Goal: Task Accomplishment & Management: Use online tool/utility

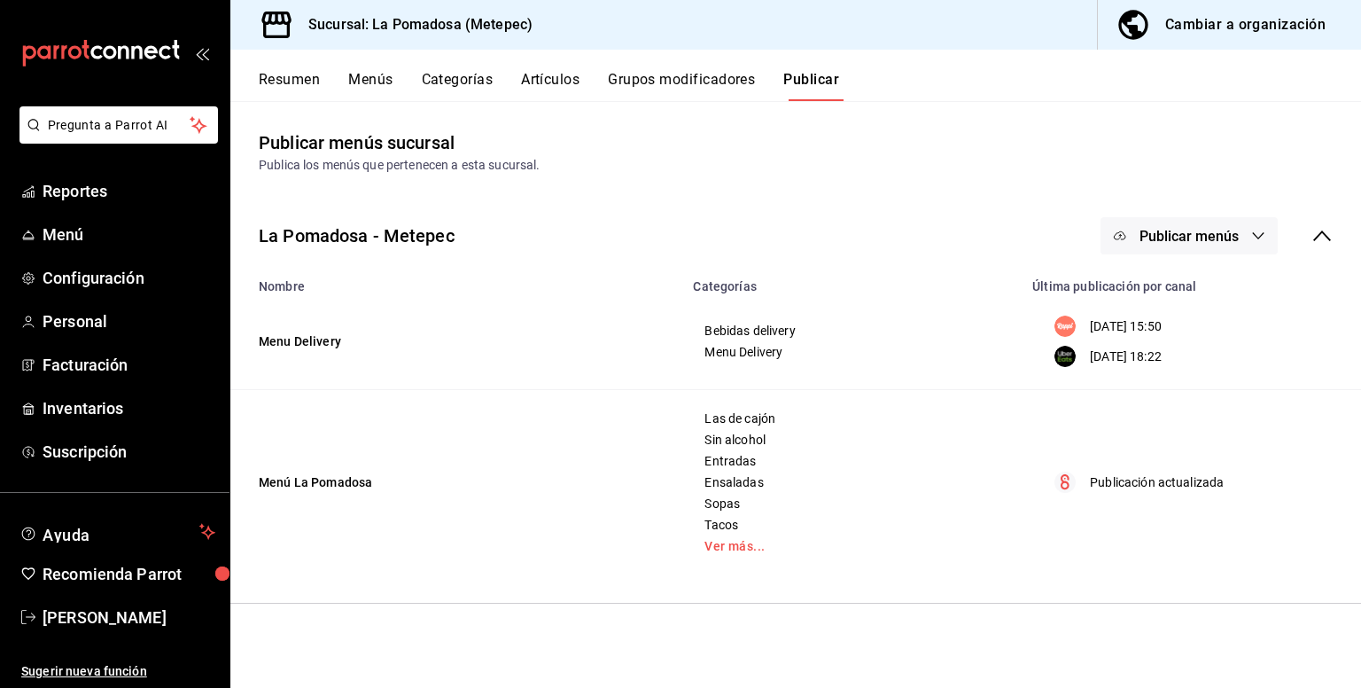
click at [237, 228] on div "La Pomadosa - Metepec Publicar menús" at bounding box center [795, 236] width 1131 height 66
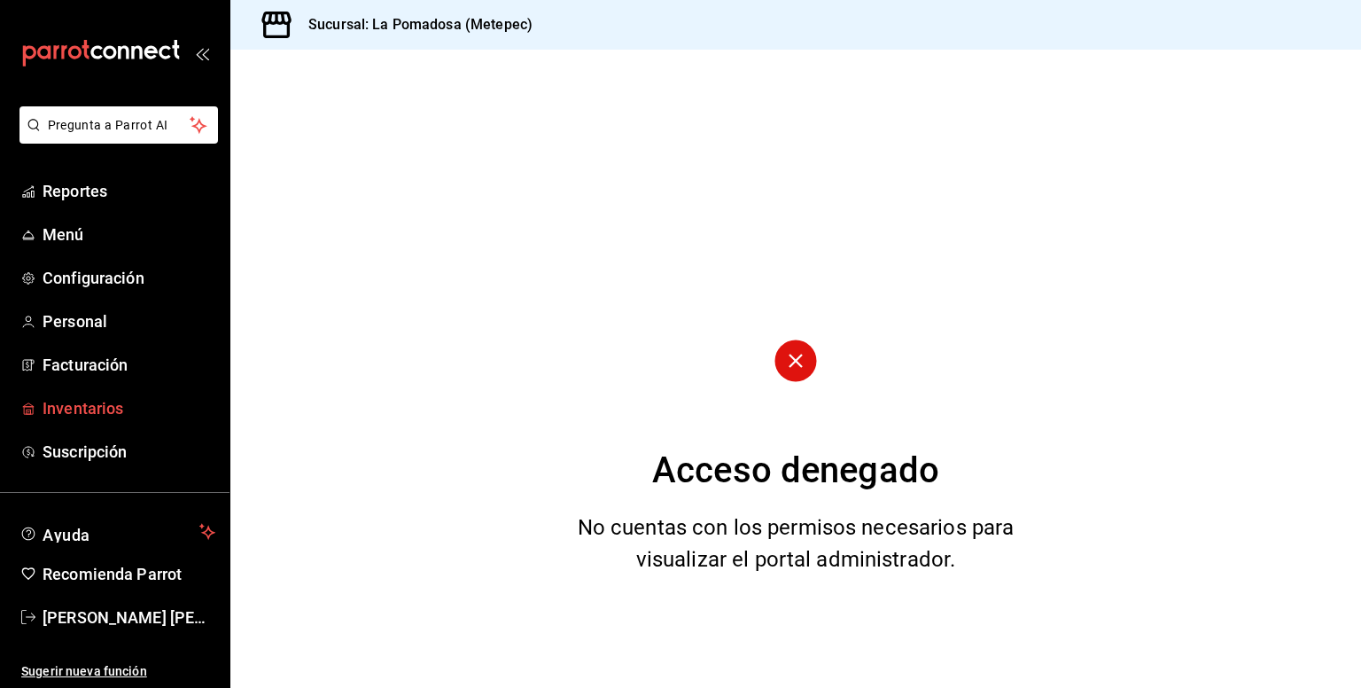
click at [70, 416] on span "Inventarios" at bounding box center [129, 408] width 173 height 24
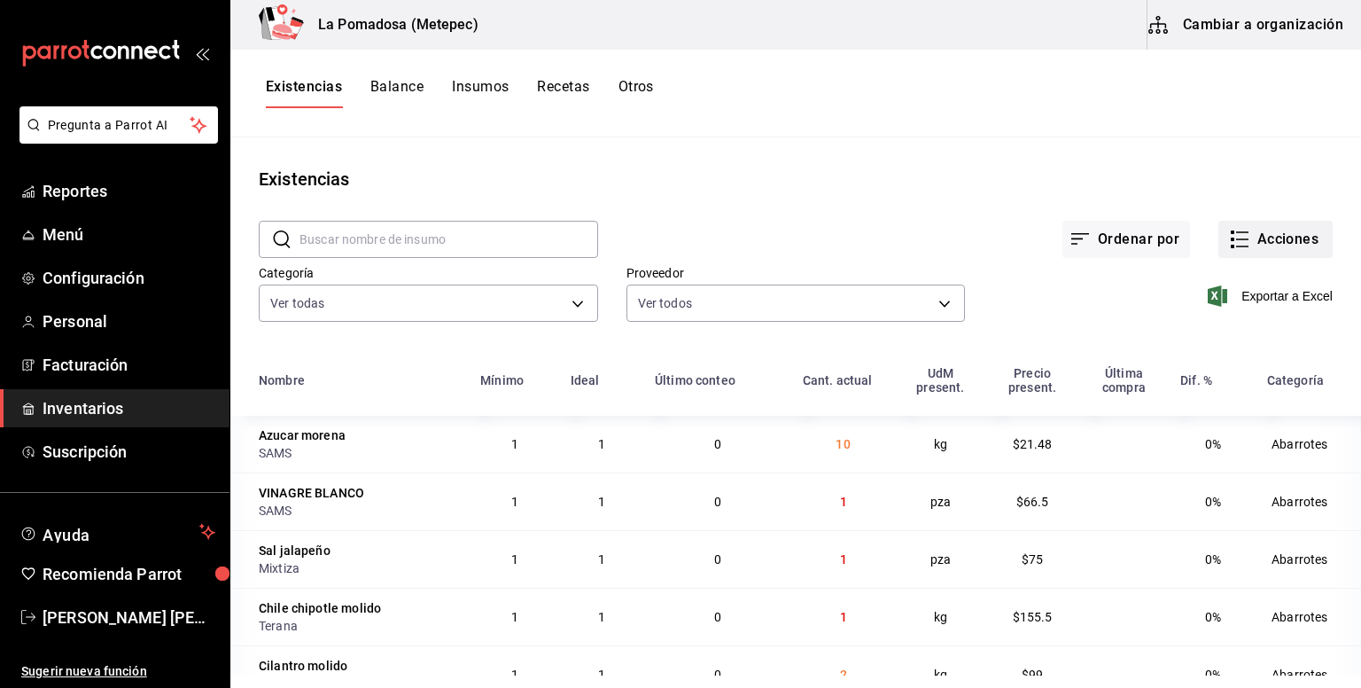
click at [1281, 235] on button "Acciones" at bounding box center [1275, 239] width 114 height 37
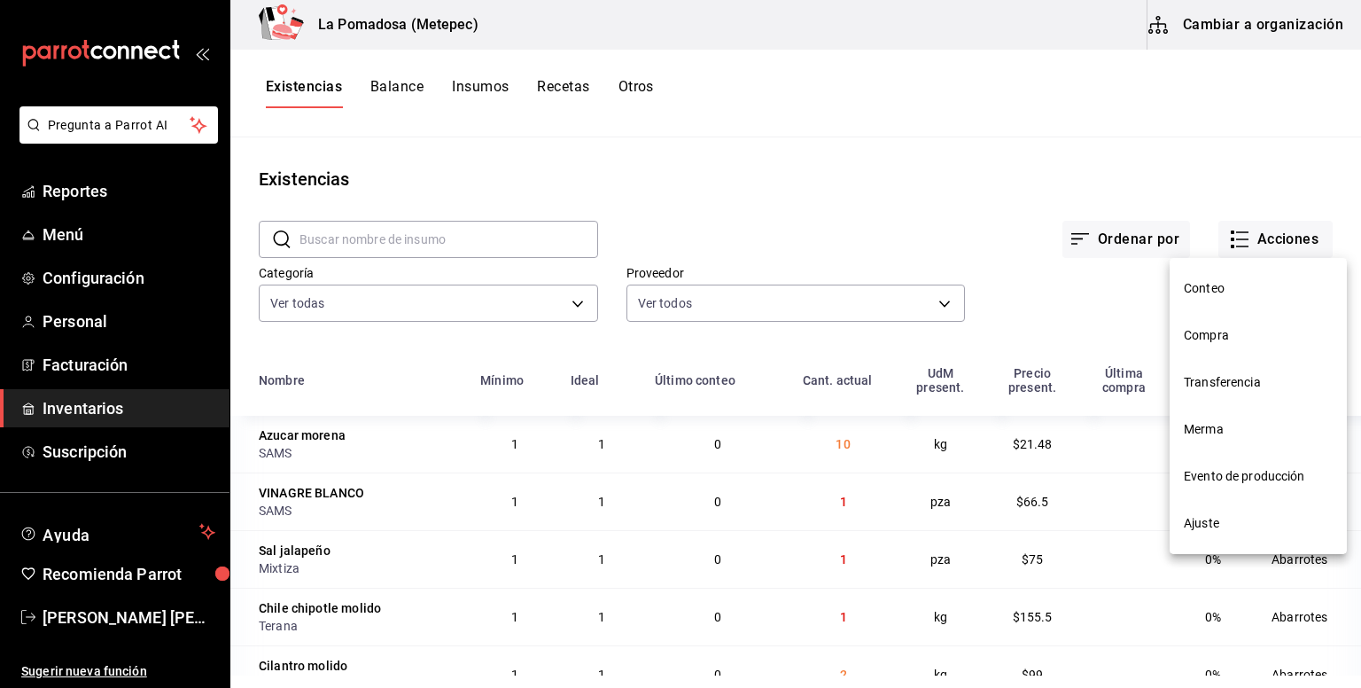
click at [1229, 330] on span "Compra" at bounding box center [1258, 335] width 149 height 19
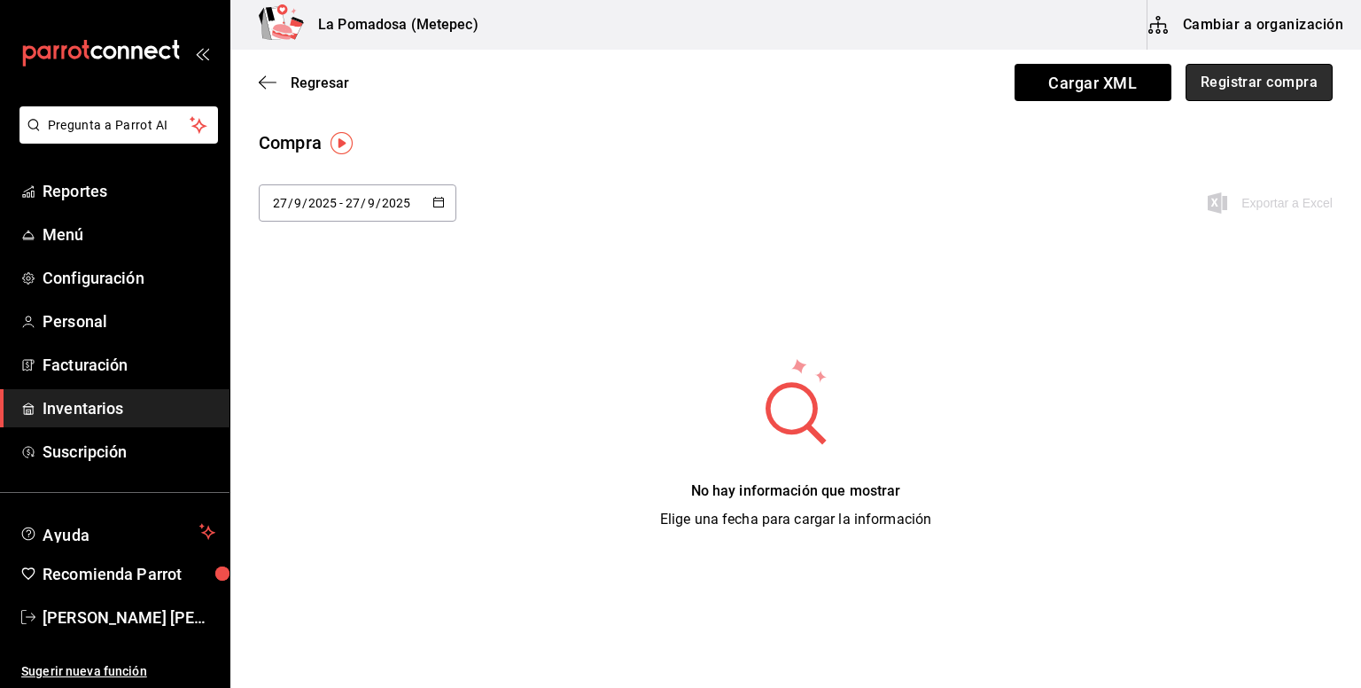
click at [1278, 88] on button "Registrar compra" at bounding box center [1259, 82] width 147 height 37
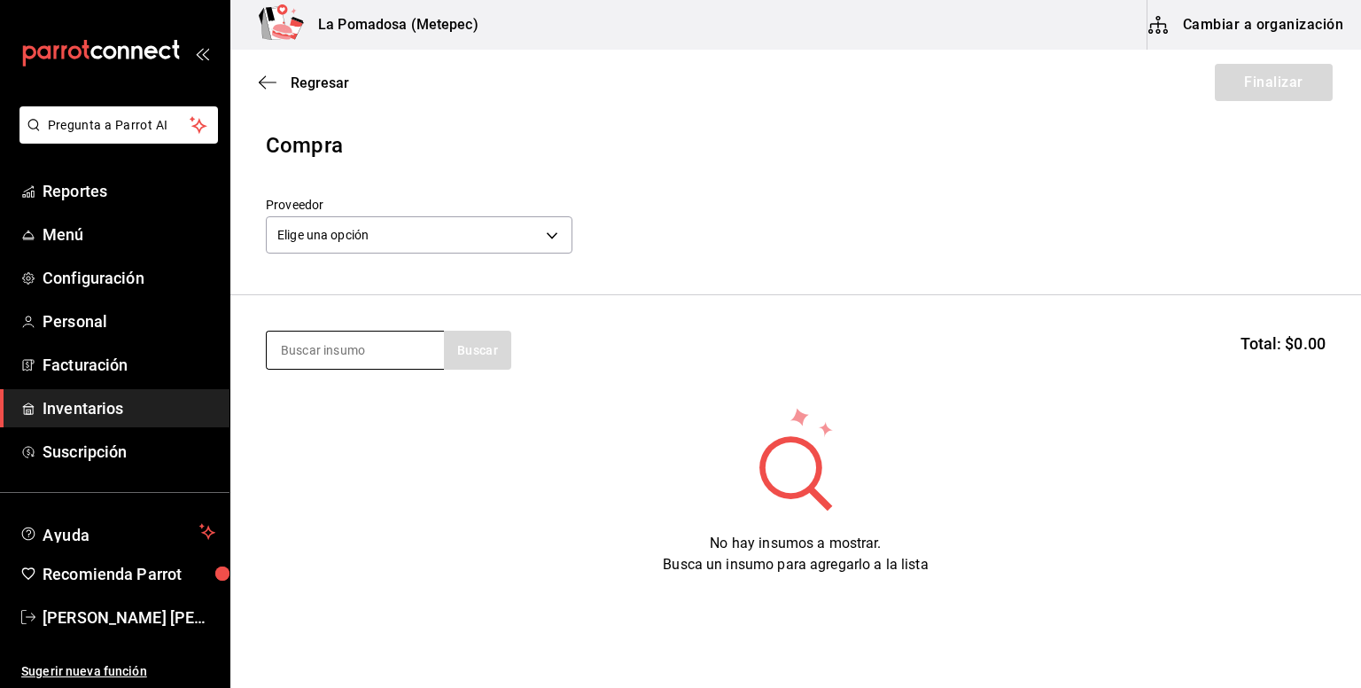
click at [329, 348] on input at bounding box center [355, 349] width 177 height 37
type input "agua"
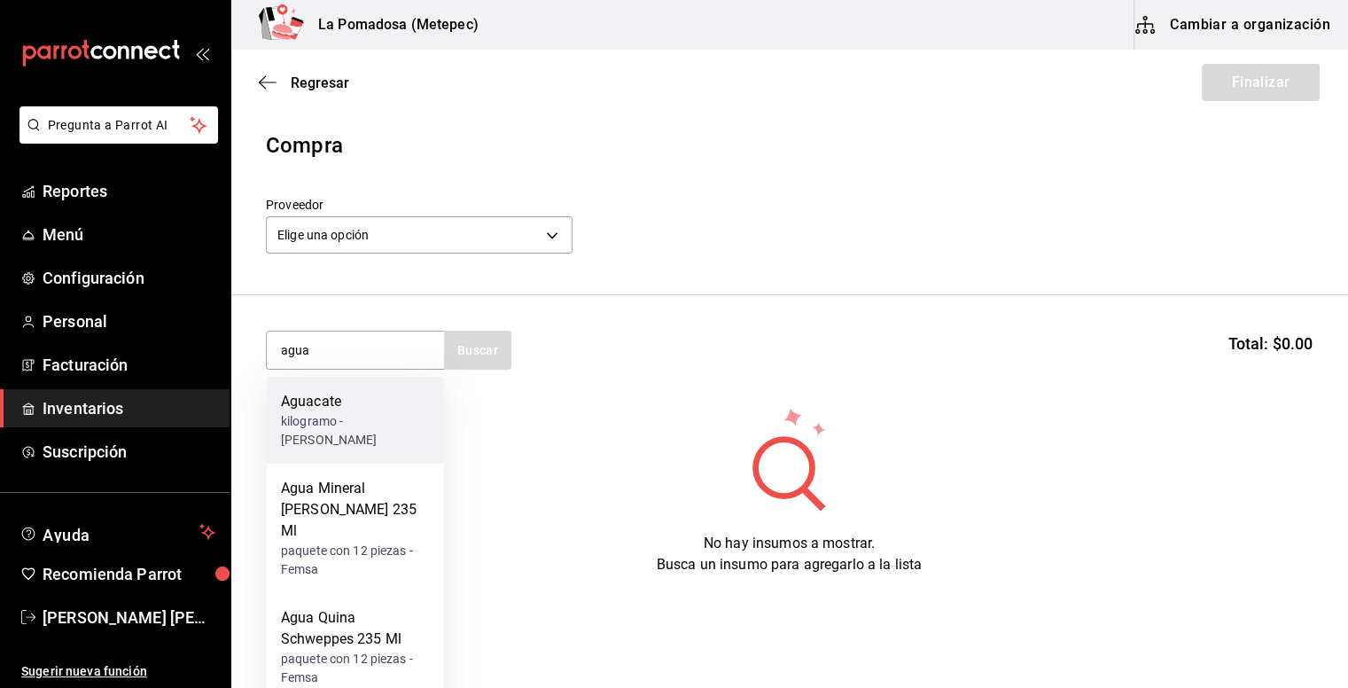
click at [350, 405] on div "Aguacate" at bounding box center [355, 401] width 149 height 21
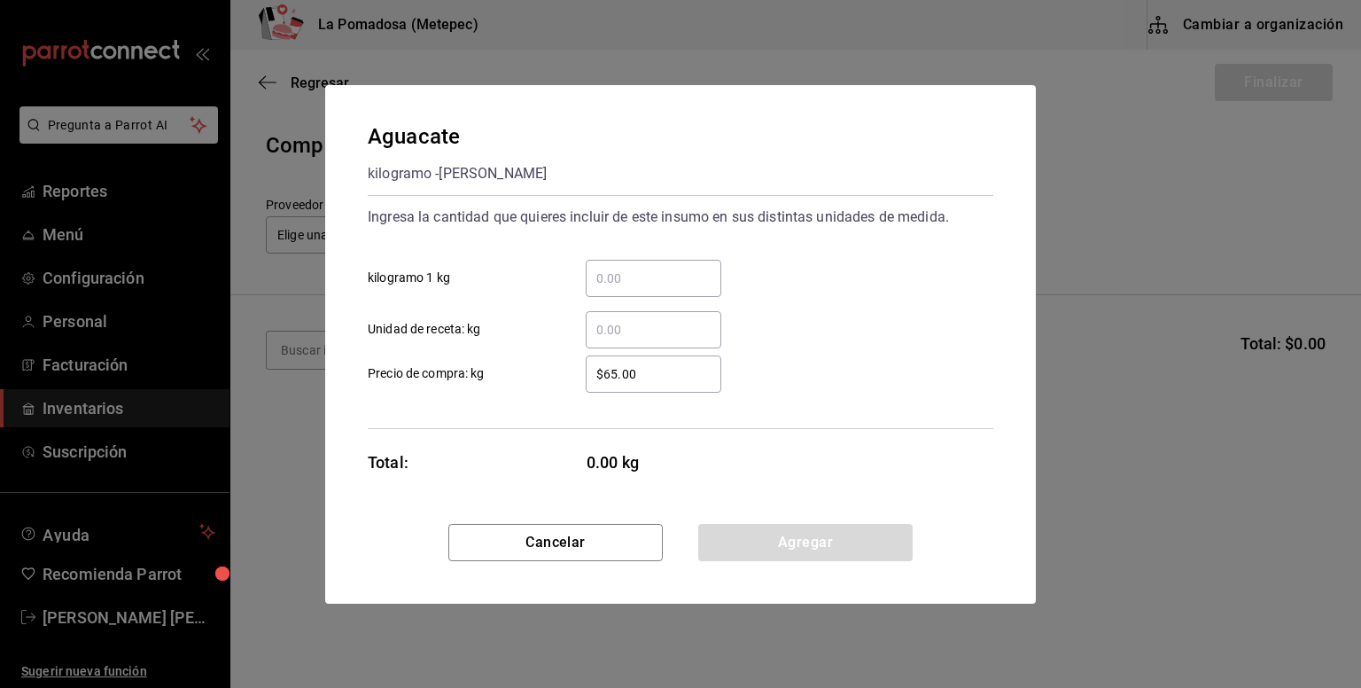
click at [644, 307] on div "​ Unidad de receta: kg" at bounding box center [674, 322] width 640 height 51
click at [649, 298] on div "​ Unidad de receta: kg" at bounding box center [674, 322] width 640 height 51
click at [700, 279] on input "​ kilogramo 1 kg" at bounding box center [654, 278] width 136 height 21
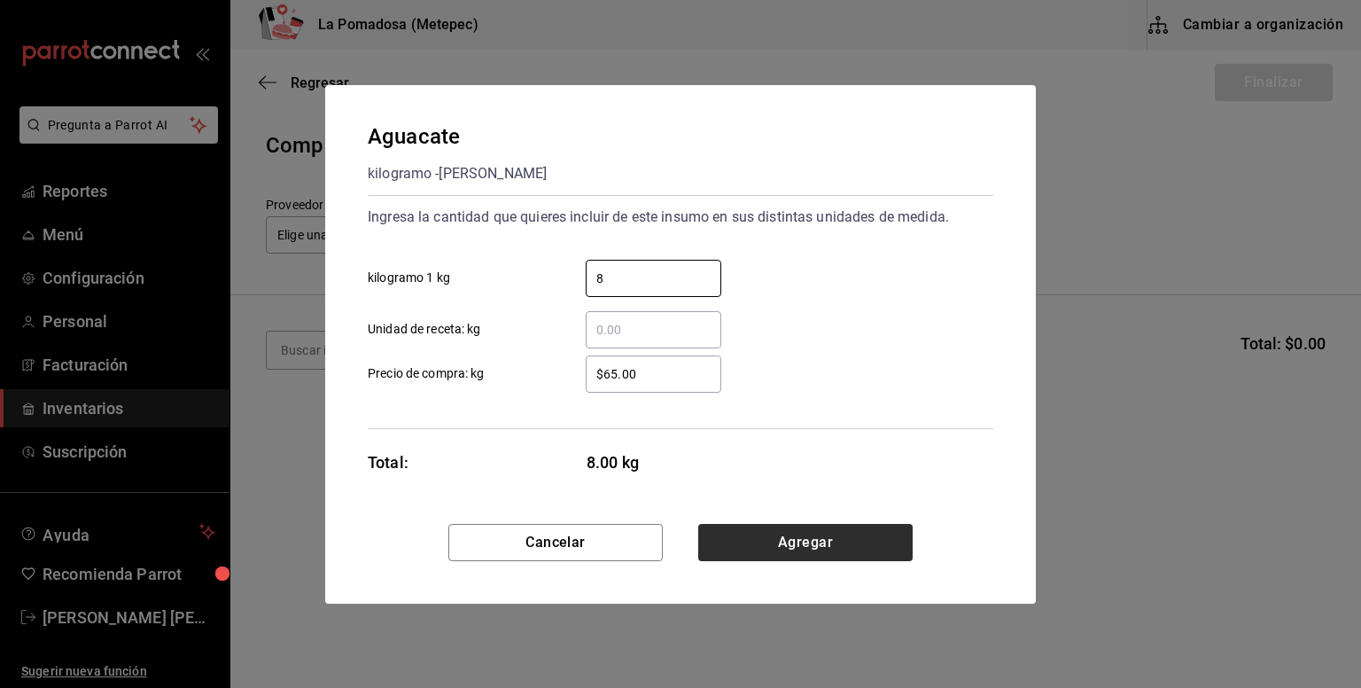
type input "8"
click at [789, 525] on button "Agregar" at bounding box center [805, 542] width 214 height 37
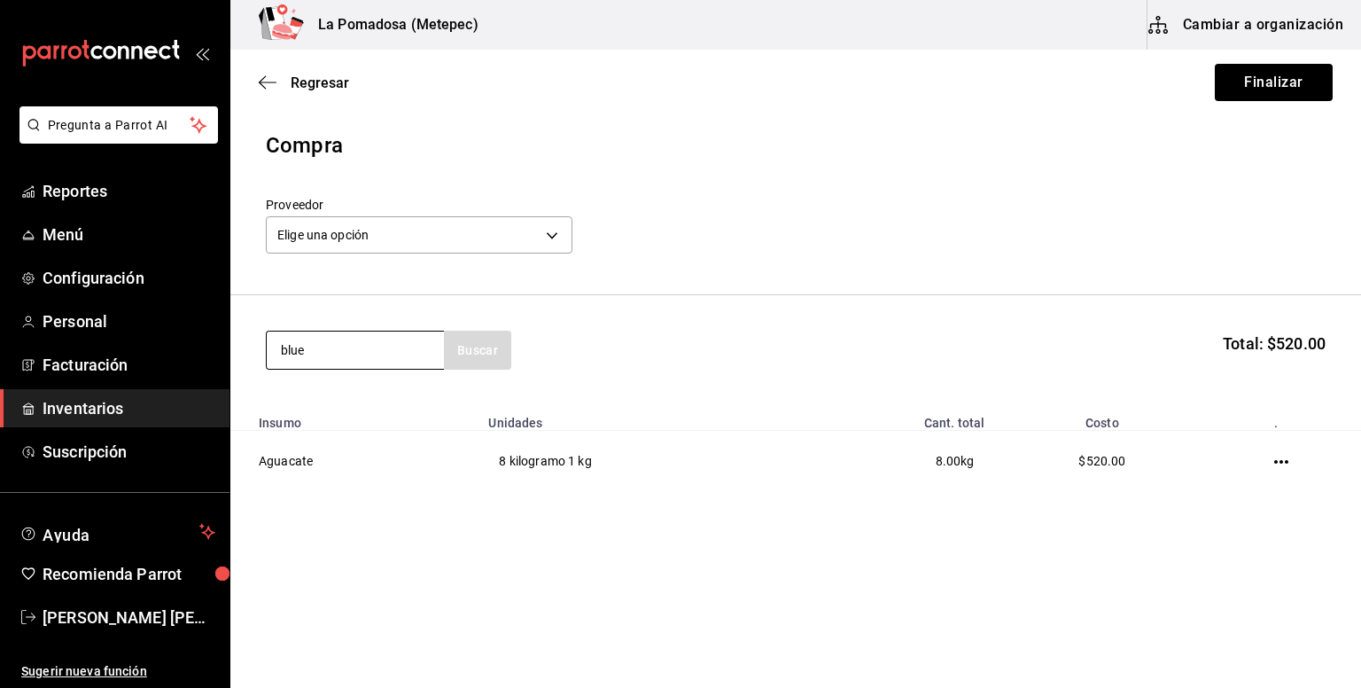
type input "blue"
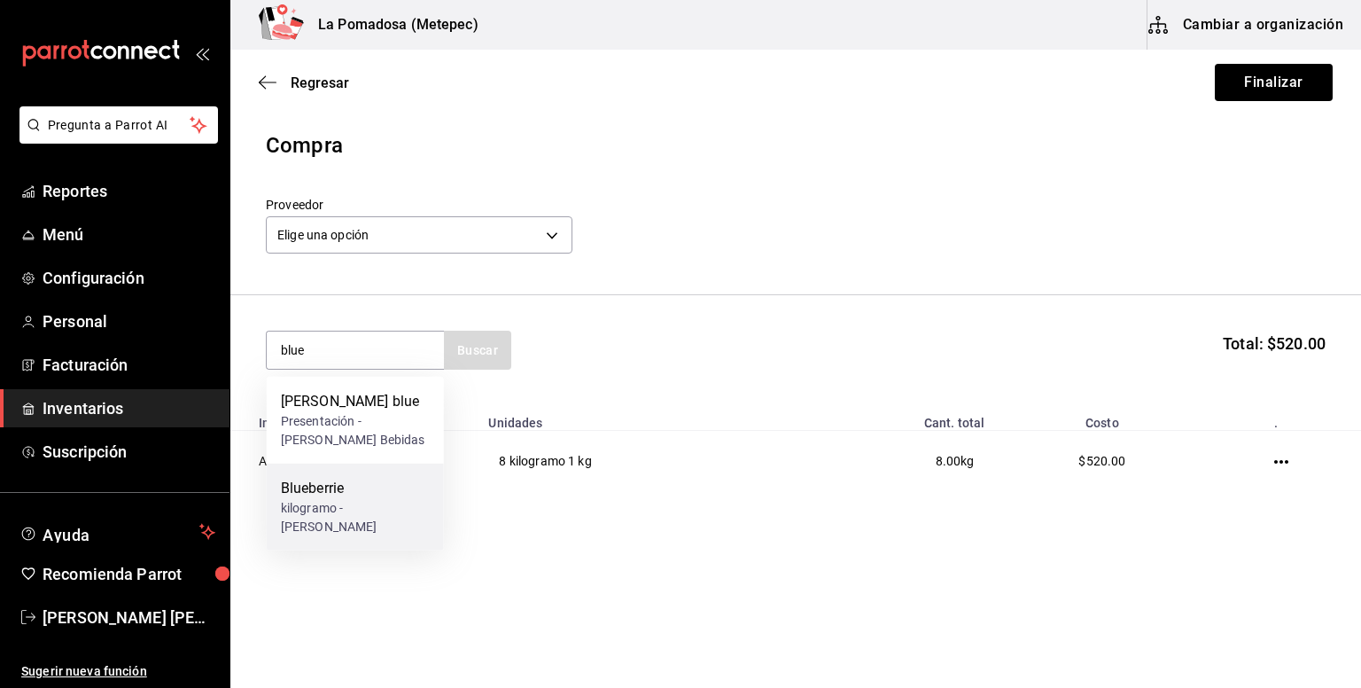
click at [338, 508] on div "kilogramo - [PERSON_NAME]" at bounding box center [355, 517] width 149 height 37
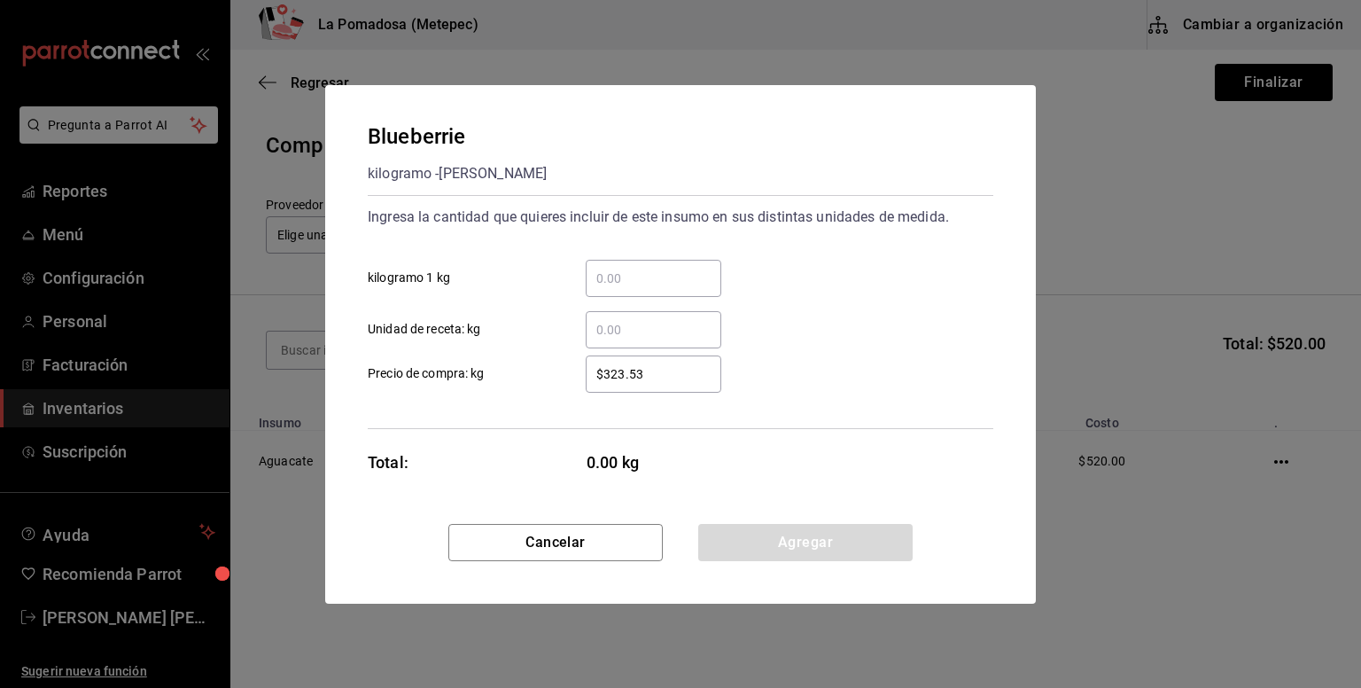
click at [650, 283] on input "​ kilogramo 1 kg" at bounding box center [654, 278] width 136 height 21
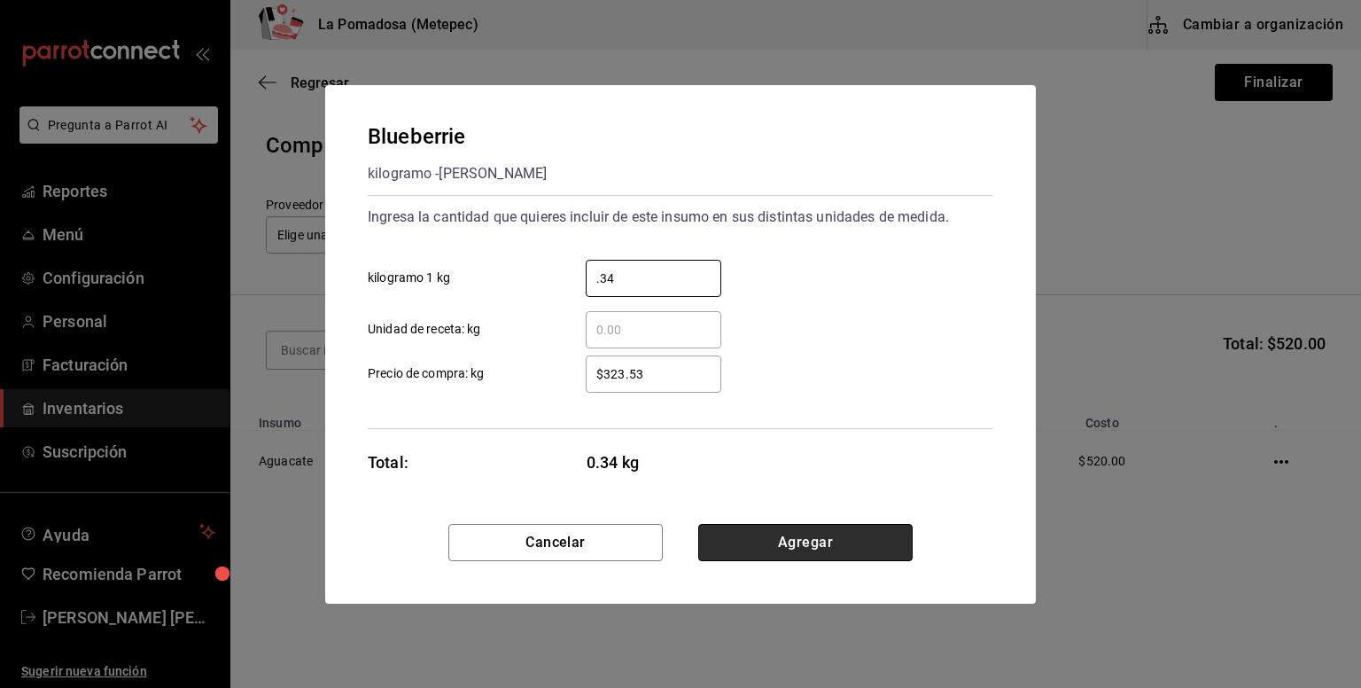
type input "0.34"
click at [844, 543] on button "Agregar" at bounding box center [805, 542] width 214 height 37
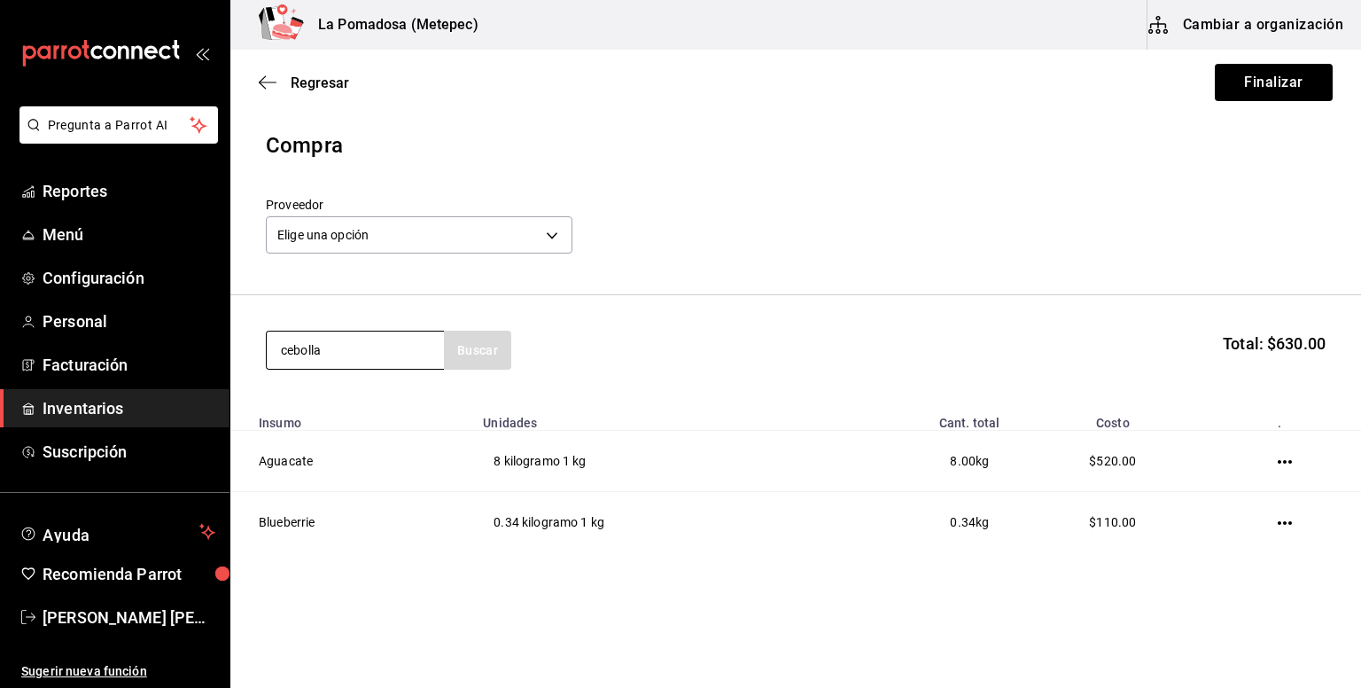
type input "cebolla"
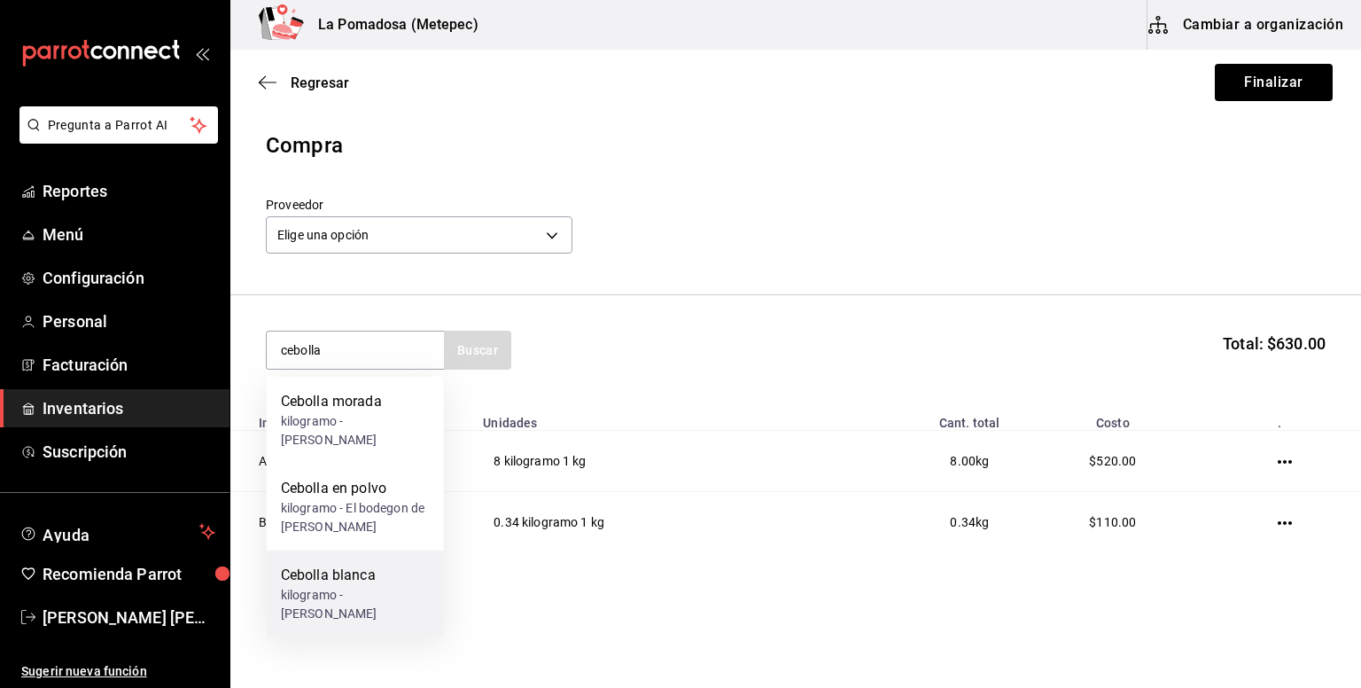
click at [369, 618] on div "kilogramo - [PERSON_NAME]" at bounding box center [355, 604] width 149 height 37
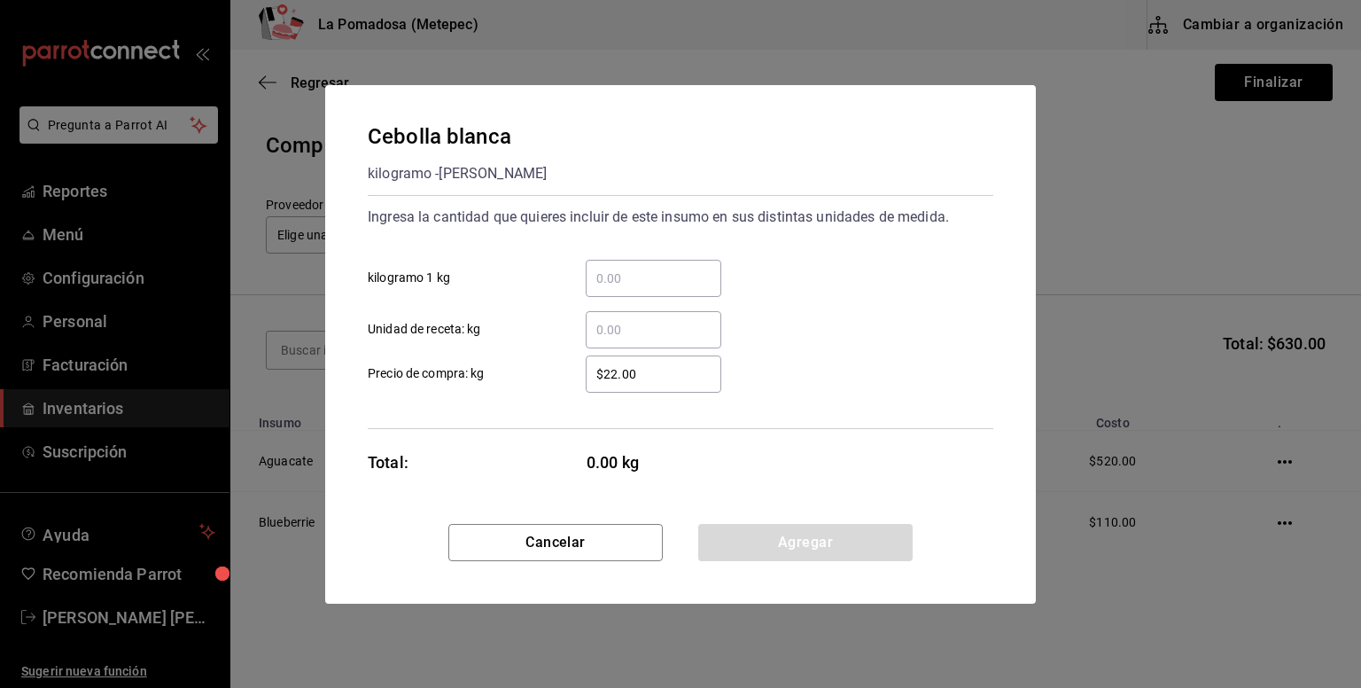
click at [683, 281] on input "​ kilogramo 1 kg" at bounding box center [654, 278] width 136 height 21
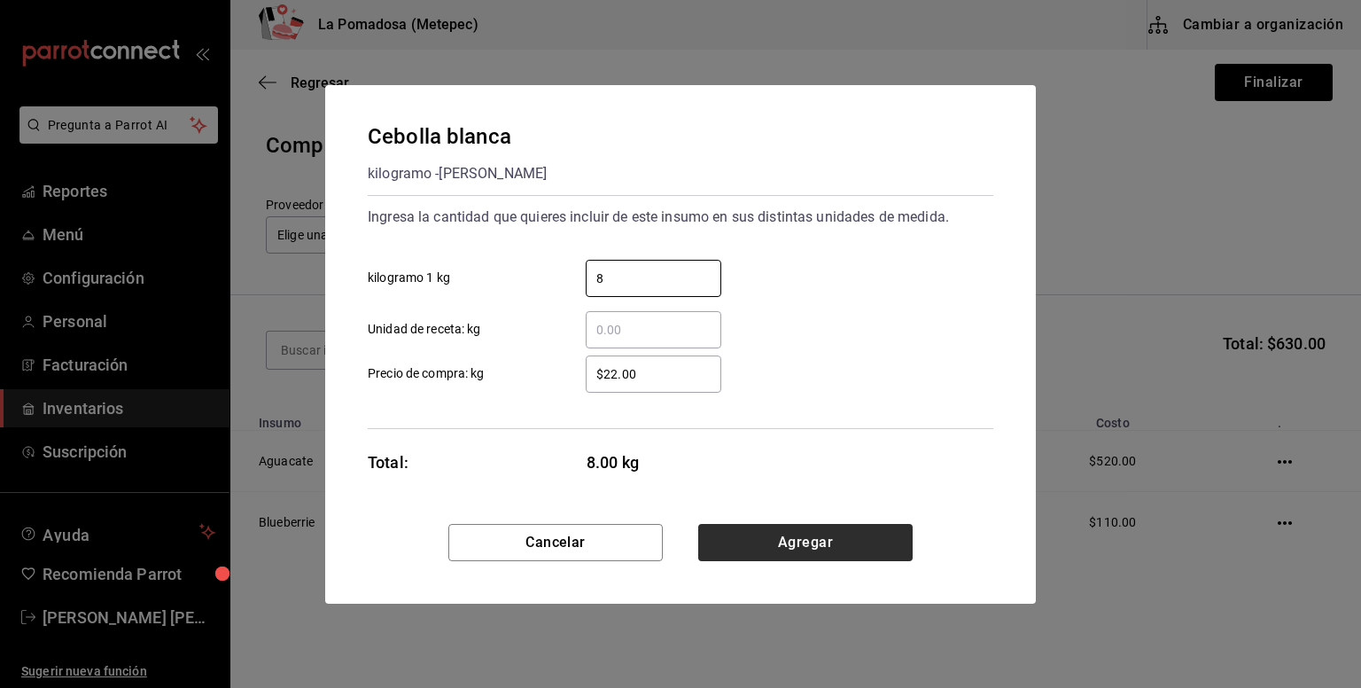
type input "8"
click at [808, 526] on button "Agregar" at bounding box center [805, 542] width 214 height 37
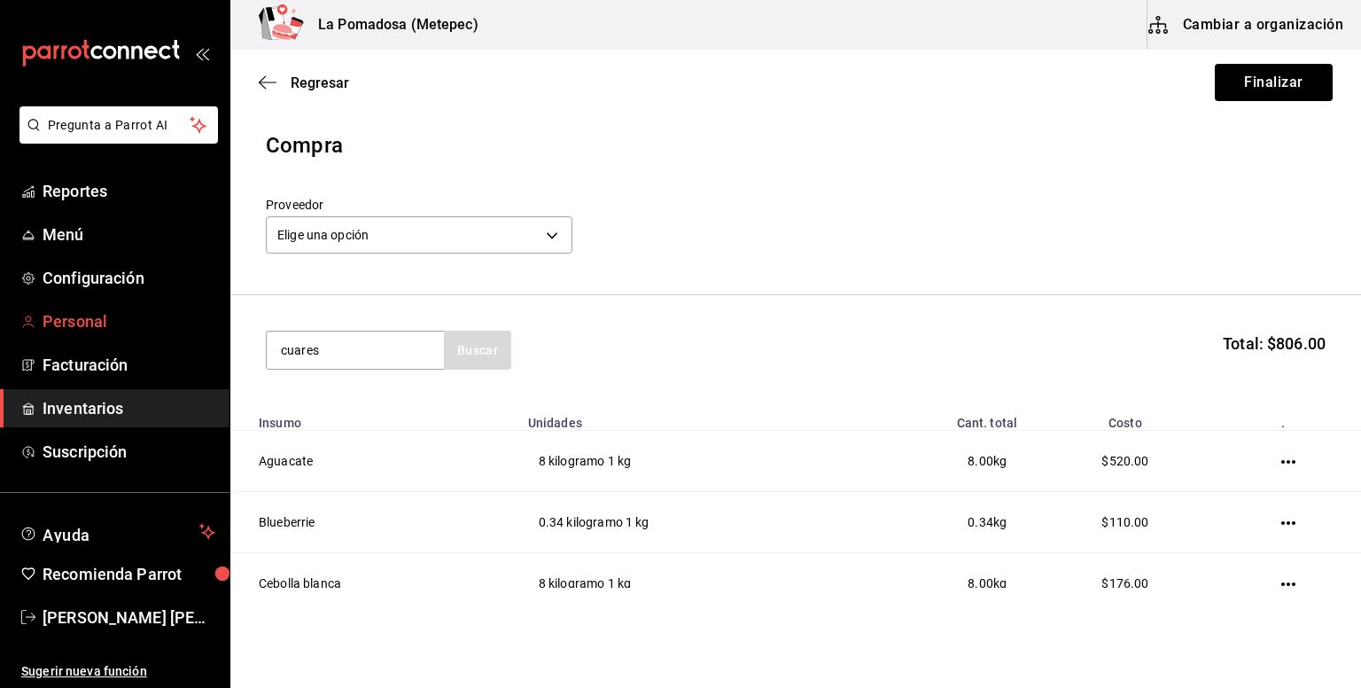
type input "cuares"
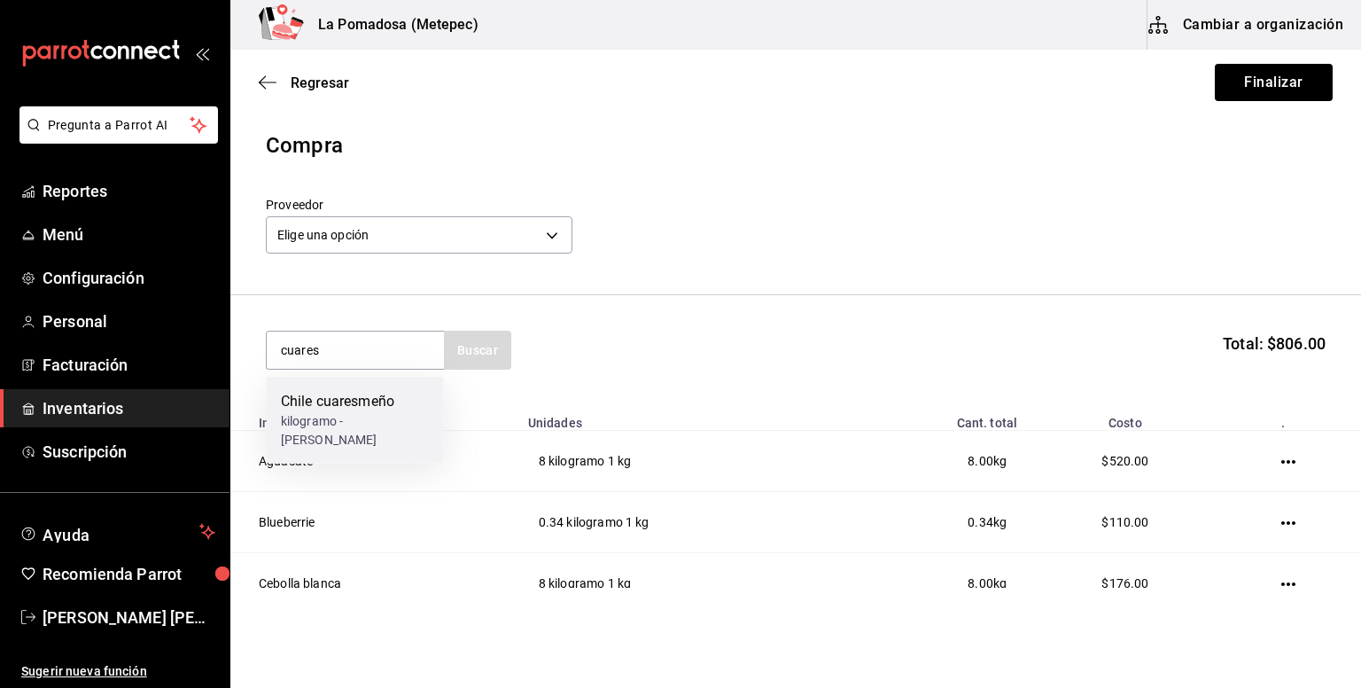
click at [347, 427] on div "kilogramo - [PERSON_NAME]" at bounding box center [355, 430] width 149 height 37
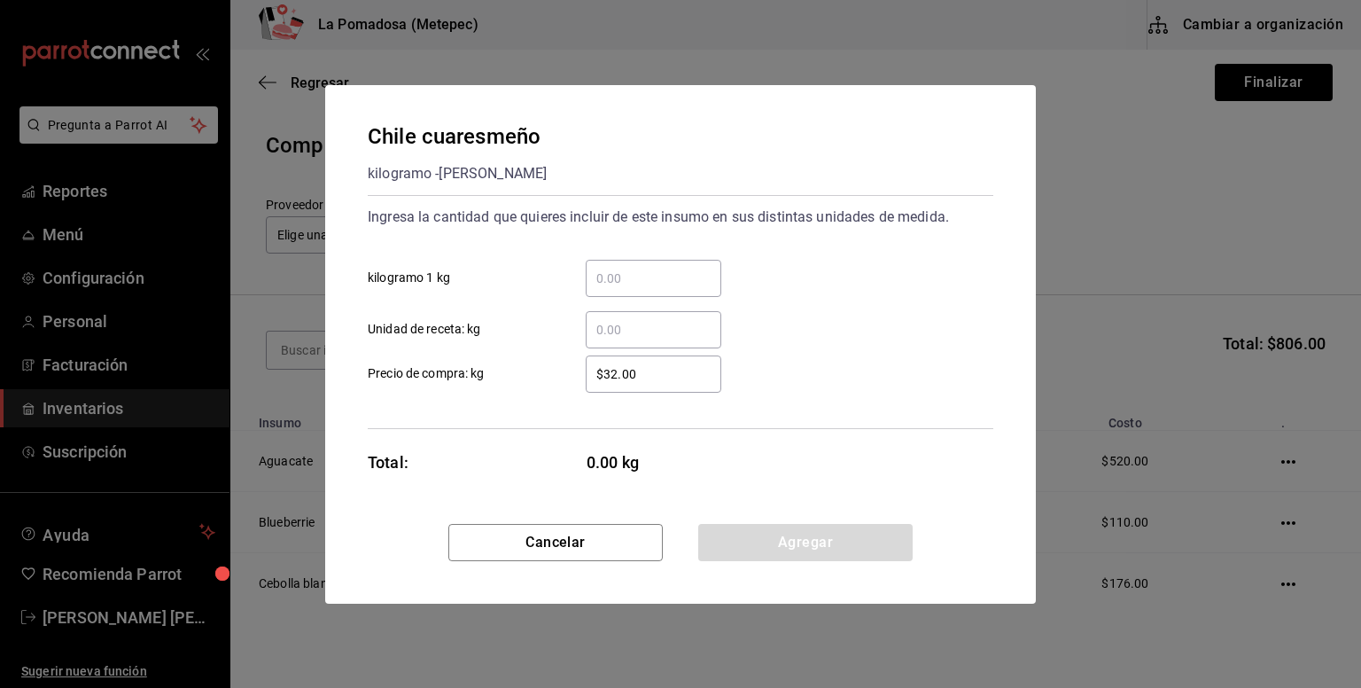
click at [659, 268] on input "​ kilogramo 1 kg" at bounding box center [654, 278] width 136 height 21
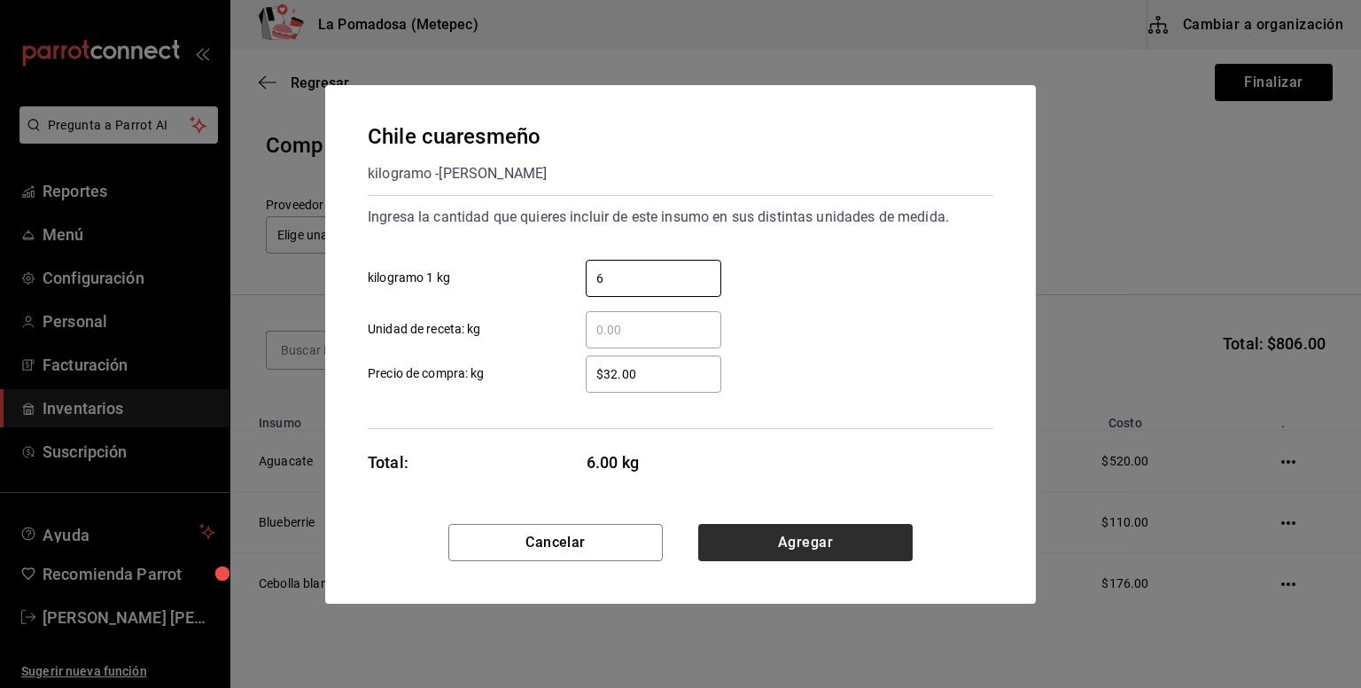
type input "6"
click at [785, 536] on button "Agregar" at bounding box center [805, 542] width 214 height 37
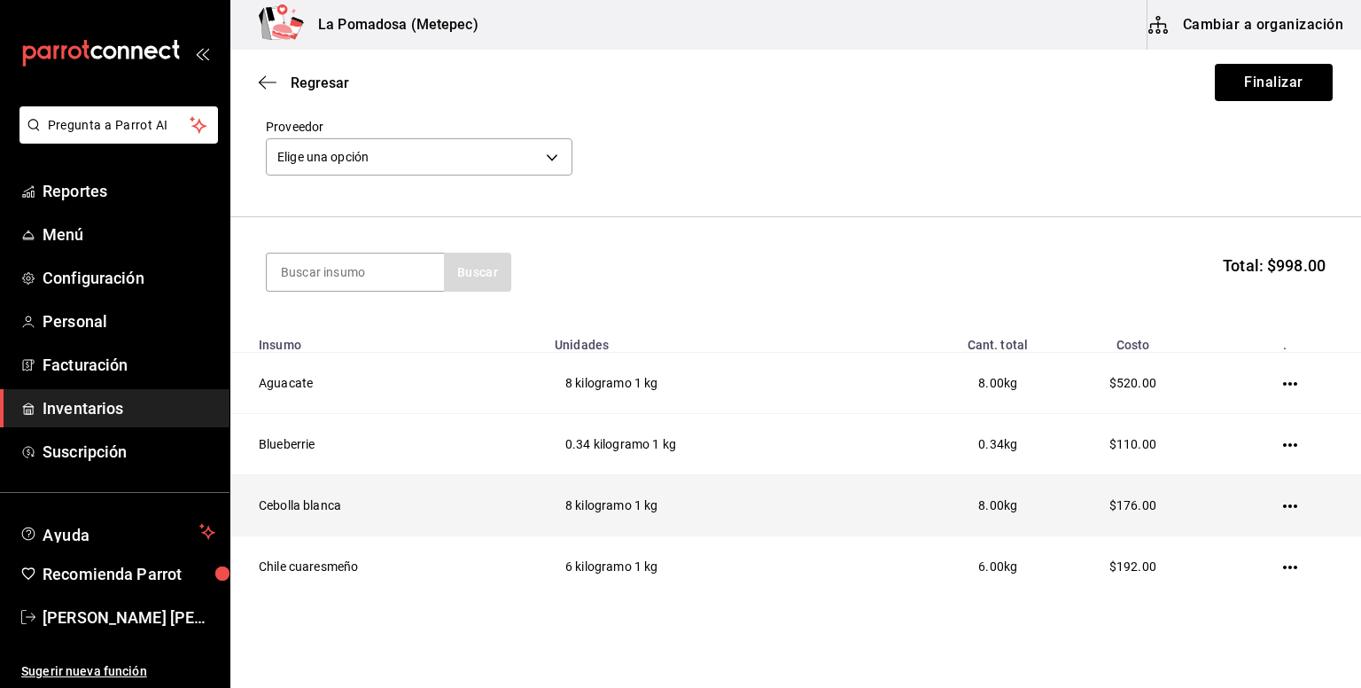
scroll to position [143, 0]
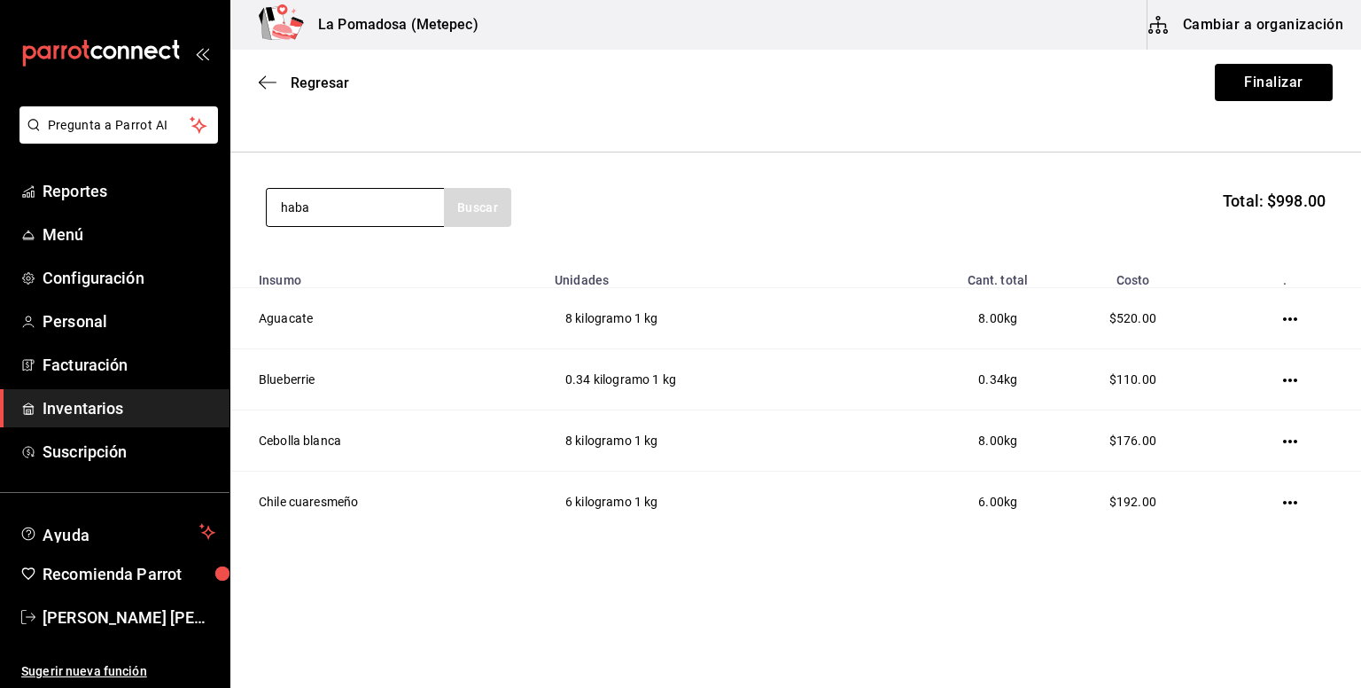
type input "haba"
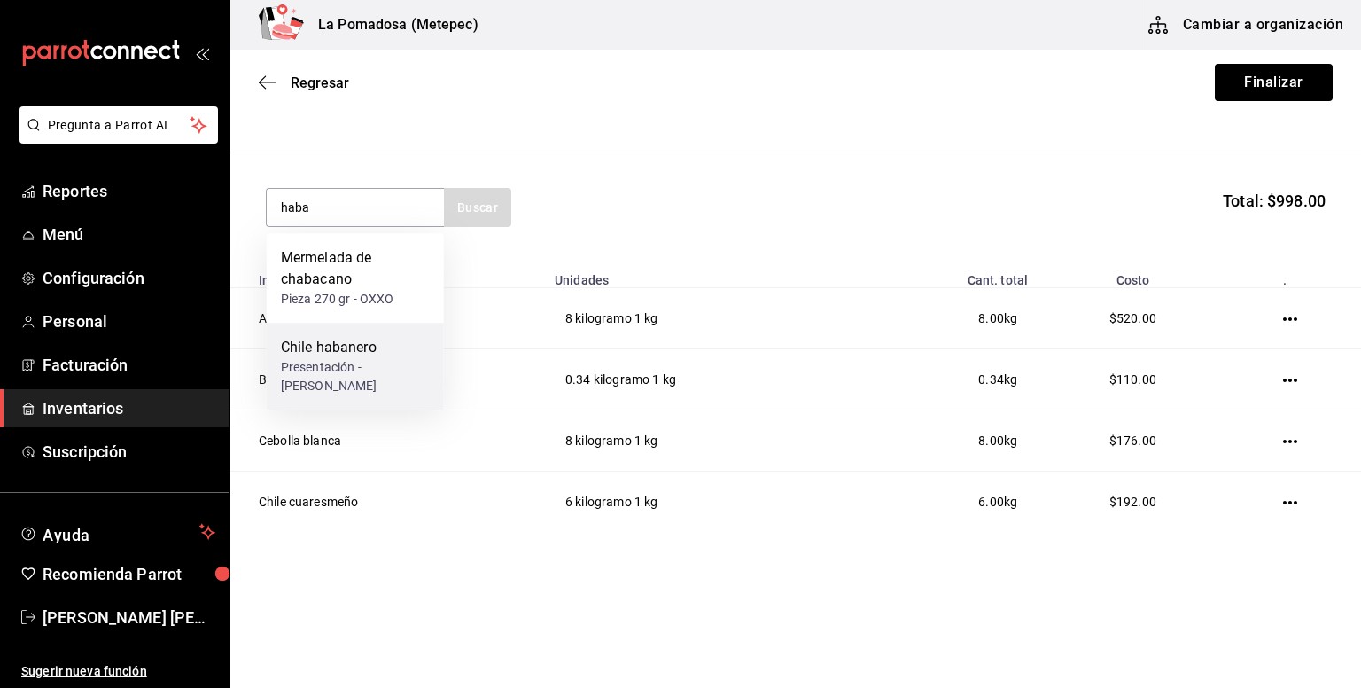
click at [393, 377] on div "Presentación - [PERSON_NAME]" at bounding box center [355, 376] width 149 height 37
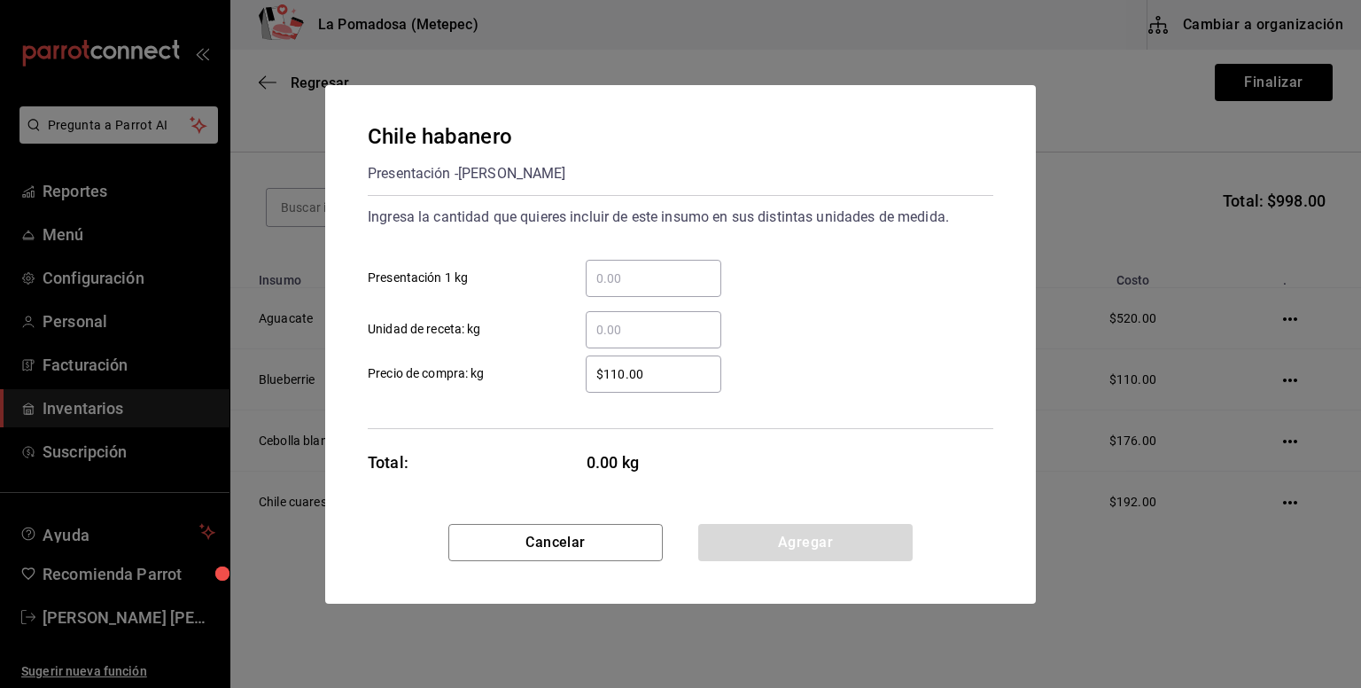
click at [667, 280] on input "​ Presentación 1 kg" at bounding box center [654, 278] width 136 height 21
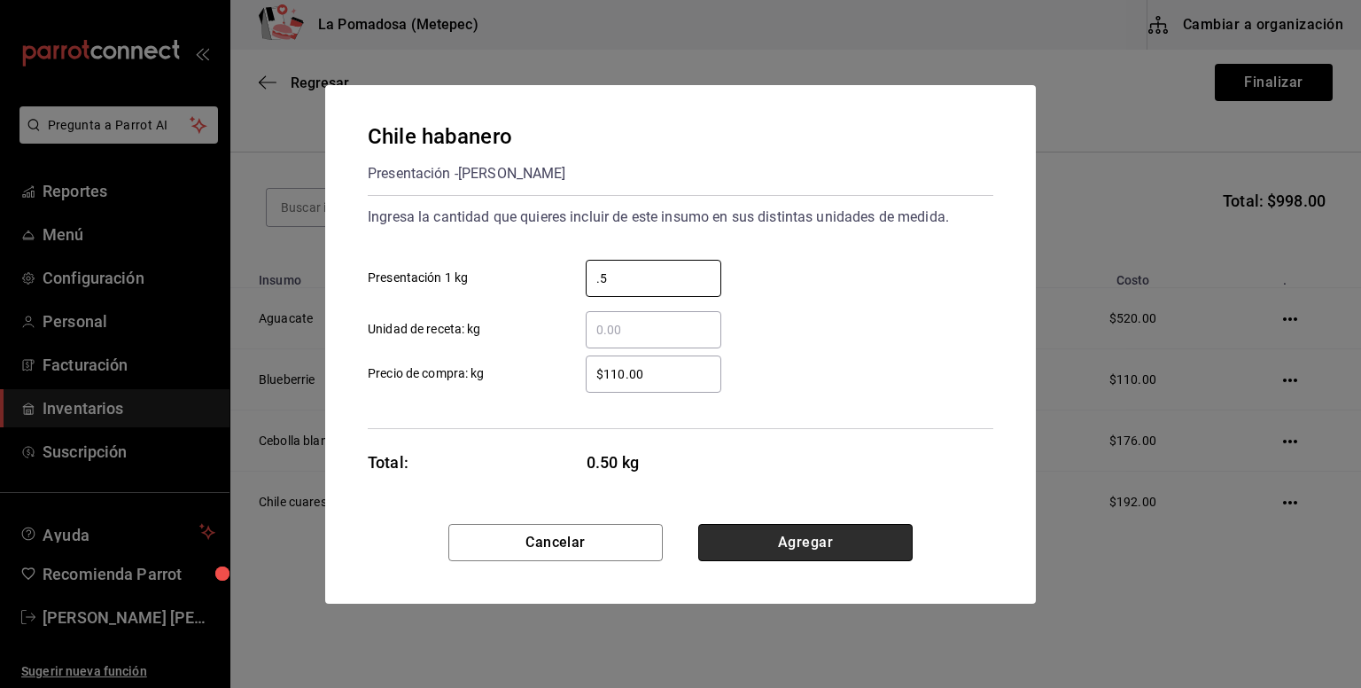
type input "0.5"
click at [850, 539] on button "Agregar" at bounding box center [805, 542] width 214 height 37
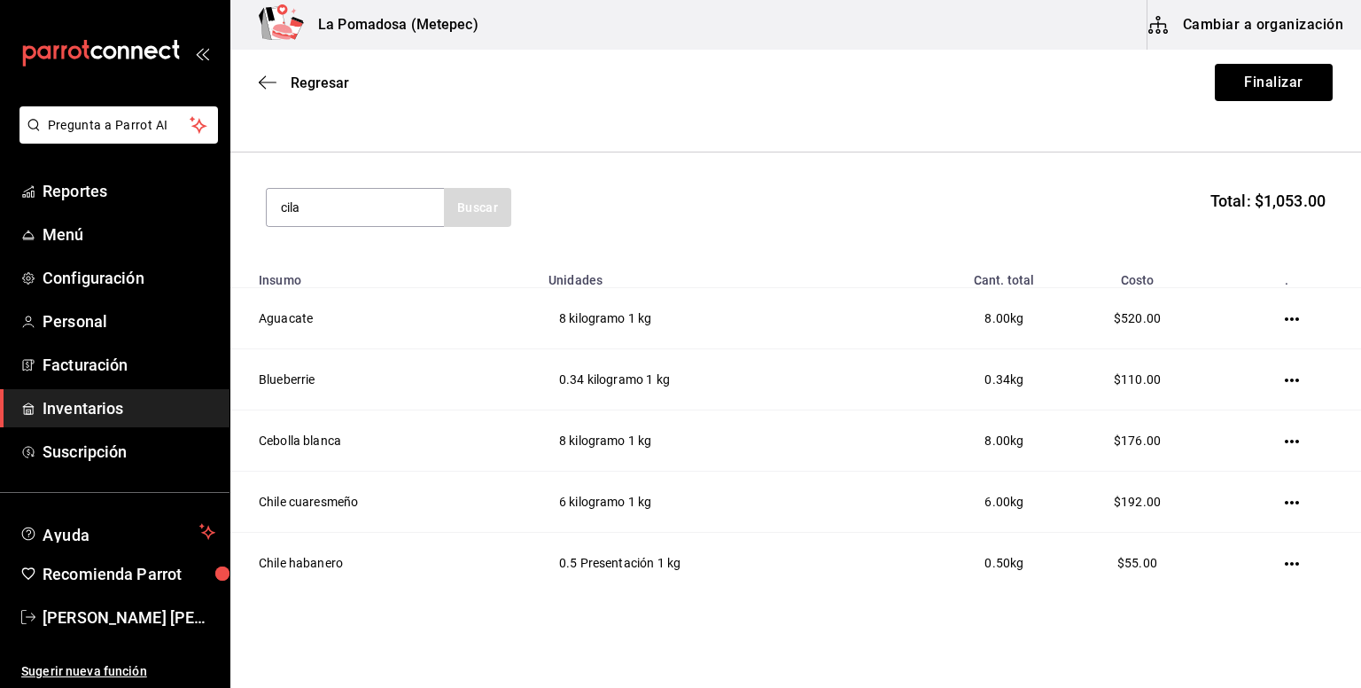
type input "cila"
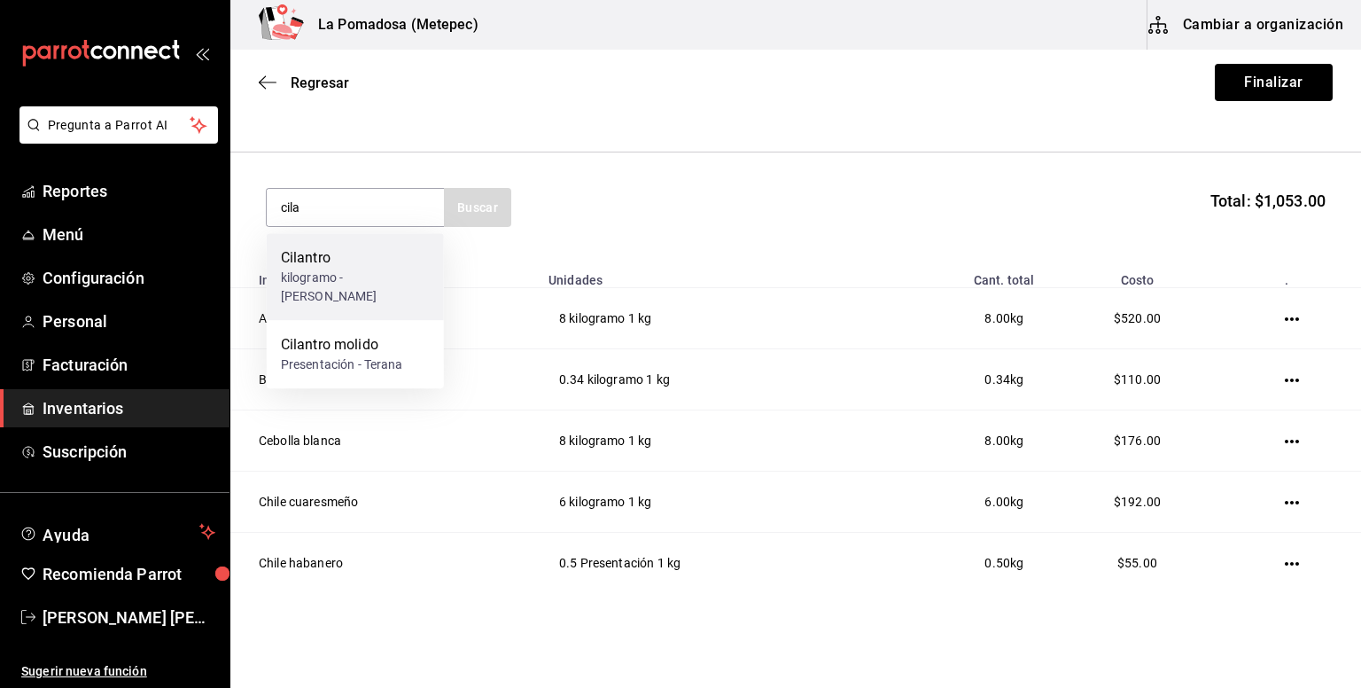
click at [383, 271] on div "kilogramo - [PERSON_NAME]" at bounding box center [355, 286] width 149 height 37
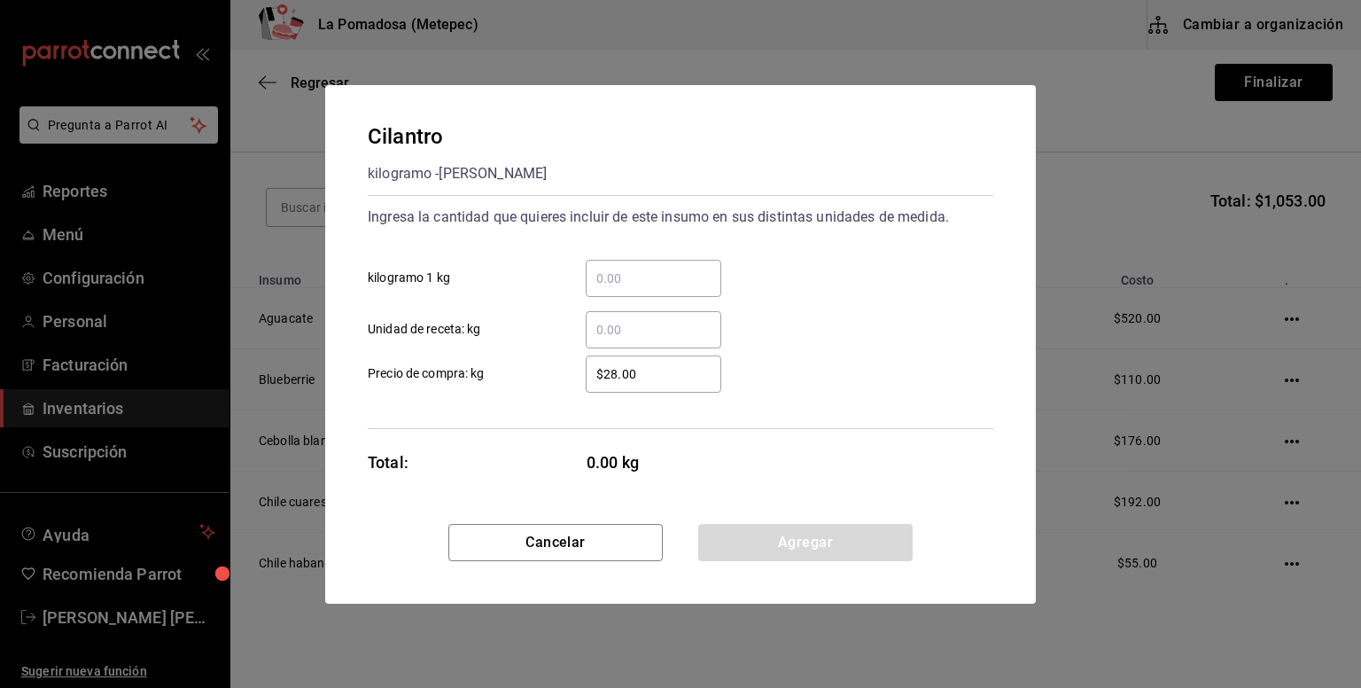
click at [686, 274] on input "​ kilogramo 1 kg" at bounding box center [654, 278] width 136 height 21
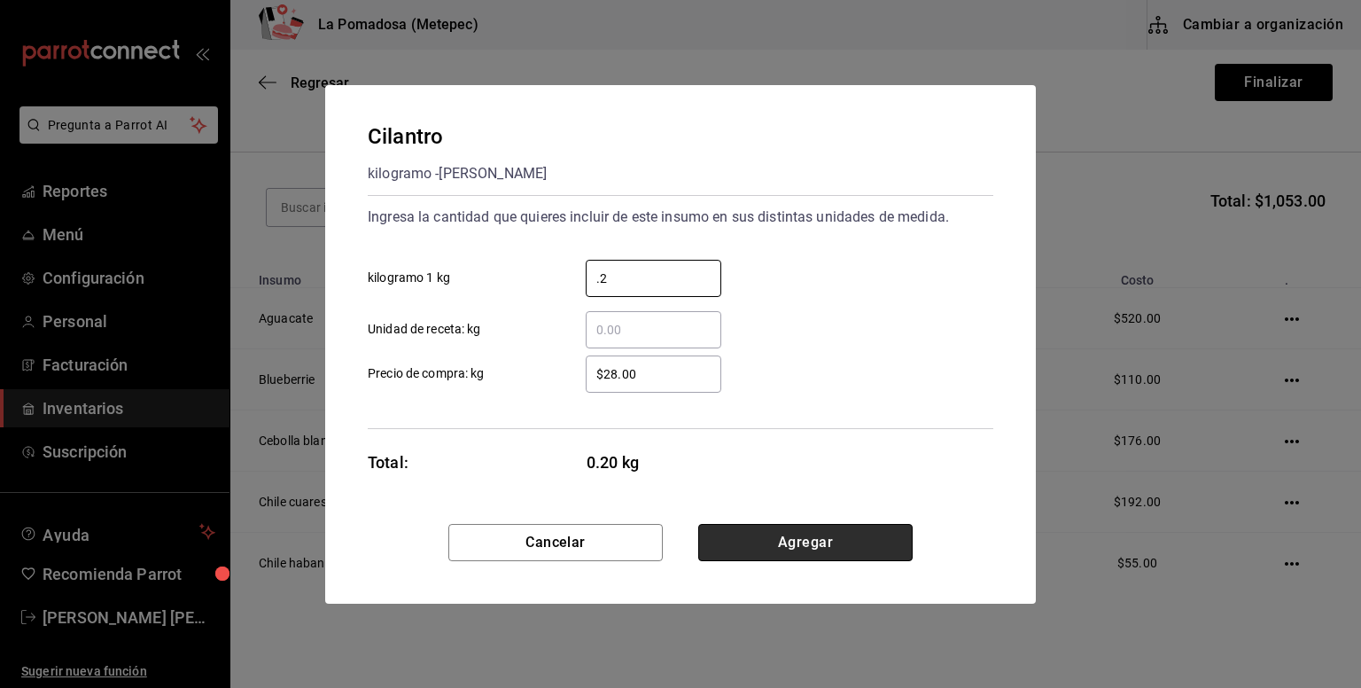
type input "0.2"
click at [808, 548] on button "Agregar" at bounding box center [805, 542] width 214 height 37
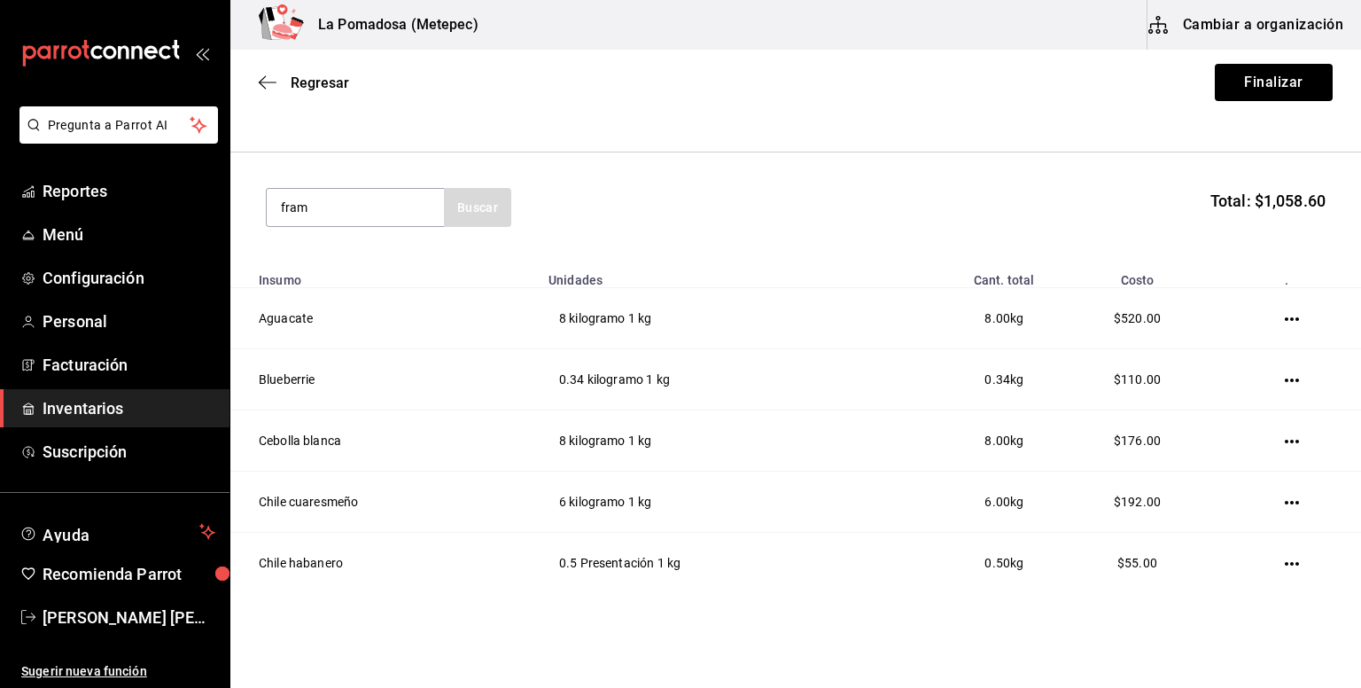
type input "fram"
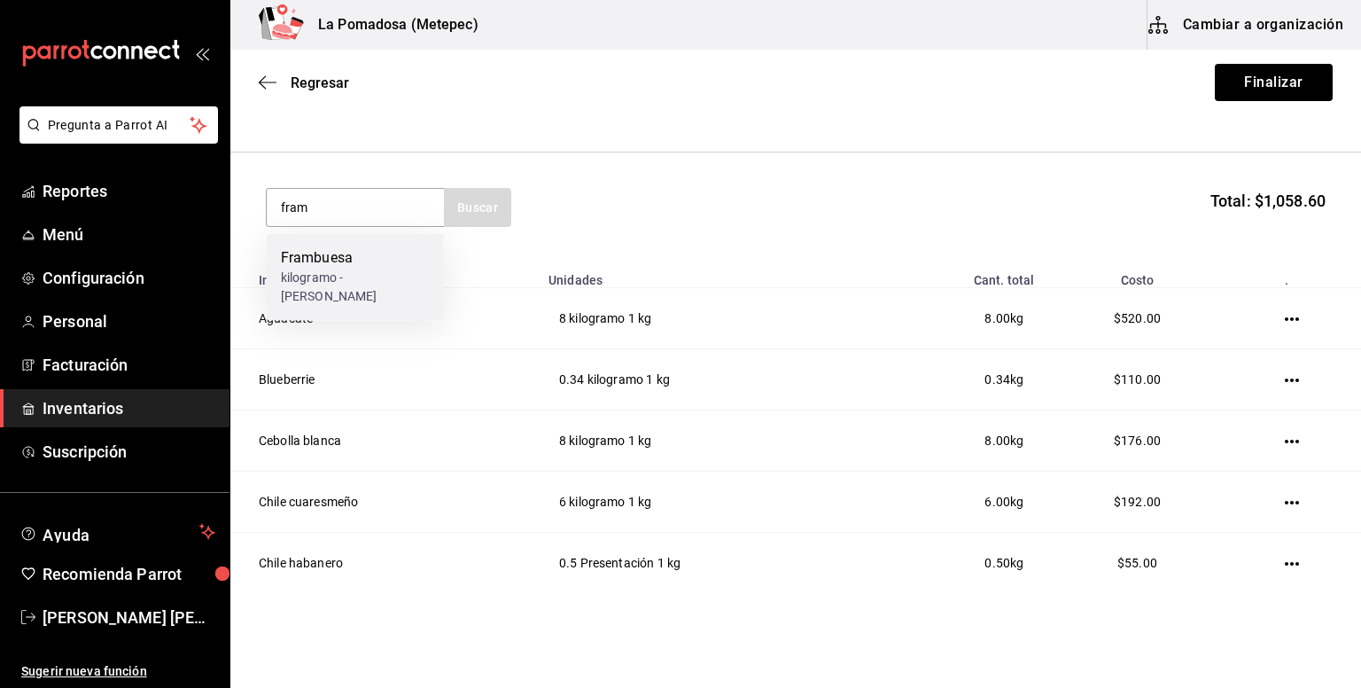
click at [379, 292] on div "kilogramo - [PERSON_NAME]" at bounding box center [355, 286] width 149 height 37
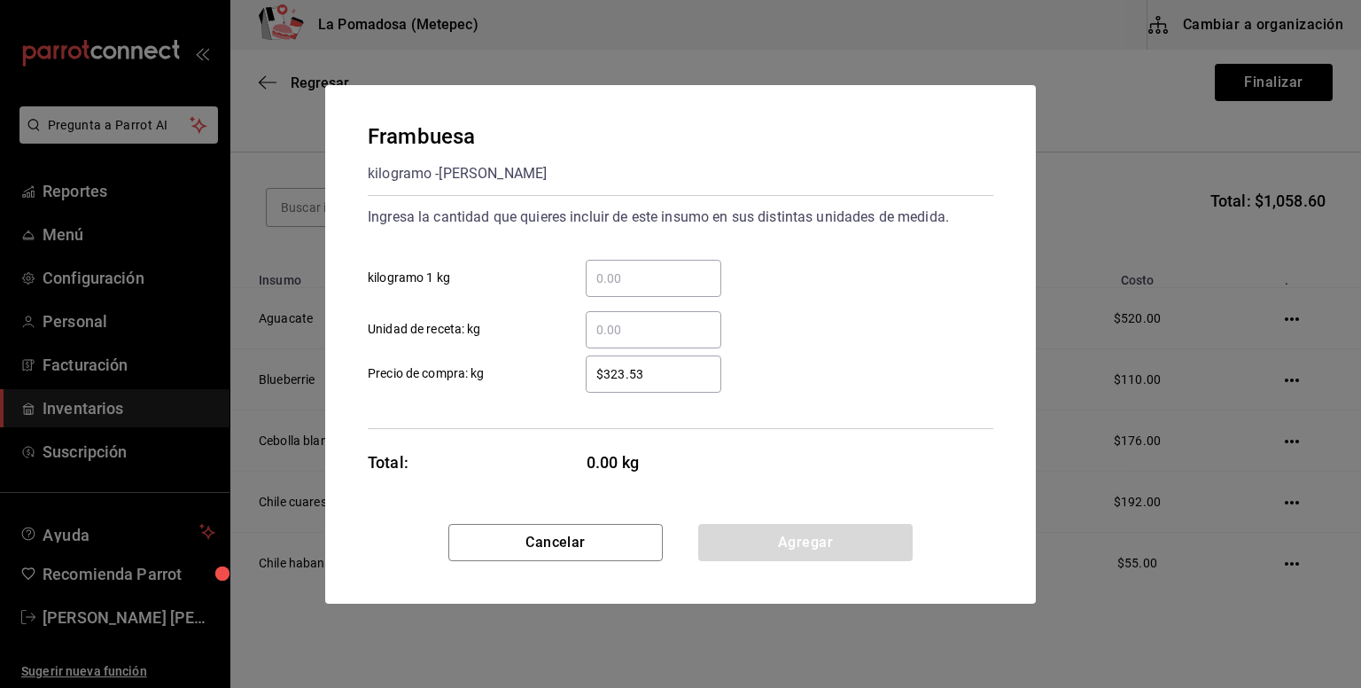
click at [680, 263] on div "​" at bounding box center [654, 278] width 136 height 37
click at [680, 268] on input "​ kilogramo 1 kg" at bounding box center [654, 278] width 136 height 21
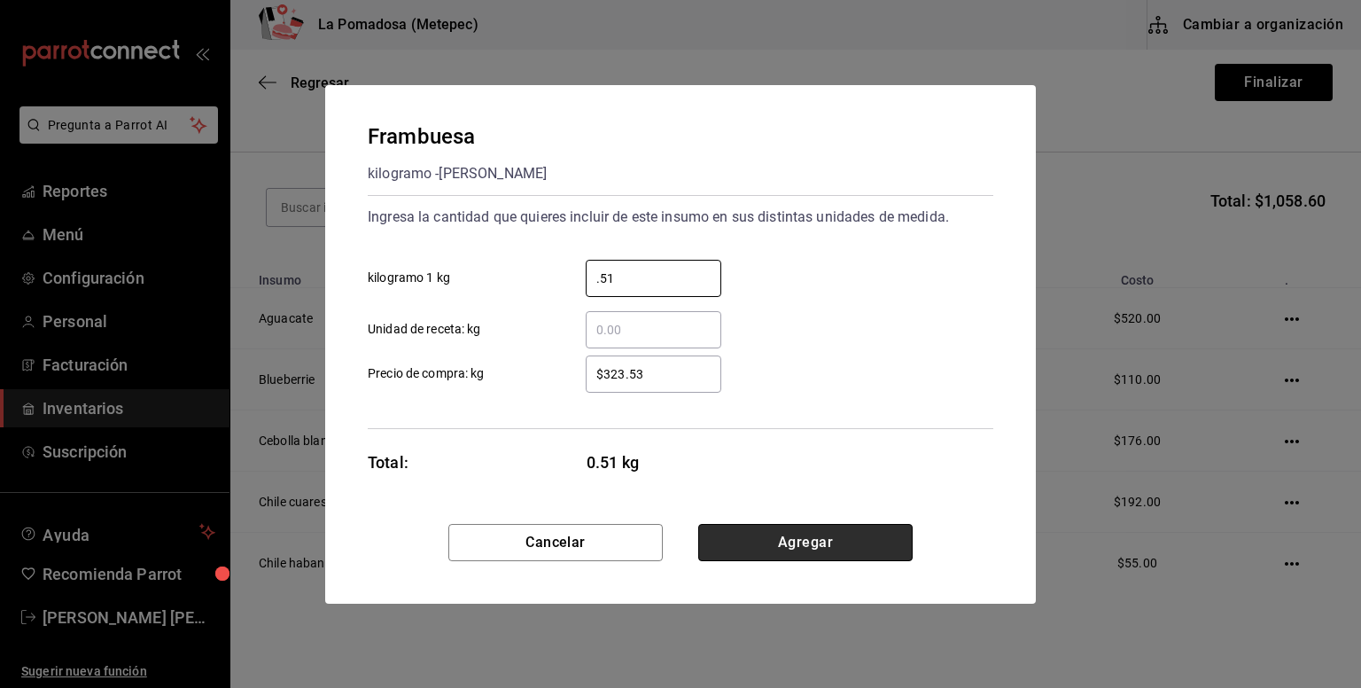
type input "0.51"
click at [840, 553] on button "Agregar" at bounding box center [805, 542] width 214 height 37
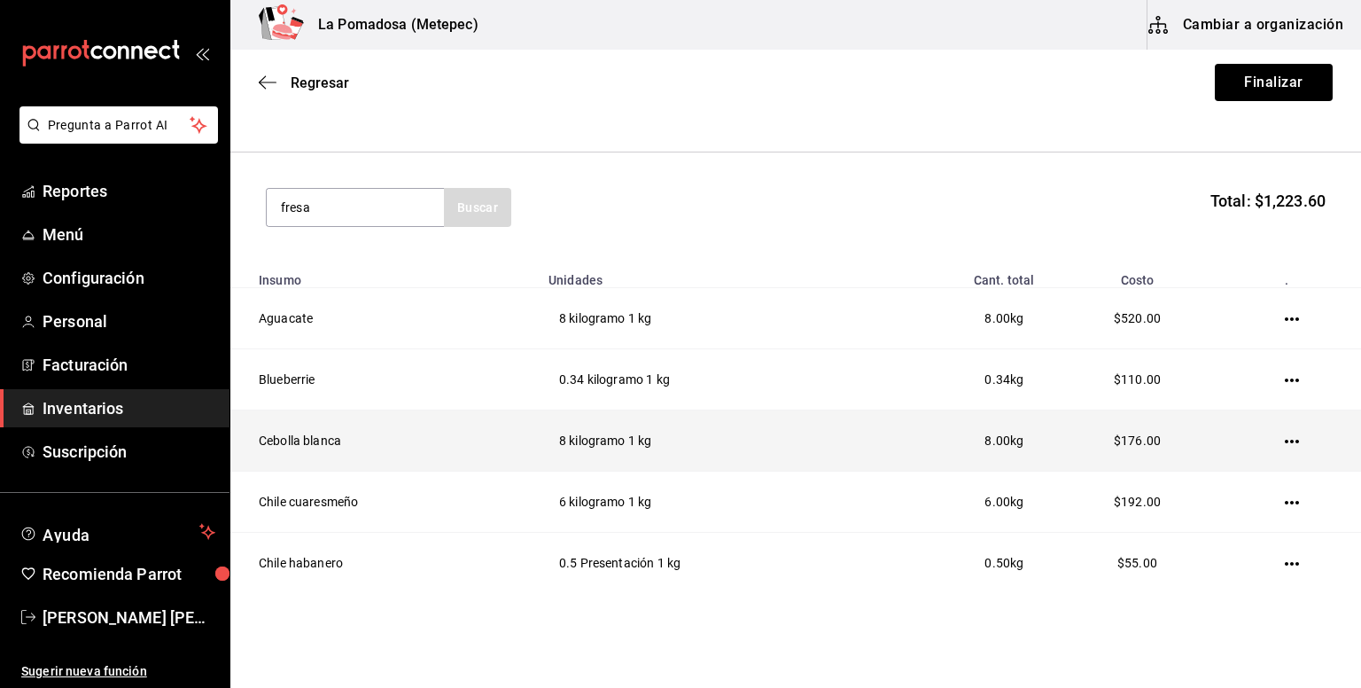
type input "fresa"
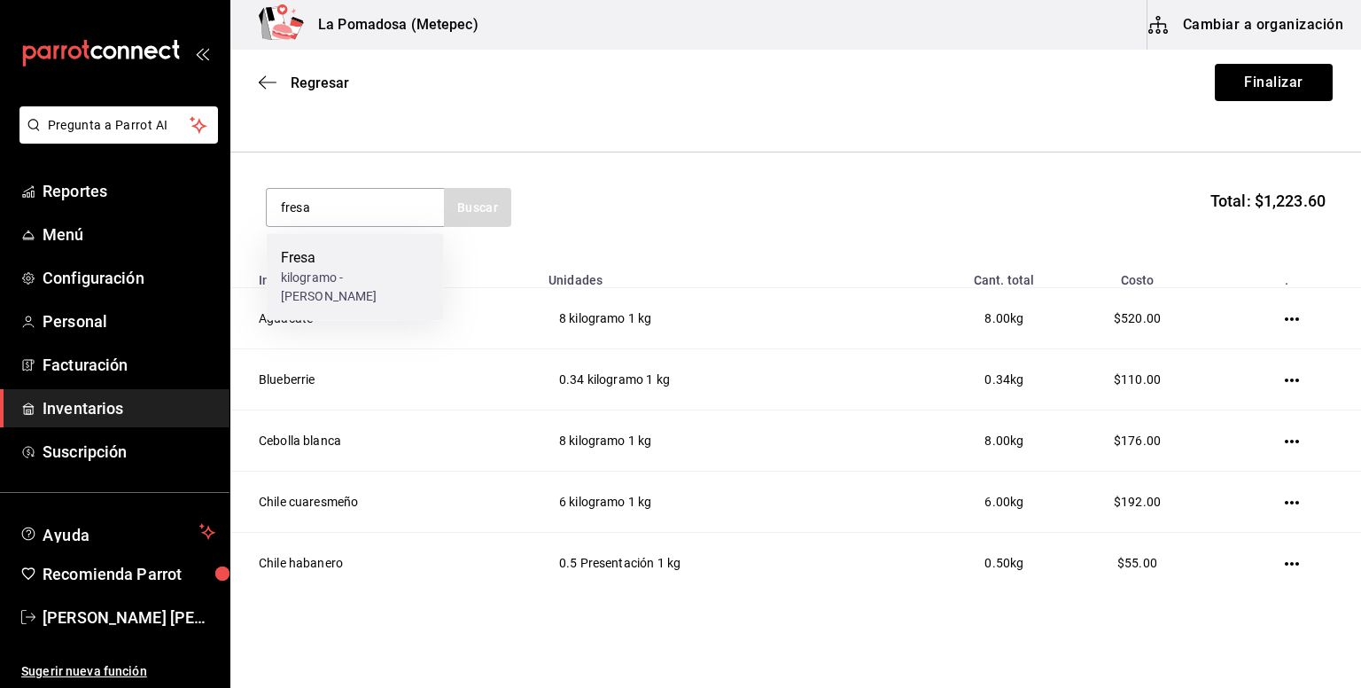
click at [379, 289] on div "kilogramo - [PERSON_NAME]" at bounding box center [355, 286] width 149 height 37
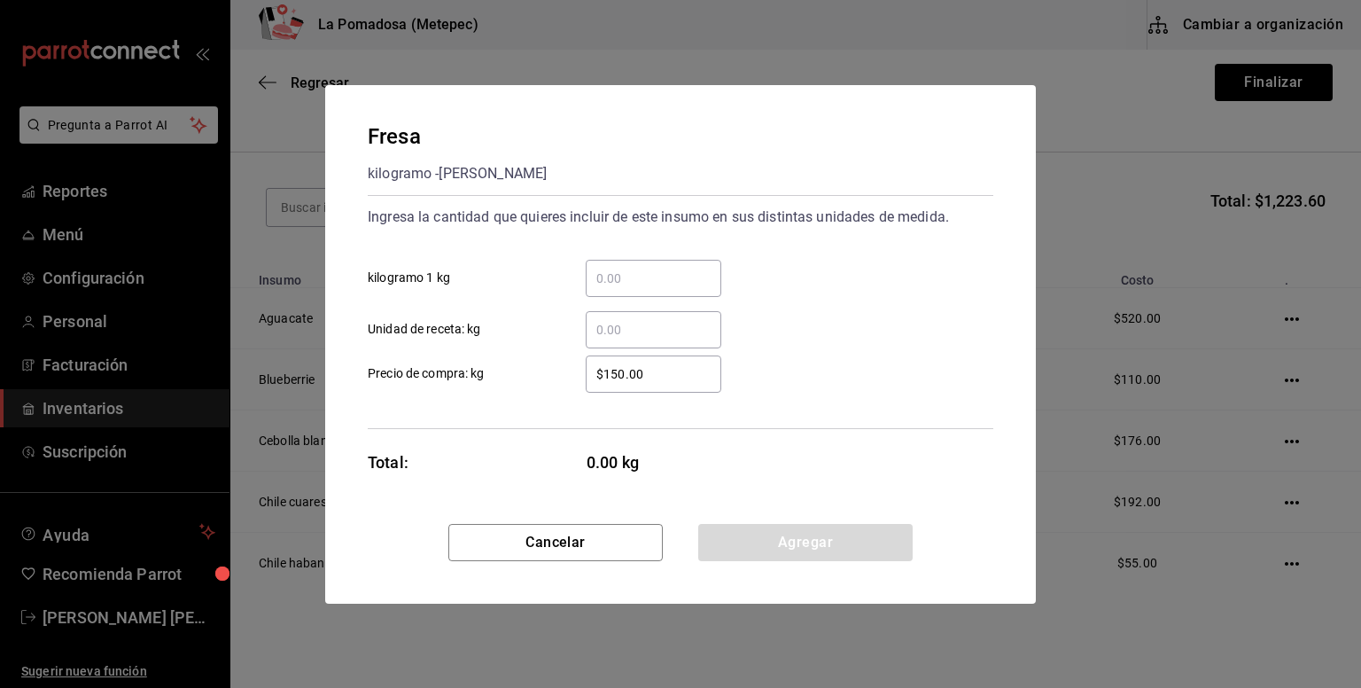
click at [644, 268] on input "​ kilogramo 1 kg" at bounding box center [654, 278] width 136 height 21
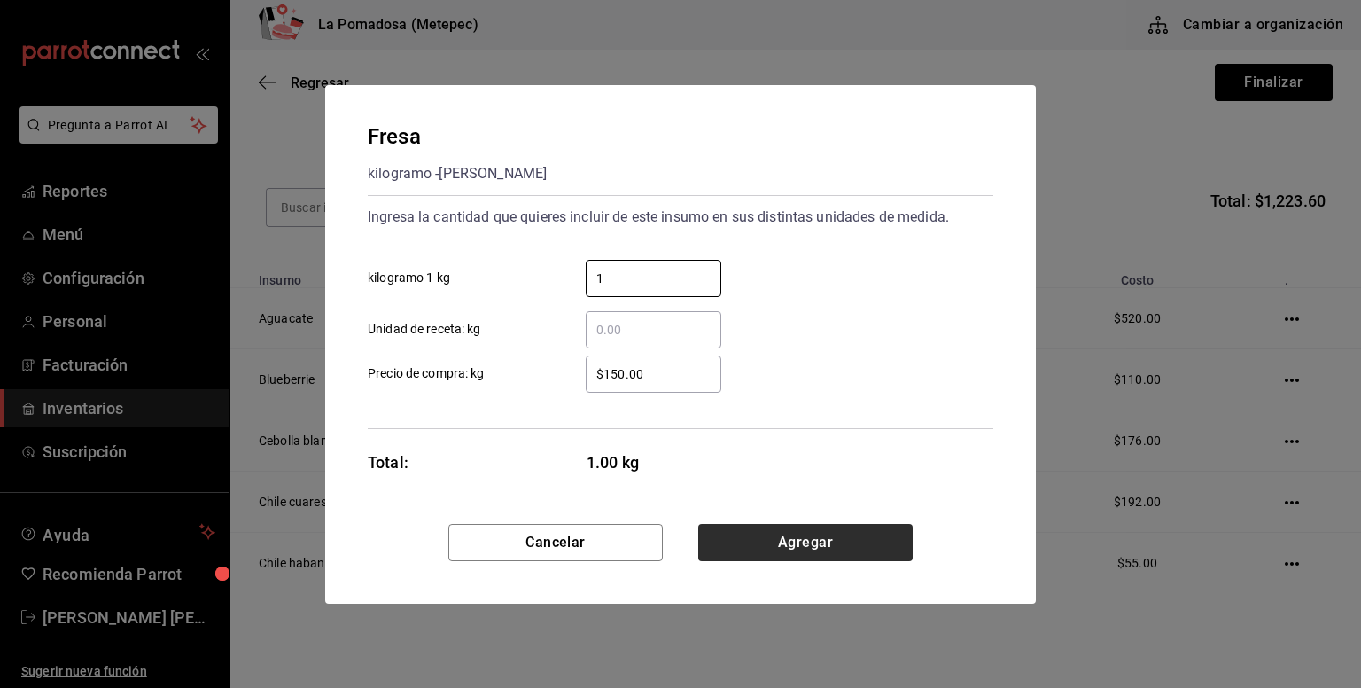
type input "1"
click at [783, 537] on button "Agregar" at bounding box center [805, 542] width 214 height 37
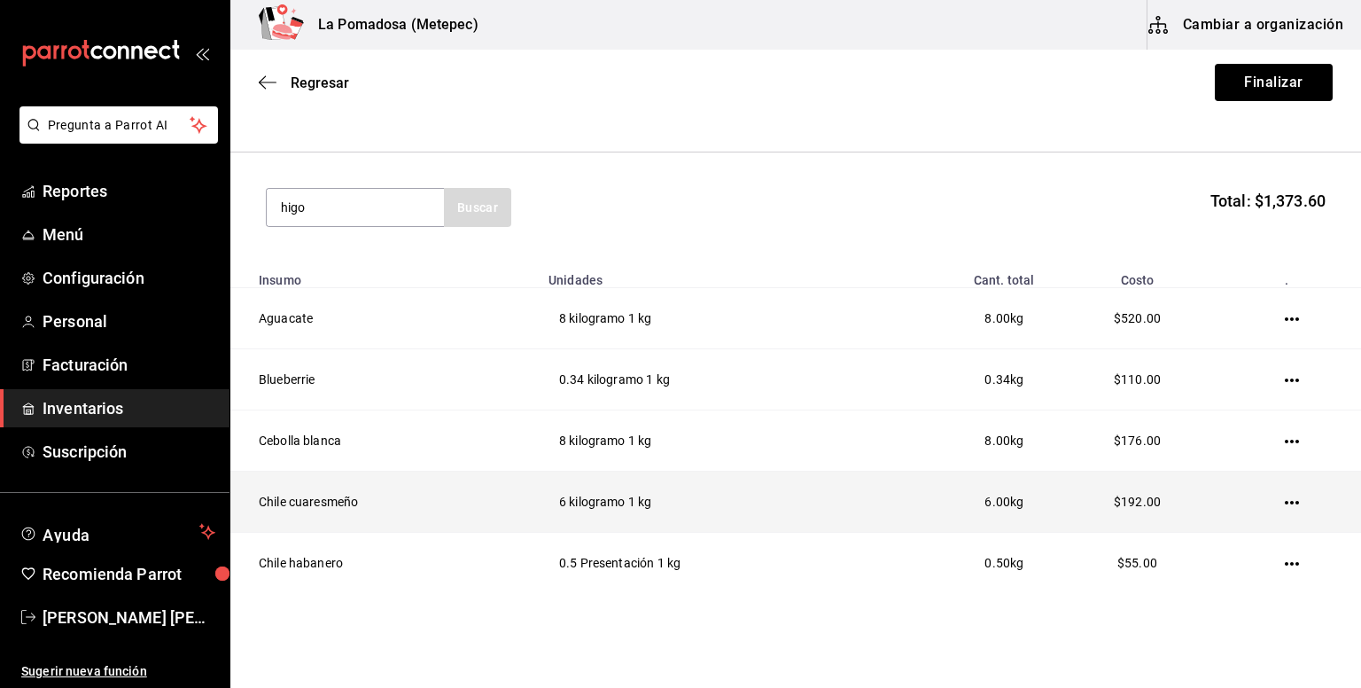
type input "higo"
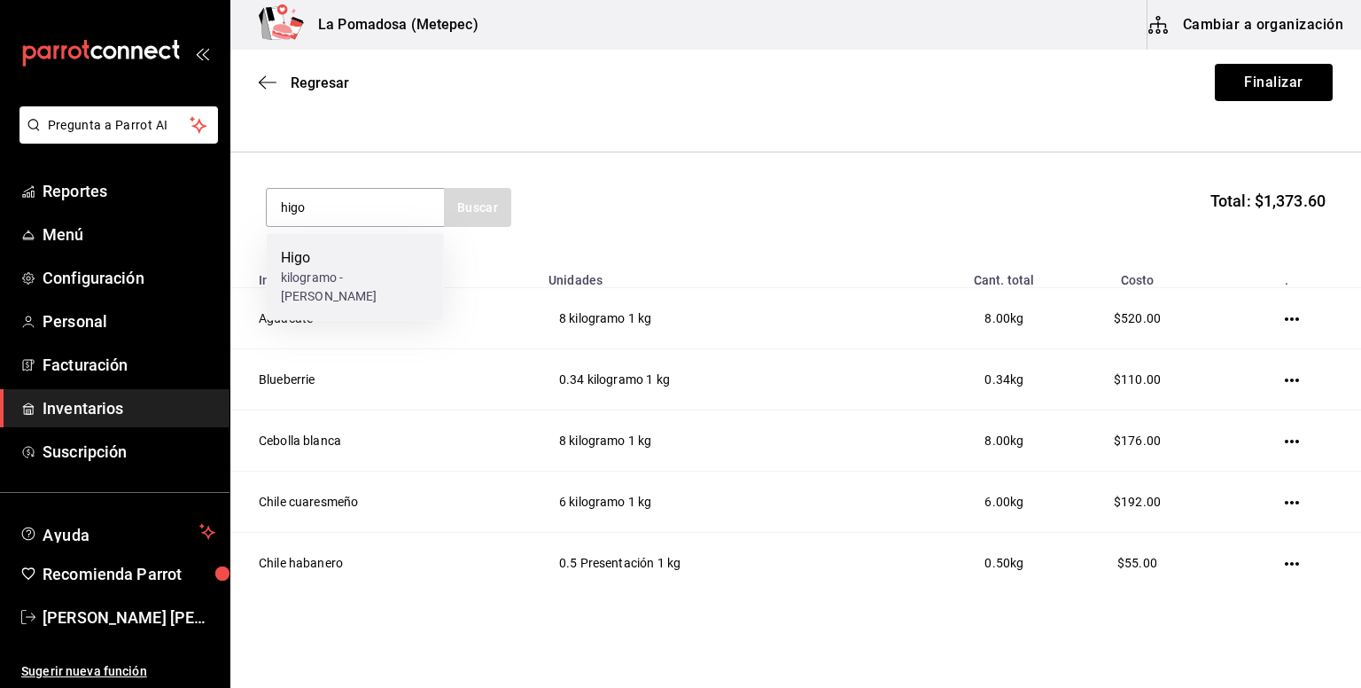
click at [316, 274] on div "kilogramo - [PERSON_NAME]" at bounding box center [355, 286] width 149 height 37
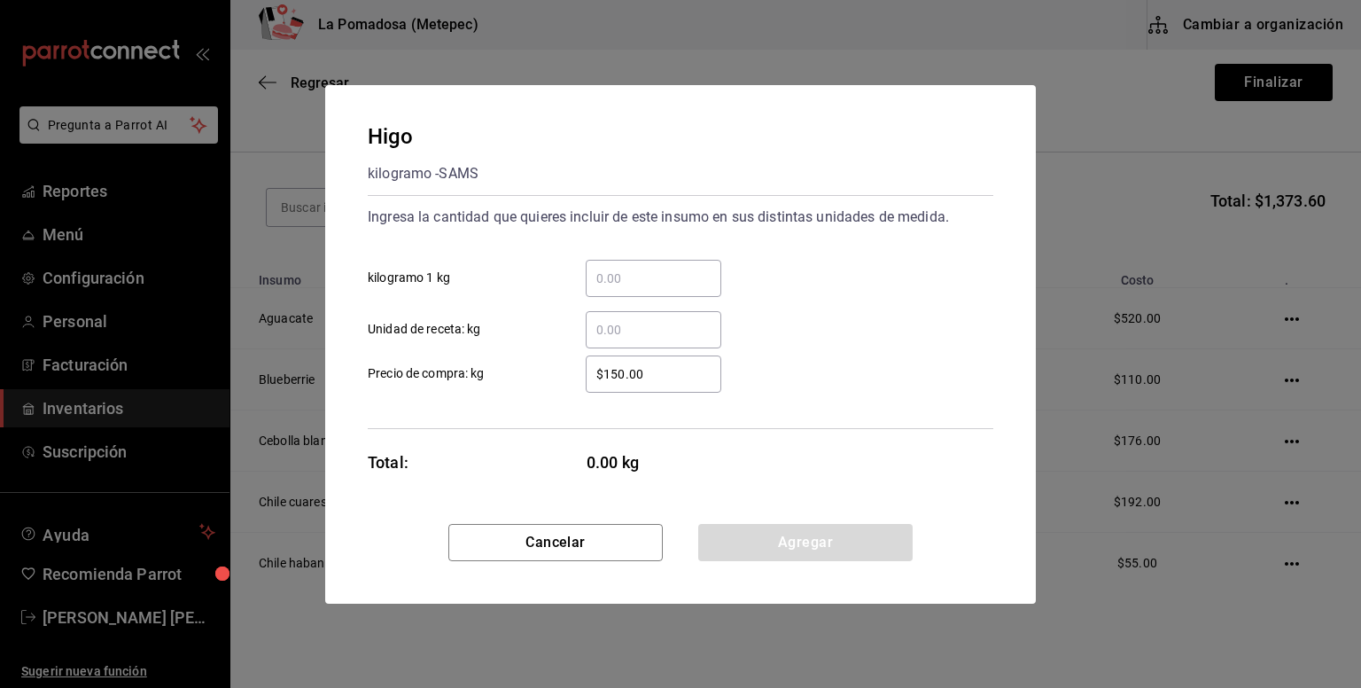
click at [676, 277] on input "​ kilogramo 1 kg" at bounding box center [654, 278] width 136 height 21
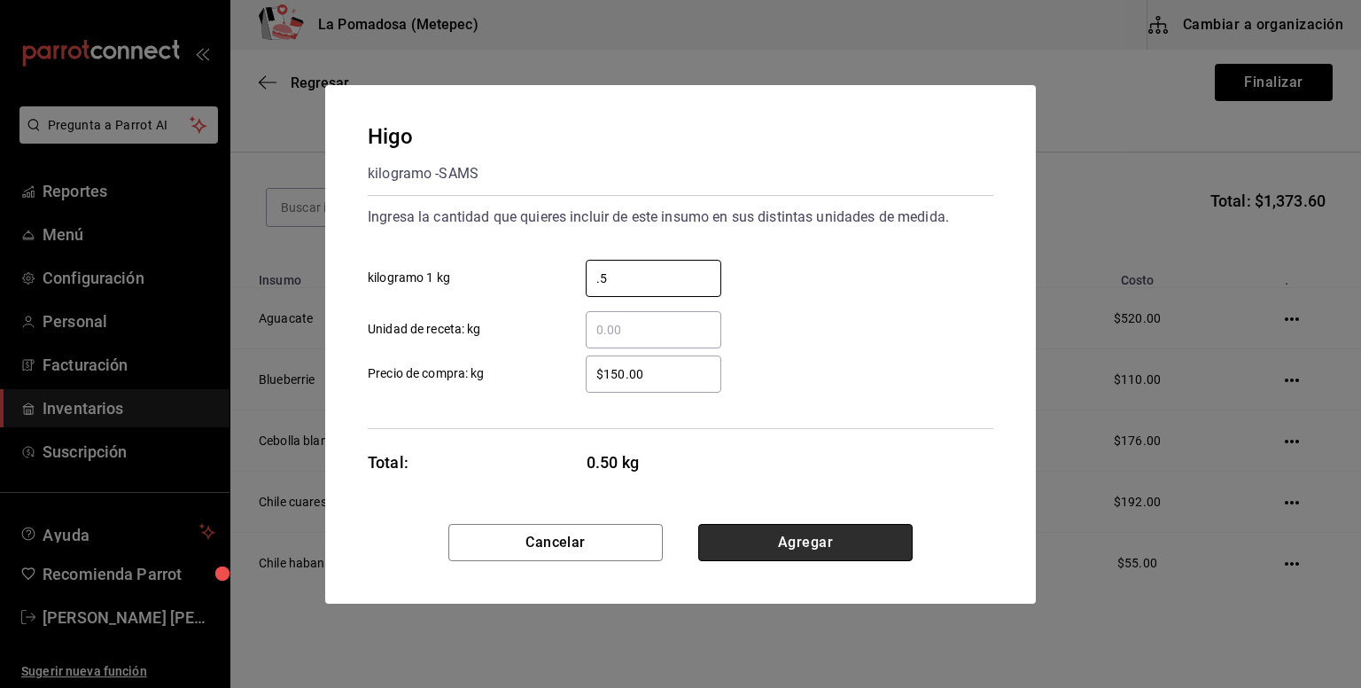
type input "0.5"
click at [746, 533] on button "Agregar" at bounding box center [805, 542] width 214 height 37
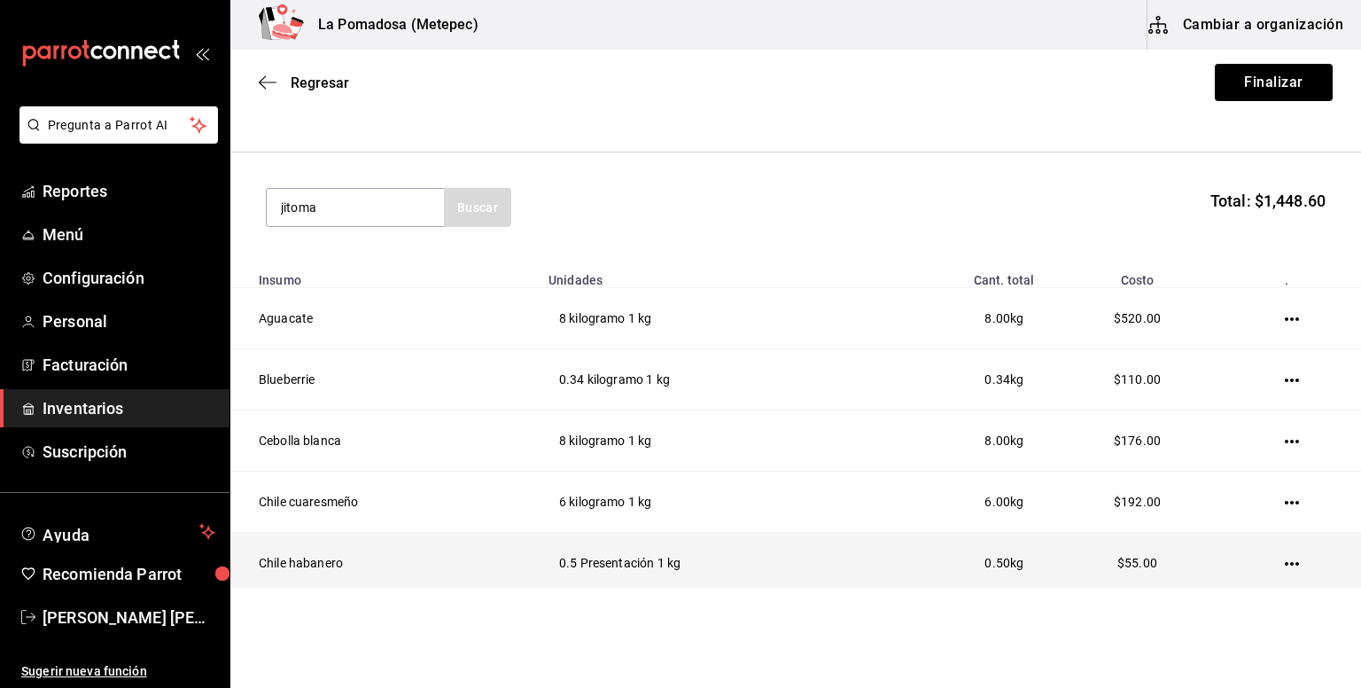
type input "jitoma"
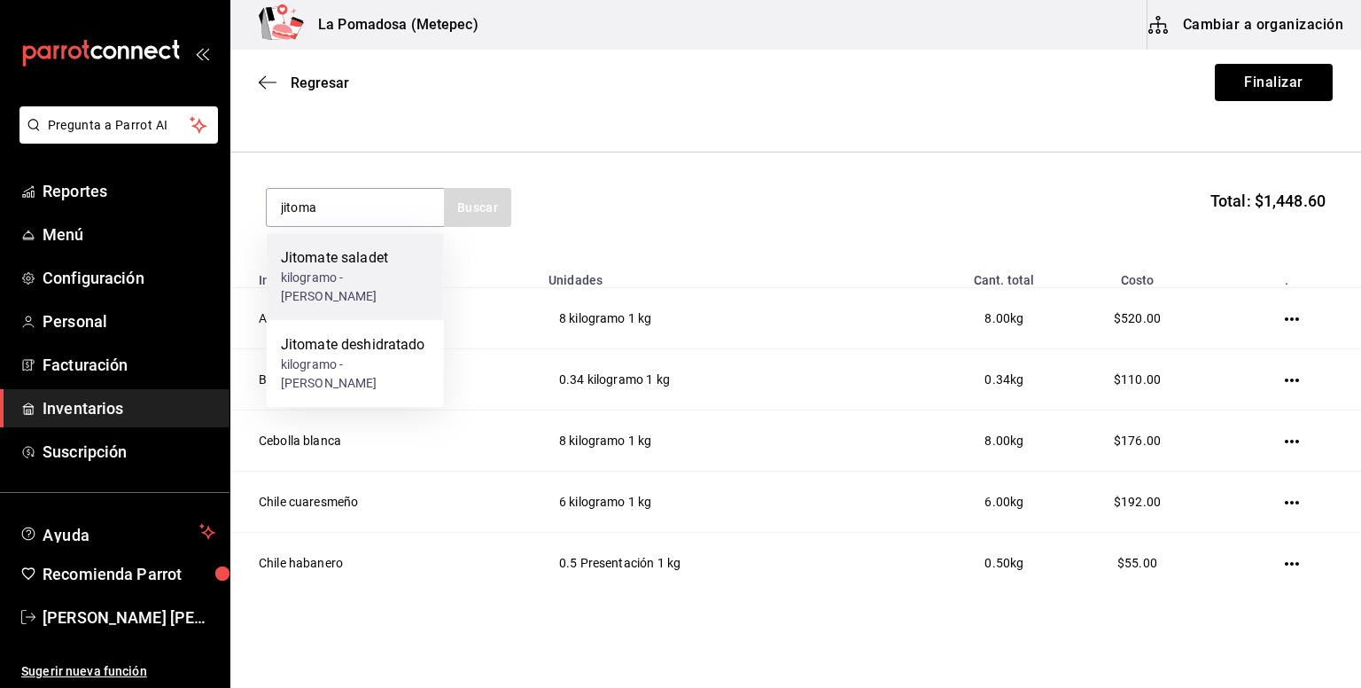
click at [324, 283] on div "kilogramo - [PERSON_NAME]" at bounding box center [355, 286] width 149 height 37
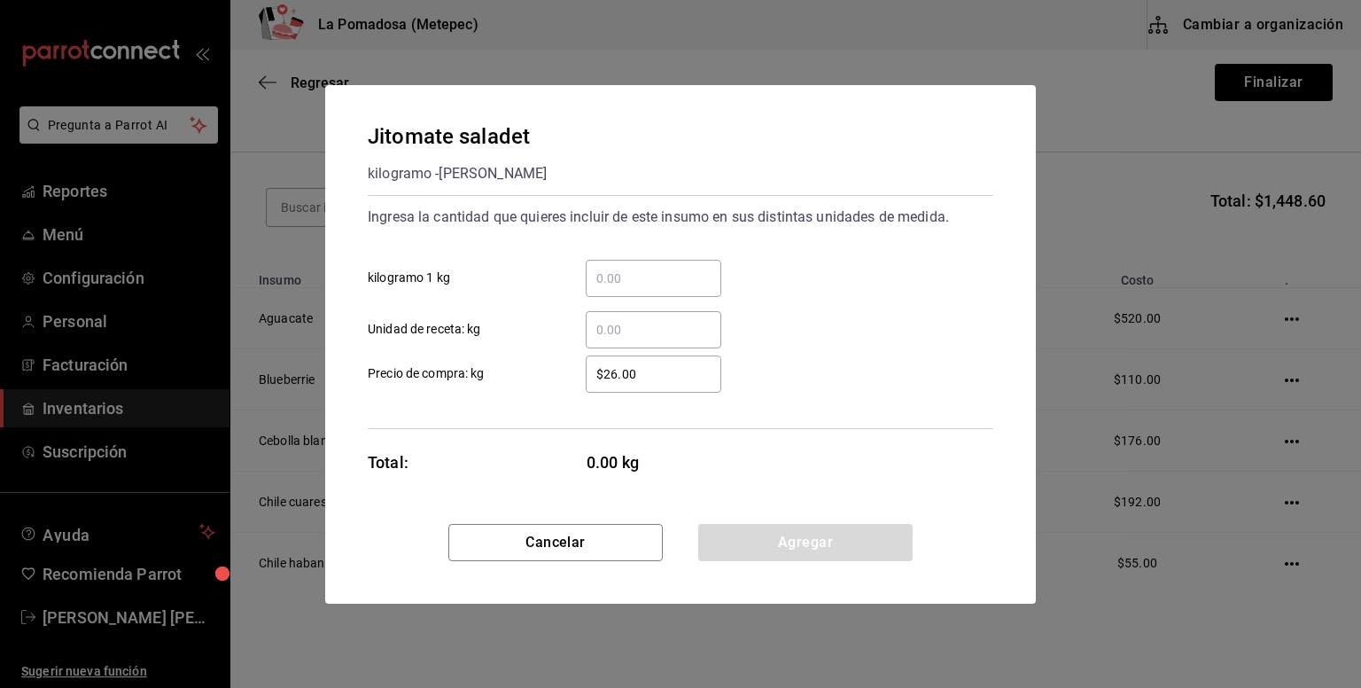
click at [677, 263] on div "​" at bounding box center [654, 278] width 136 height 37
click at [677, 268] on input "​ kilogramo 1 kg" at bounding box center [654, 278] width 136 height 21
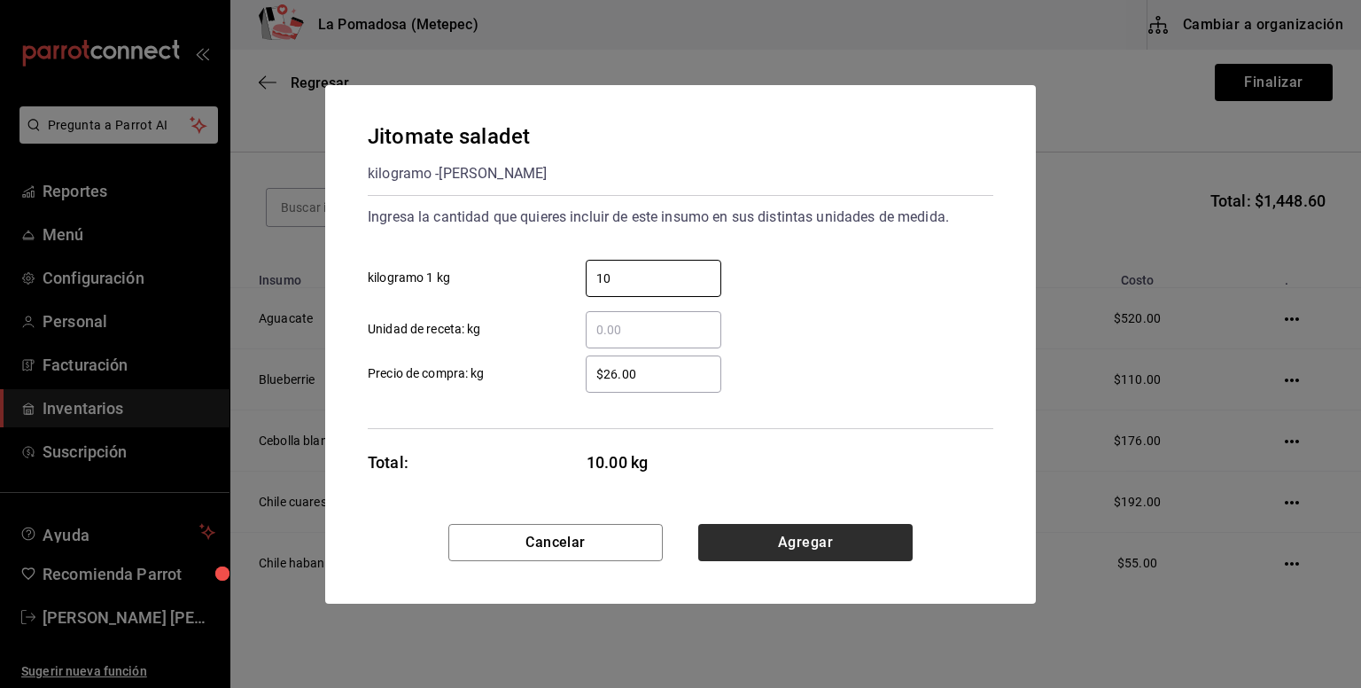
type input "10"
drag, startPoint x: 811, startPoint y: 552, endPoint x: 797, endPoint y: 540, distance: 18.8
click at [812, 552] on button "Agregar" at bounding box center [805, 542] width 214 height 37
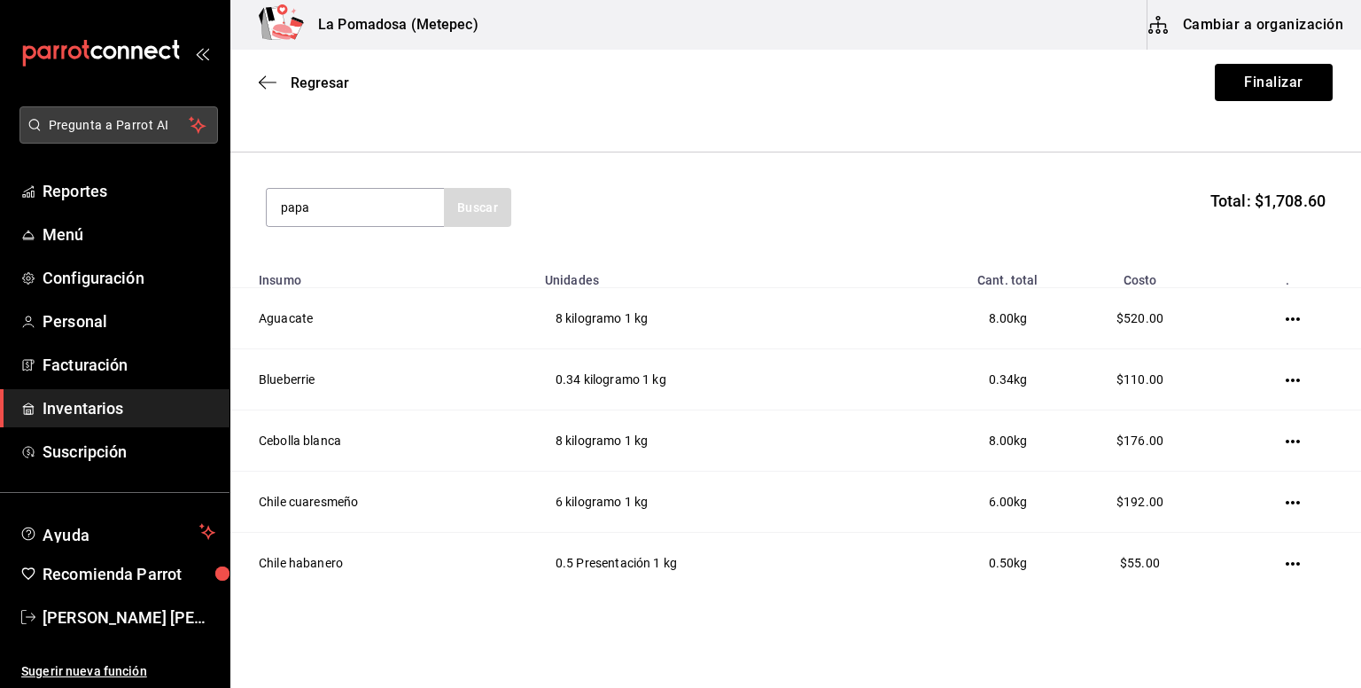
type input "papa"
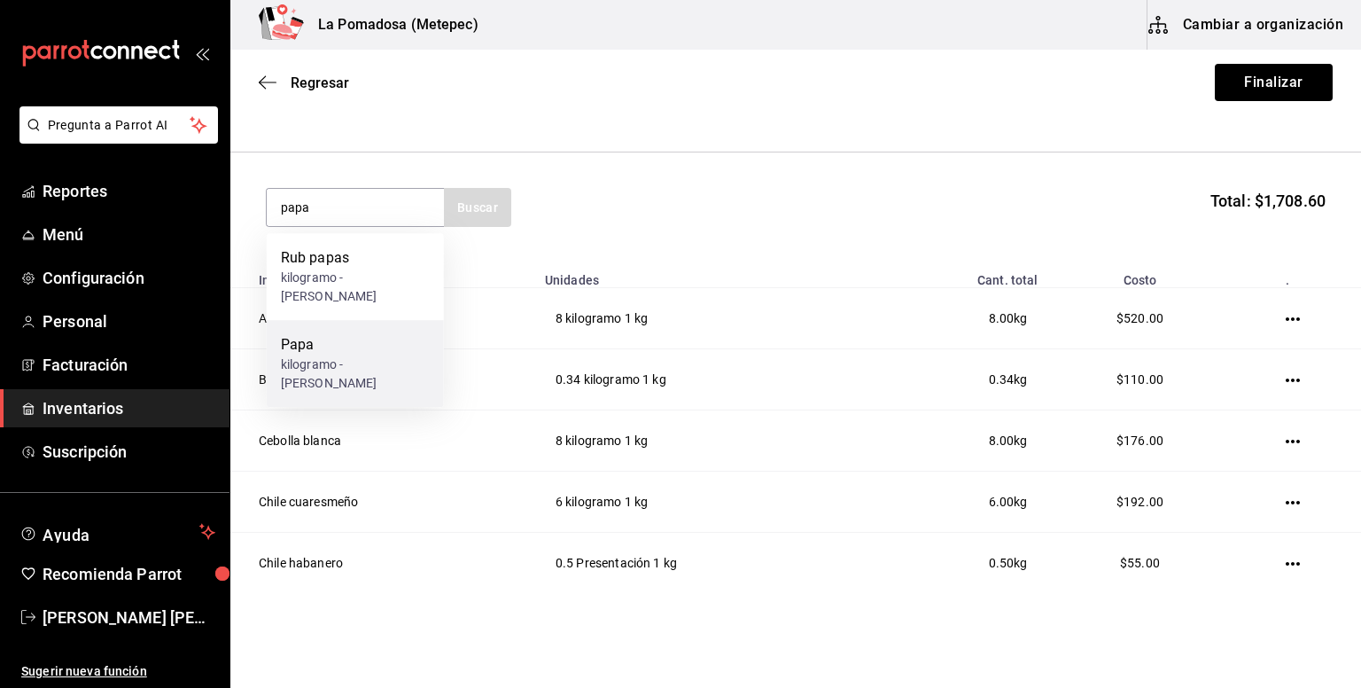
click at [358, 370] on div "kilogramo - [PERSON_NAME]" at bounding box center [355, 373] width 149 height 37
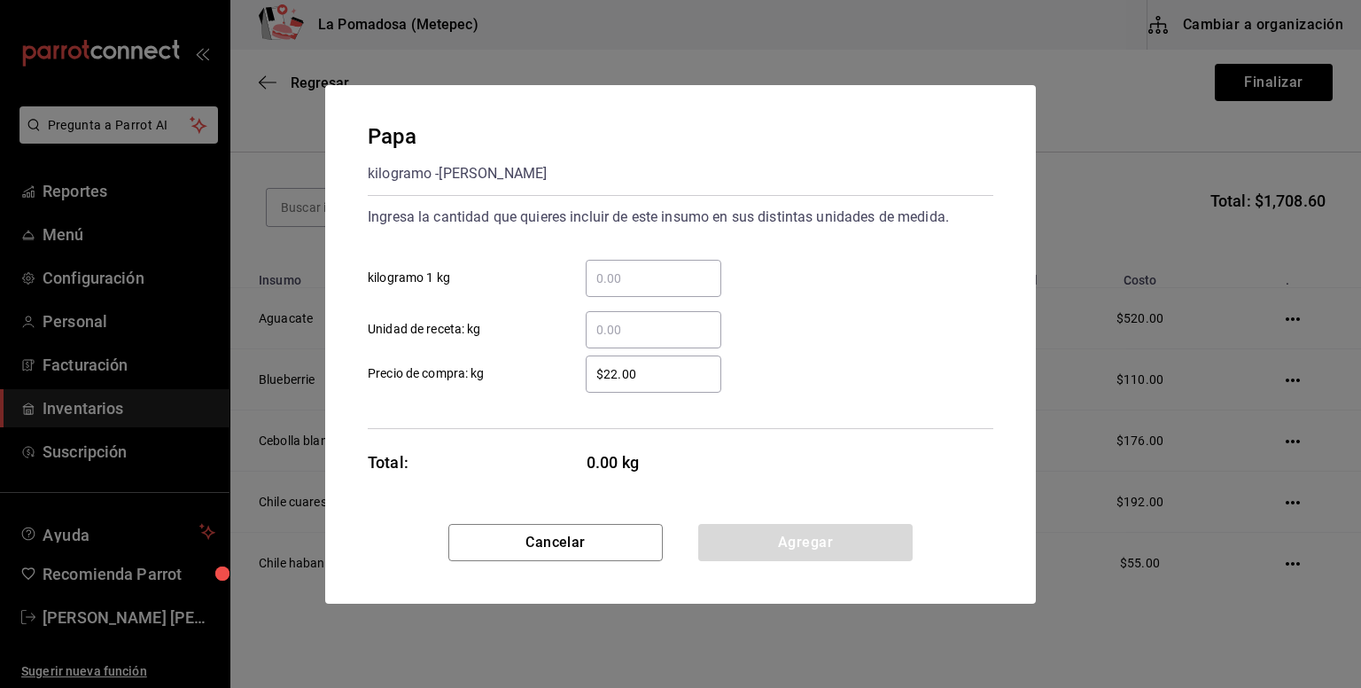
click at [702, 279] on input "​ kilogramo 1 kg" at bounding box center [654, 278] width 136 height 21
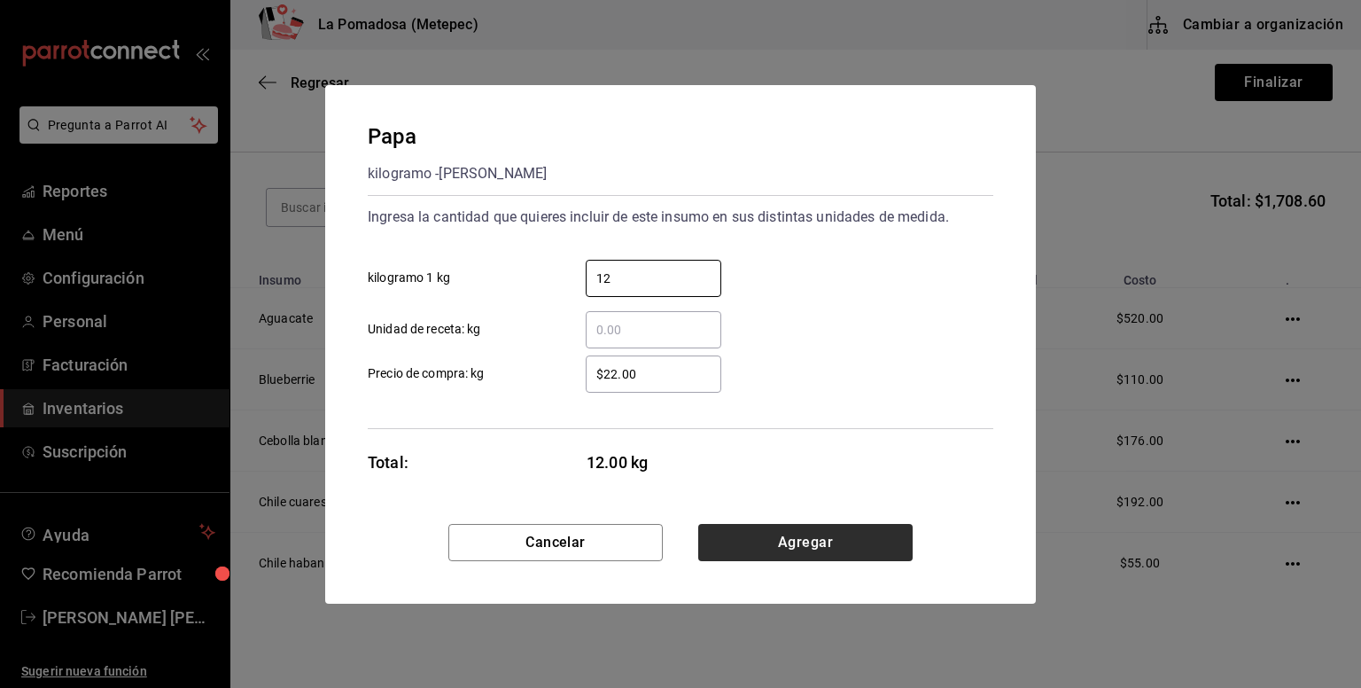
type input "12"
click at [815, 533] on button "Agregar" at bounding box center [805, 542] width 214 height 37
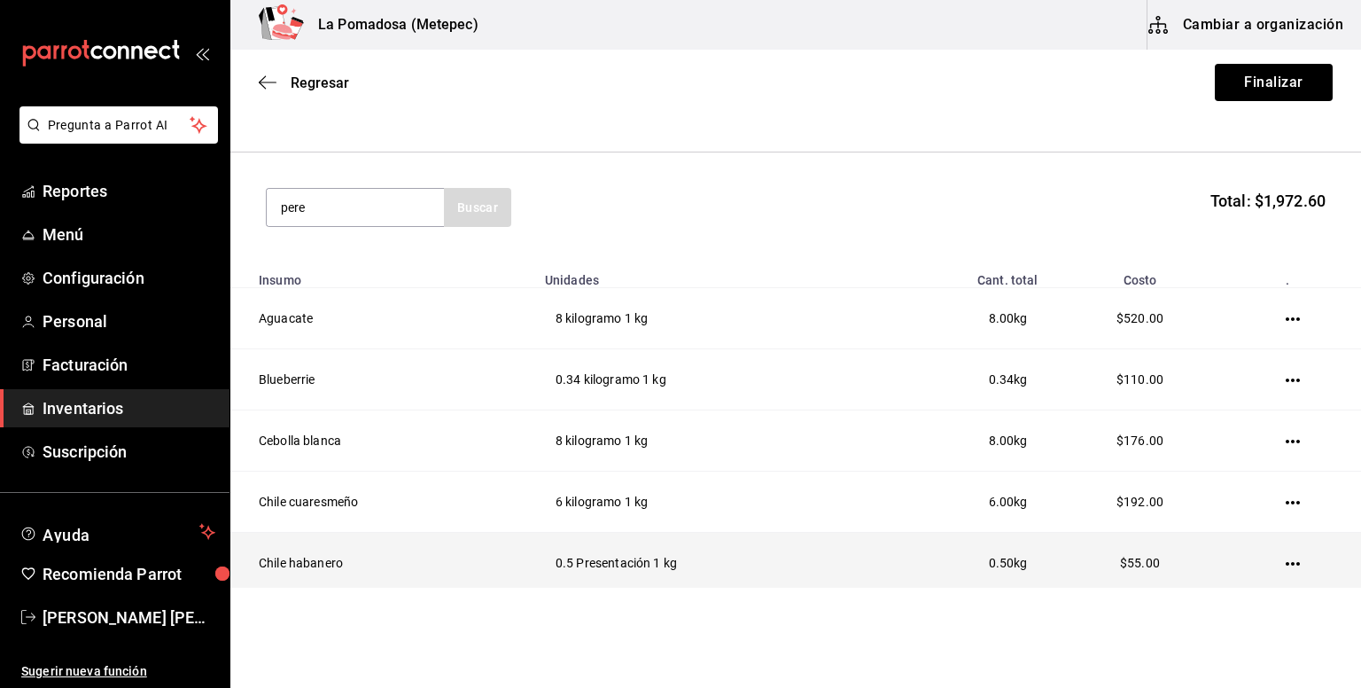
type input "pere"
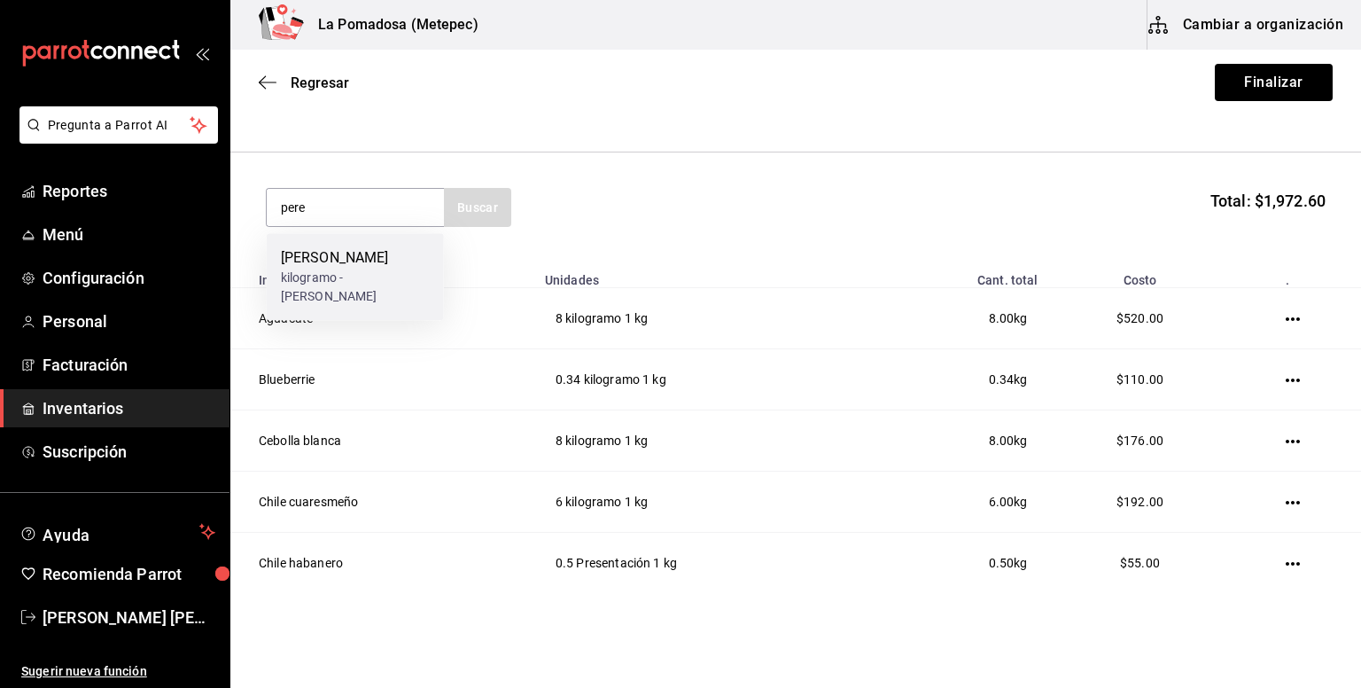
click at [389, 286] on div "kilogramo - [PERSON_NAME]" at bounding box center [355, 286] width 149 height 37
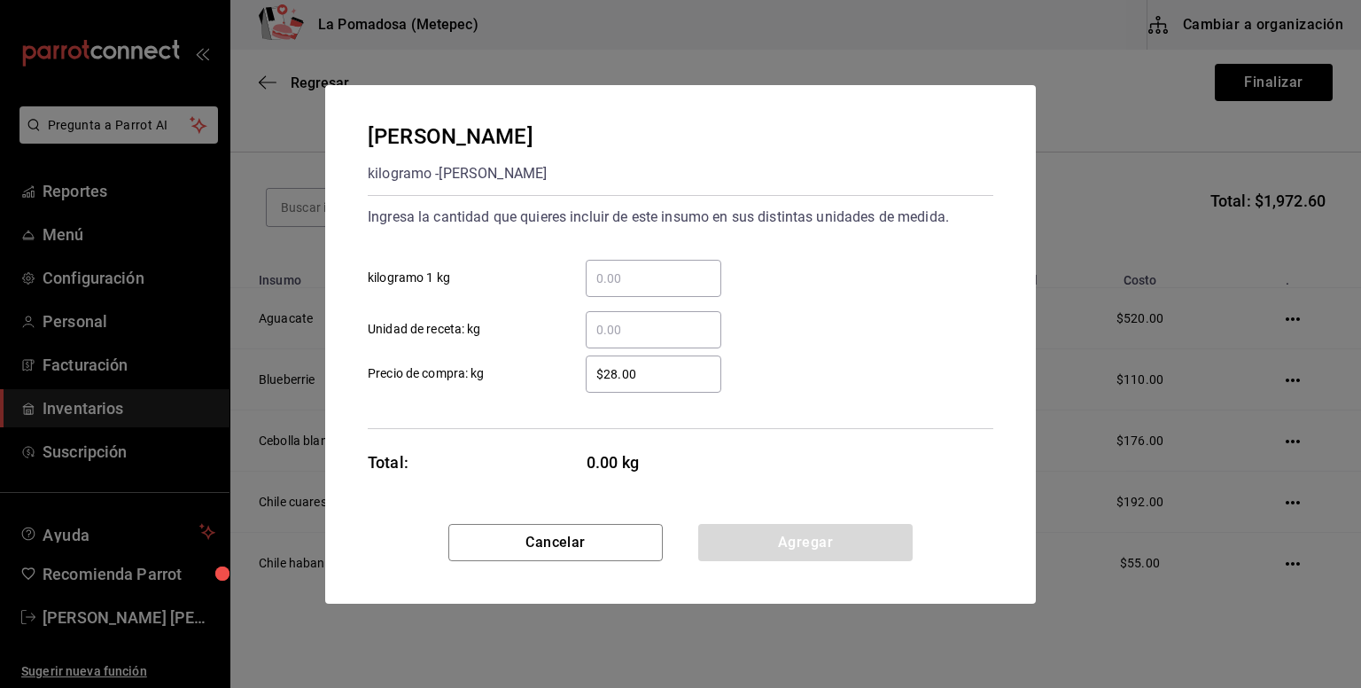
click at [660, 288] on input "​ kilogramo 1 kg" at bounding box center [654, 278] width 136 height 21
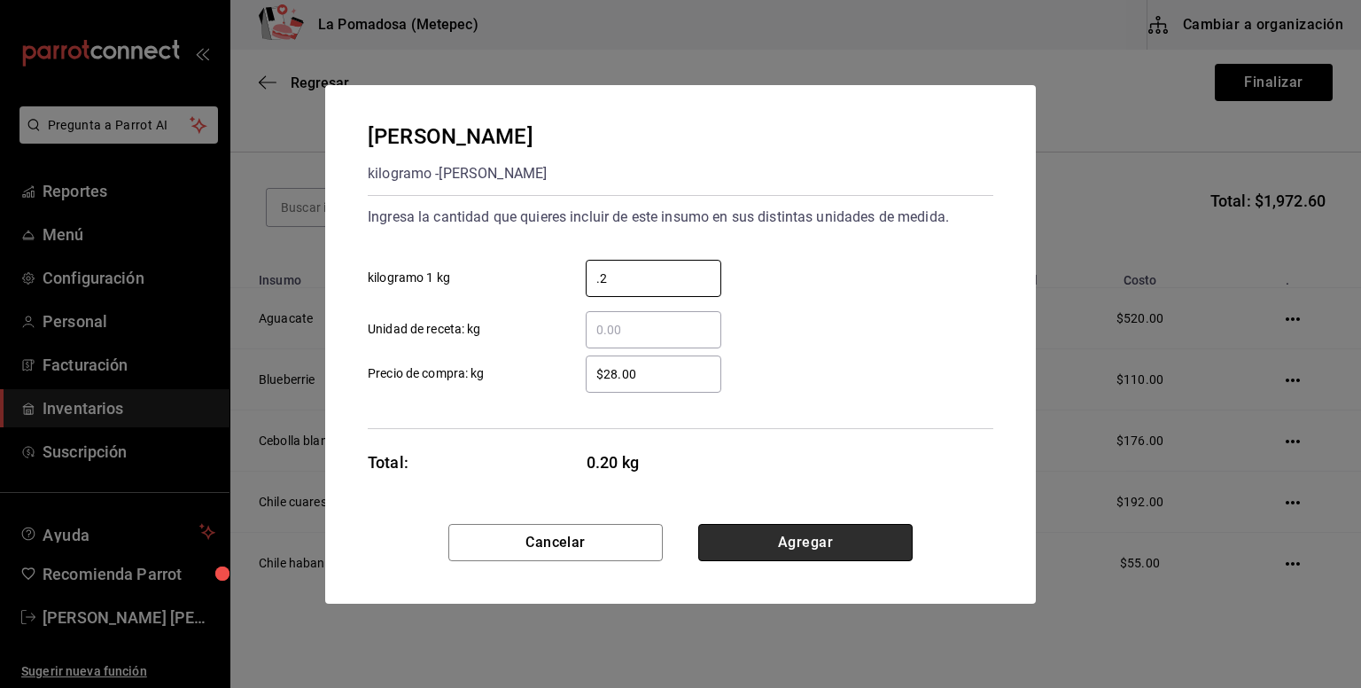
type input "0.2"
click at [724, 538] on button "Agregar" at bounding box center [805, 542] width 214 height 37
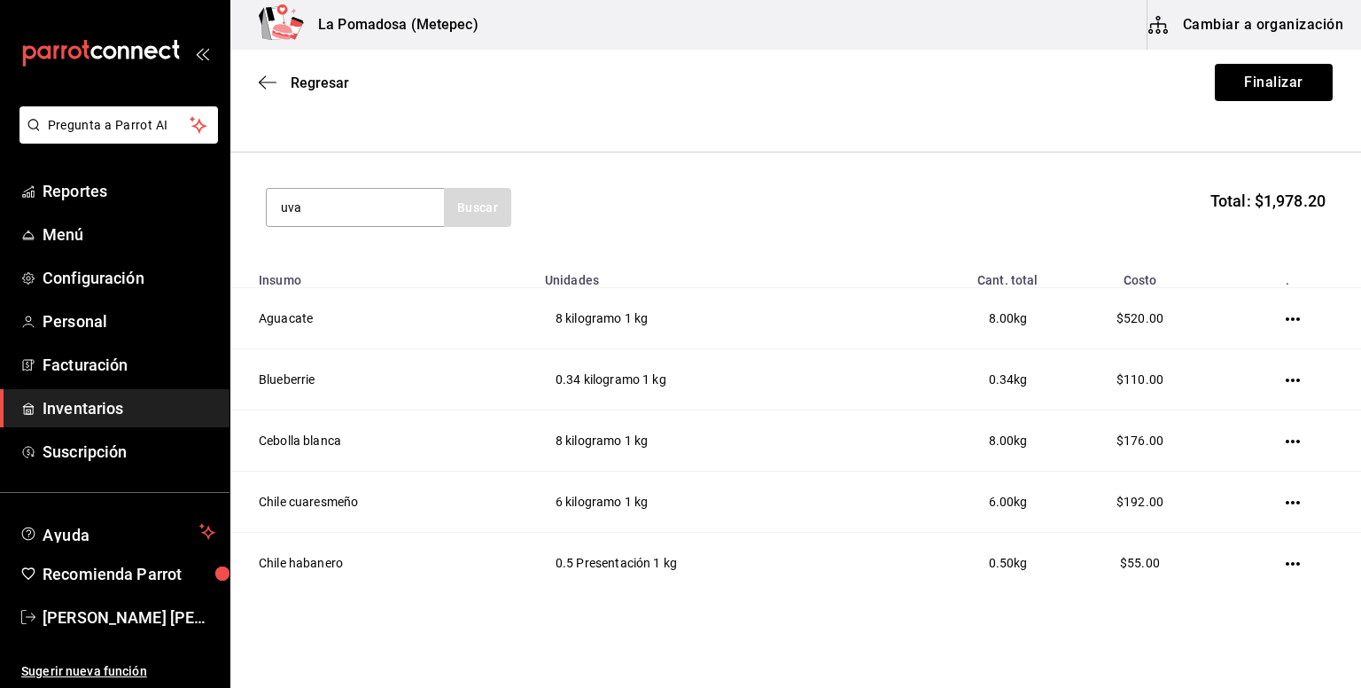
type input "uva"
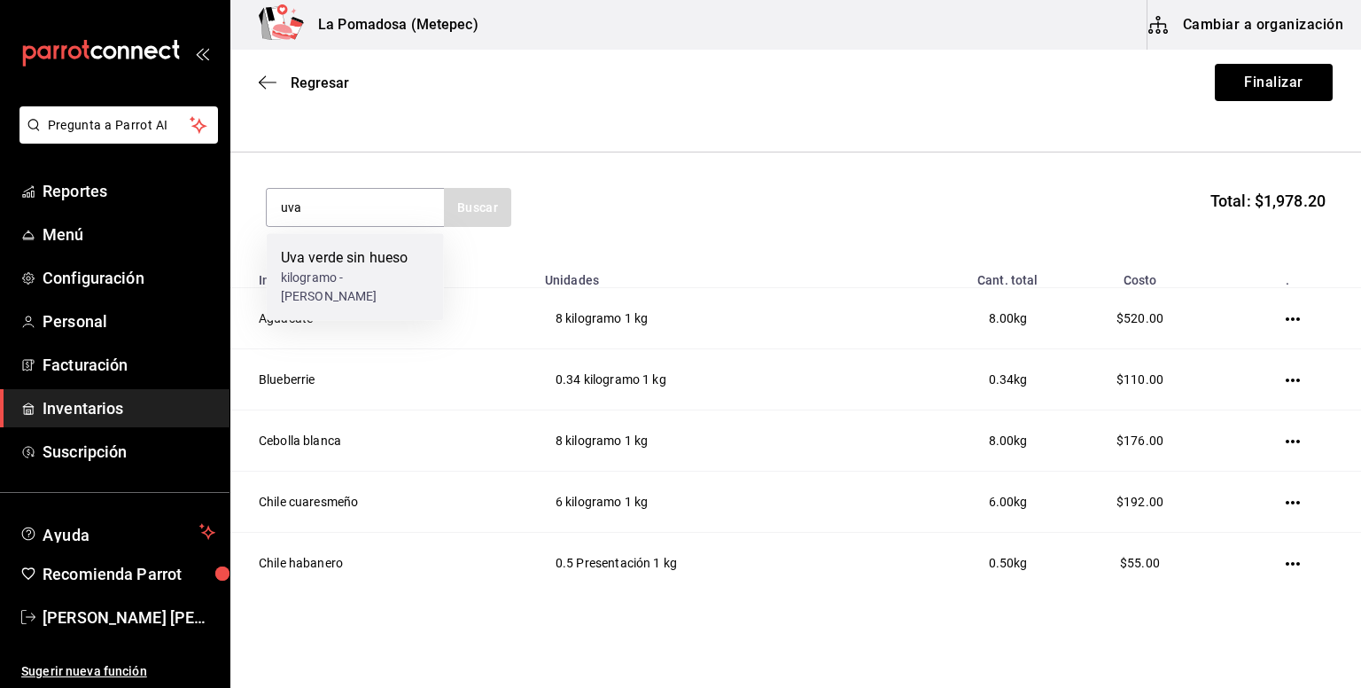
click at [378, 258] on div "Uva verde sin hueso" at bounding box center [355, 257] width 149 height 21
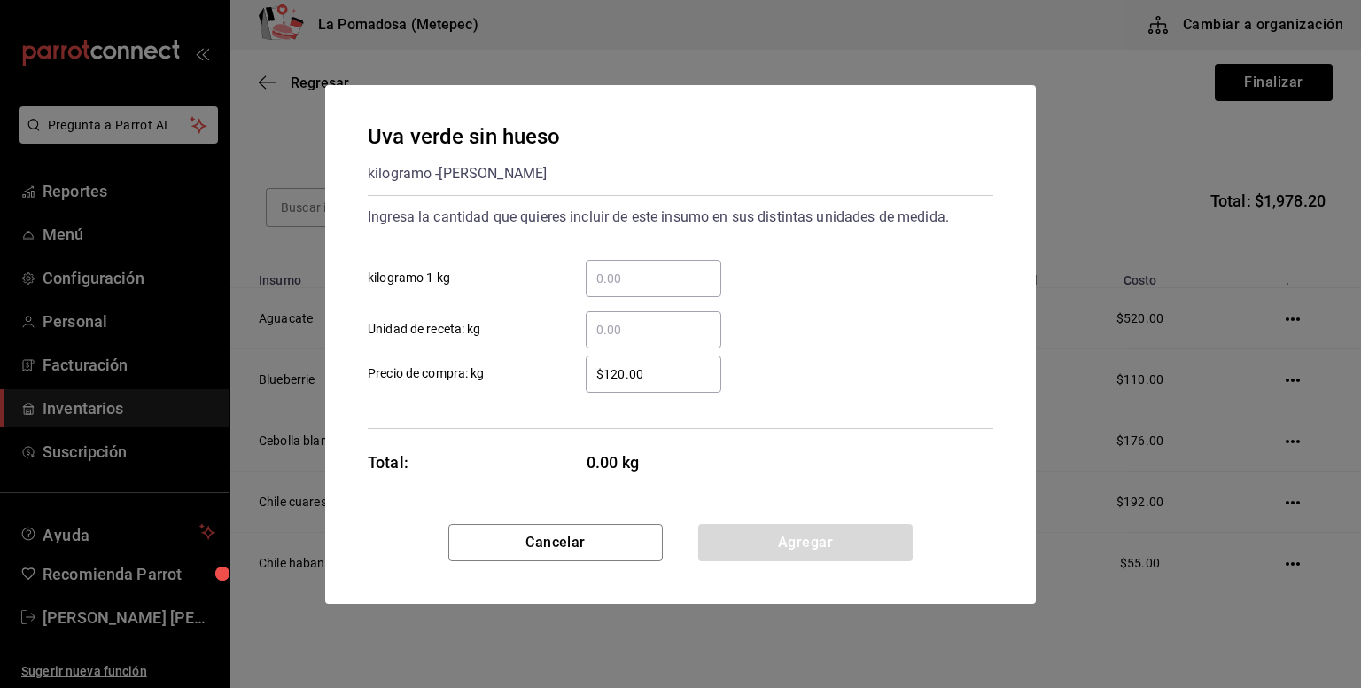
click at [660, 279] on input "​ kilogramo 1 kg" at bounding box center [654, 278] width 136 height 21
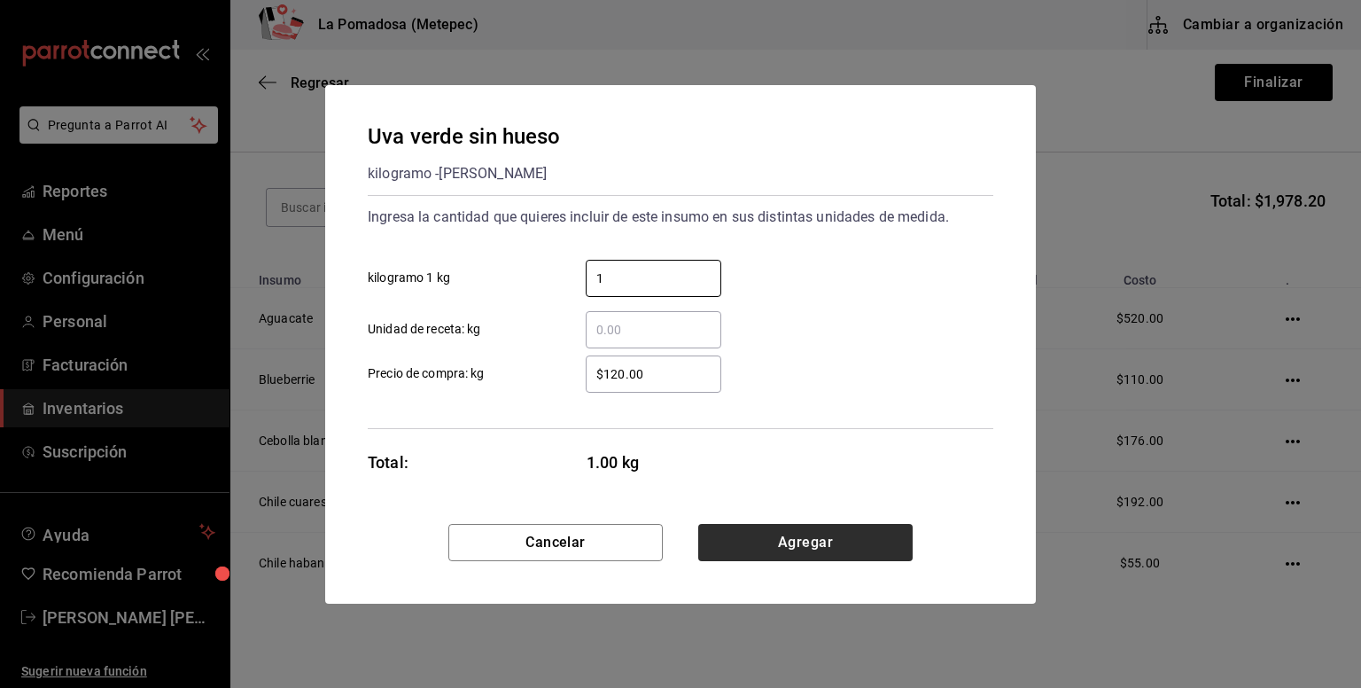
type input "1"
click at [814, 547] on button "Agregar" at bounding box center [805, 542] width 214 height 37
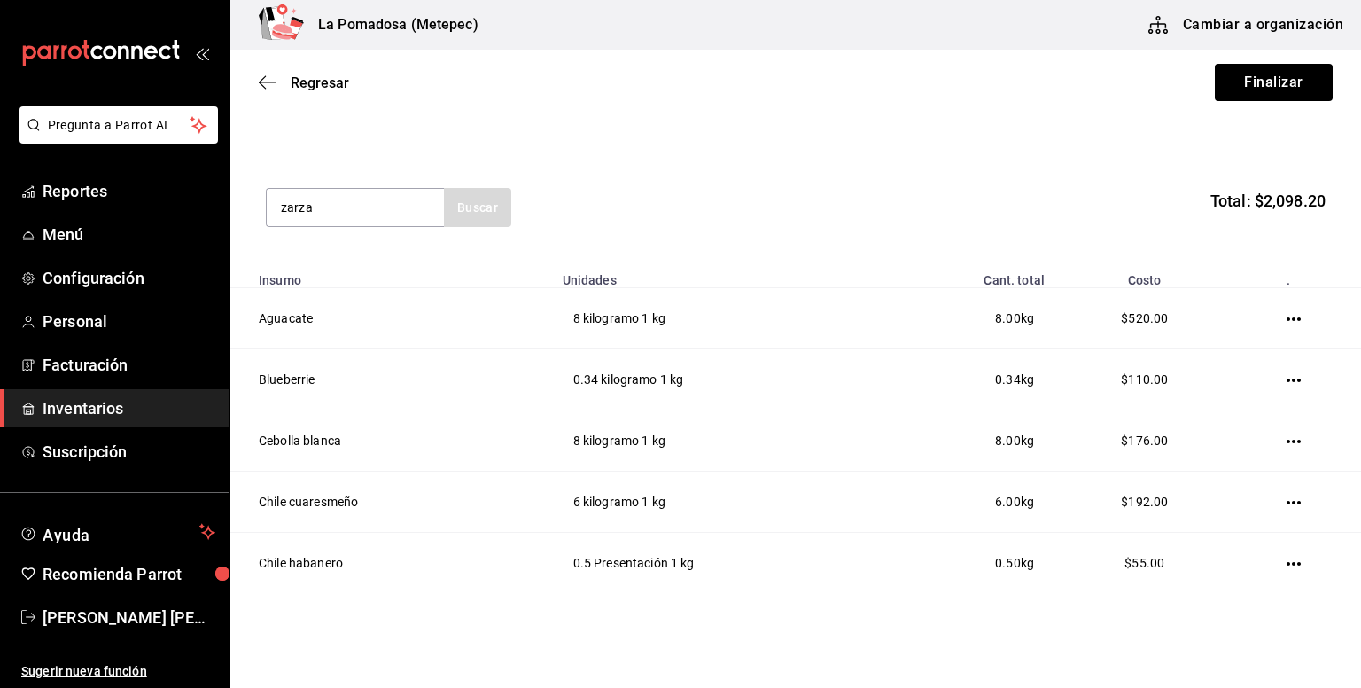
type input "zarza"
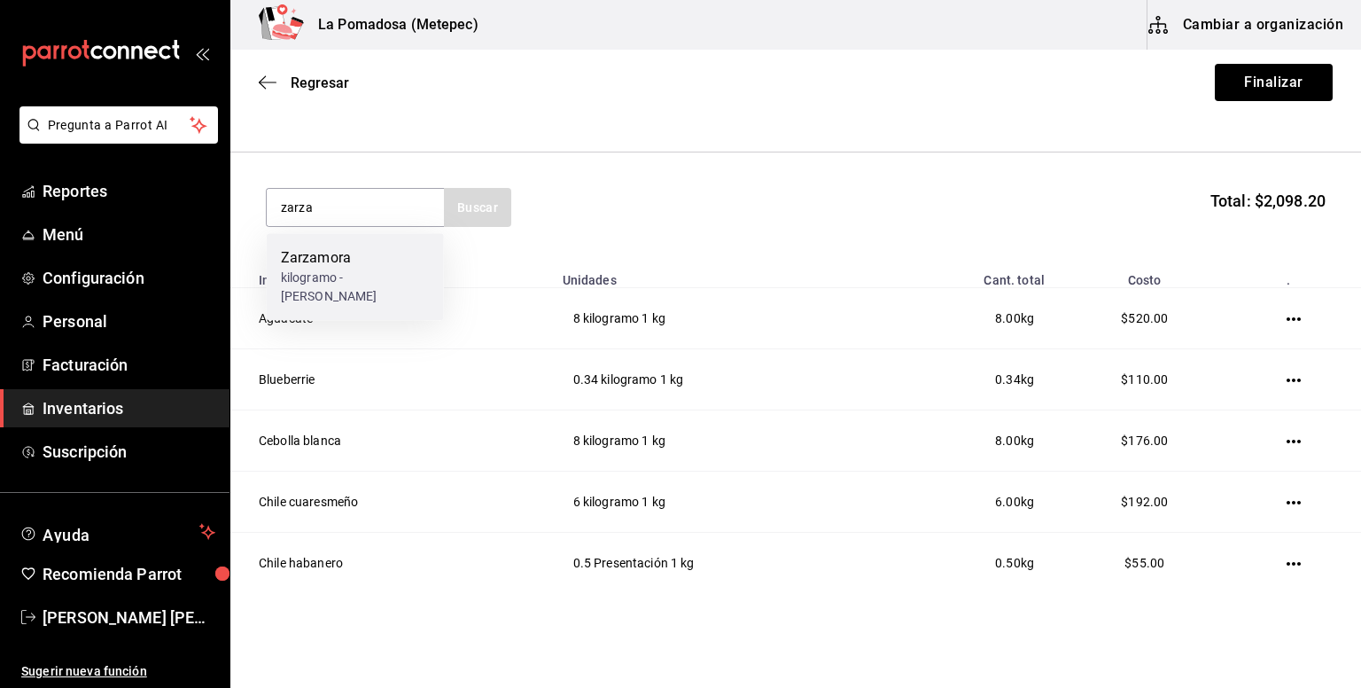
click at [394, 262] on div "Zarzamora" at bounding box center [355, 257] width 149 height 21
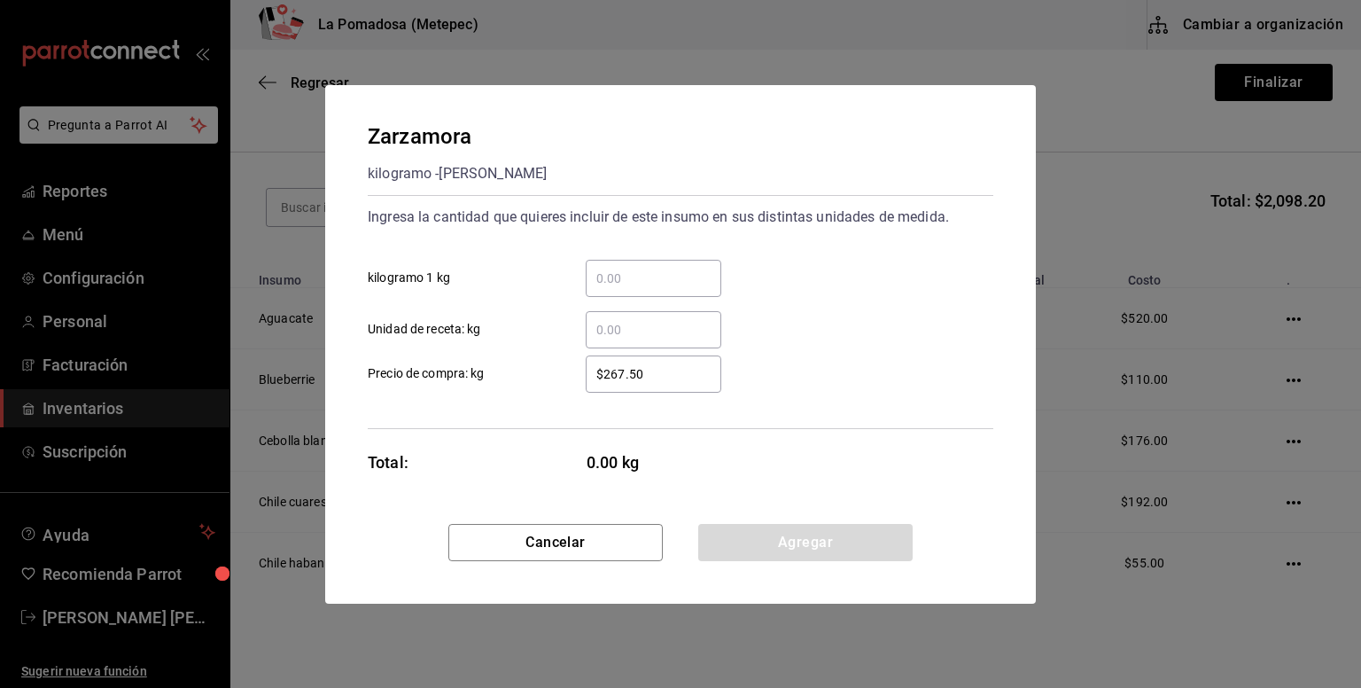
click at [657, 269] on input "​ kilogramo 1 kg" at bounding box center [654, 278] width 136 height 21
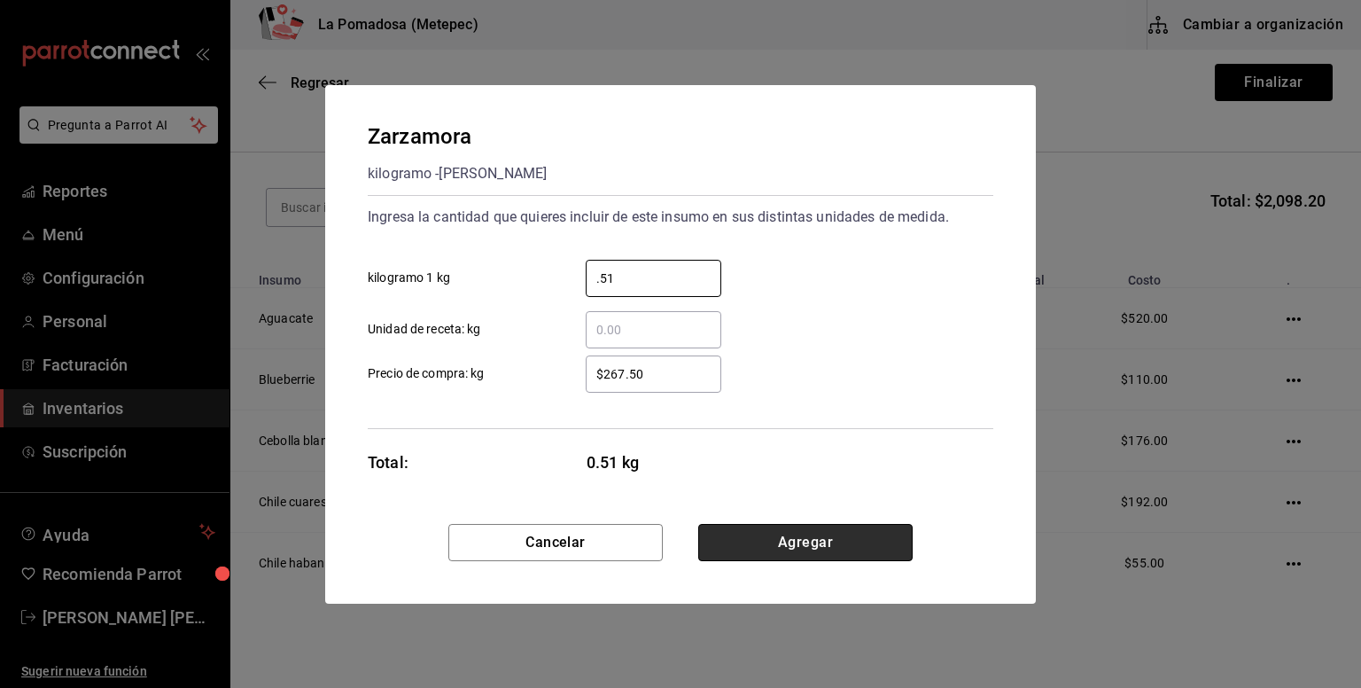
type input "0.51"
click at [855, 536] on button "Agregar" at bounding box center [805, 542] width 214 height 37
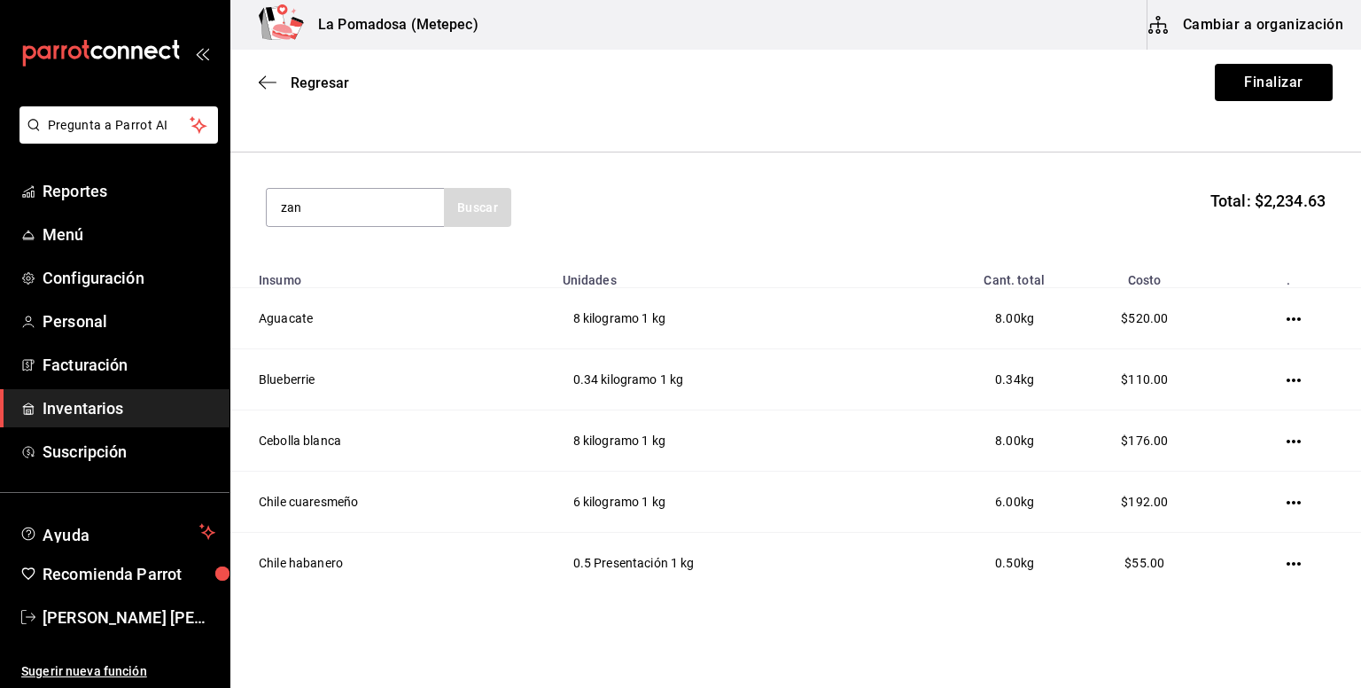
type input "zan"
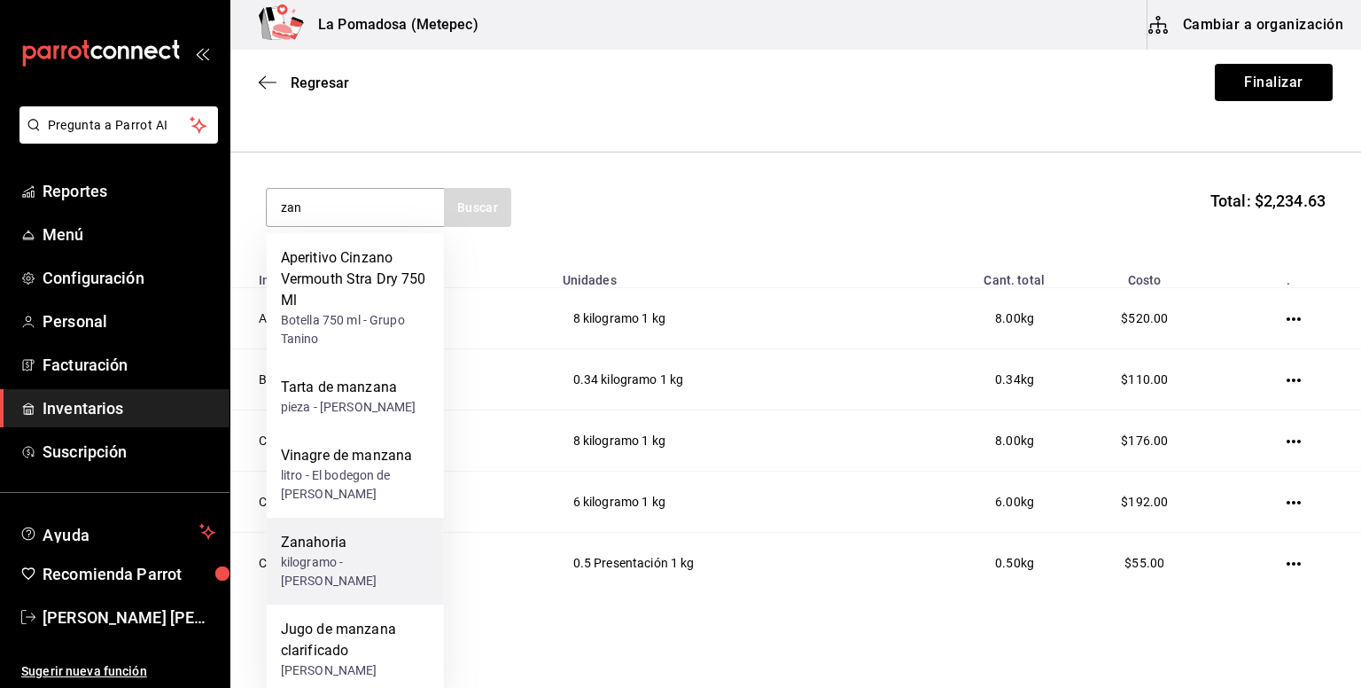
click at [348, 553] on div "kilogramo - [PERSON_NAME]" at bounding box center [355, 571] width 149 height 37
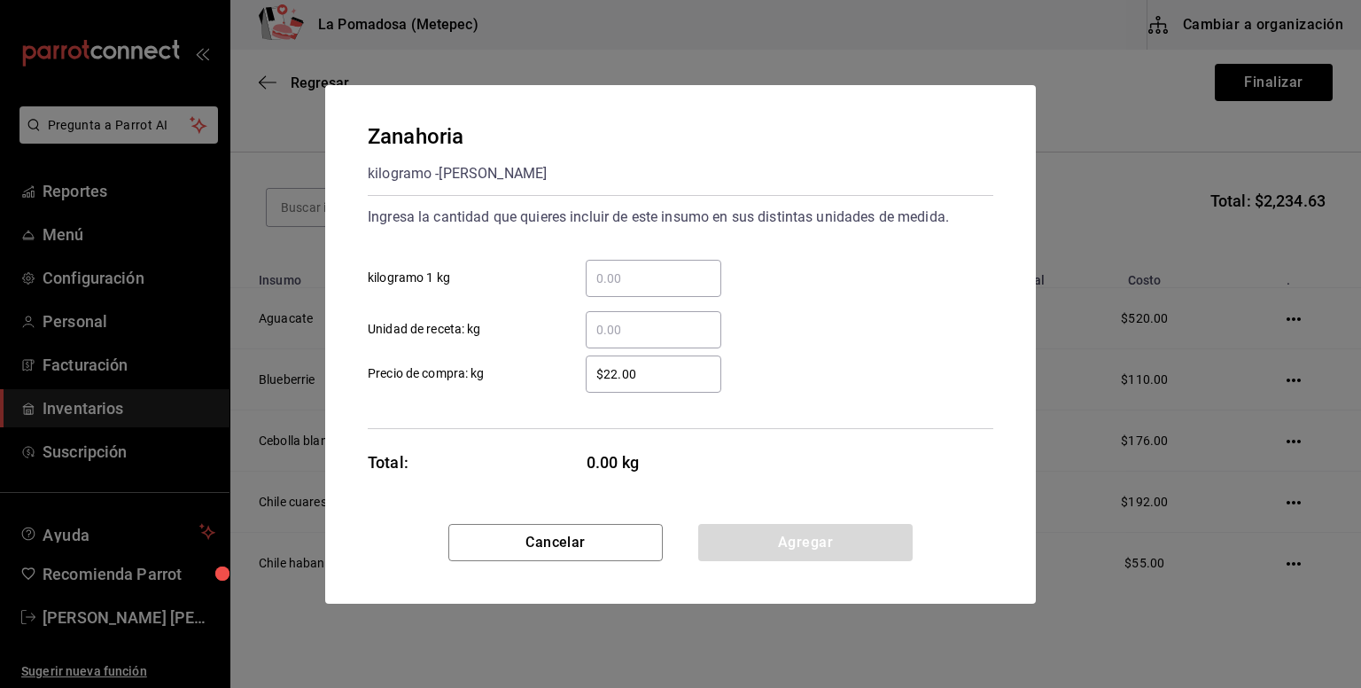
click at [676, 272] on input "​ kilogramo 1 kg" at bounding box center [654, 278] width 136 height 21
type input "1"
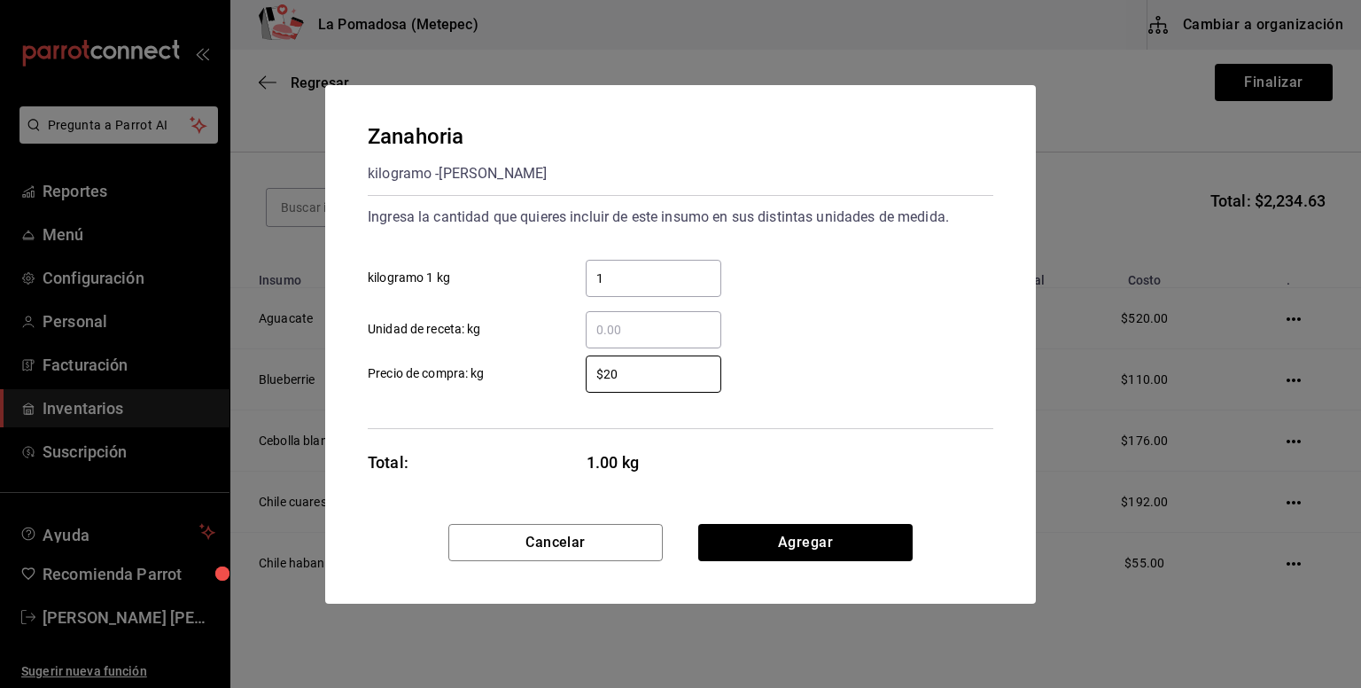
type input "$20"
click at [820, 521] on div "Zanahoria kilogramo - [PERSON_NAME] Ingresa la cantidad que quieres incluir de …" at bounding box center [680, 304] width 711 height 439
click at [850, 533] on button "Agregar" at bounding box center [805, 542] width 214 height 37
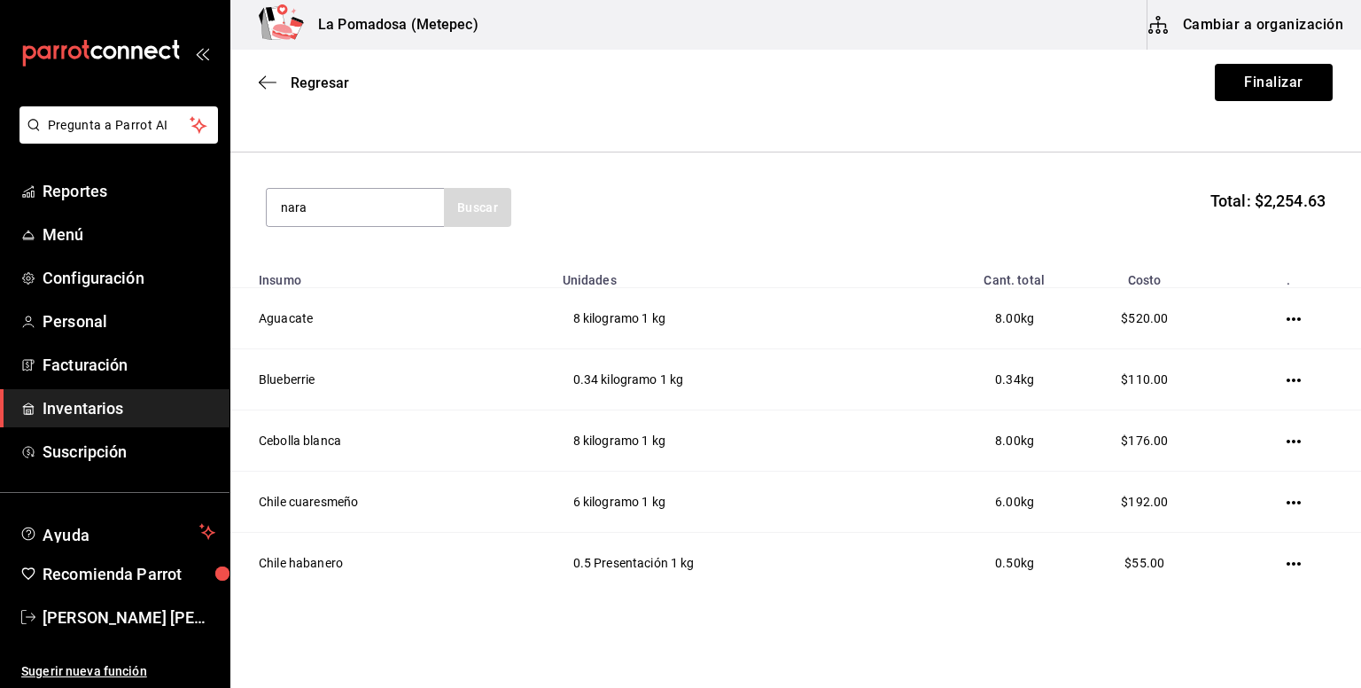
type input "nara"
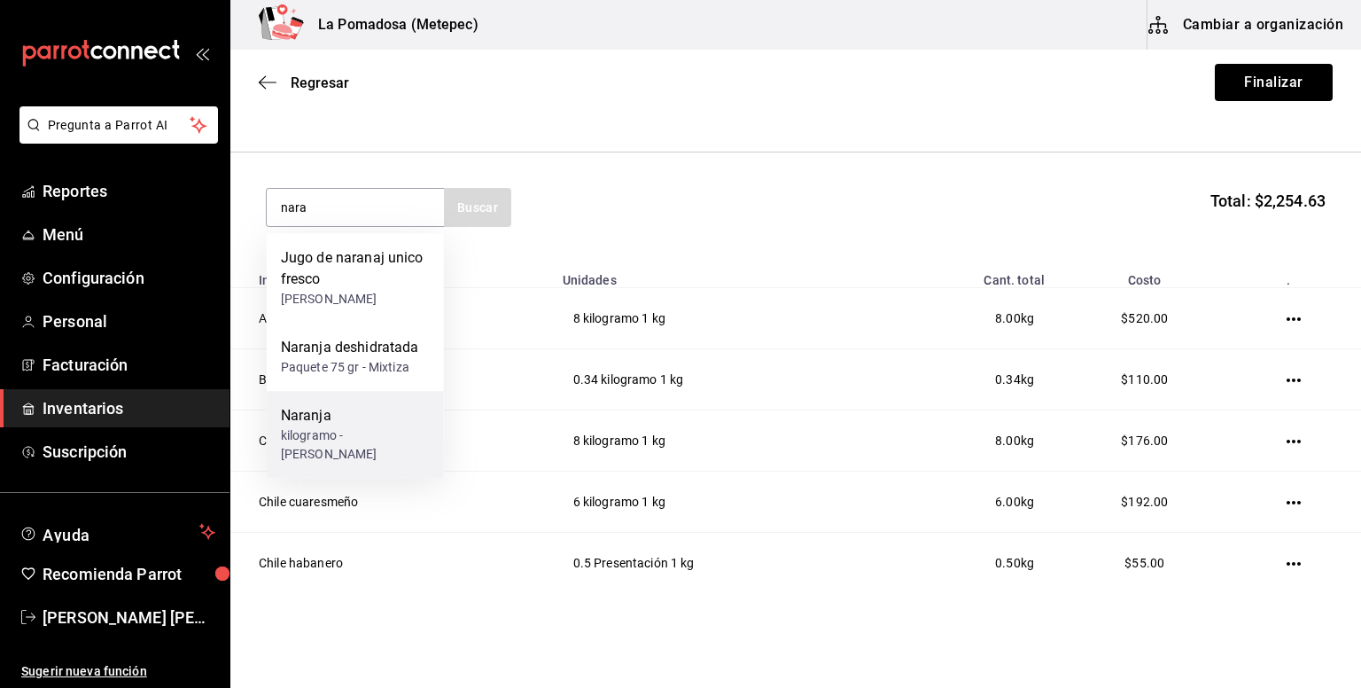
click at [360, 440] on div "kilogramo - [PERSON_NAME]" at bounding box center [355, 444] width 149 height 37
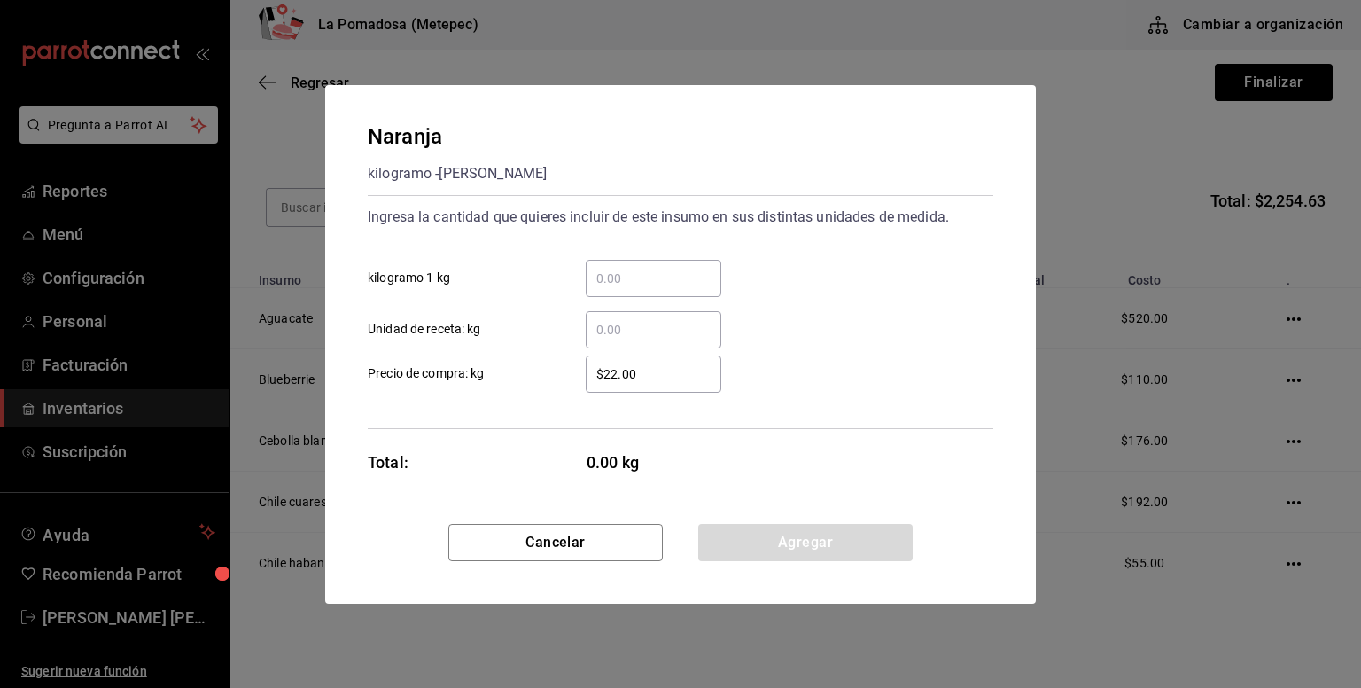
click at [652, 258] on div "​ kilogramo 1 kg" at bounding box center [674, 270] width 640 height 51
click at [646, 277] on input "​ kilogramo 1 kg" at bounding box center [654, 278] width 136 height 21
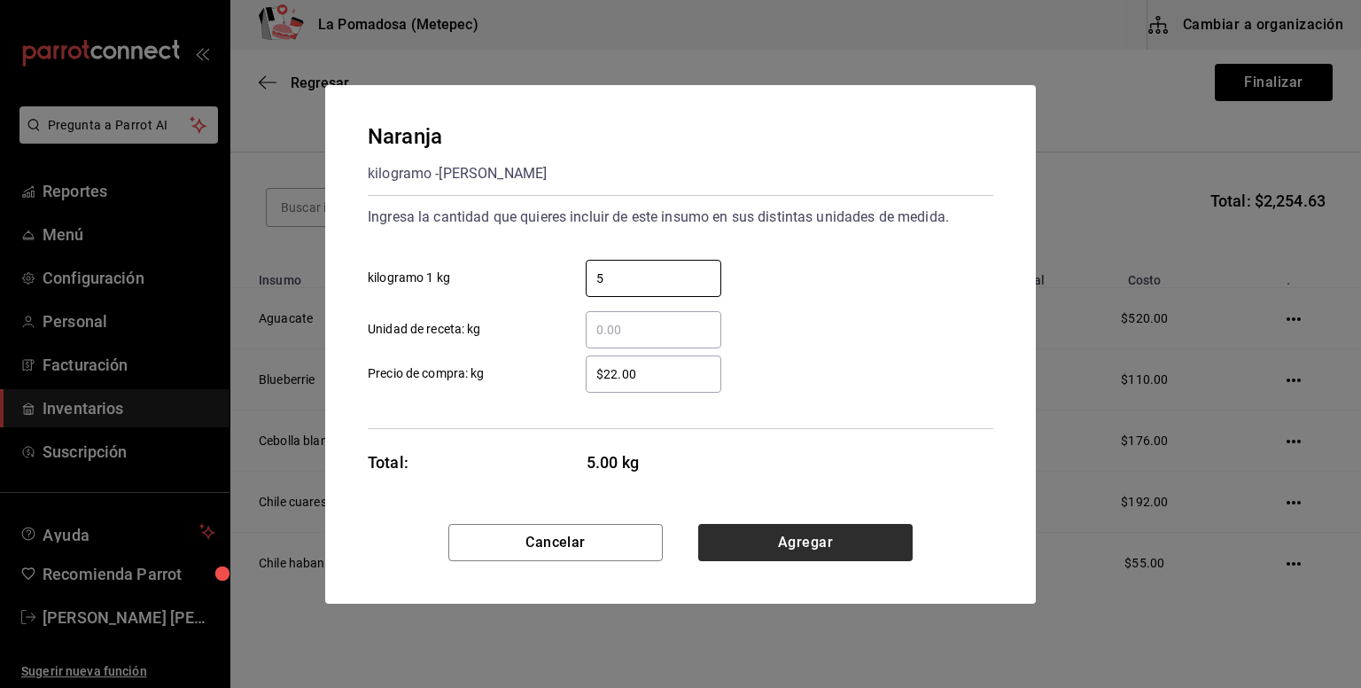
type input "5"
click at [804, 533] on button "Agregar" at bounding box center [805, 542] width 214 height 37
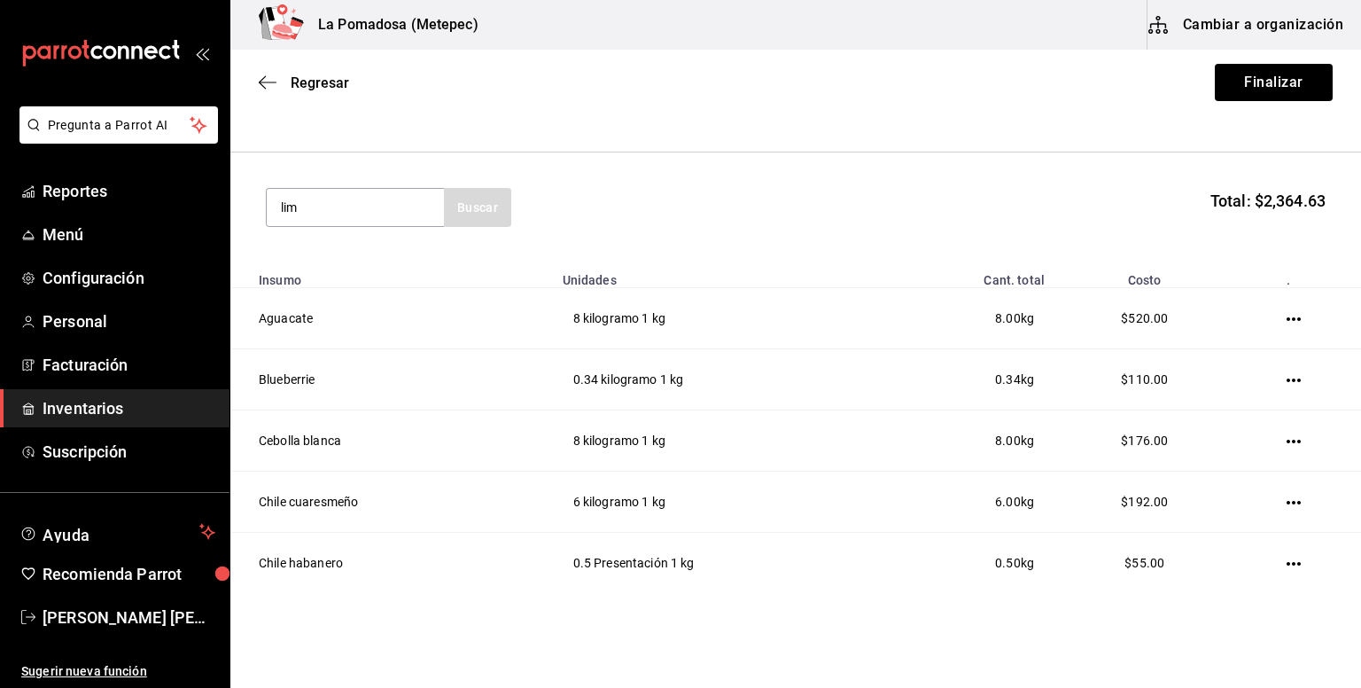
type input "lim"
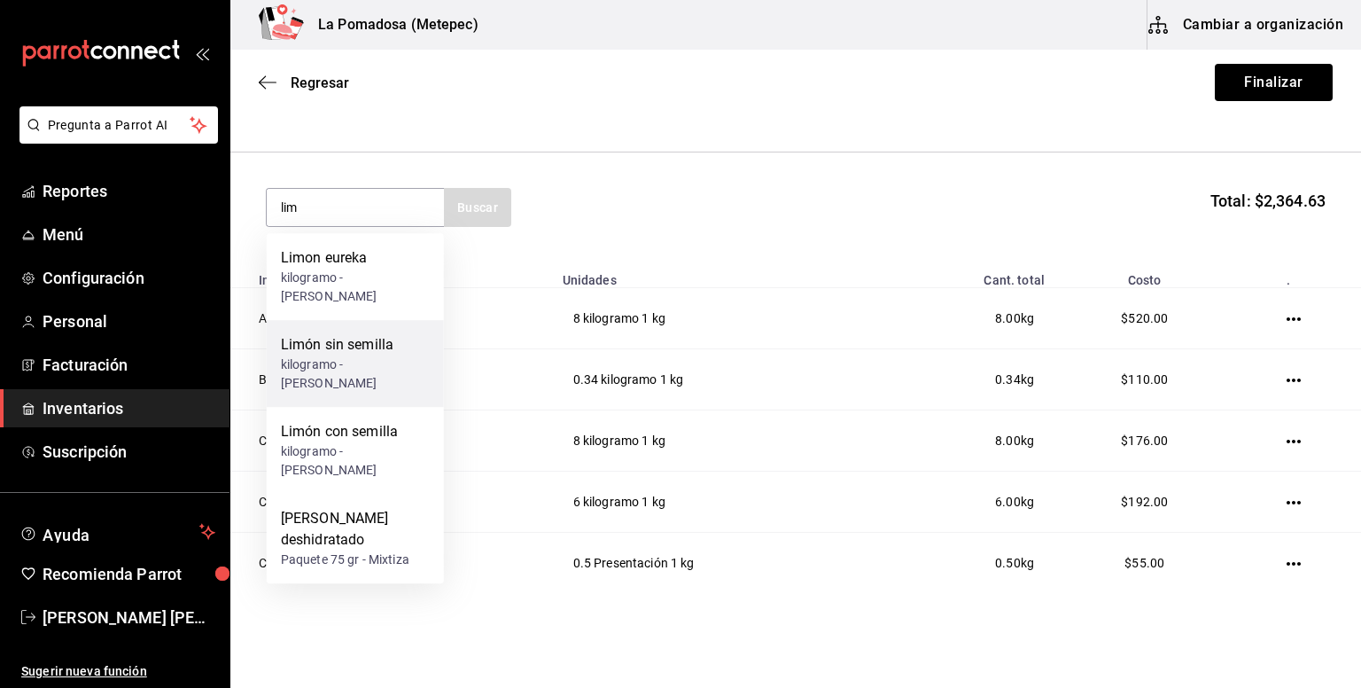
click at [353, 362] on div "kilogramo - [PERSON_NAME]" at bounding box center [355, 373] width 149 height 37
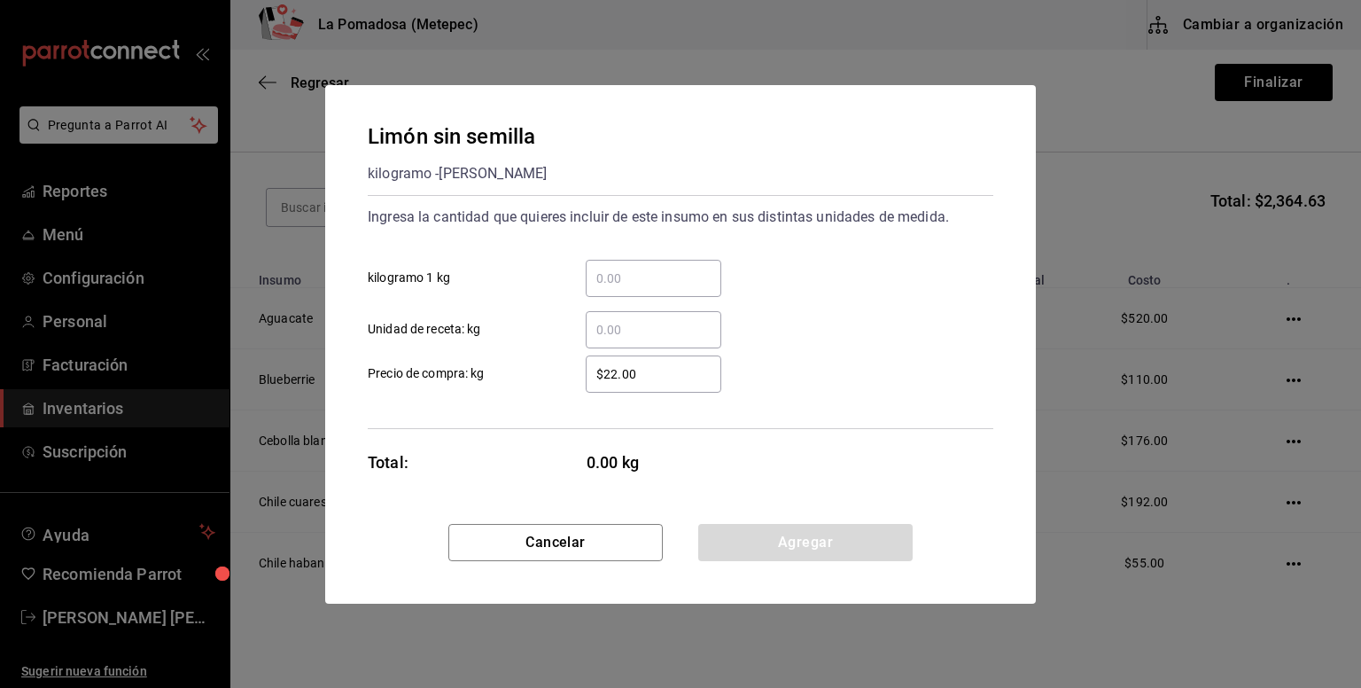
click at [699, 284] on input "​ kilogramo 1 kg" at bounding box center [654, 278] width 136 height 21
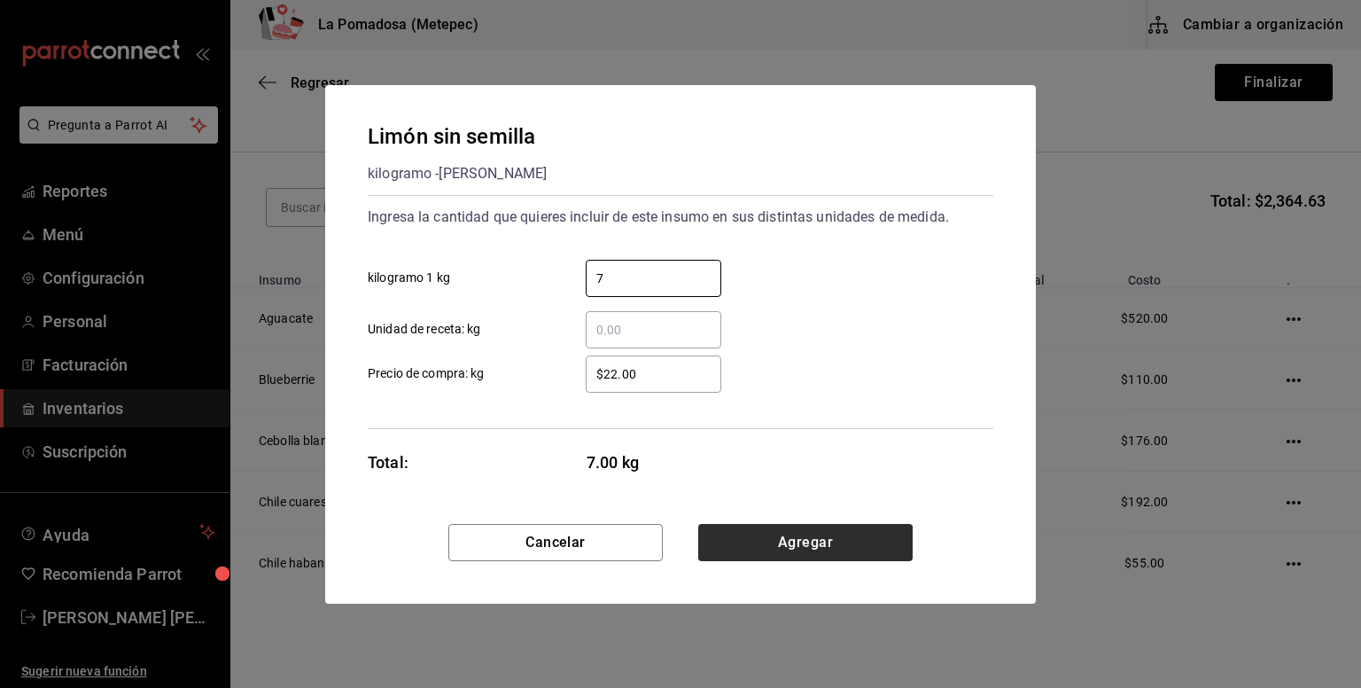
type input "7"
click at [847, 540] on button "Agregar" at bounding box center [805, 542] width 214 height 37
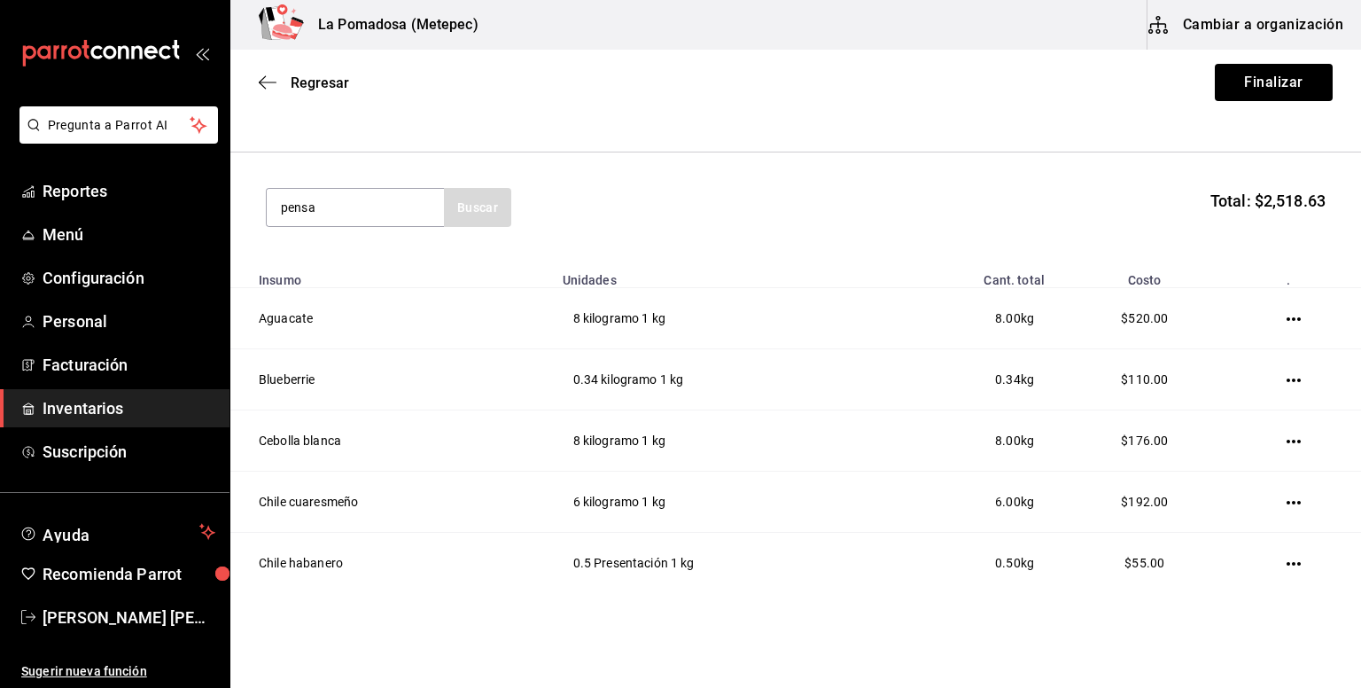
type input "pensa"
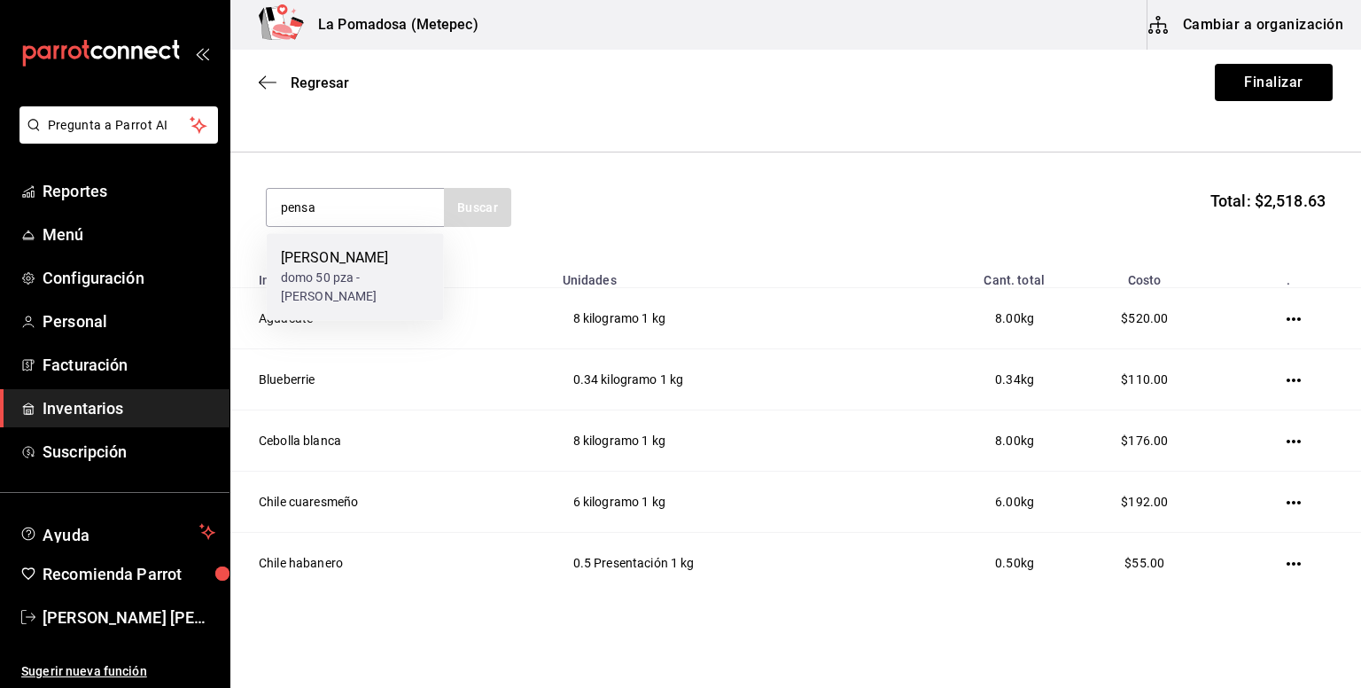
click at [348, 274] on div "domo 50 pza - [PERSON_NAME]" at bounding box center [355, 286] width 149 height 37
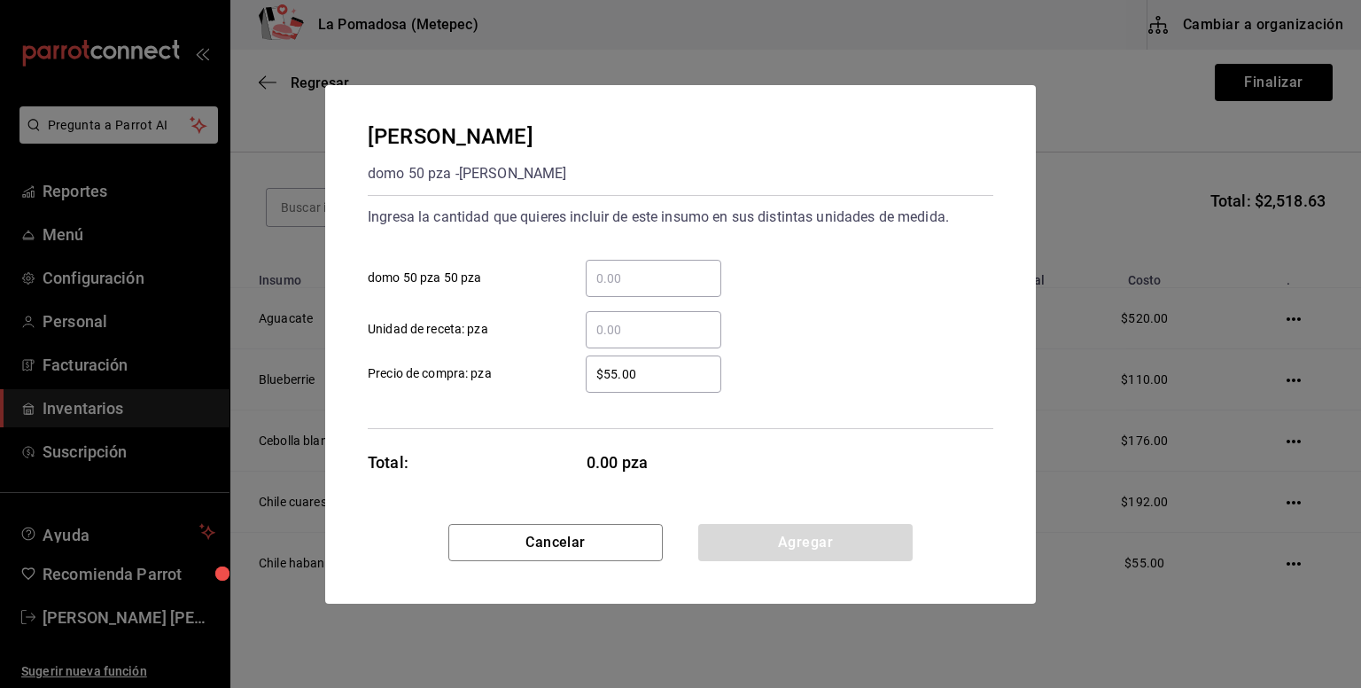
click at [680, 274] on input "​ domo 50 pza 50 pza" at bounding box center [654, 278] width 136 height 21
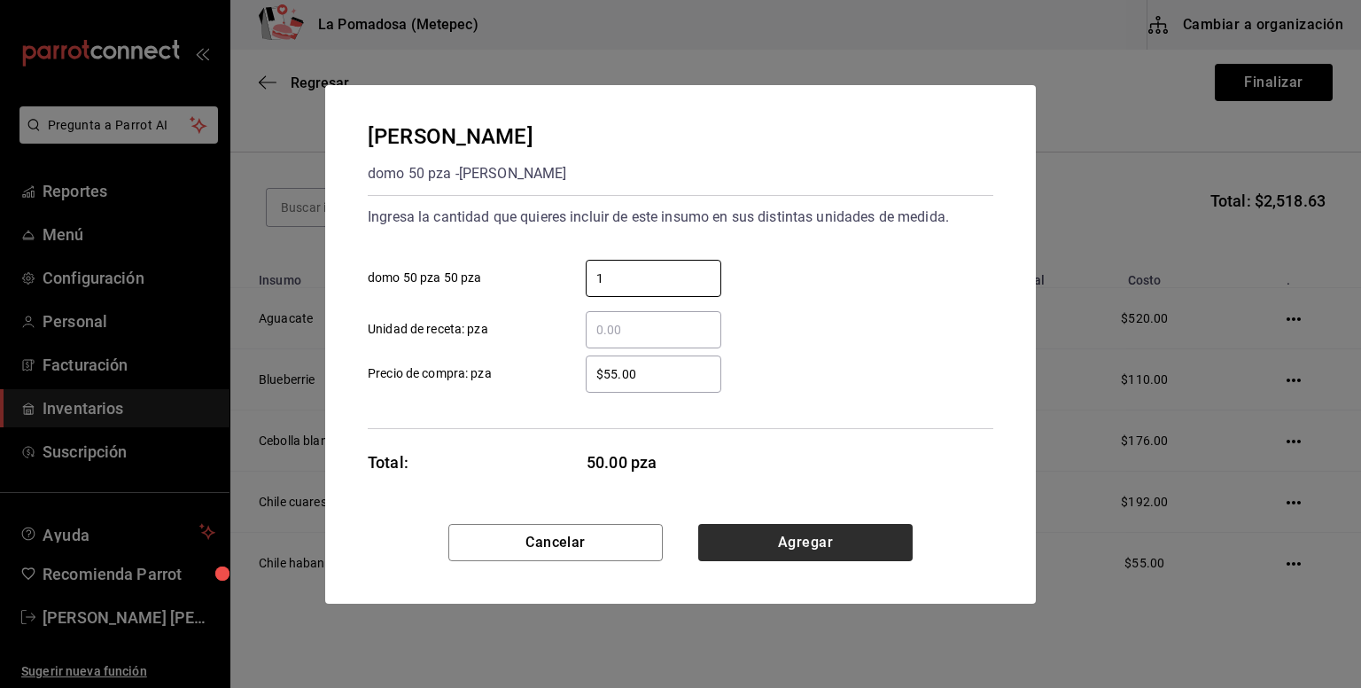
type input "1"
click at [775, 547] on button "Agregar" at bounding box center [805, 542] width 214 height 37
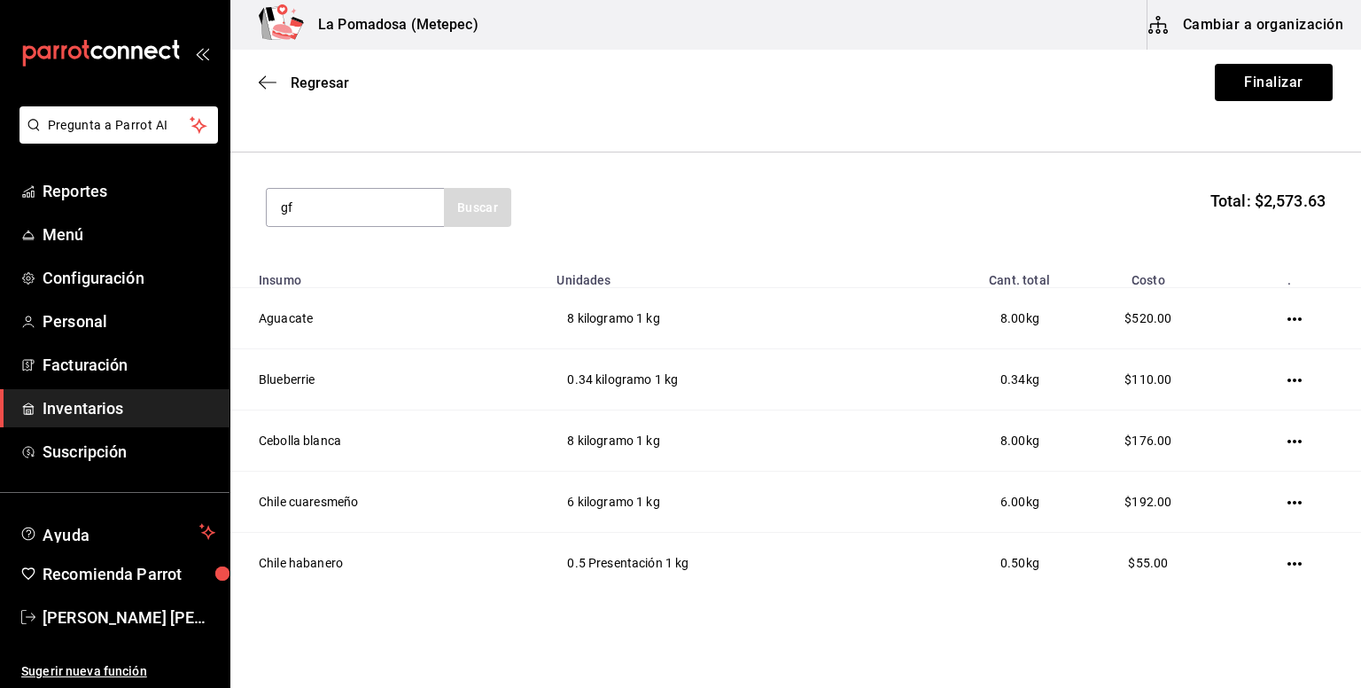
type input "g"
type input "flor"
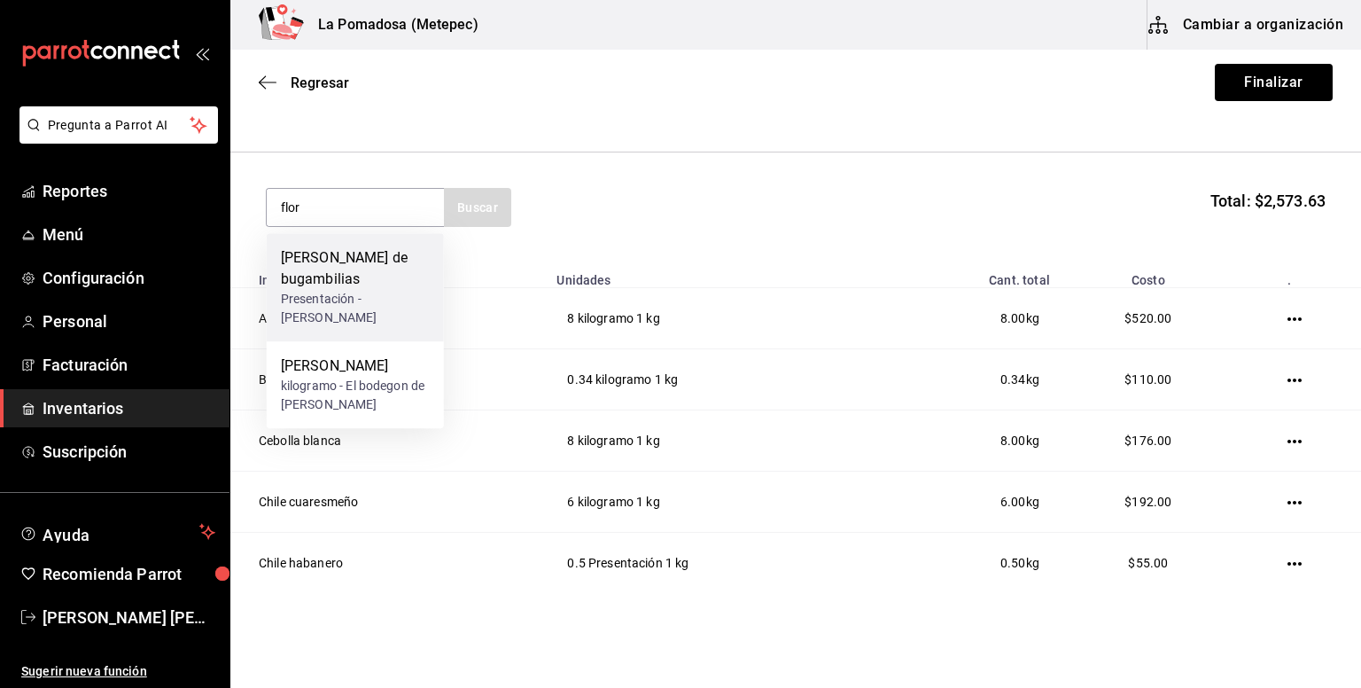
click at [397, 295] on div "Presentación - [PERSON_NAME]" at bounding box center [355, 308] width 149 height 37
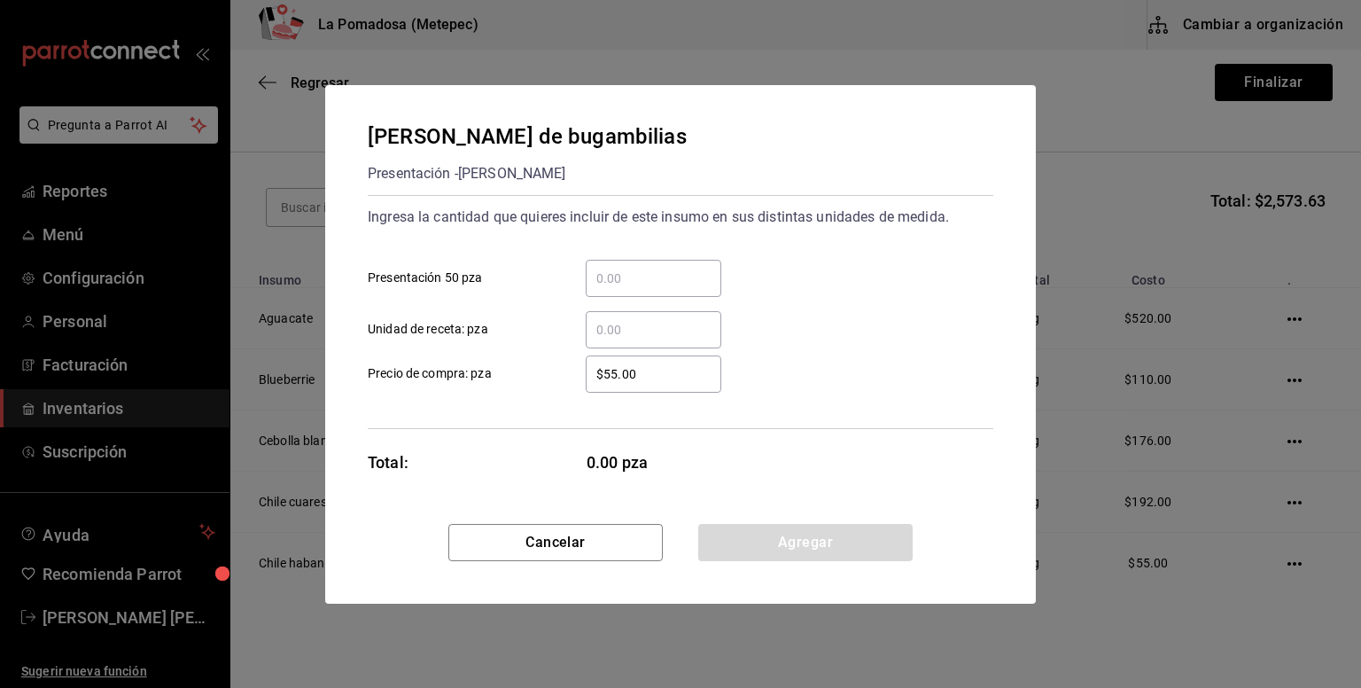
click at [641, 284] on input "​ Presentación 50 pza" at bounding box center [654, 278] width 136 height 21
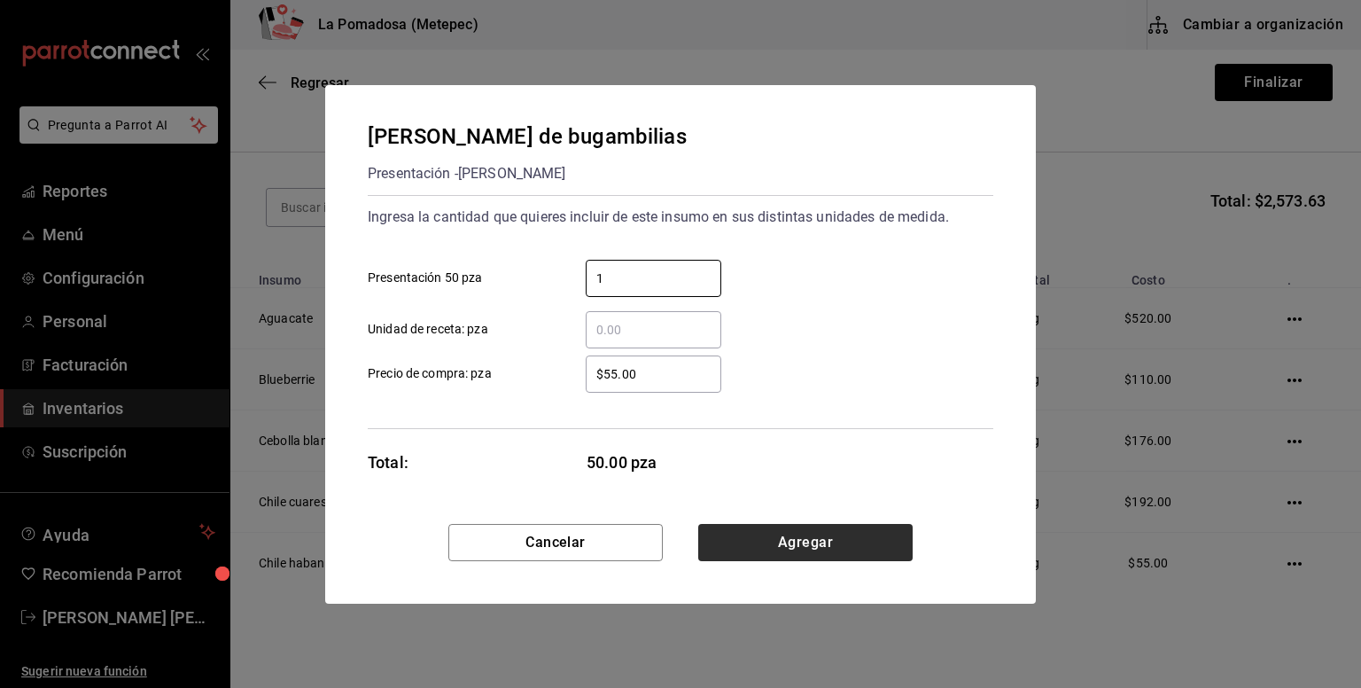
type input "1"
click at [836, 527] on button "Agregar" at bounding box center [805, 542] width 214 height 37
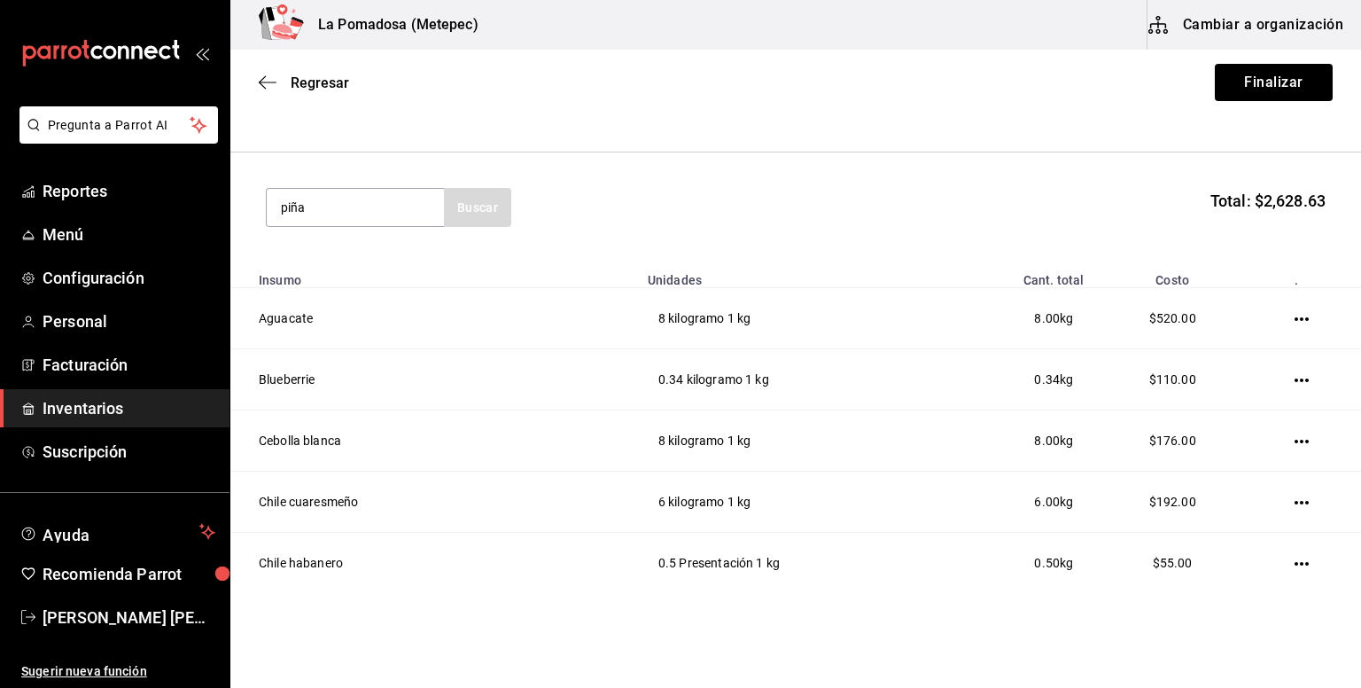
type input "piña"
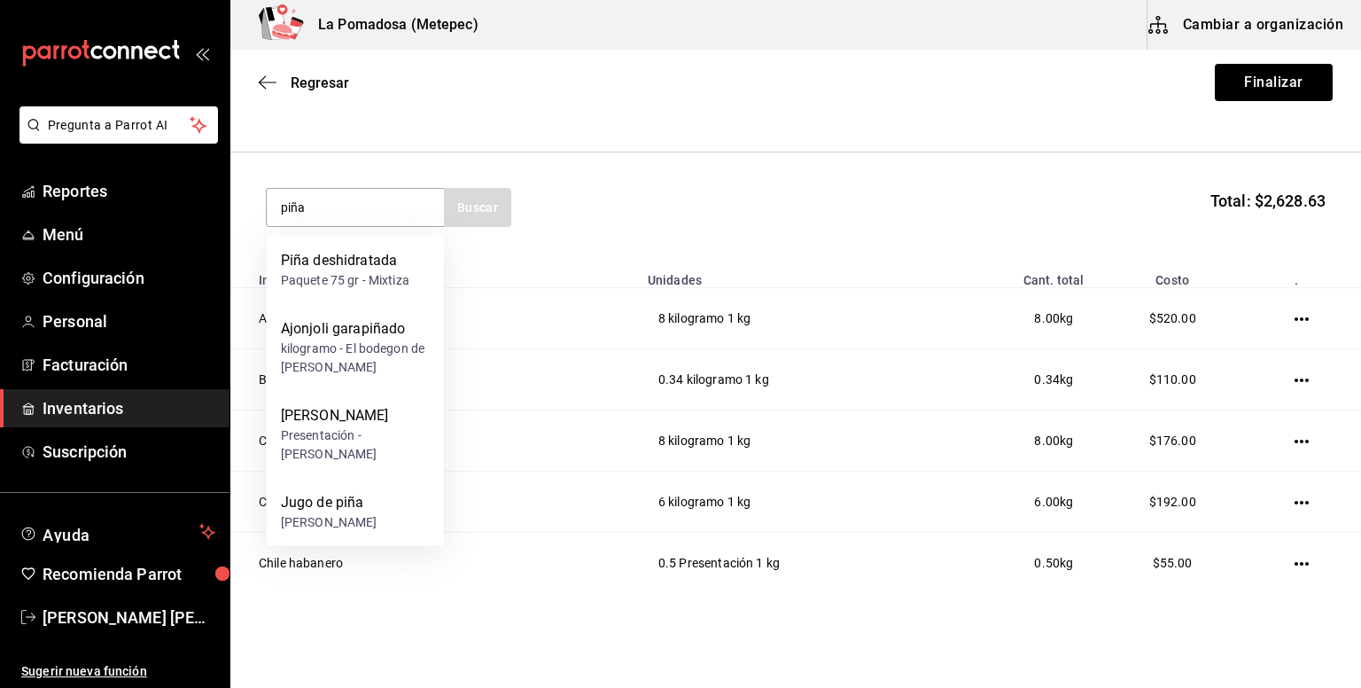
scroll to position [25, 0]
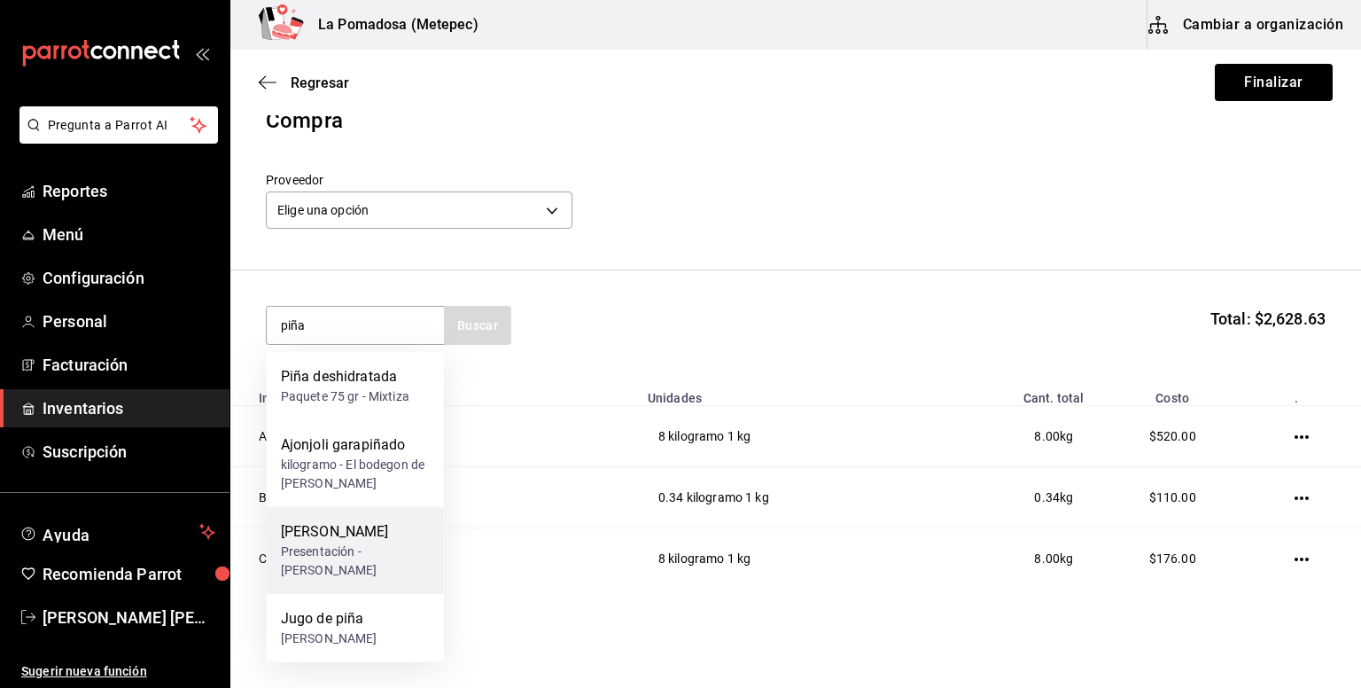
click at [394, 546] on div "Presentación - [PERSON_NAME]" at bounding box center [355, 560] width 149 height 37
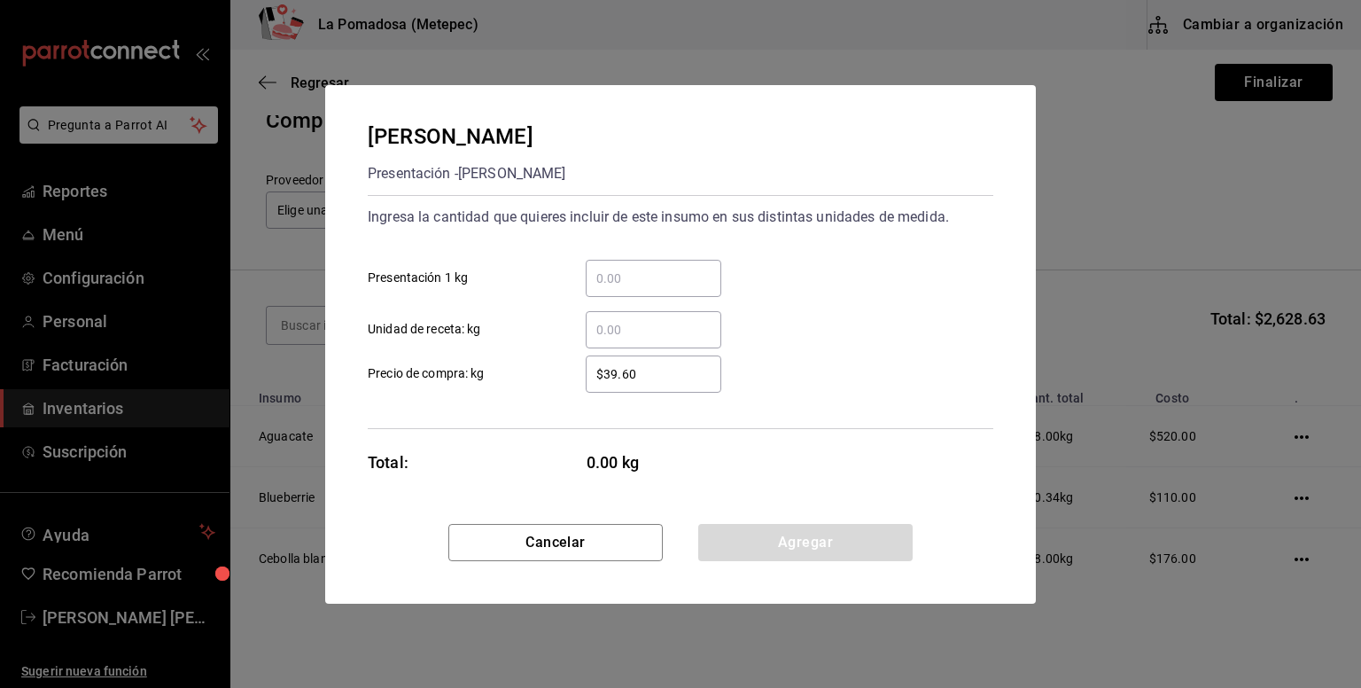
click at [688, 274] on input "​ Presentación 1 kg" at bounding box center [654, 278] width 136 height 21
type input "5"
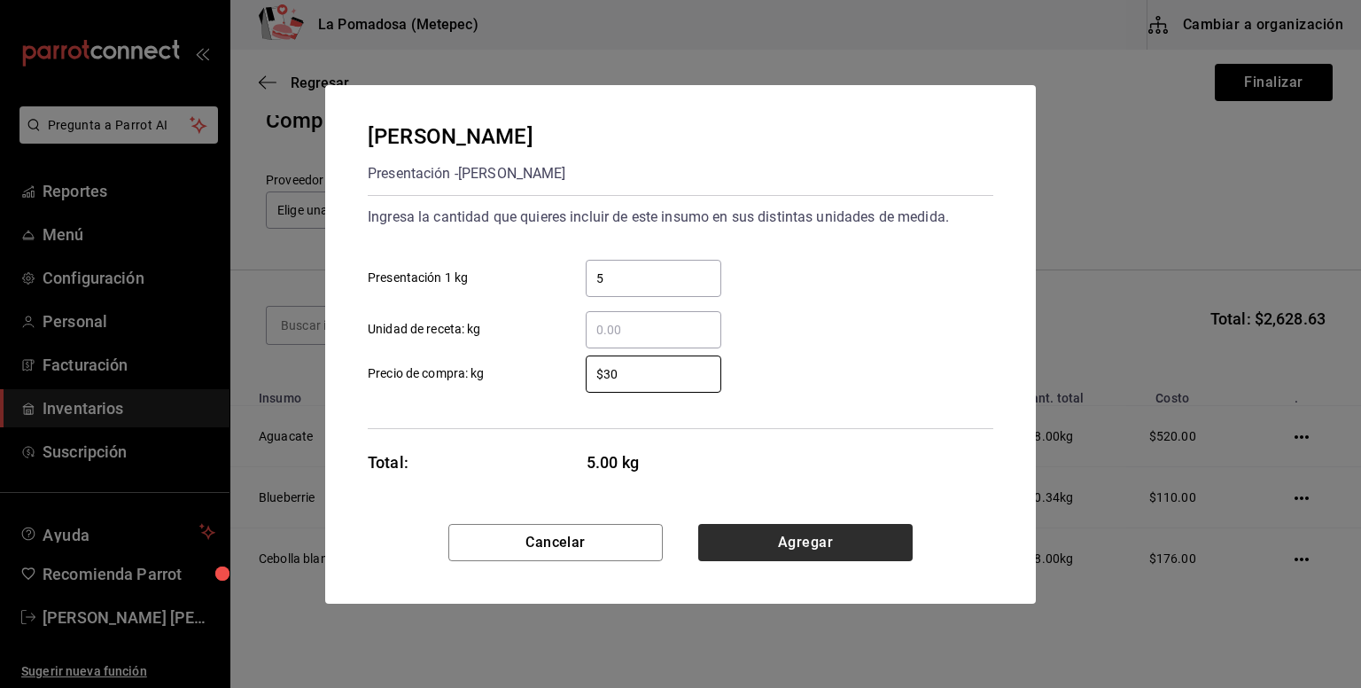
type input "$30"
click at [826, 546] on button "Agregar" at bounding box center [805, 542] width 214 height 37
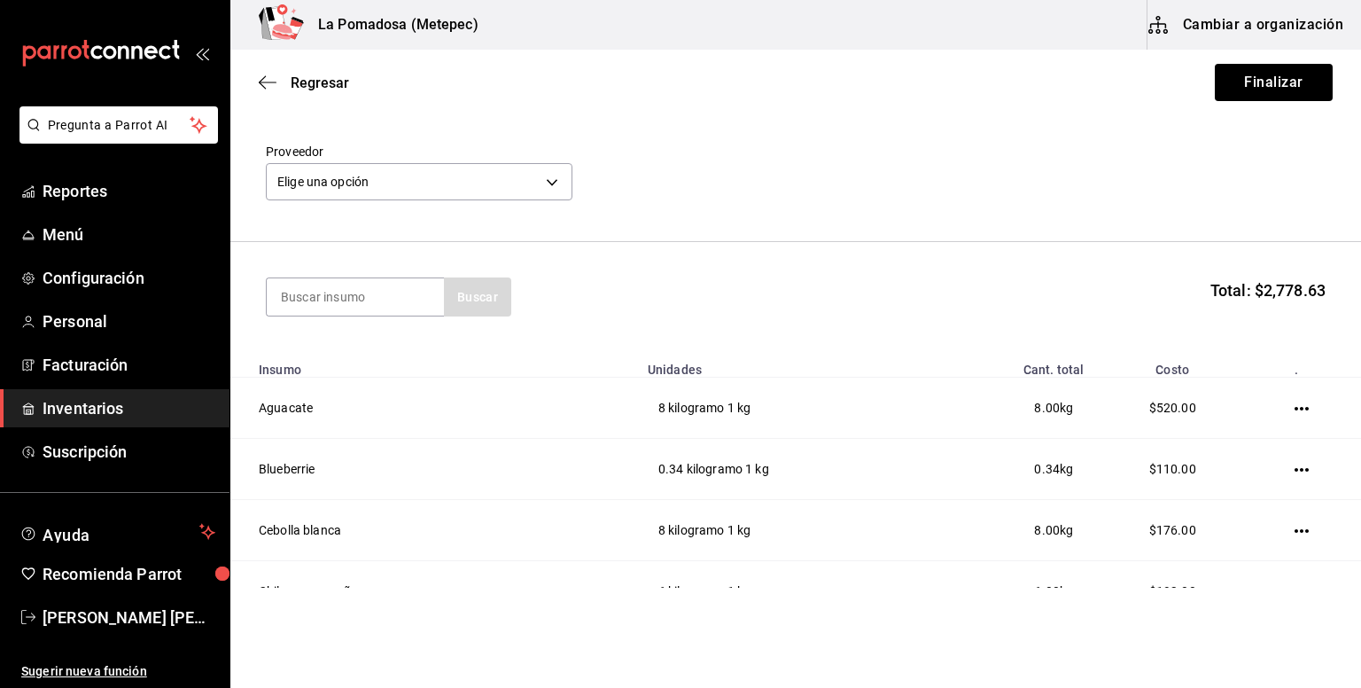
scroll to position [0, 0]
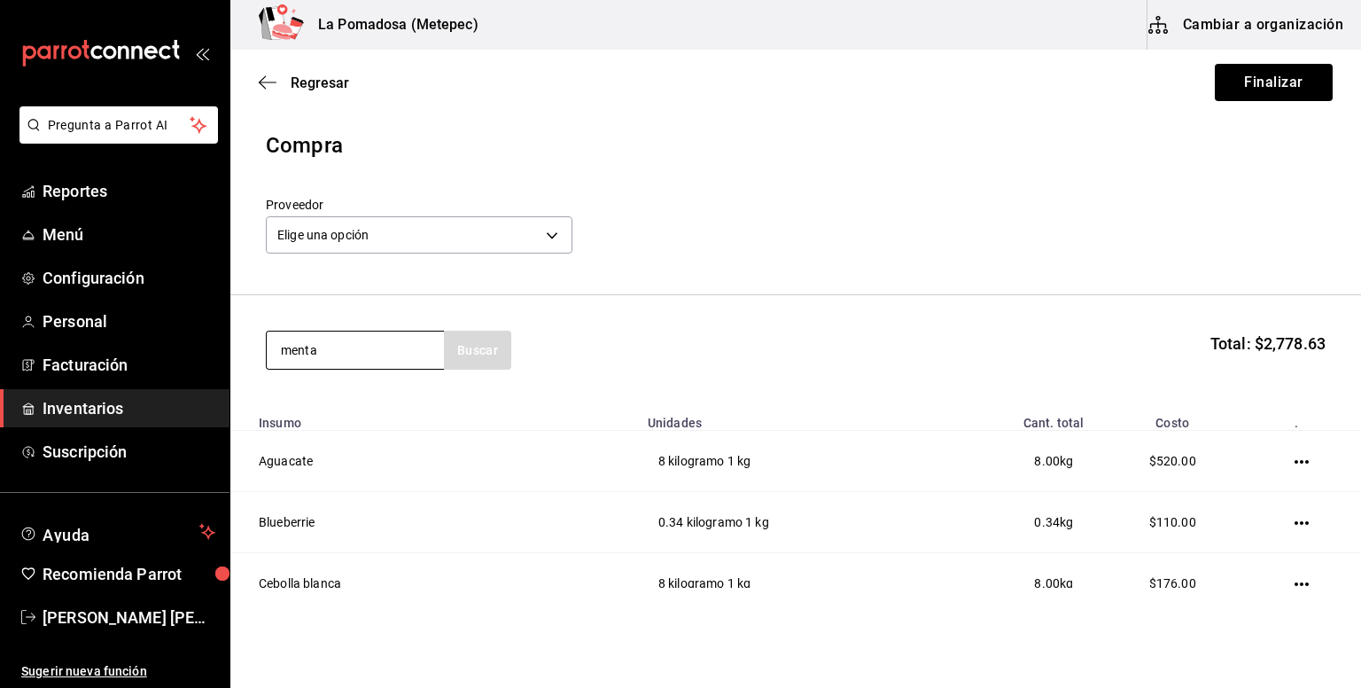
type input "menta"
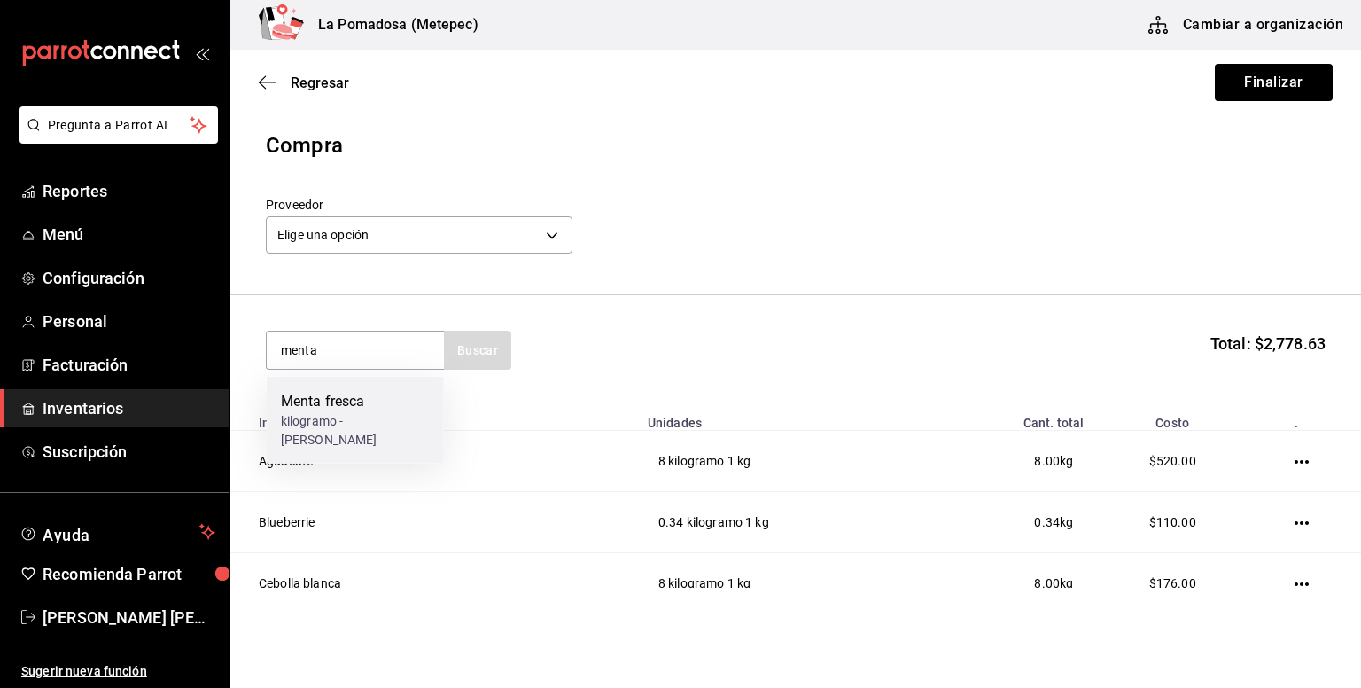
click at [332, 405] on div "Menta fresca" at bounding box center [355, 401] width 149 height 21
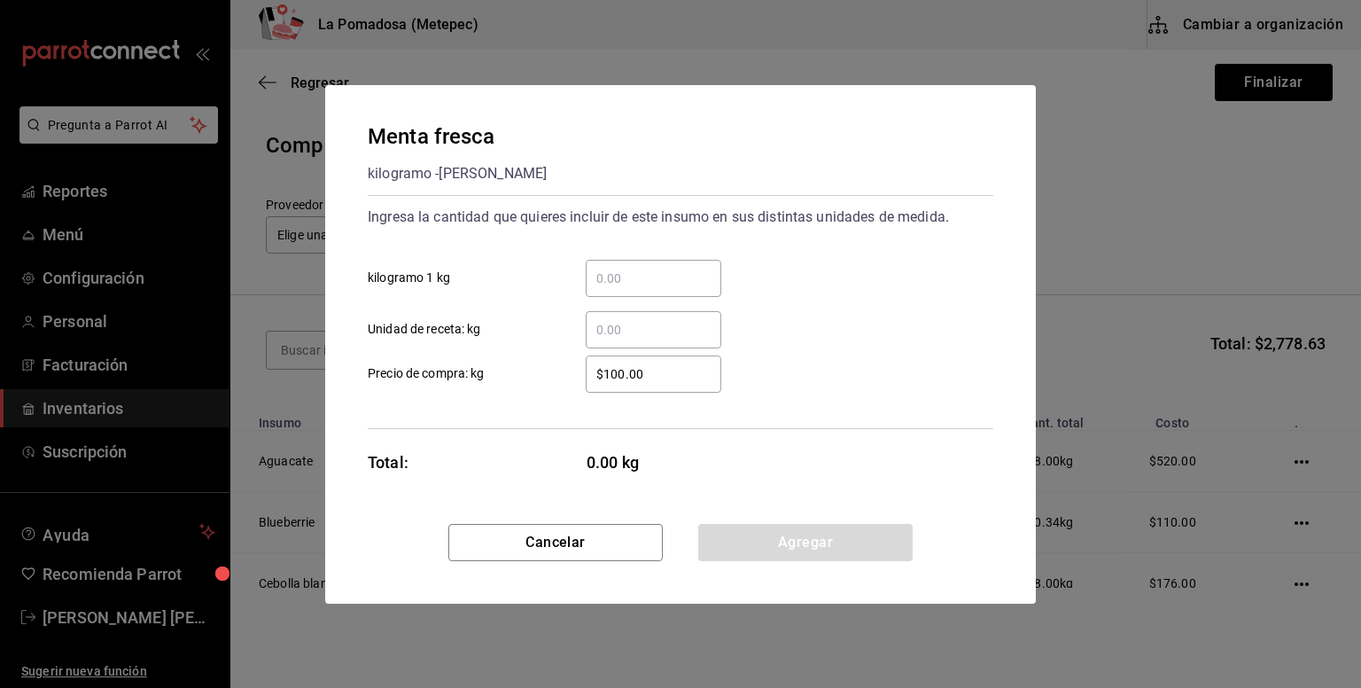
click at [675, 293] on div "​" at bounding box center [654, 278] width 136 height 37
click at [675, 289] on input "​ kilogramo 1 kg" at bounding box center [654, 278] width 136 height 21
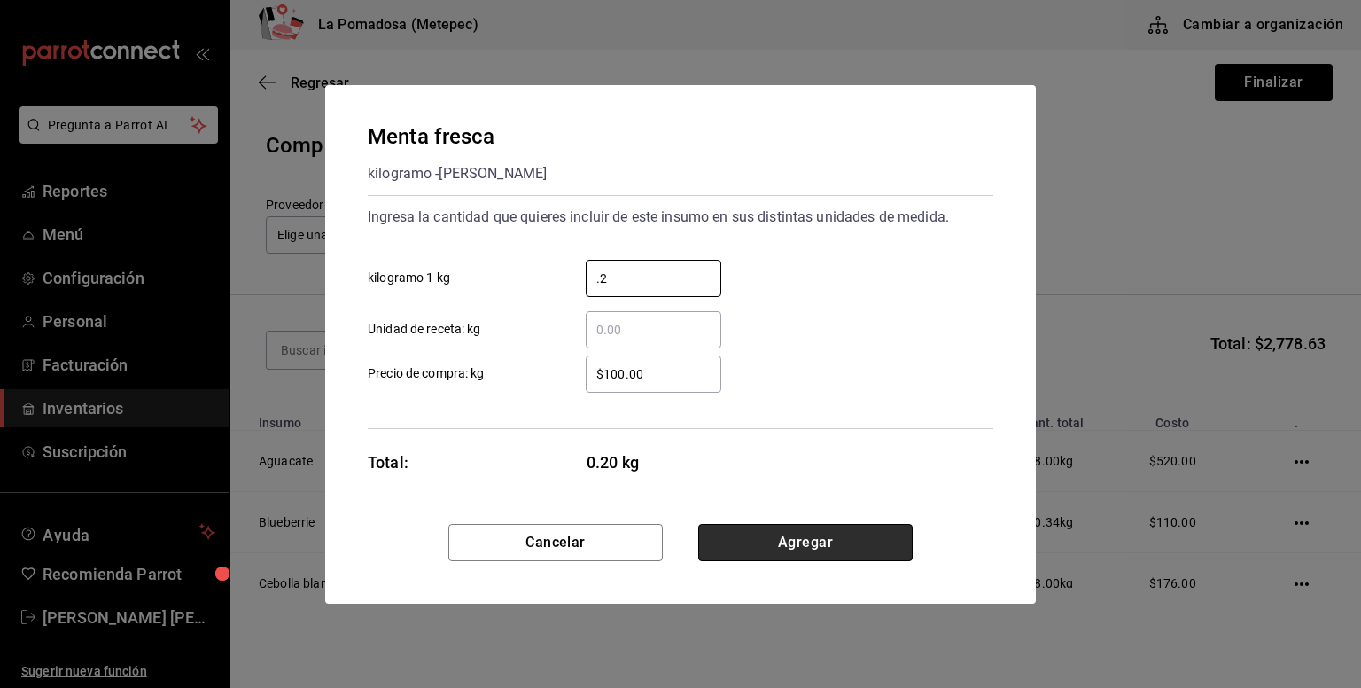
type input "0.2"
click at [858, 535] on button "Agregar" at bounding box center [805, 542] width 214 height 37
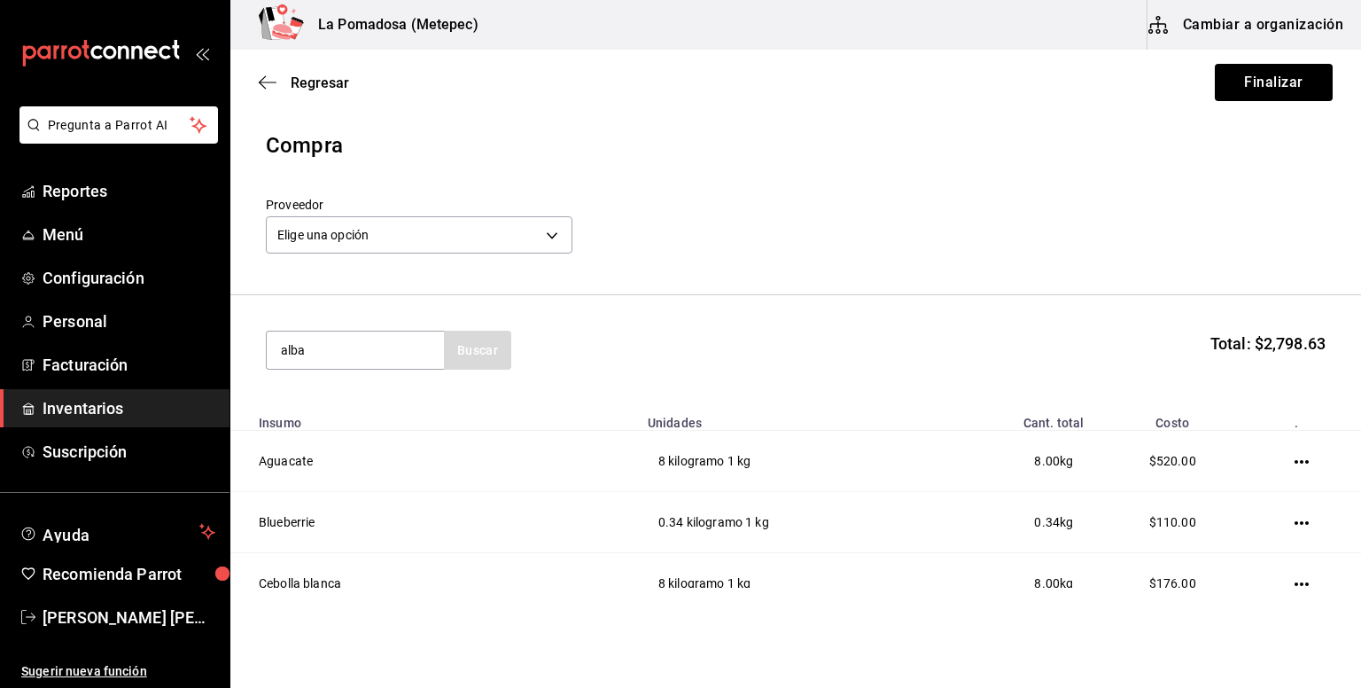
type input "alba"
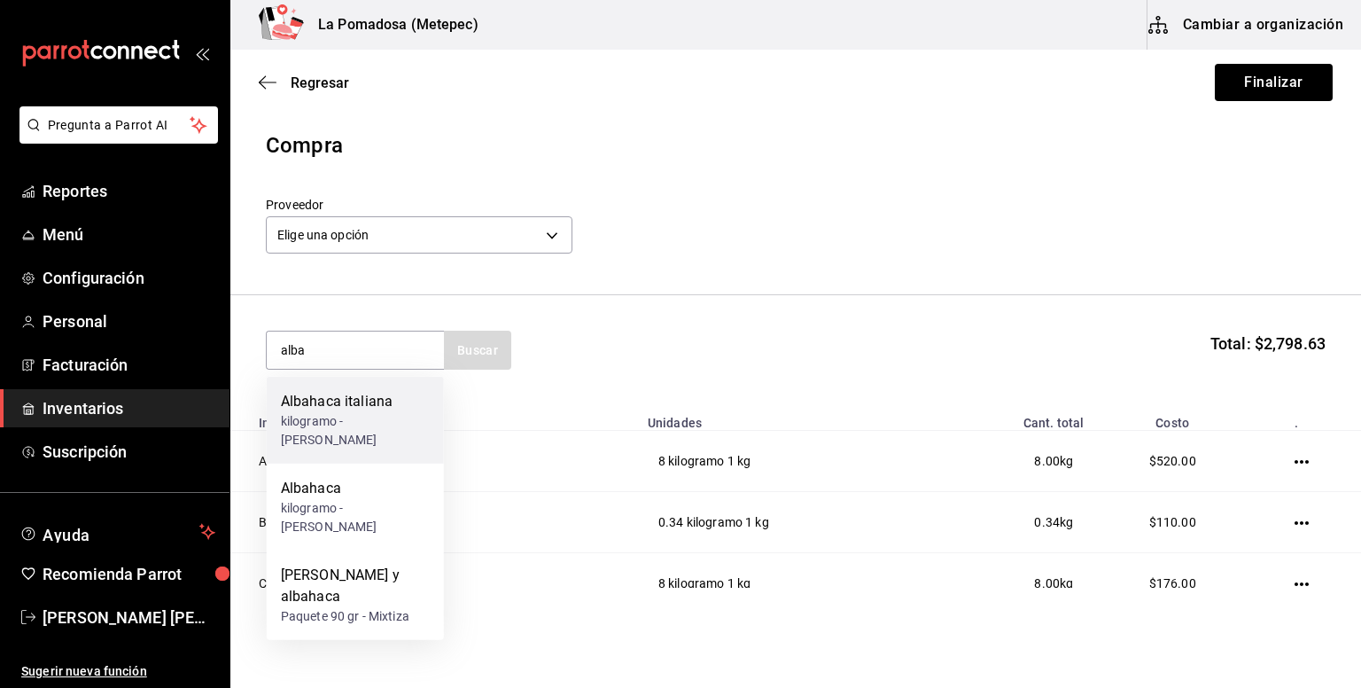
click at [376, 407] on div "Albahaca italiana" at bounding box center [355, 401] width 149 height 21
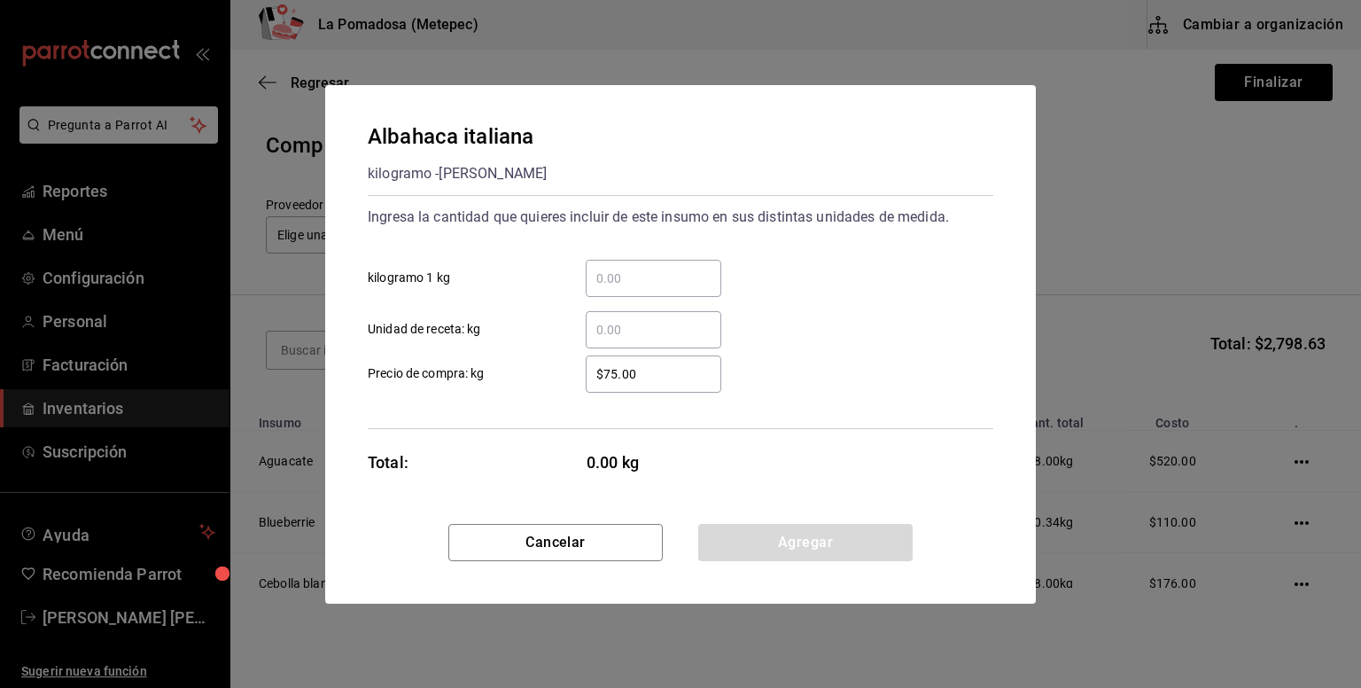
click at [689, 271] on input "​ kilogramo 1 kg" at bounding box center [654, 278] width 136 height 21
type input "0.2"
click at [853, 542] on button "Agregar" at bounding box center [805, 542] width 214 height 37
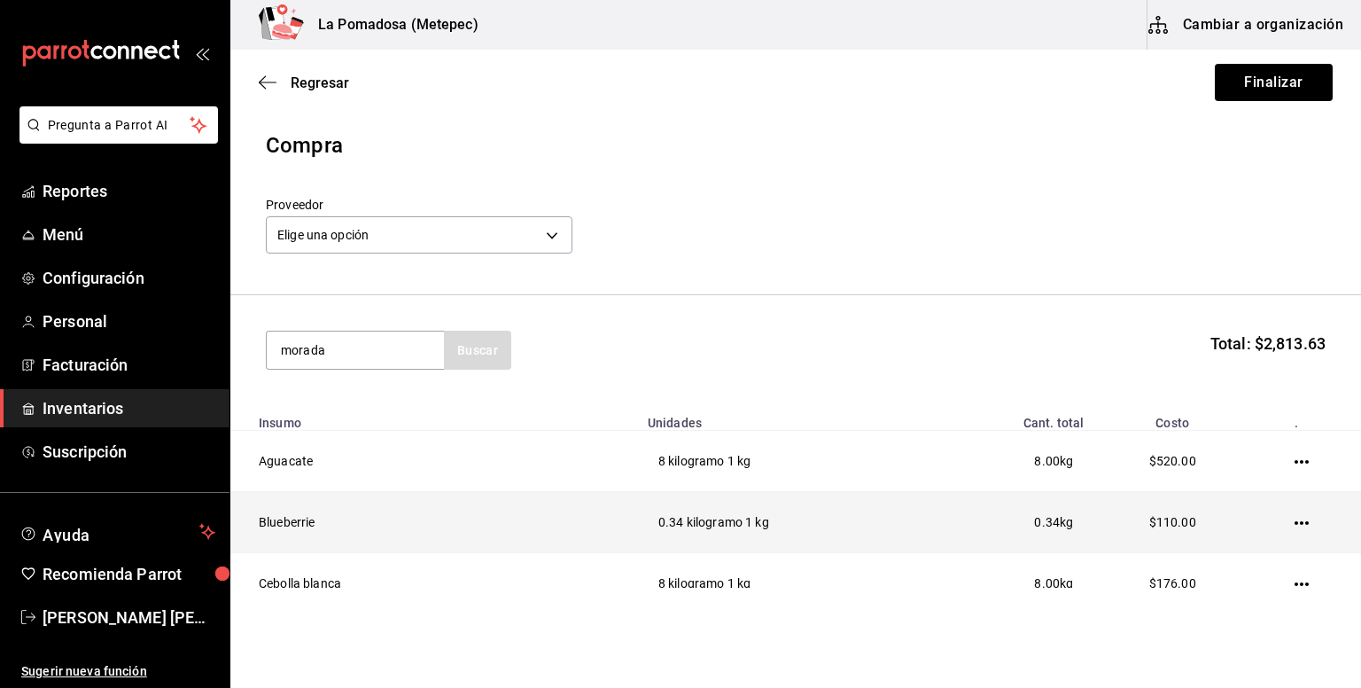
type input "morada"
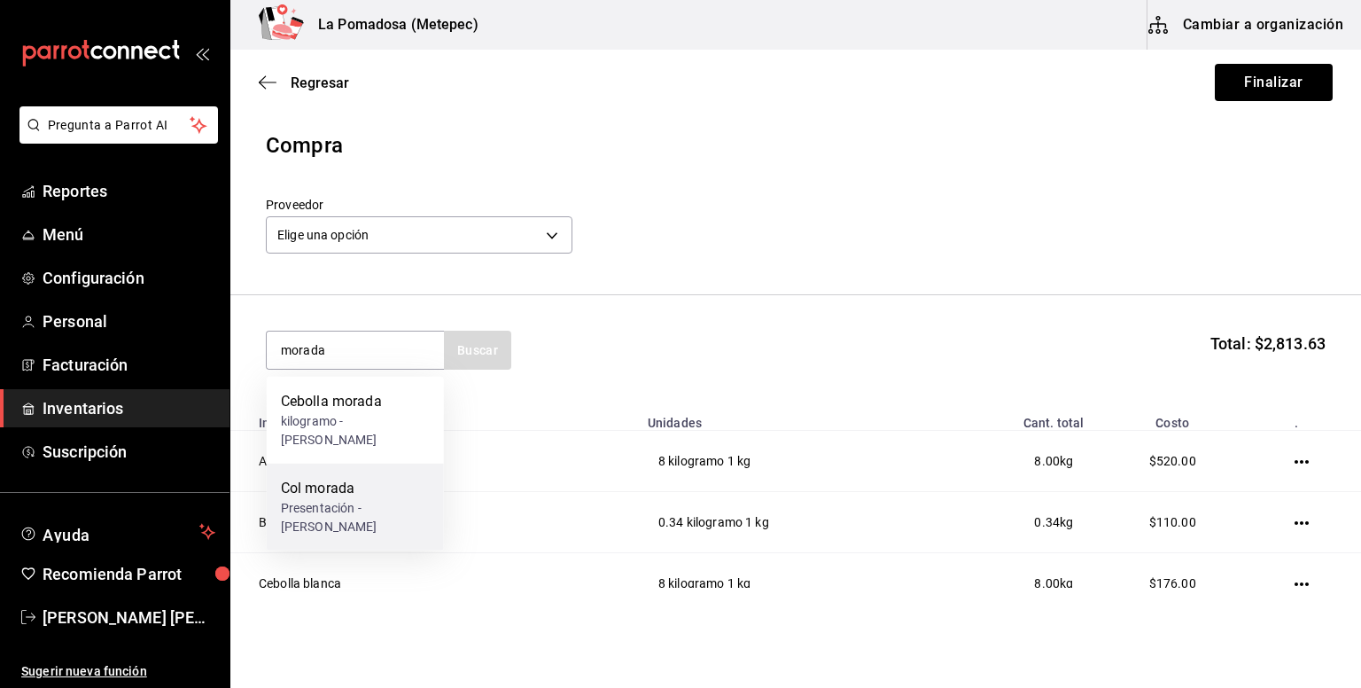
click at [367, 508] on div "Presentación - [PERSON_NAME]" at bounding box center [355, 517] width 149 height 37
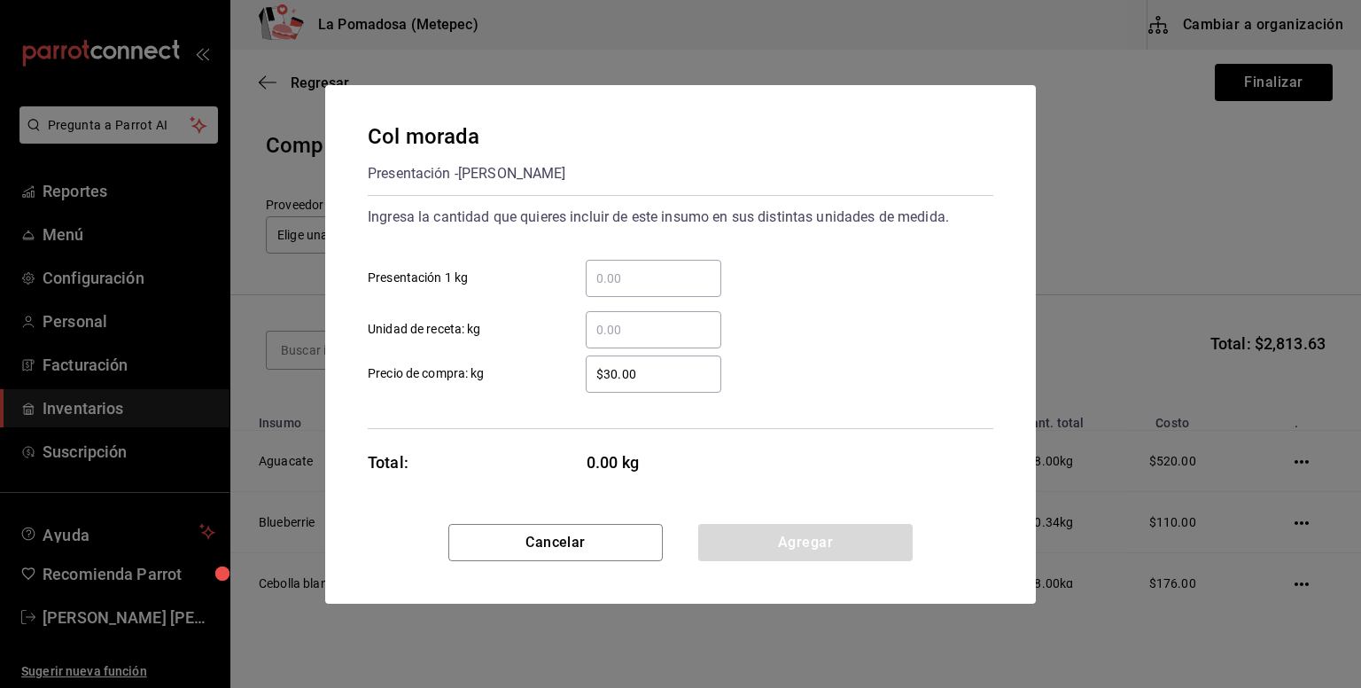
click at [620, 293] on div "​" at bounding box center [654, 278] width 136 height 37
click at [620, 289] on input "​ Presentación 1 kg" at bounding box center [654, 278] width 136 height 21
click at [632, 281] on input "​ Presentación 1 kg" at bounding box center [654, 278] width 136 height 21
type input "1.8"
click at [886, 556] on button "Agregar" at bounding box center [805, 542] width 214 height 37
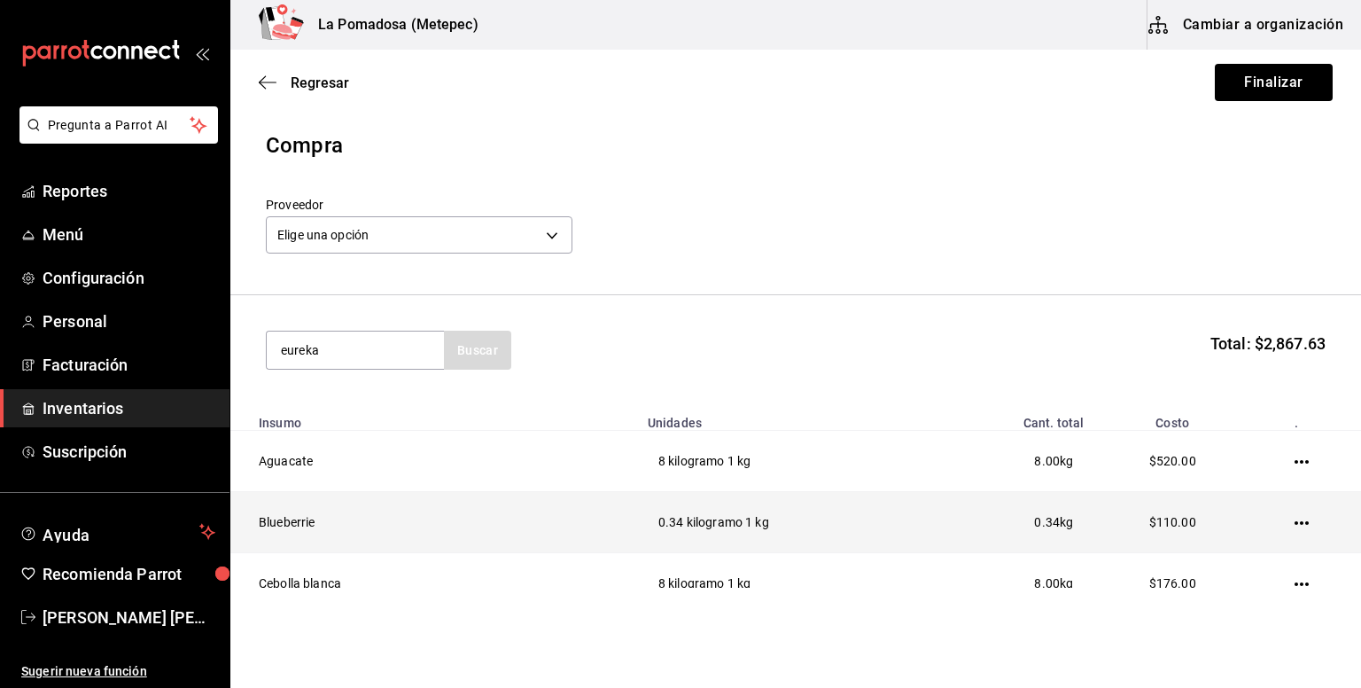
type input "eureka"
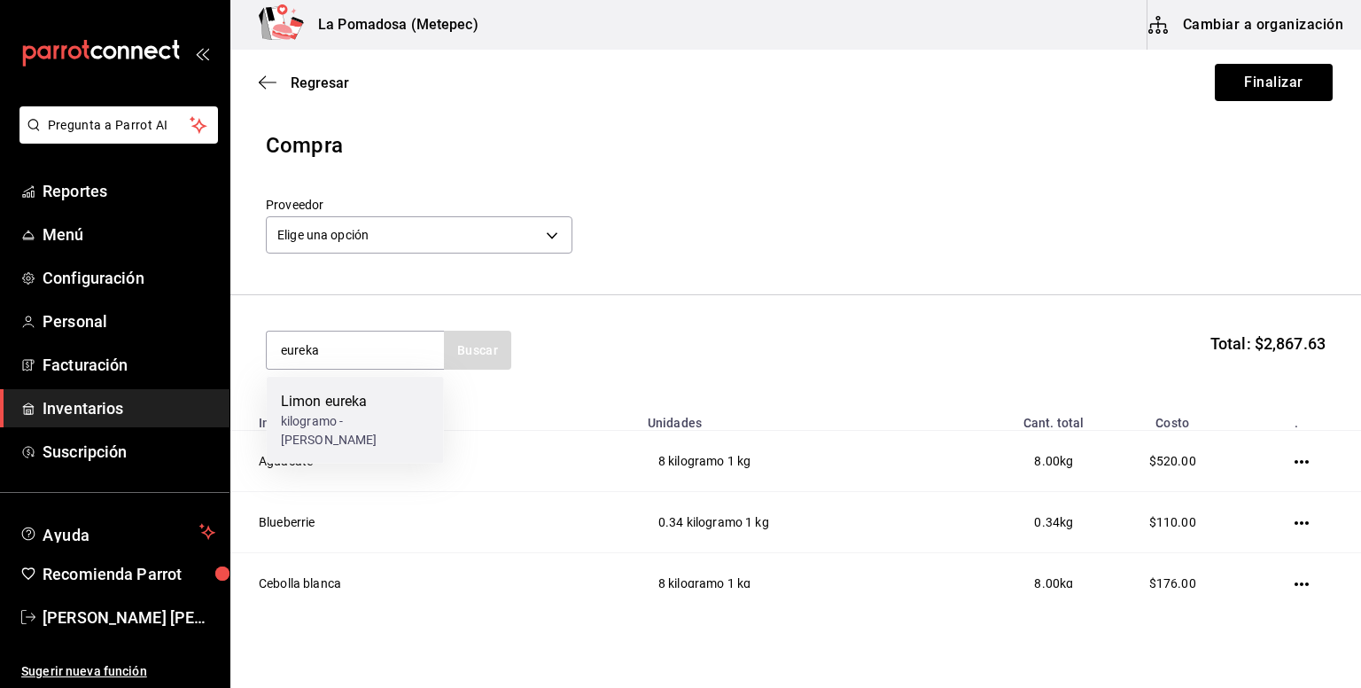
click at [382, 409] on div "Limon eureka" at bounding box center [355, 401] width 149 height 21
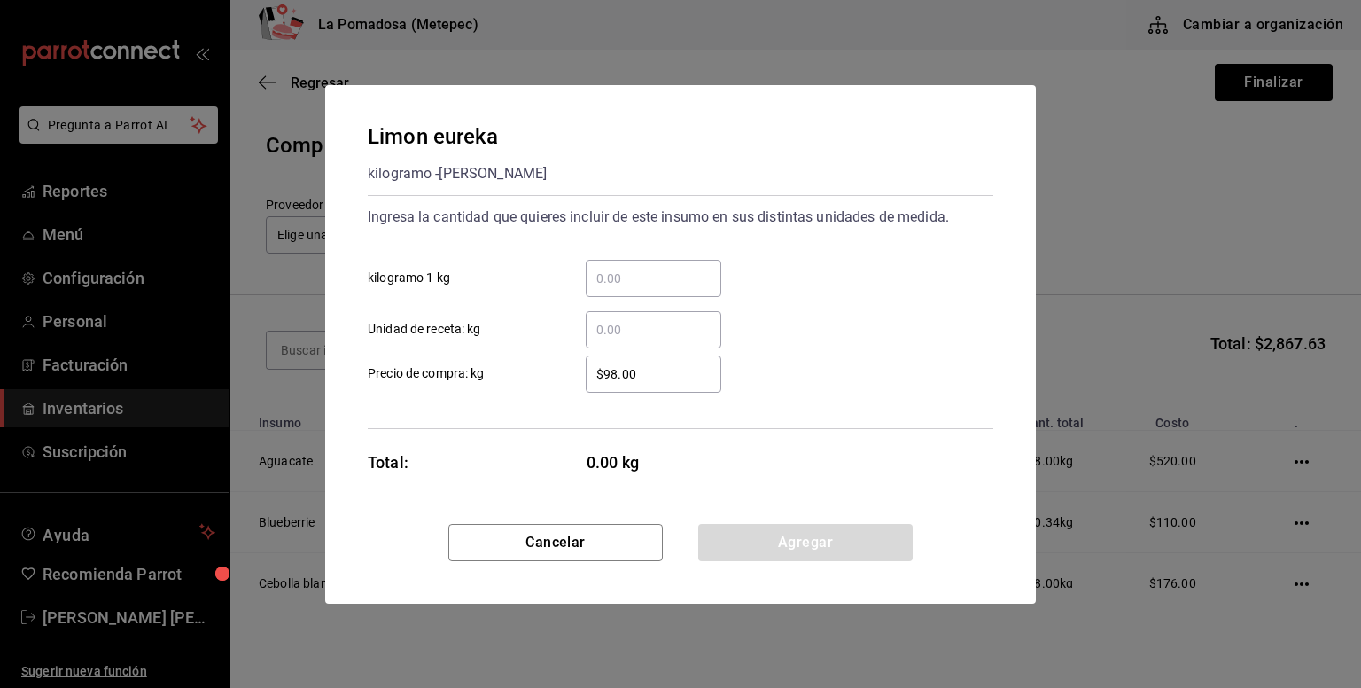
click at [614, 277] on input "​ kilogramo 1 kg" at bounding box center [654, 278] width 136 height 21
click at [623, 276] on input "​ kilogramo 1 kg" at bounding box center [654, 278] width 136 height 21
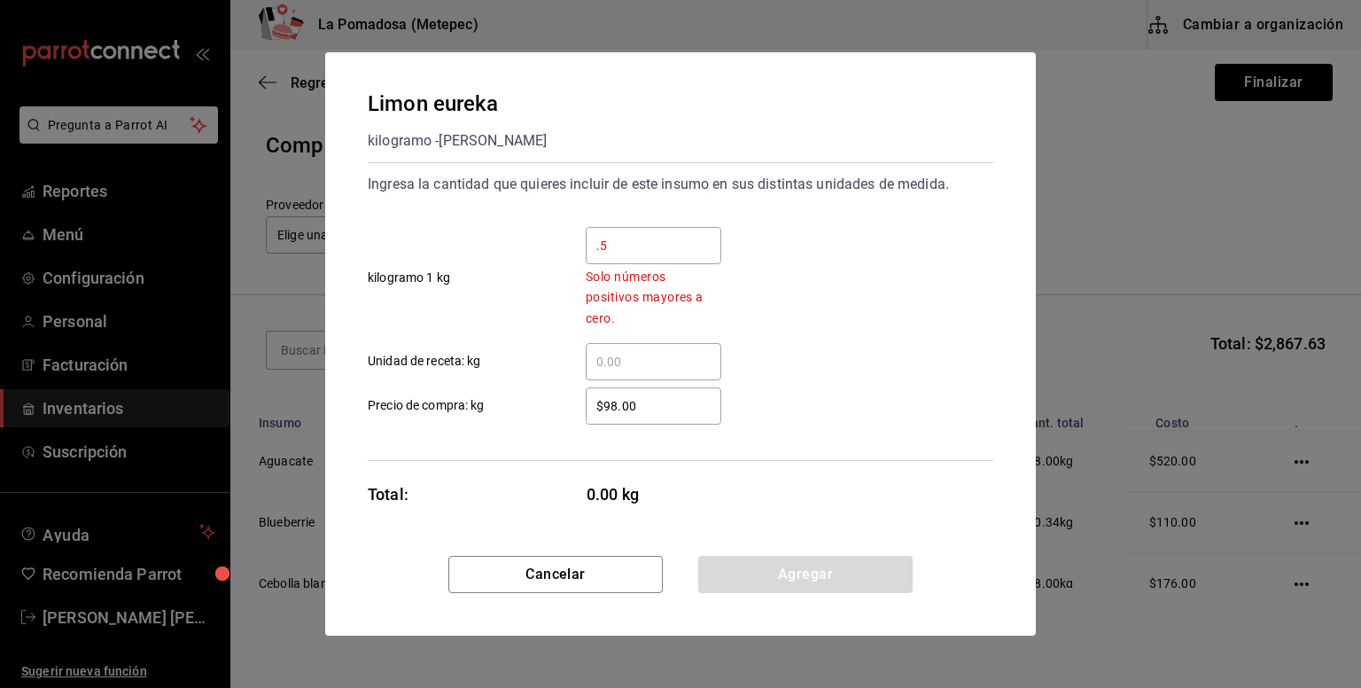
type input "0.5"
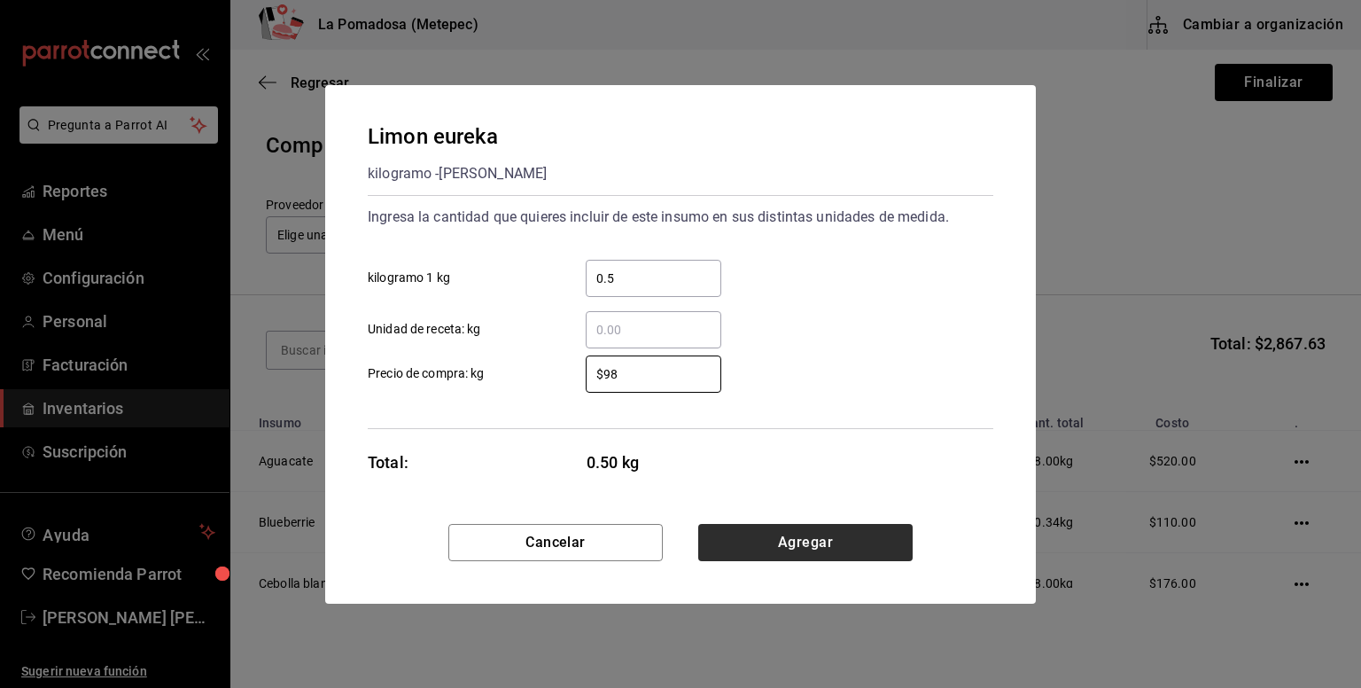
type input "$98"
click at [745, 543] on button "Agregar" at bounding box center [805, 542] width 214 height 37
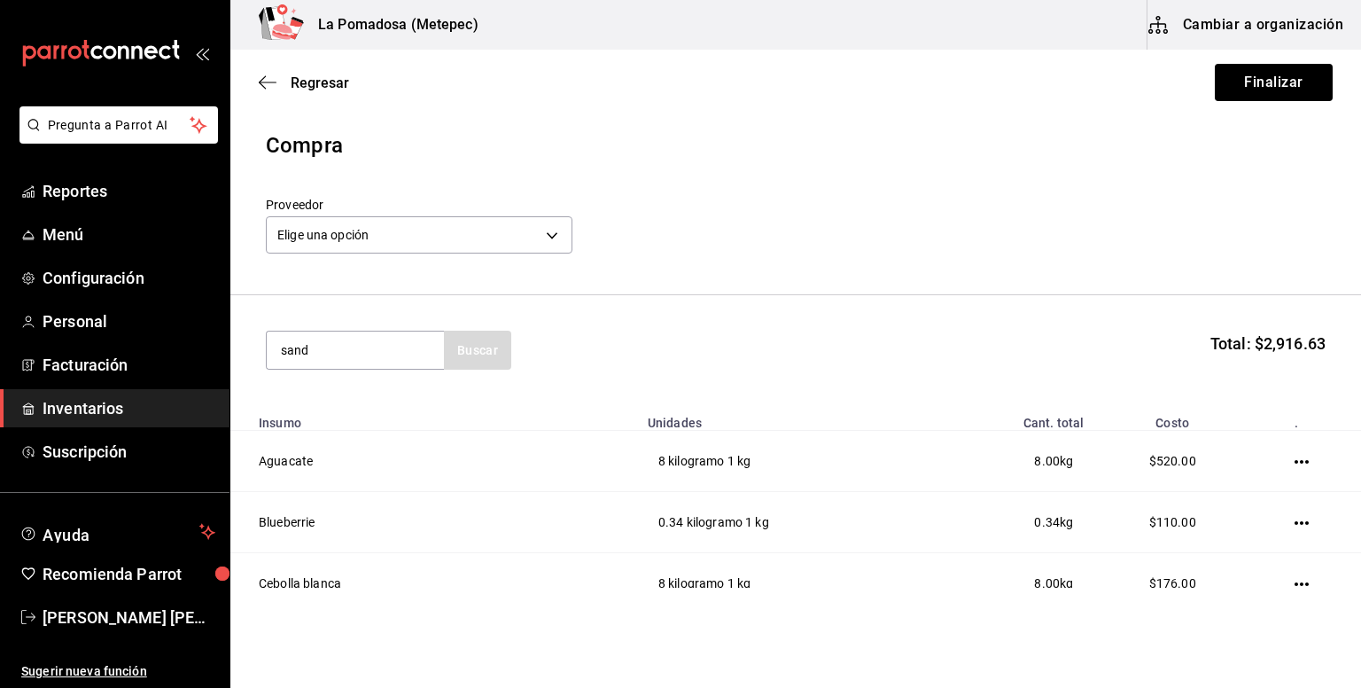
type input "sand"
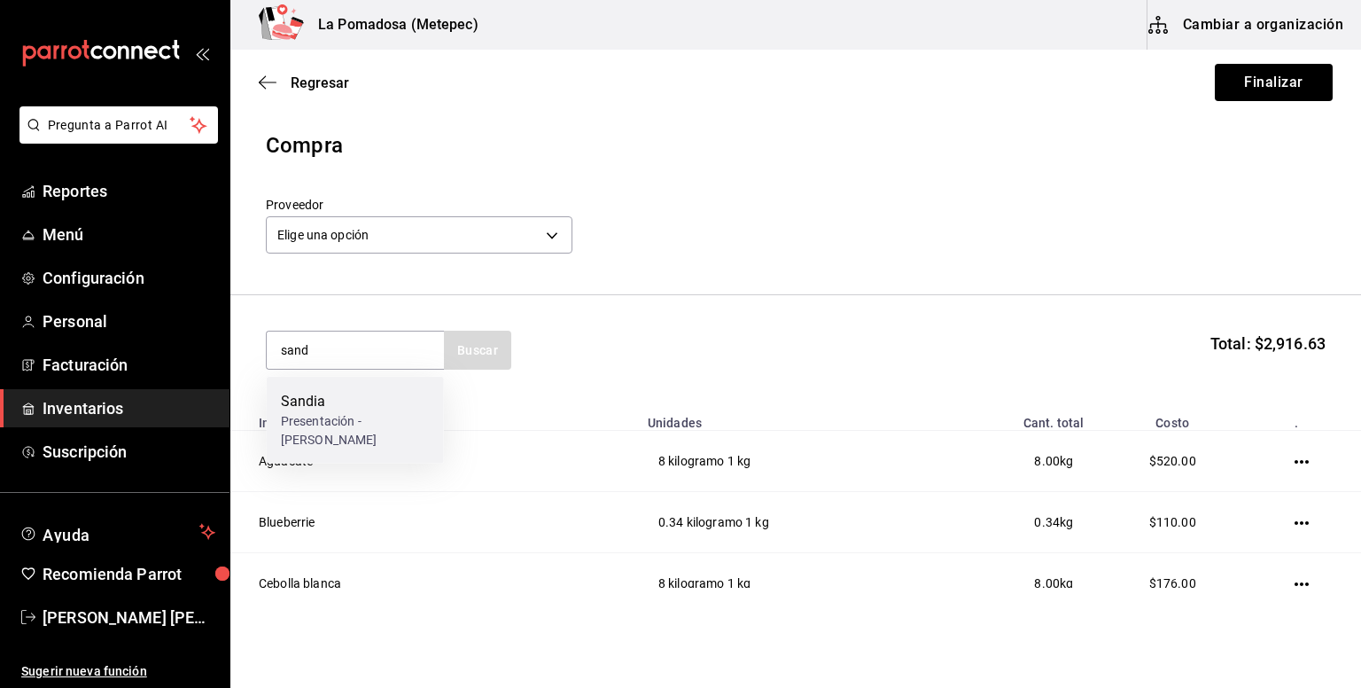
click at [346, 419] on div "Presentación - [PERSON_NAME]" at bounding box center [355, 430] width 149 height 37
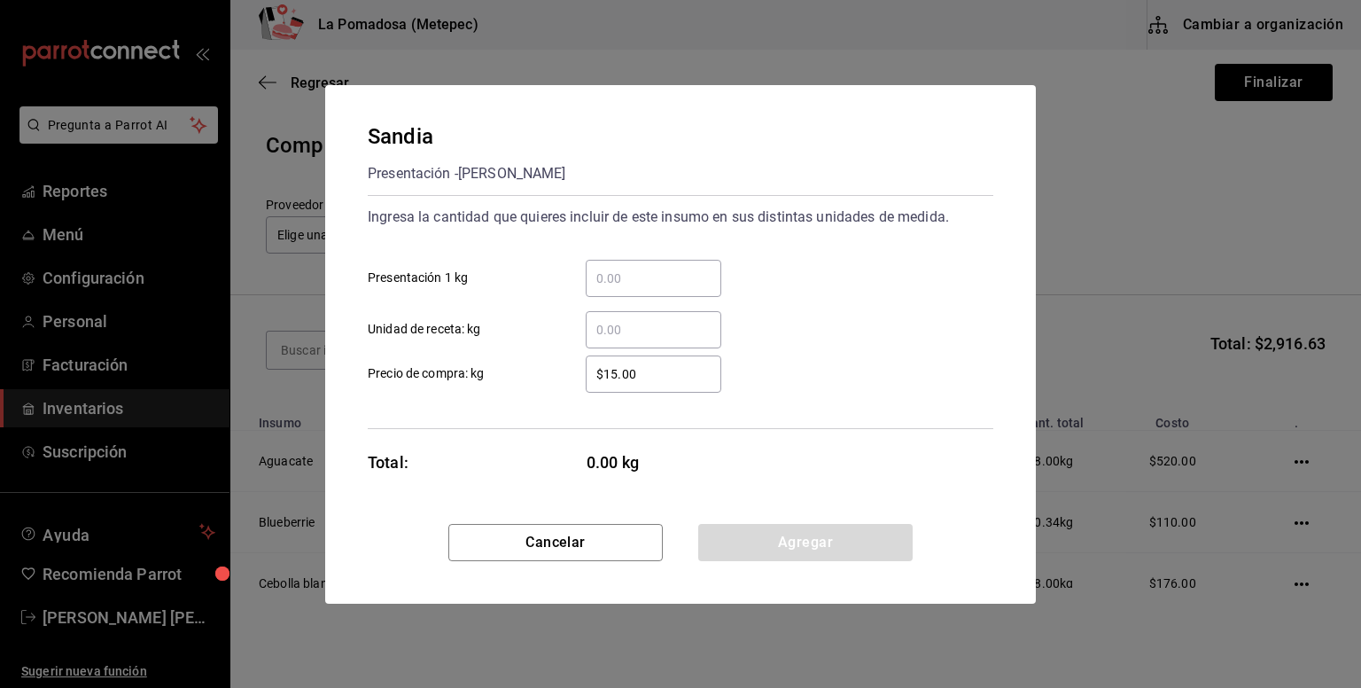
click at [641, 277] on input "​ Presentación 1 kg" at bounding box center [654, 278] width 136 height 21
type input "5.3"
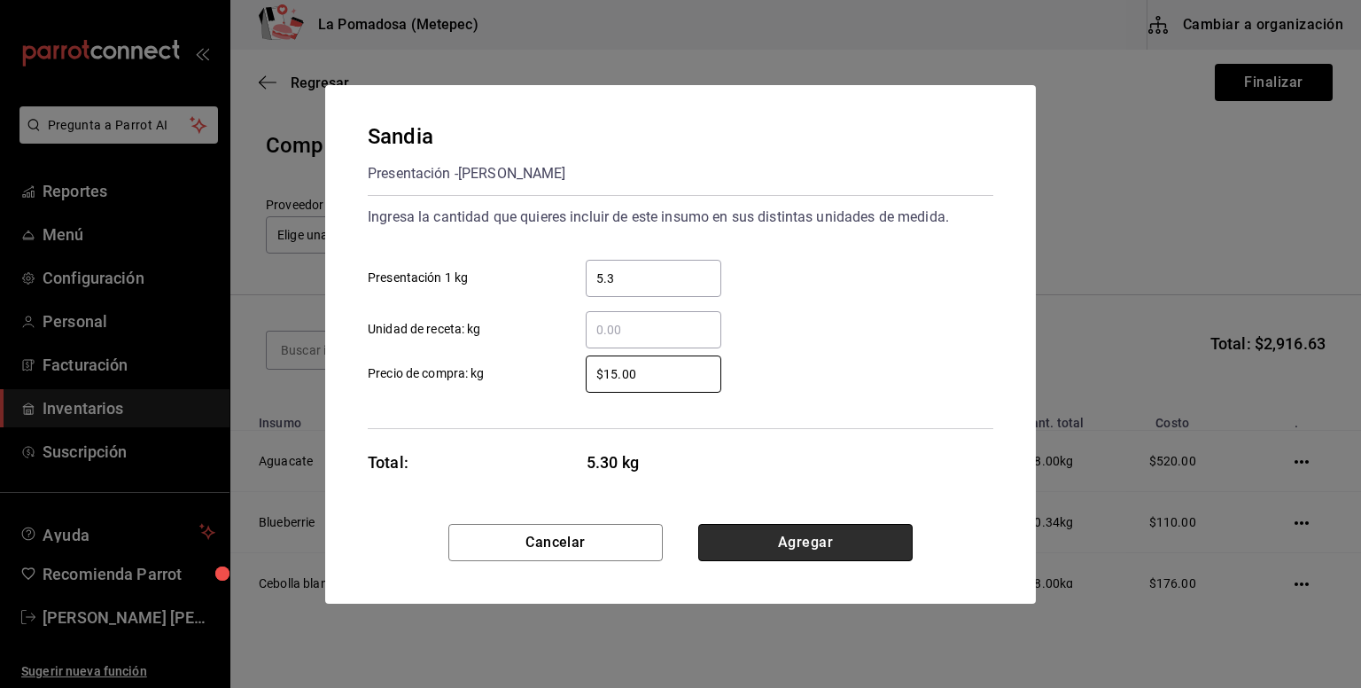
click at [863, 532] on button "Agregar" at bounding box center [805, 542] width 214 height 37
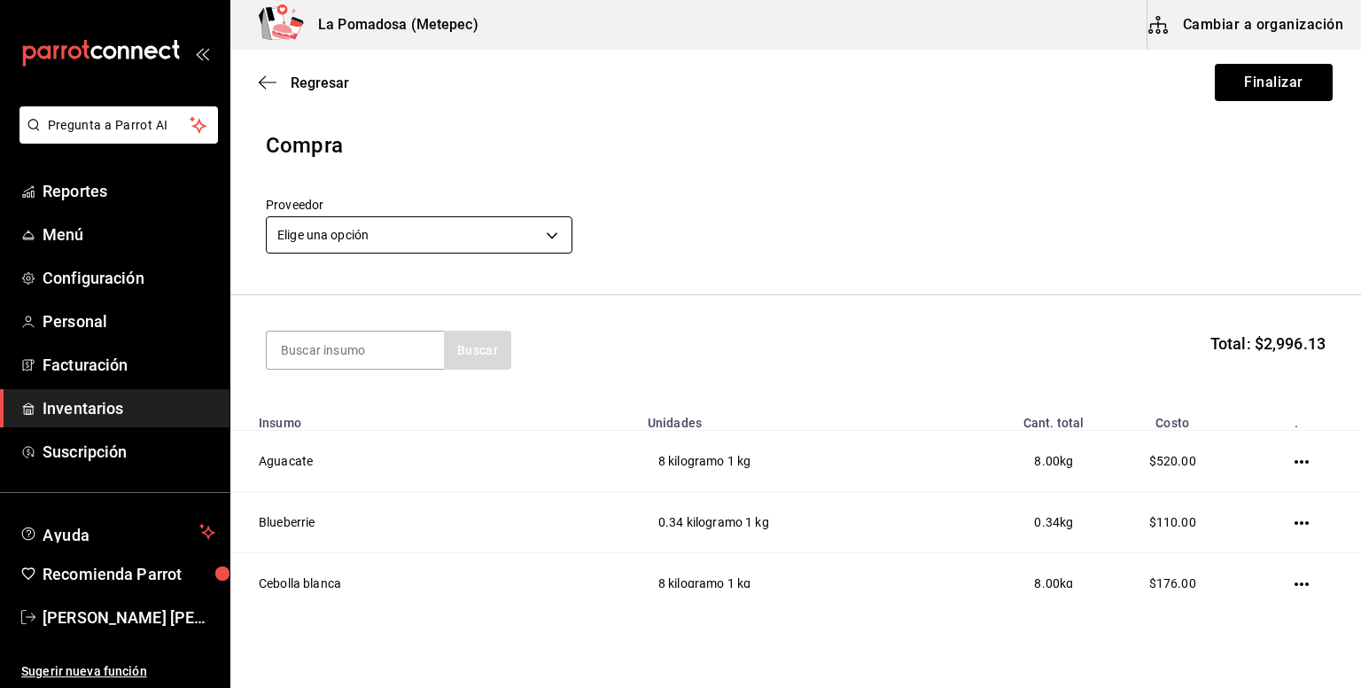
click at [458, 241] on body "Pregunta a Parrot AI Reportes Menú Configuración Personal Facturación Inventari…" at bounding box center [680, 293] width 1361 height 587
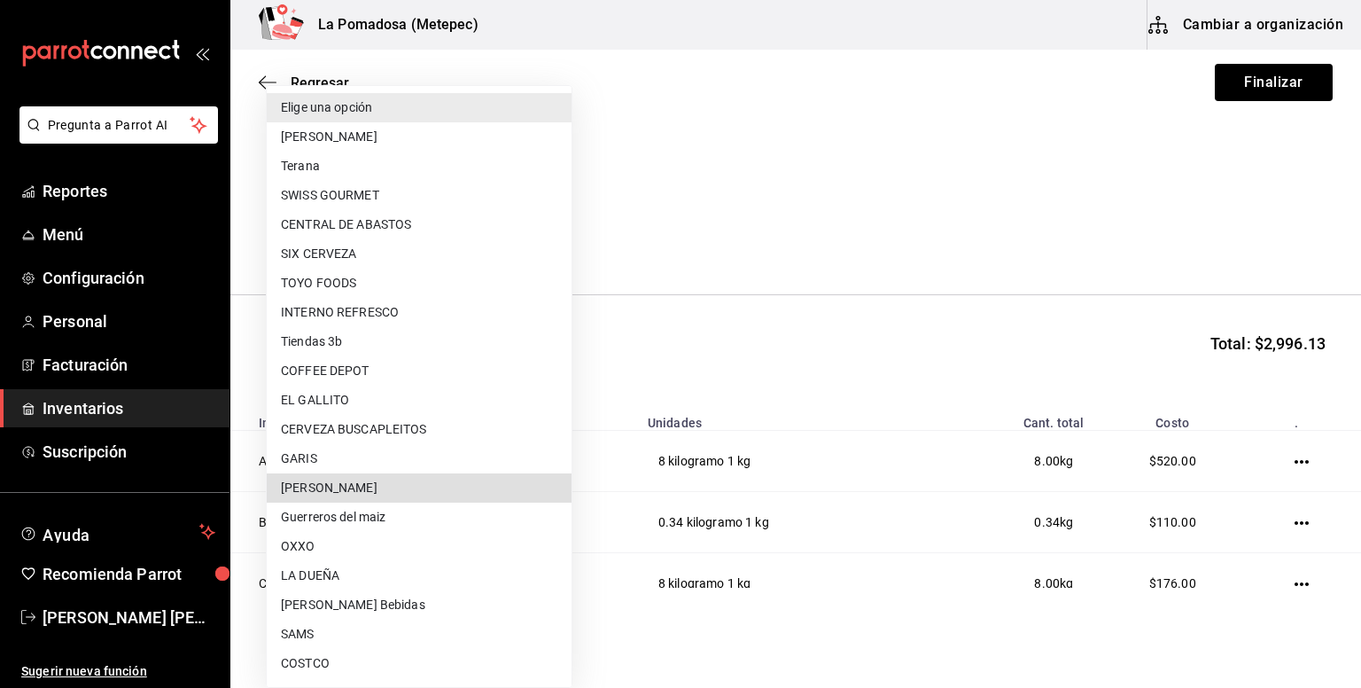
type input "6c492369-3d97-4dc6-8725-324b42cc5a02"
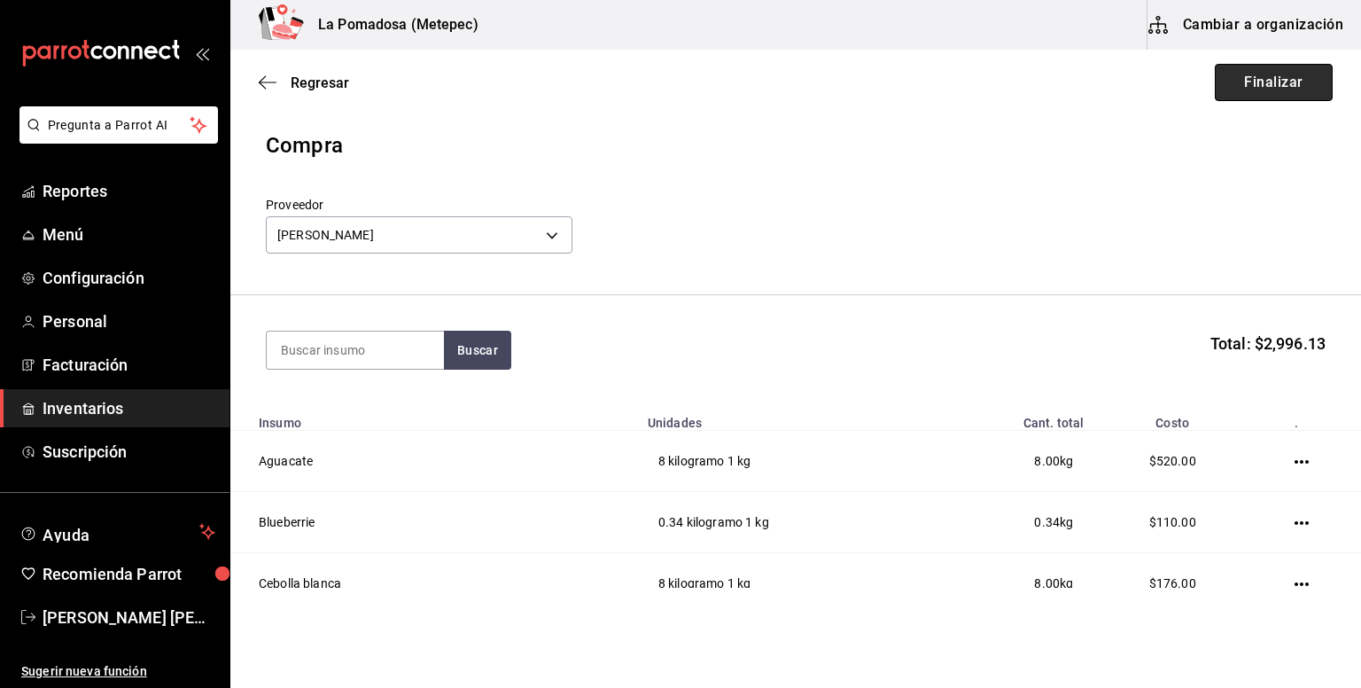
click at [1269, 89] on button "Finalizar" at bounding box center [1274, 82] width 118 height 37
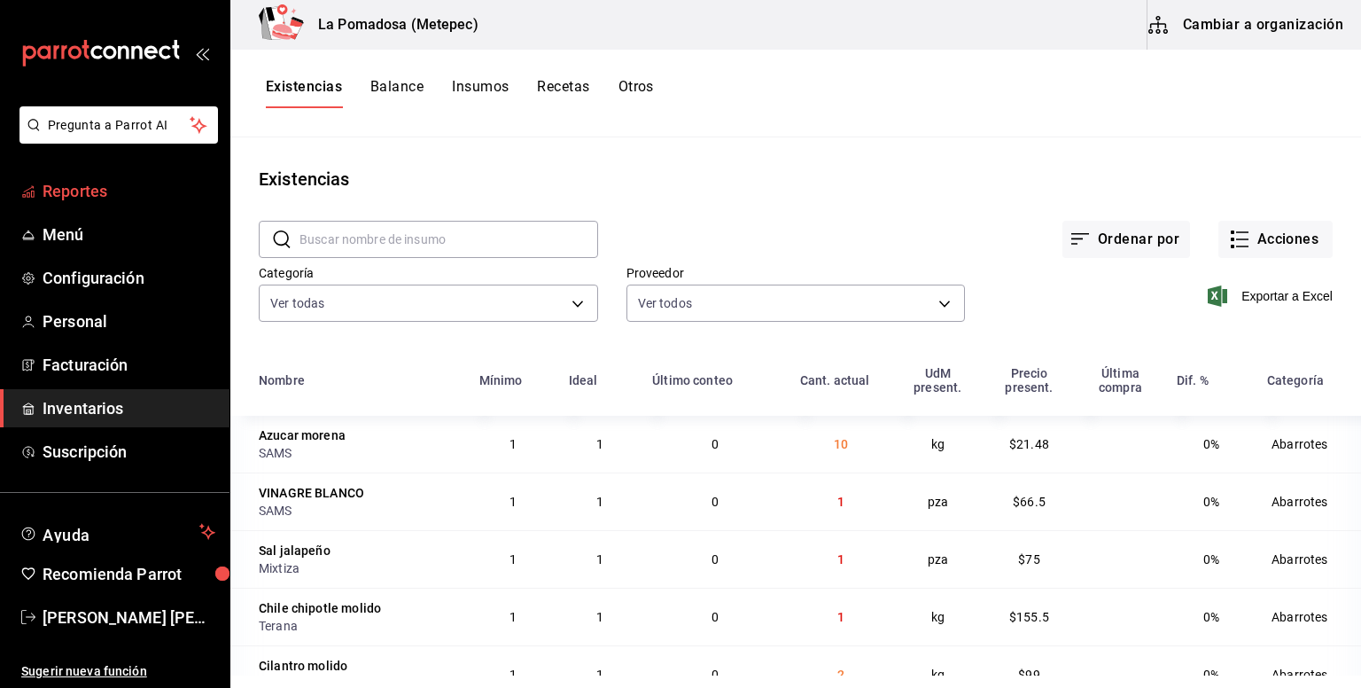
click at [72, 187] on span "Reportes" at bounding box center [129, 191] width 173 height 24
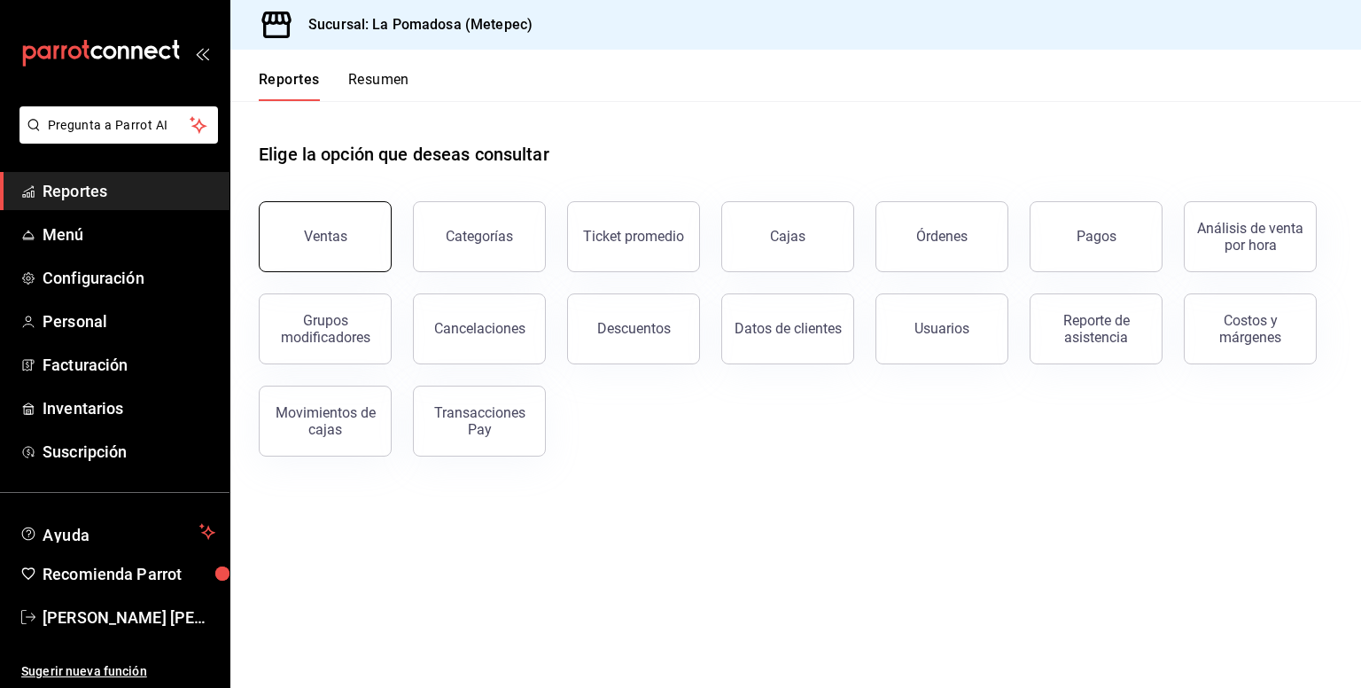
click at [289, 231] on button "Ventas" at bounding box center [325, 236] width 133 height 71
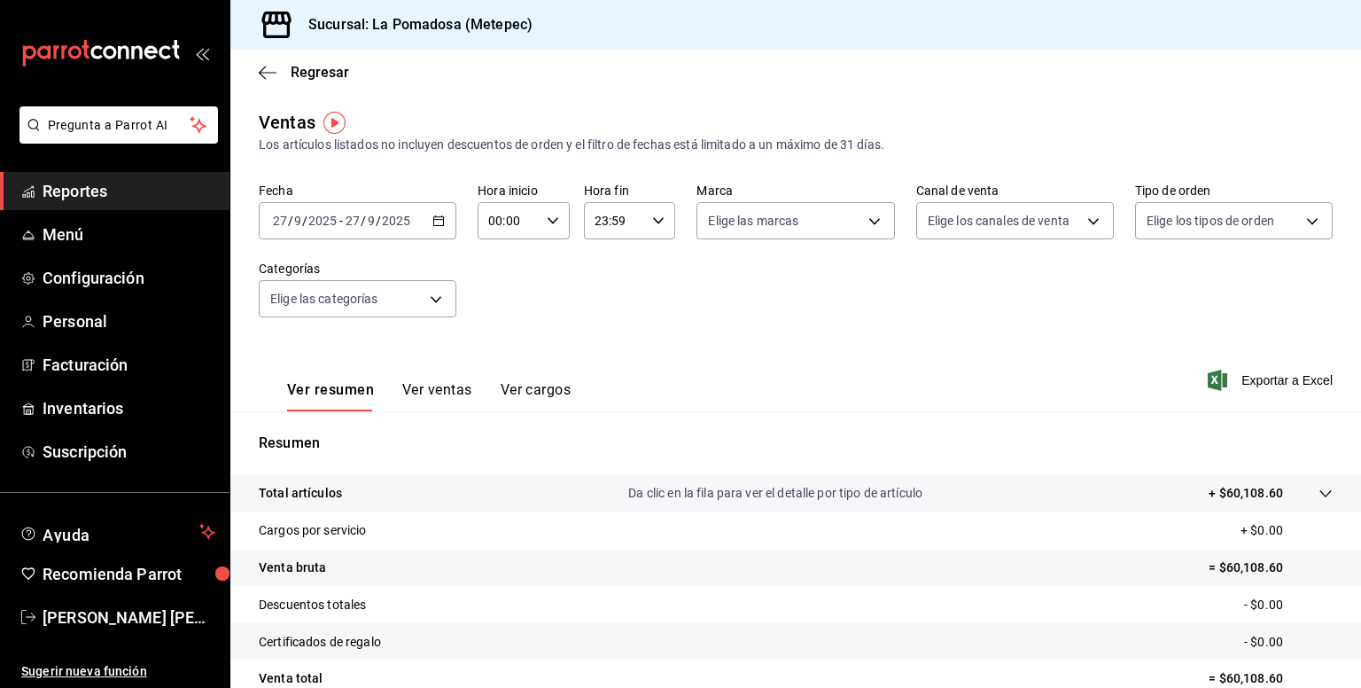
click at [442, 221] on icon "button" at bounding box center [438, 220] width 12 height 12
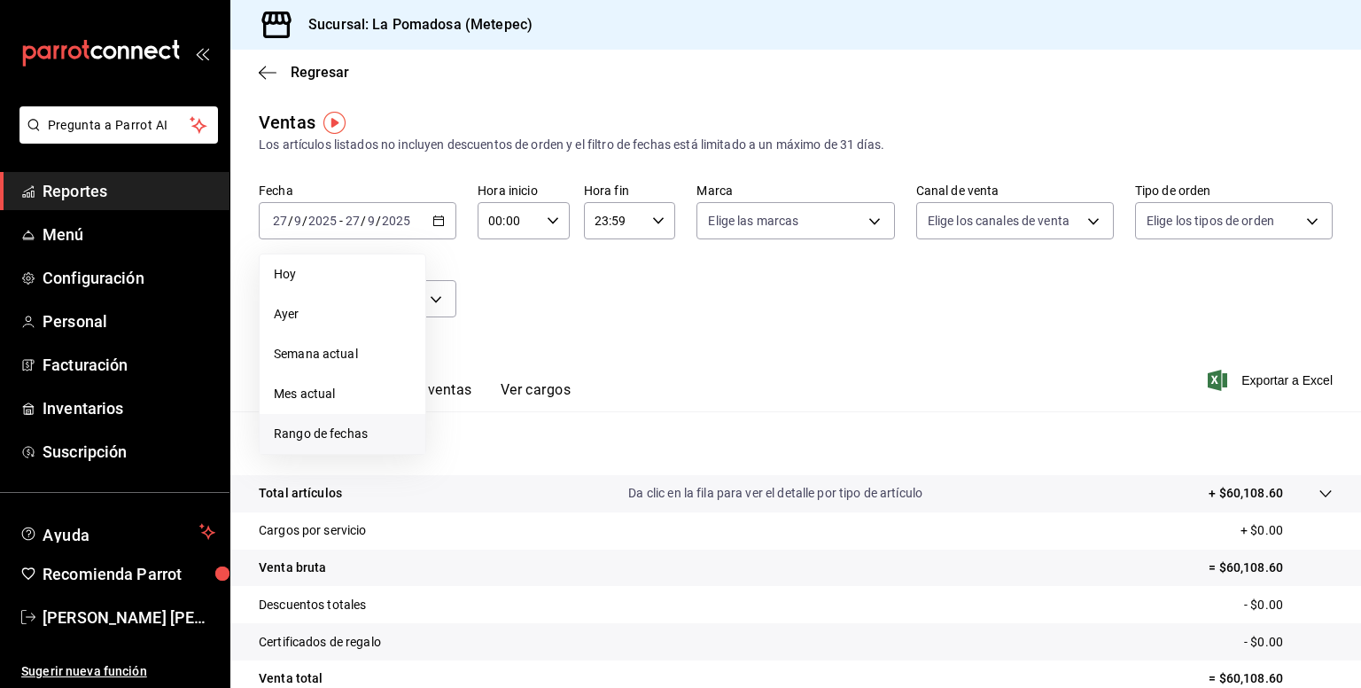
click at [328, 439] on span "Rango de fechas" at bounding box center [342, 433] width 137 height 19
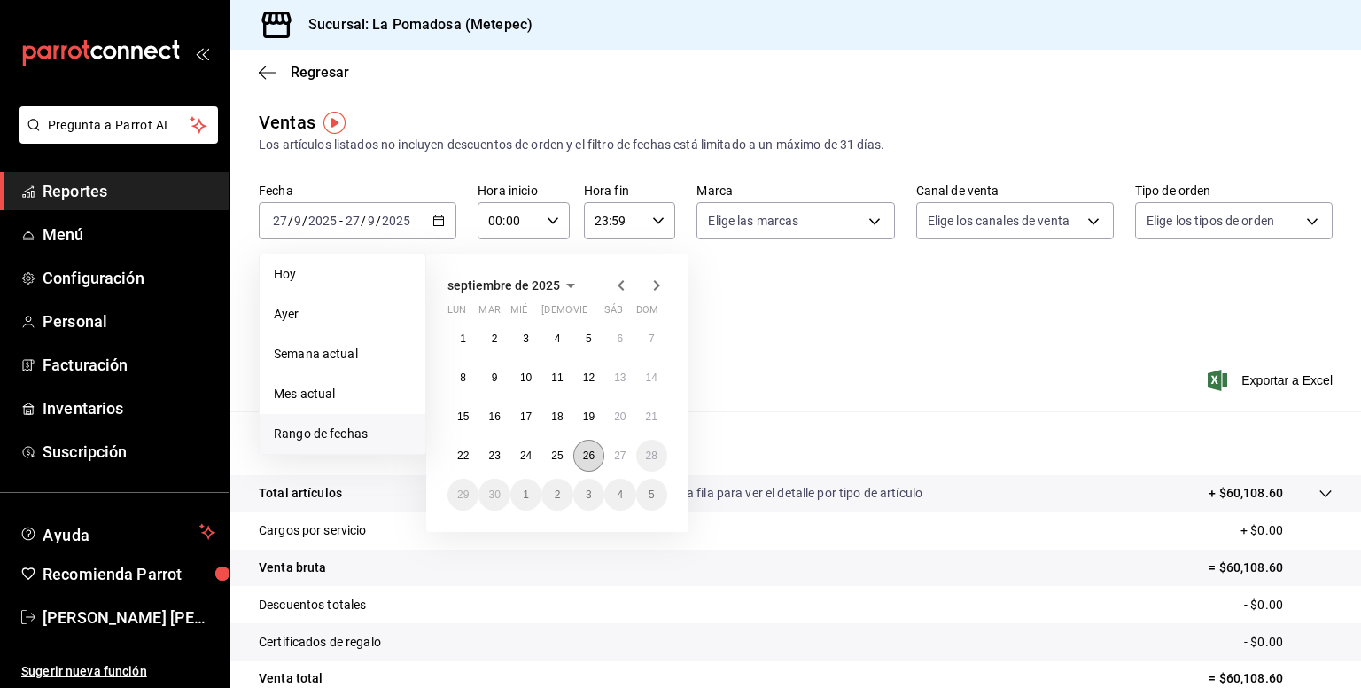
click at [584, 457] on abbr "26" at bounding box center [589, 455] width 12 height 12
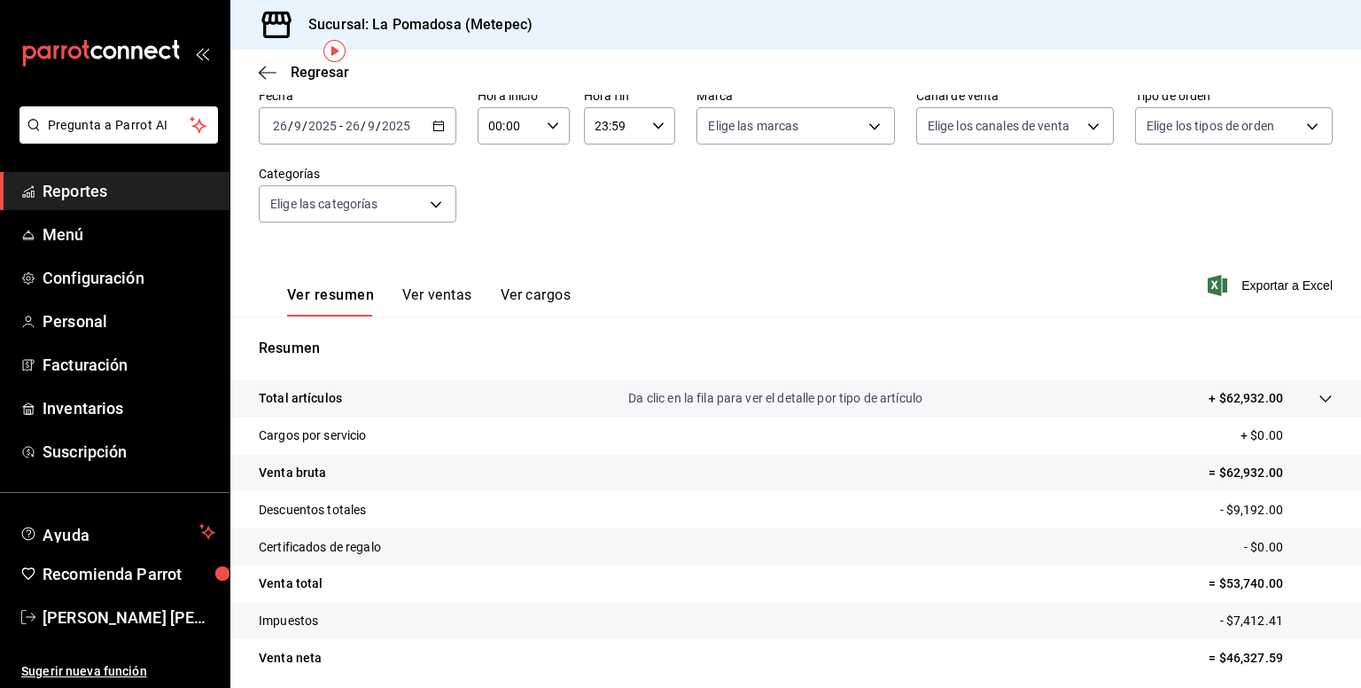
scroll to position [161, 0]
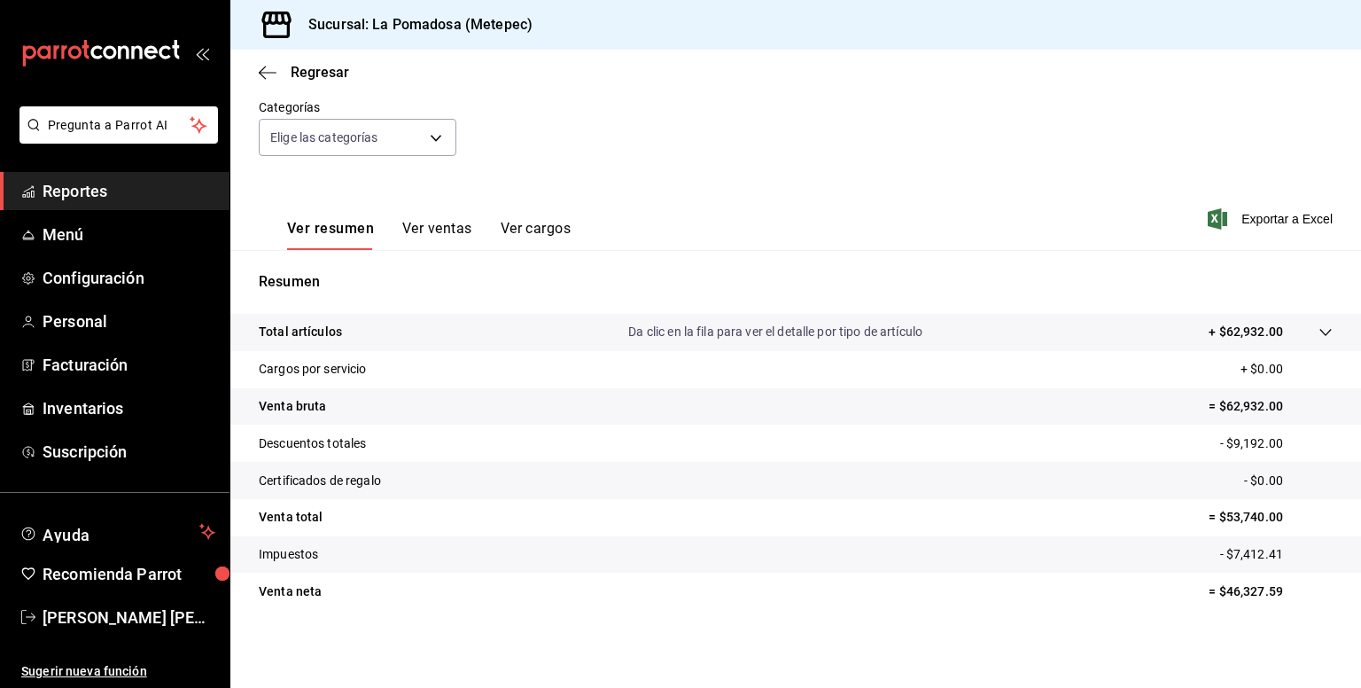
click at [1273, 221] on span "Exportar a Excel" at bounding box center [1271, 218] width 121 height 21
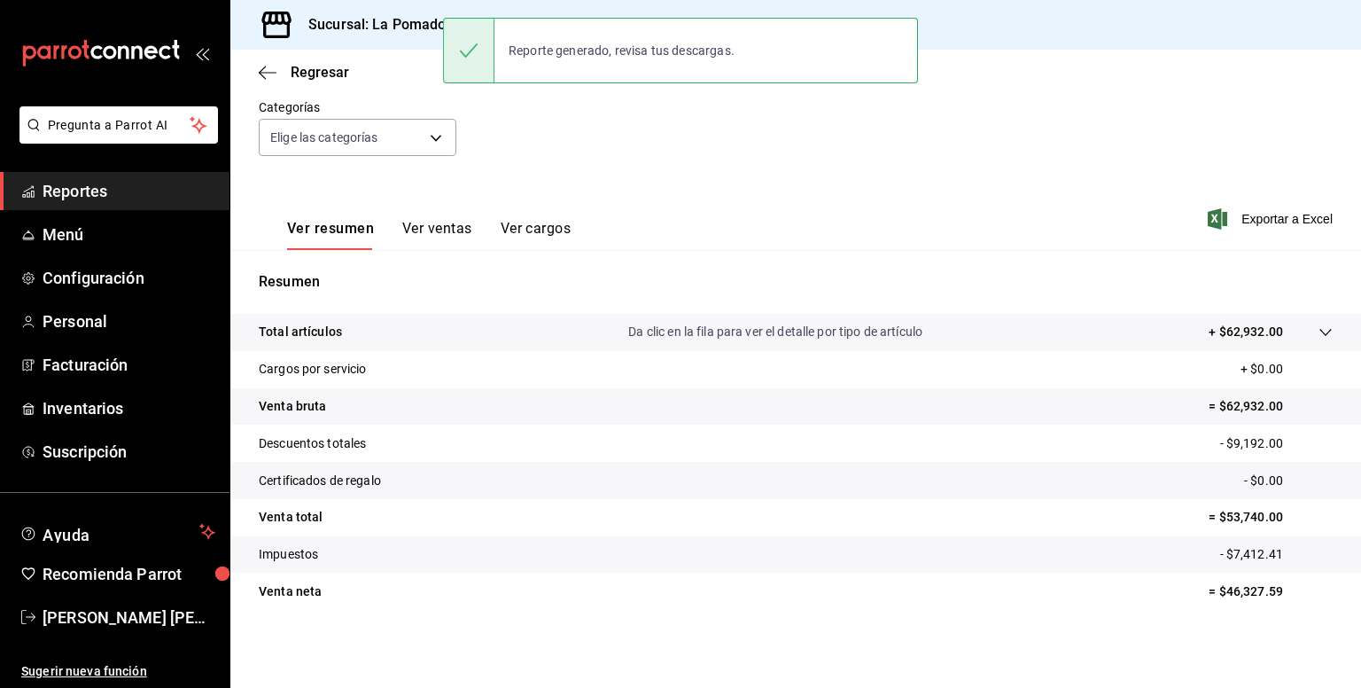
click at [324, 82] on div "Regresar" at bounding box center [795, 72] width 1131 height 45
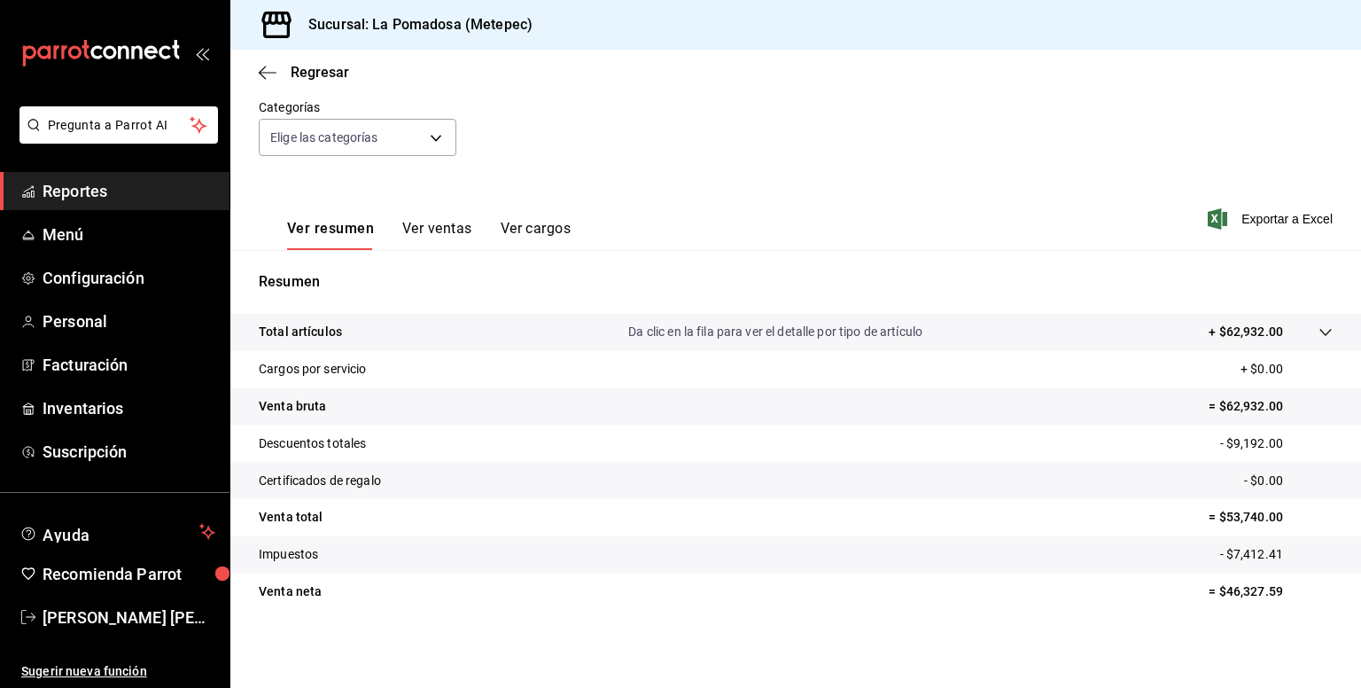
click at [323, 81] on div "Regresar" at bounding box center [795, 72] width 1131 height 45
click at [313, 64] on span "Regresar" at bounding box center [320, 72] width 58 height 17
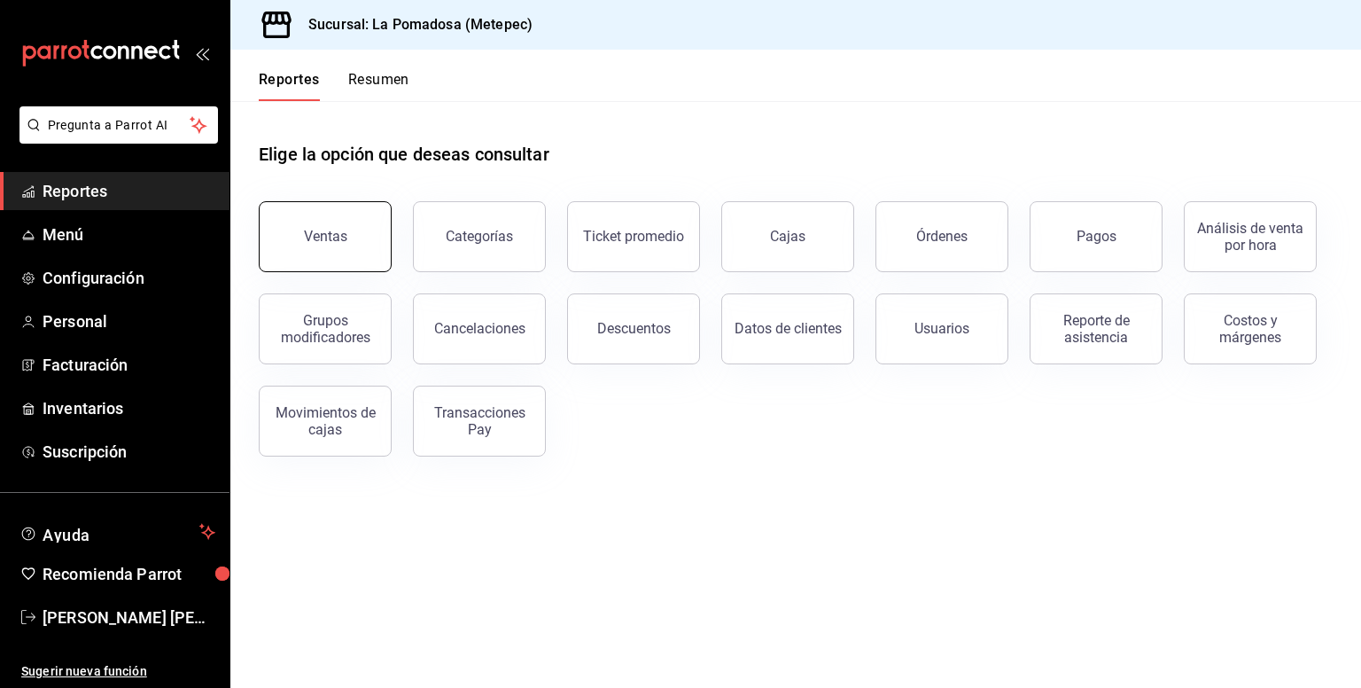
click at [297, 263] on button "Ventas" at bounding box center [325, 236] width 133 height 71
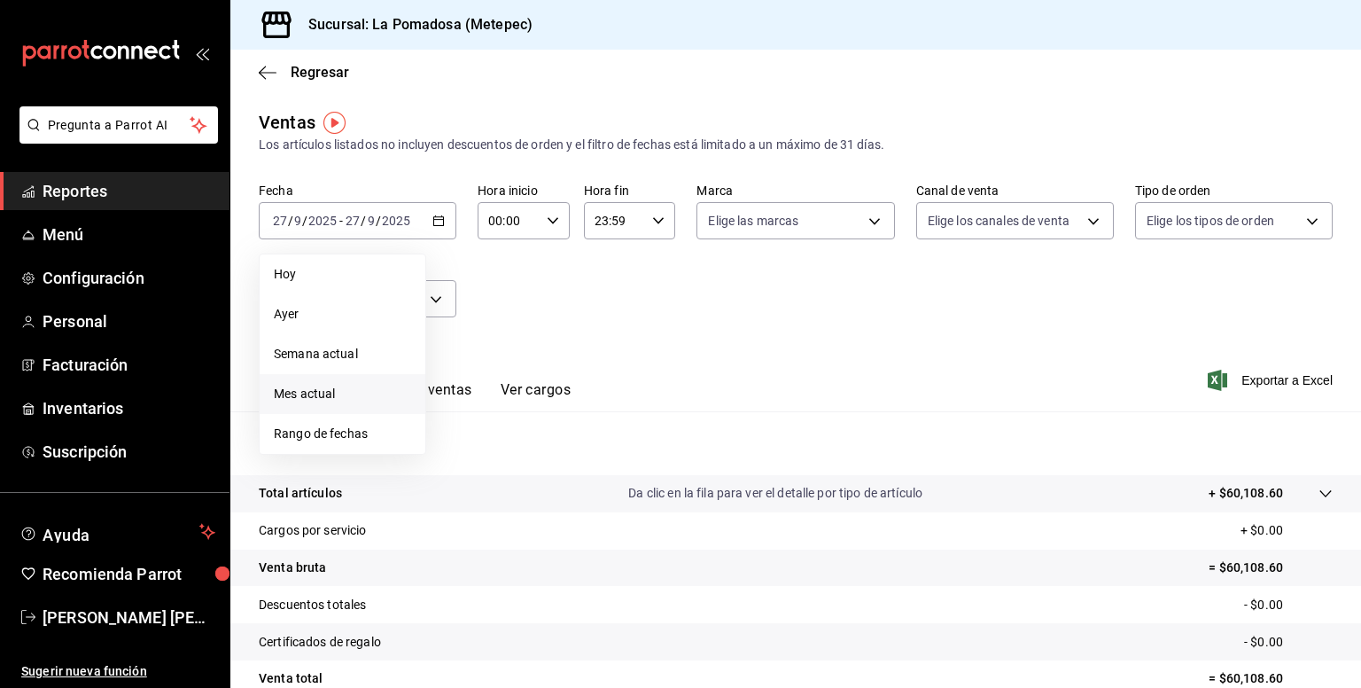
click at [323, 395] on span "Mes actual" at bounding box center [342, 394] width 137 height 19
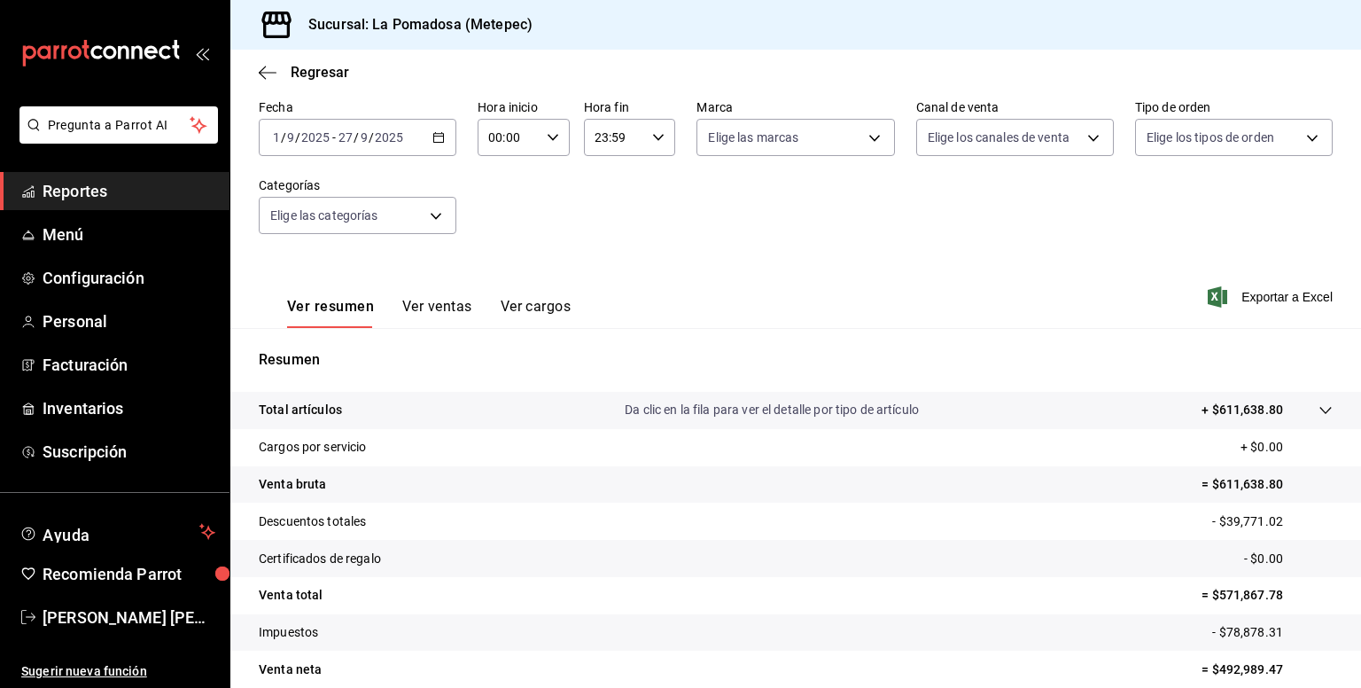
scroll to position [161, 0]
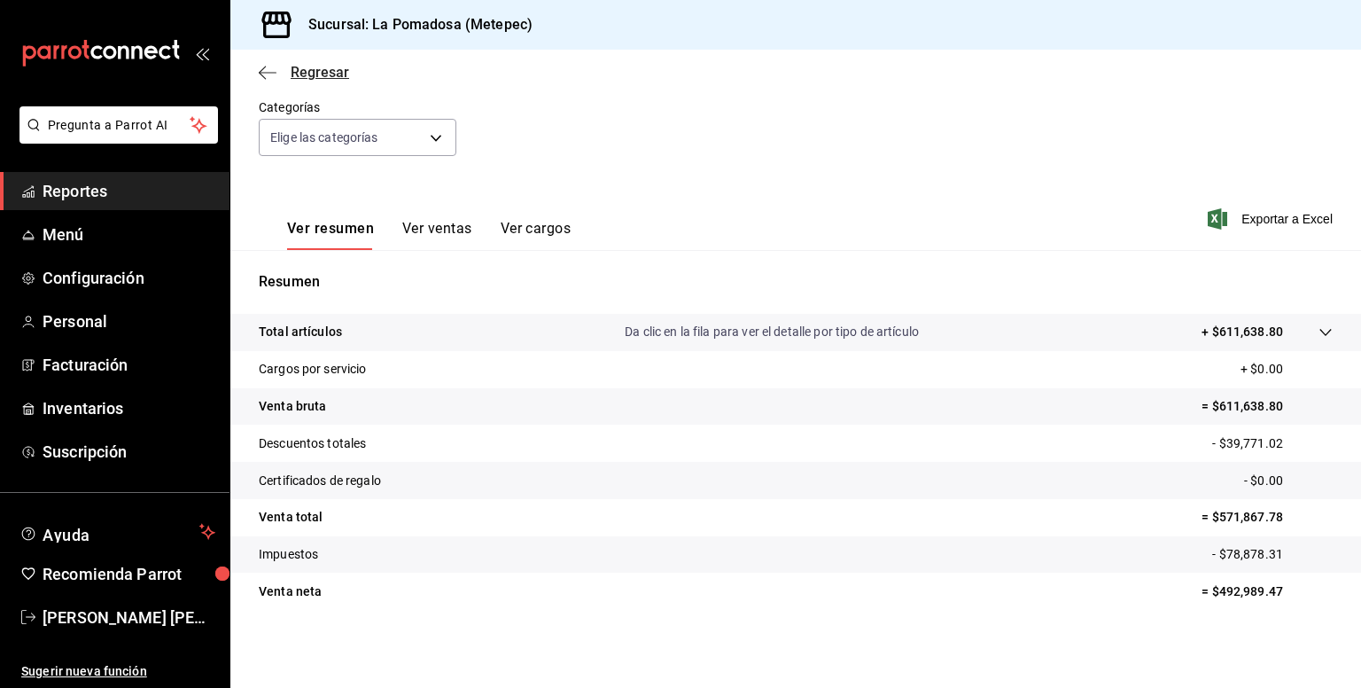
click at [319, 75] on span "Regresar" at bounding box center [320, 72] width 58 height 17
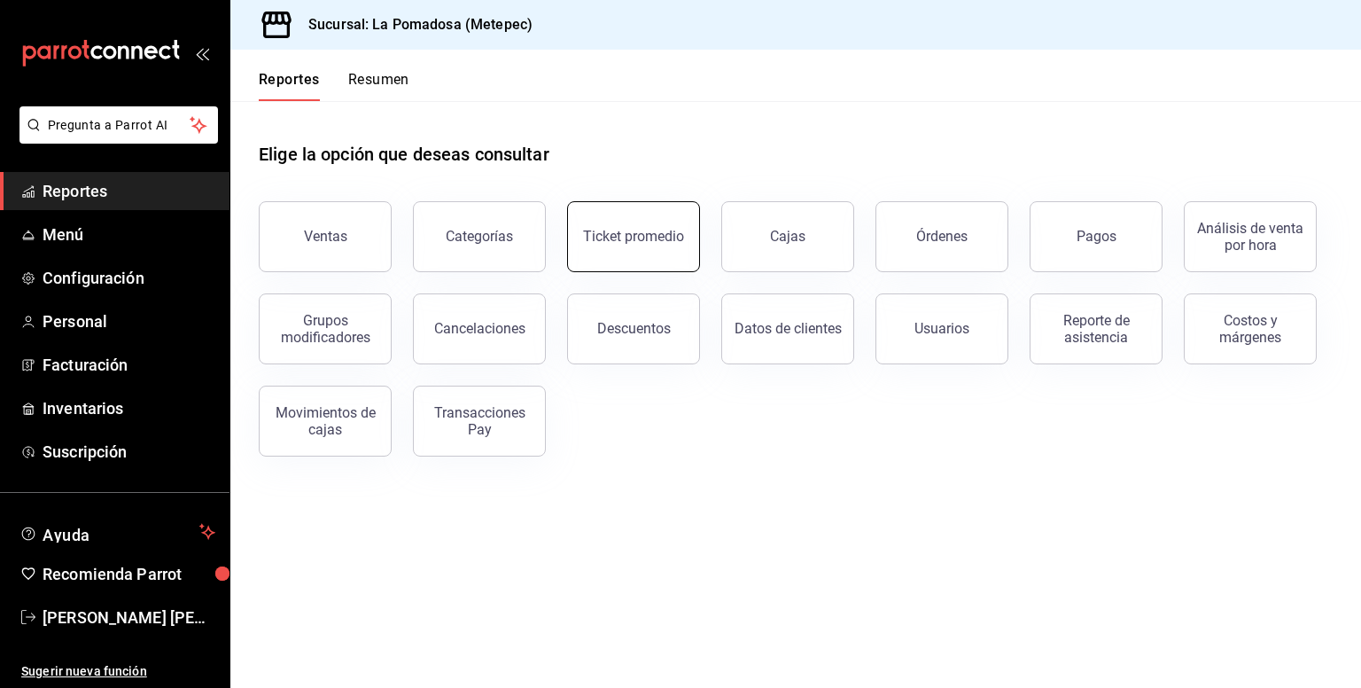
click at [616, 251] on button "Ticket promedio" at bounding box center [633, 236] width 133 height 71
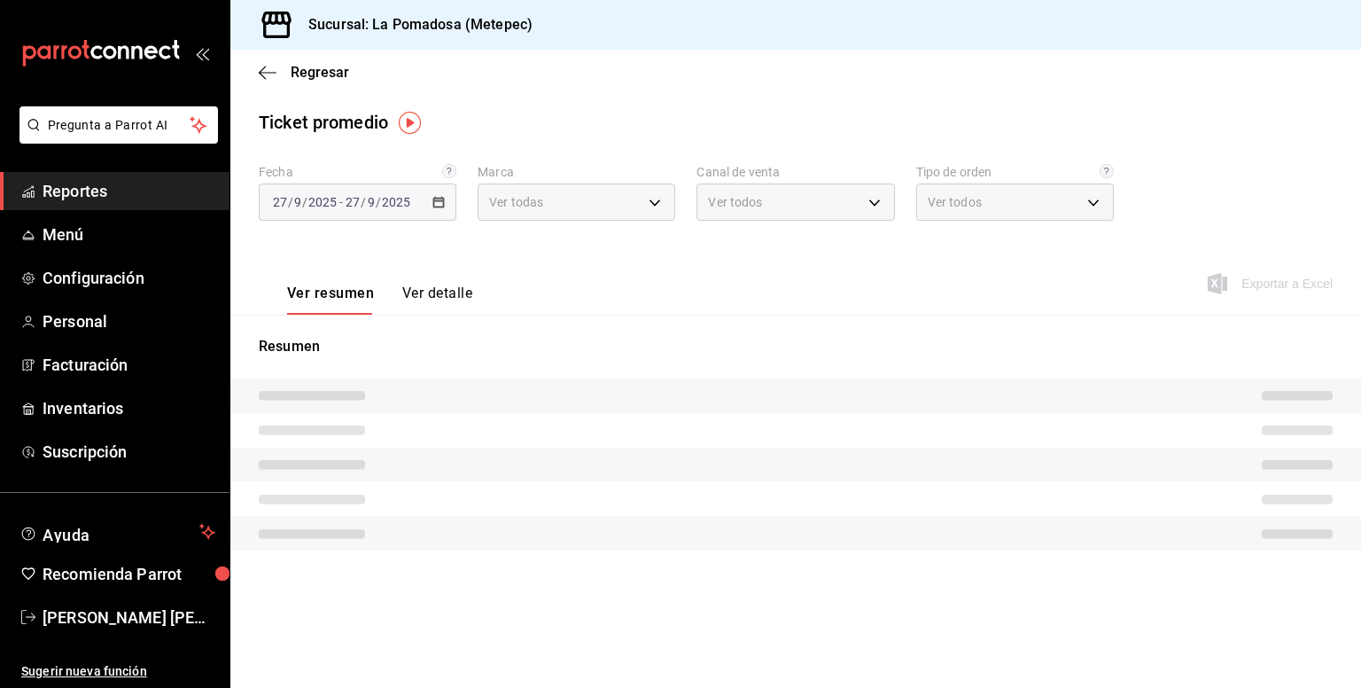
type input "26770a04-f713-4e61-b01c-a965f3f43d2a"
type input "PARROT,UBER_EATS,RAPPI,DIDI_FOOD,ONLINE"
type input "8279d609-ebc8-4968-87eb-1940d668296a,d7c139bf-efa8-43f6-913b-77036619544a,5e41b…"
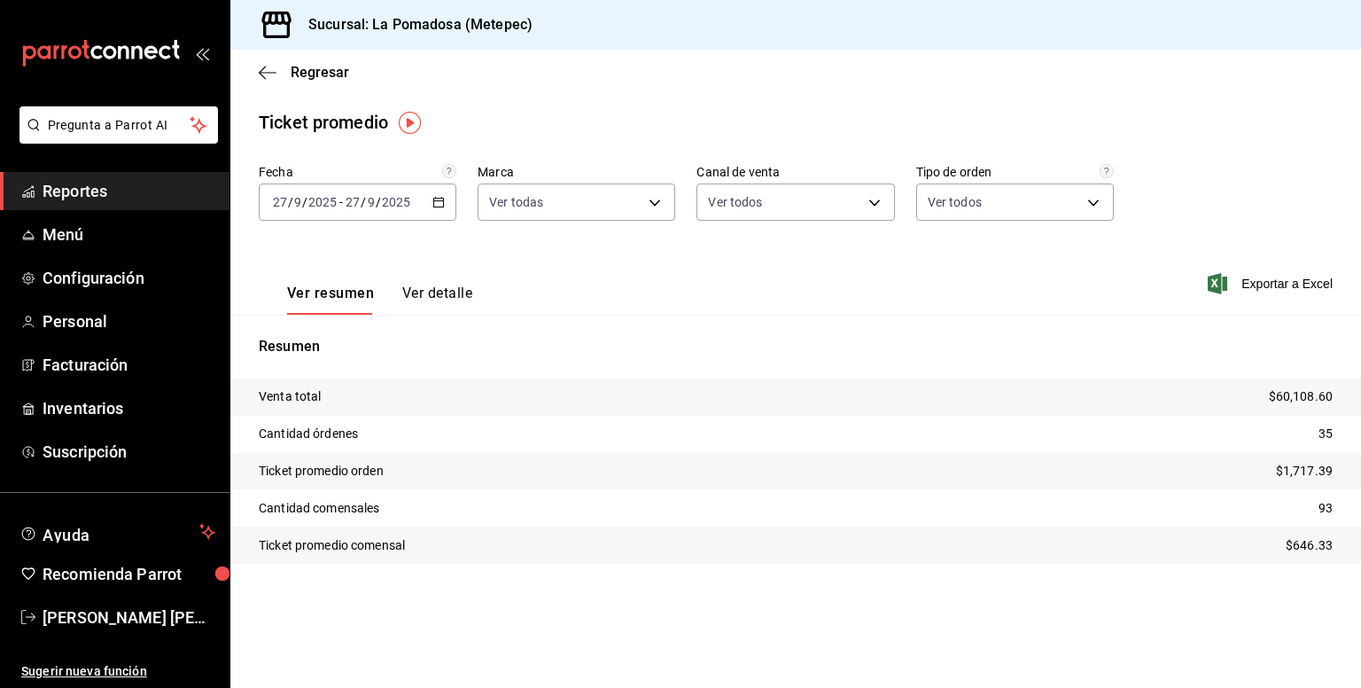
click at [440, 210] on div "[DATE] [DATE] - [DATE] [DATE]" at bounding box center [358, 201] width 198 height 37
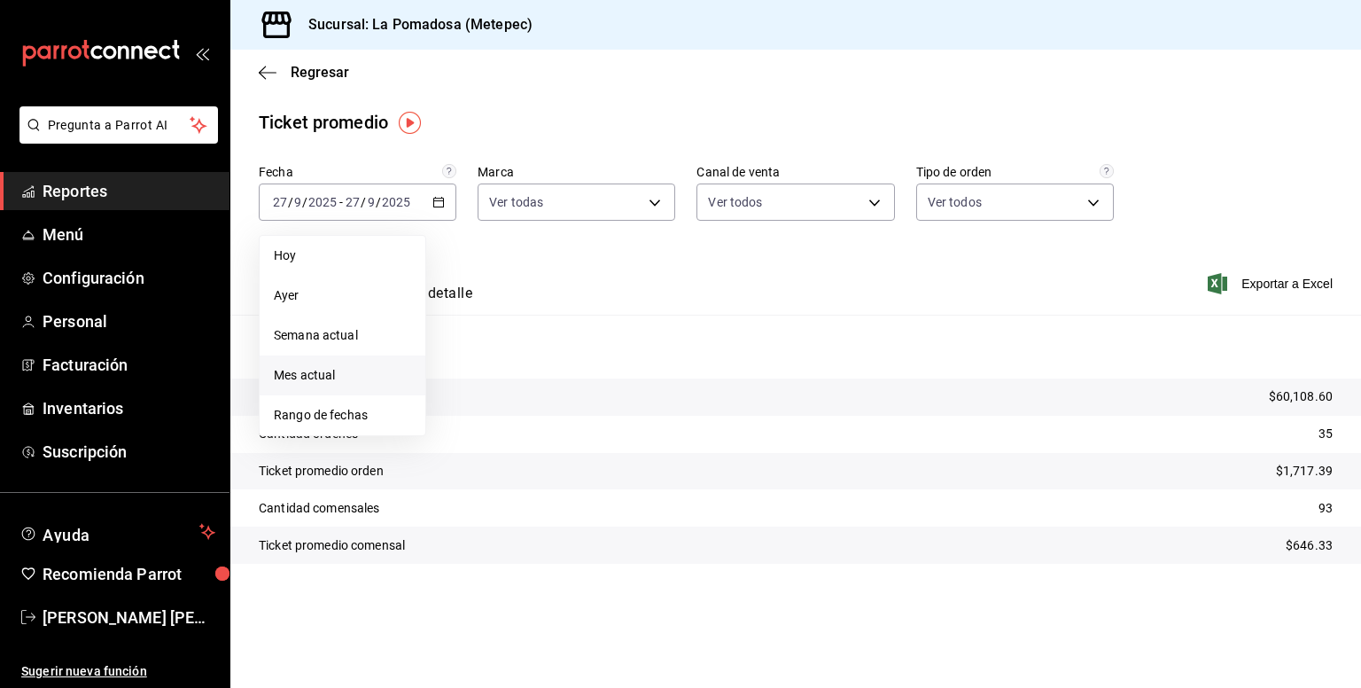
click at [382, 380] on span "Mes actual" at bounding box center [342, 375] width 137 height 19
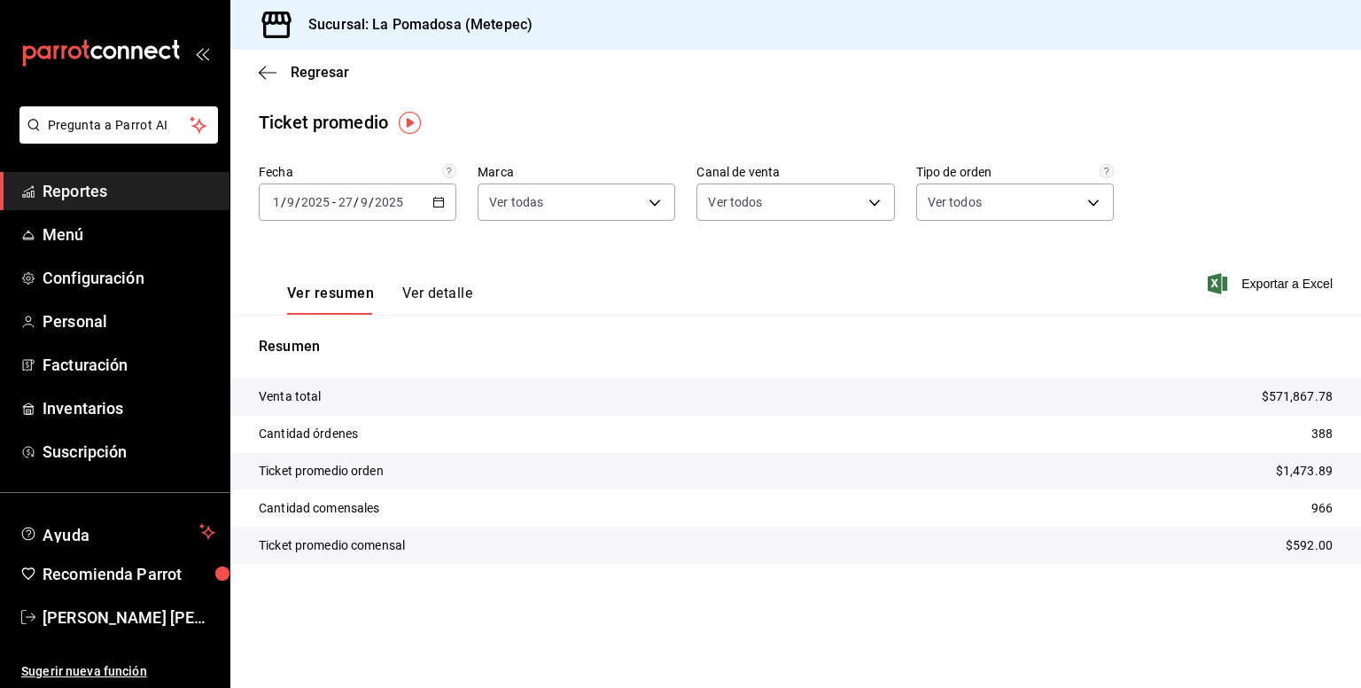
click at [447, 203] on div "[DATE] [DATE] - [DATE] [DATE]" at bounding box center [358, 201] width 198 height 37
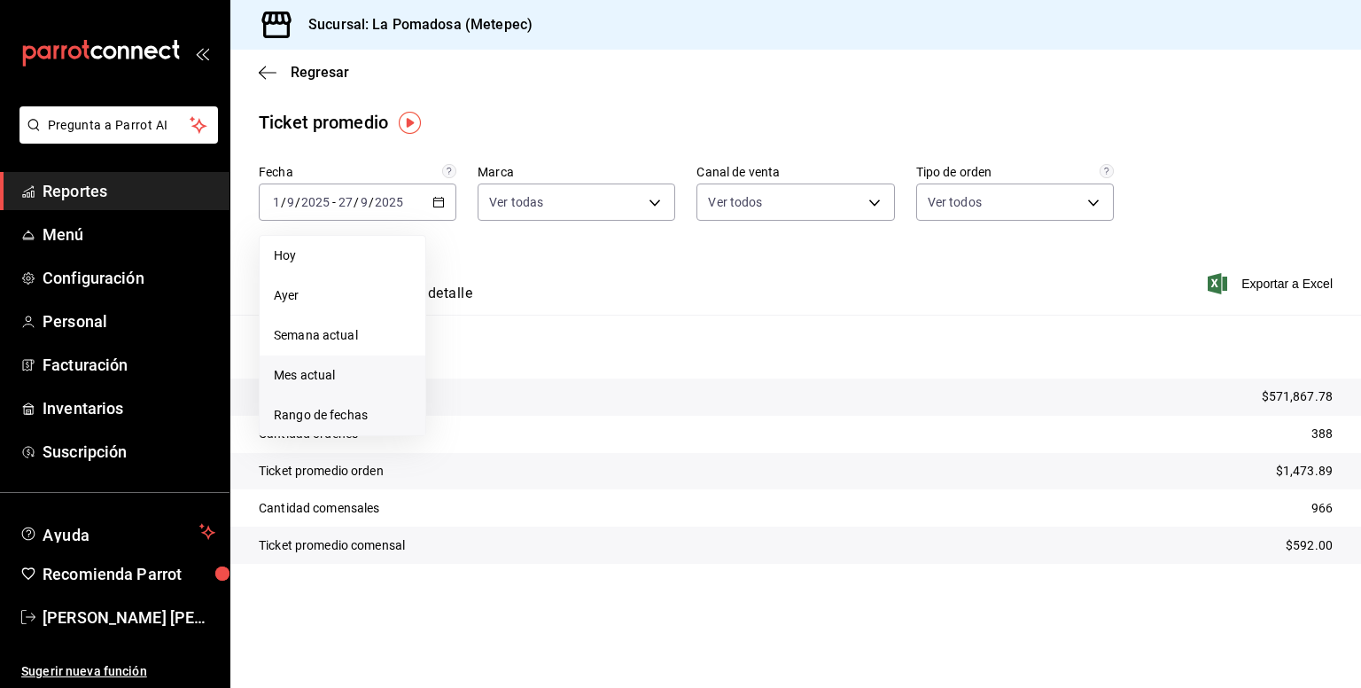
click at [370, 423] on span "Rango de fechas" at bounding box center [342, 415] width 137 height 19
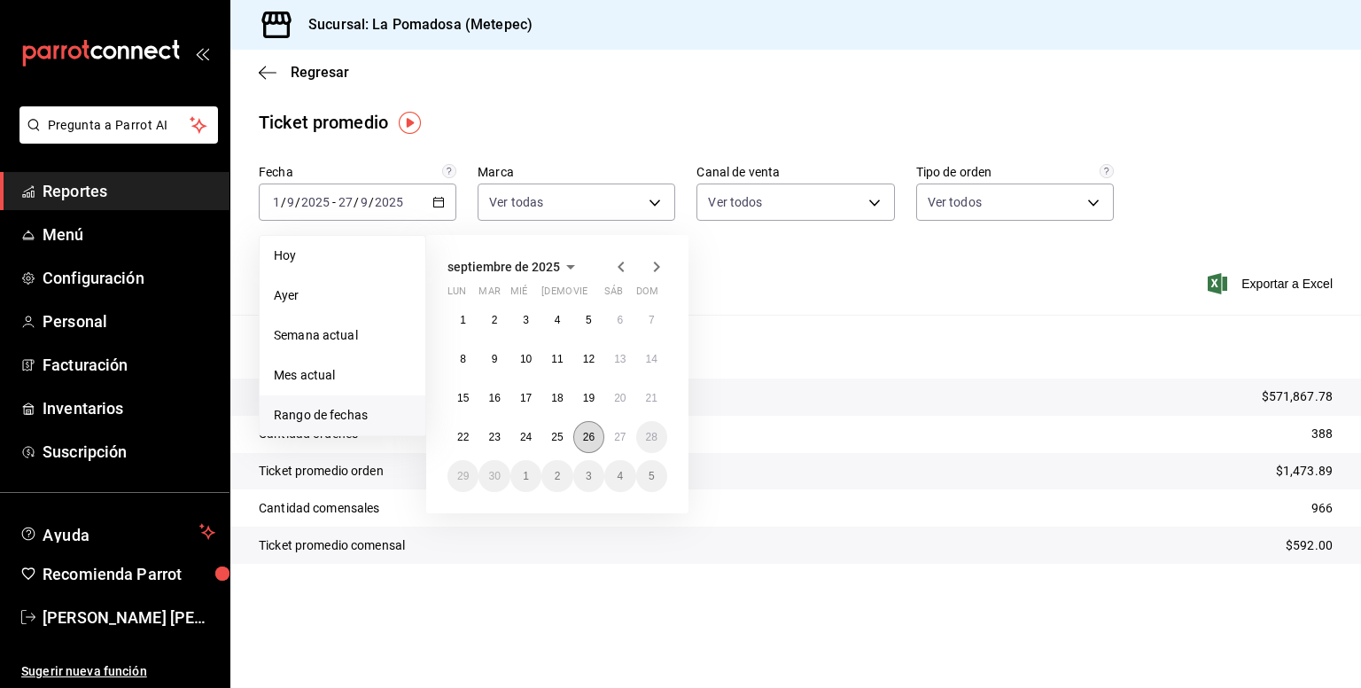
click at [599, 439] on button "26" at bounding box center [588, 437] width 31 height 32
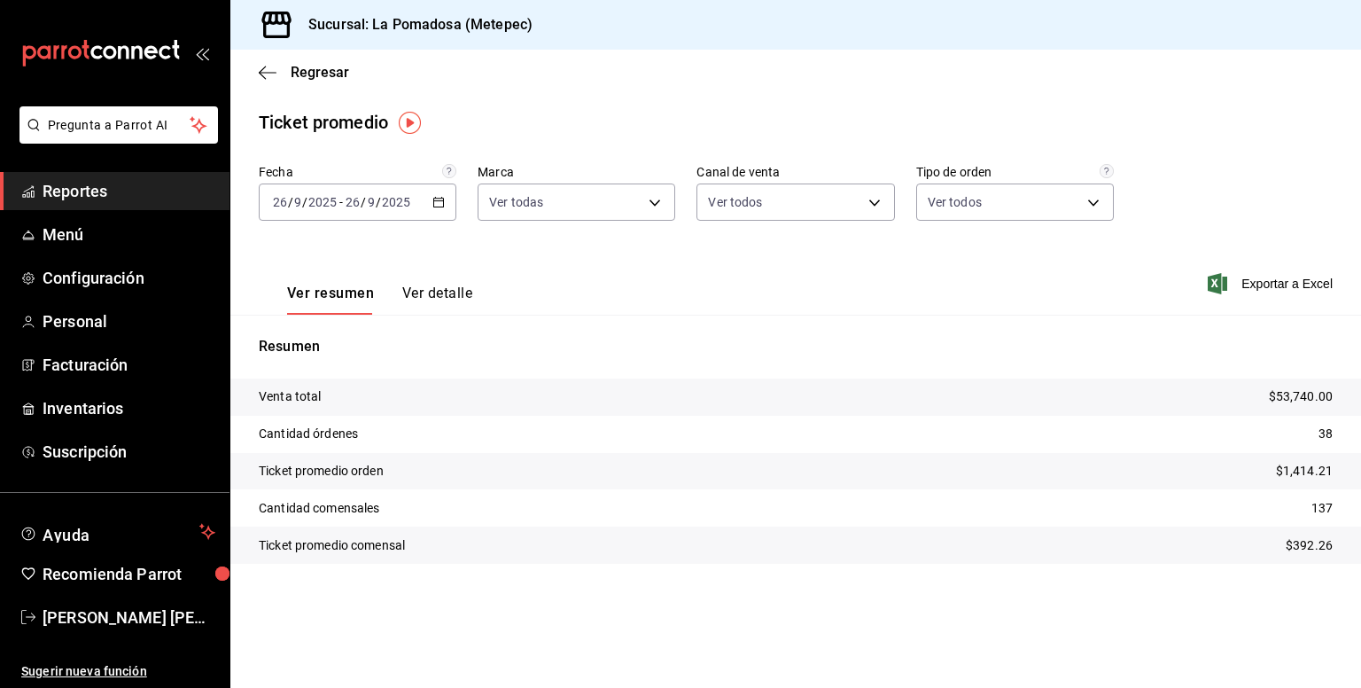
click at [432, 206] on div "[DATE] [DATE] - [DATE] [DATE]" at bounding box center [358, 201] width 198 height 37
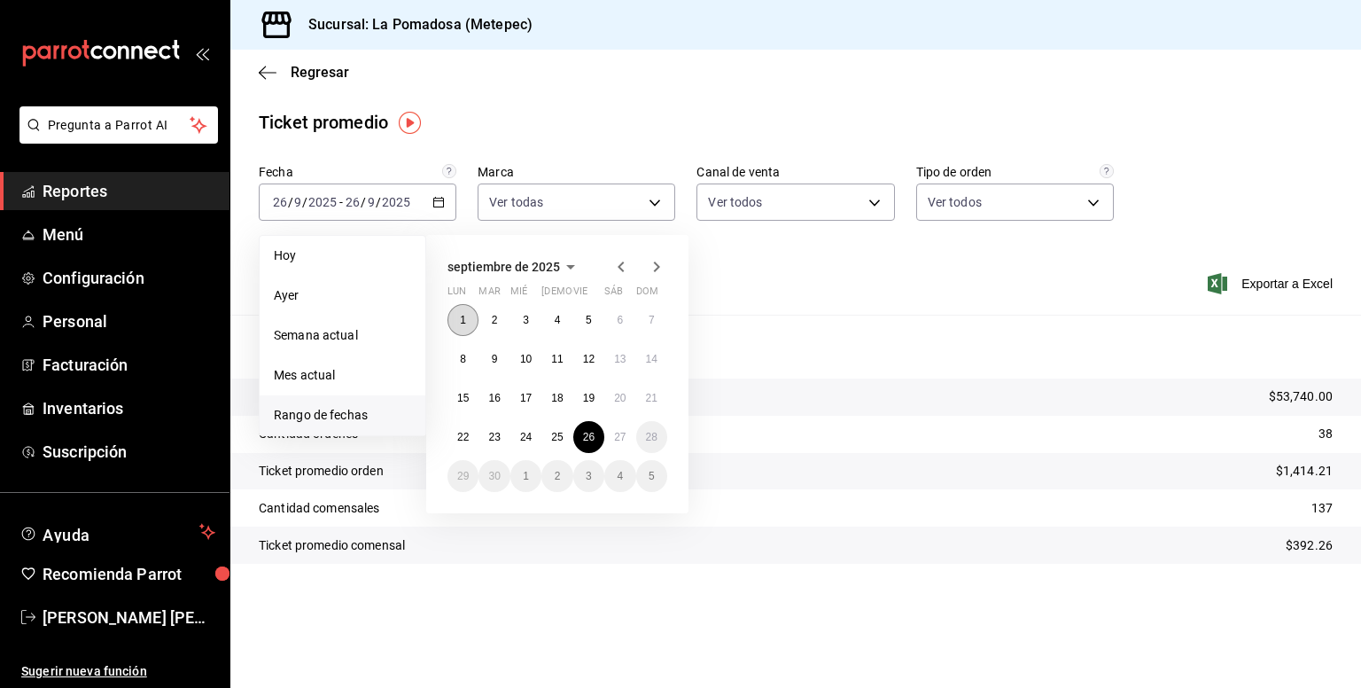
click at [464, 314] on abbr "1" at bounding box center [463, 320] width 6 height 12
click at [618, 437] on abbr "27" at bounding box center [620, 437] width 12 height 12
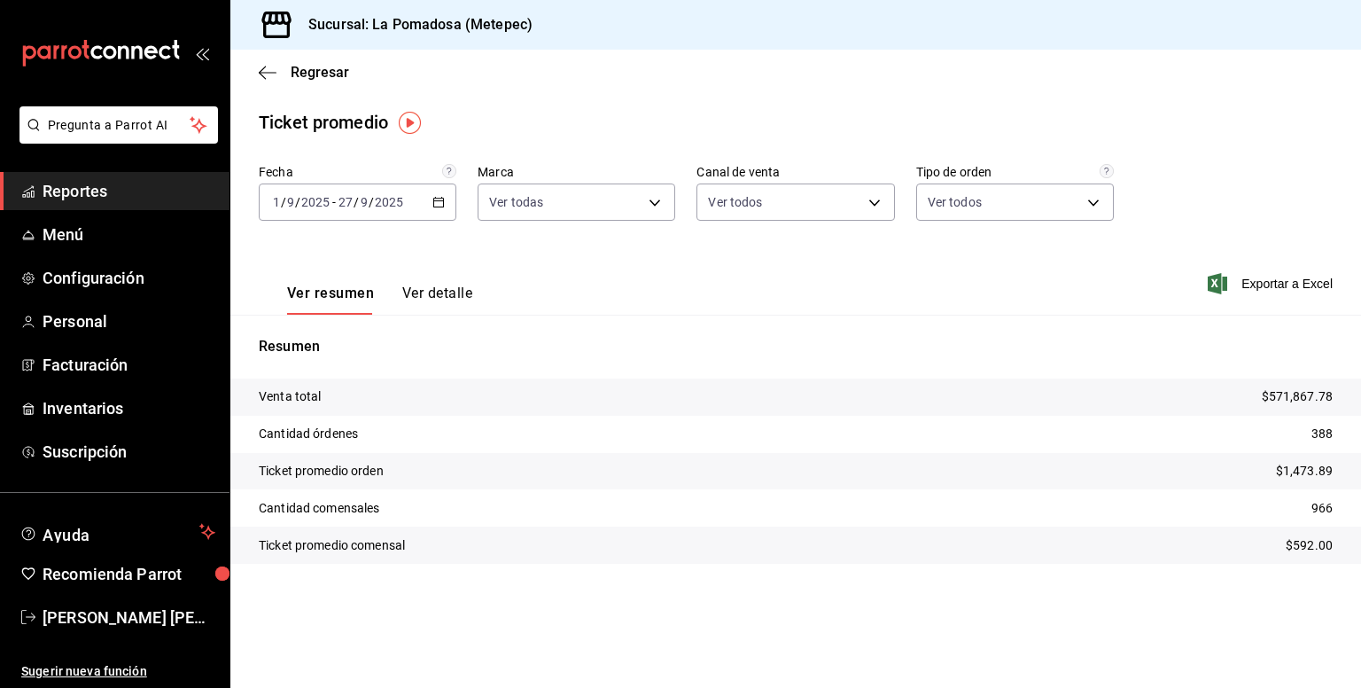
click at [446, 199] on div "[DATE] [DATE] - [DATE] [DATE]" at bounding box center [358, 201] width 198 height 37
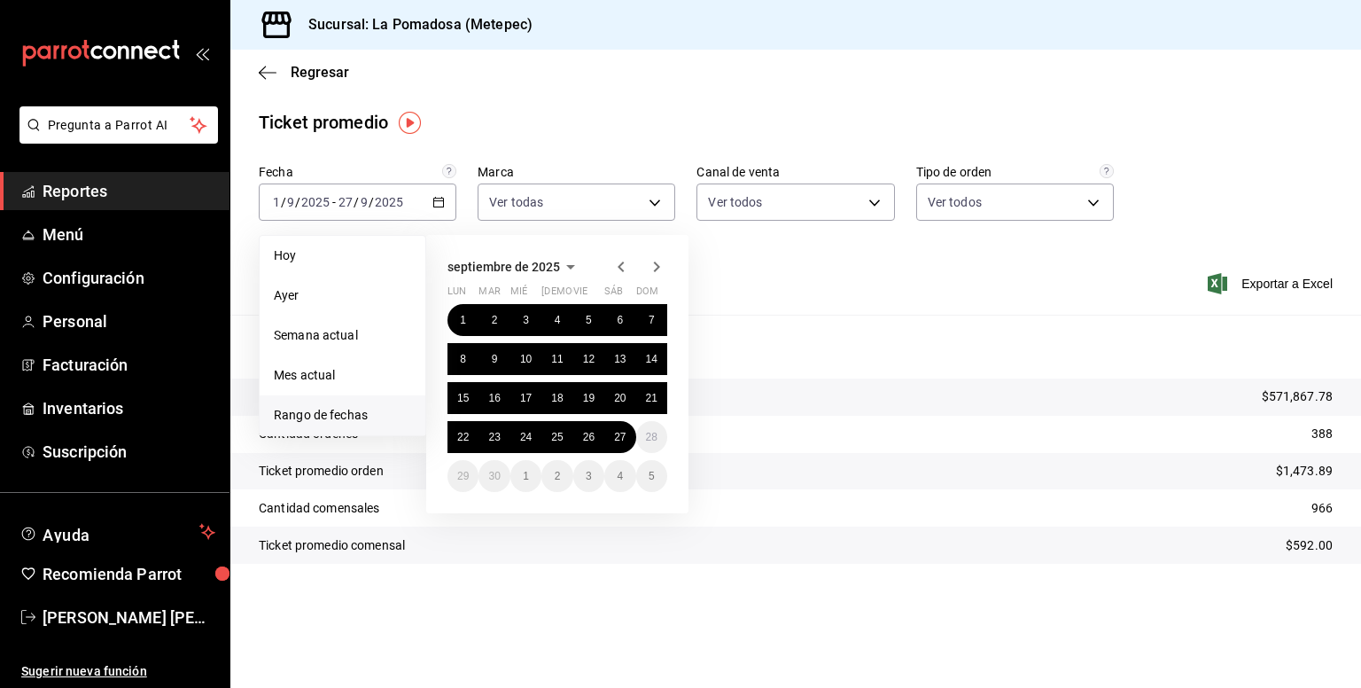
click at [597, 243] on div "septiembre de 2025 lun mar [PERSON_NAME] vie sáb dom 1 2 3 4 5 6 7 8 9 10 11 12…" at bounding box center [557, 374] width 262 height 278
click at [632, 259] on div at bounding box center [638, 266] width 57 height 21
click at [624, 260] on icon "button" at bounding box center [620, 266] width 21 height 21
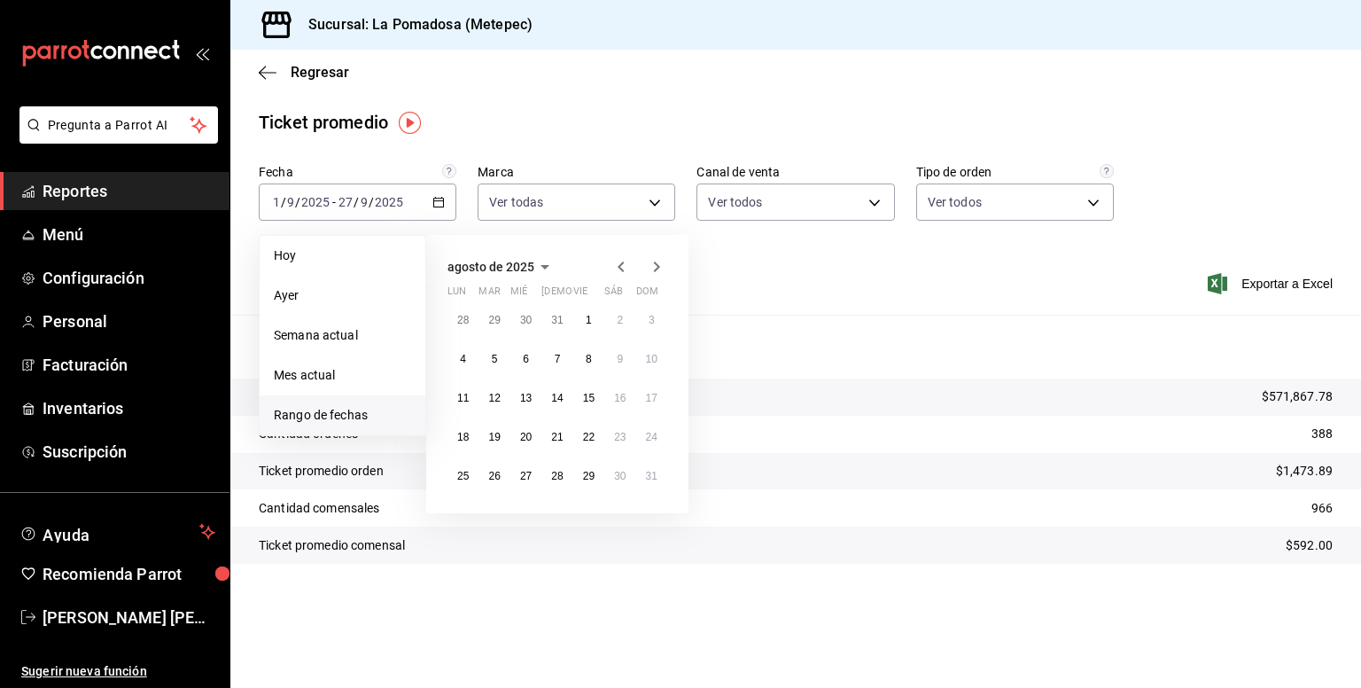
click at [624, 260] on icon "button" at bounding box center [620, 266] width 21 height 21
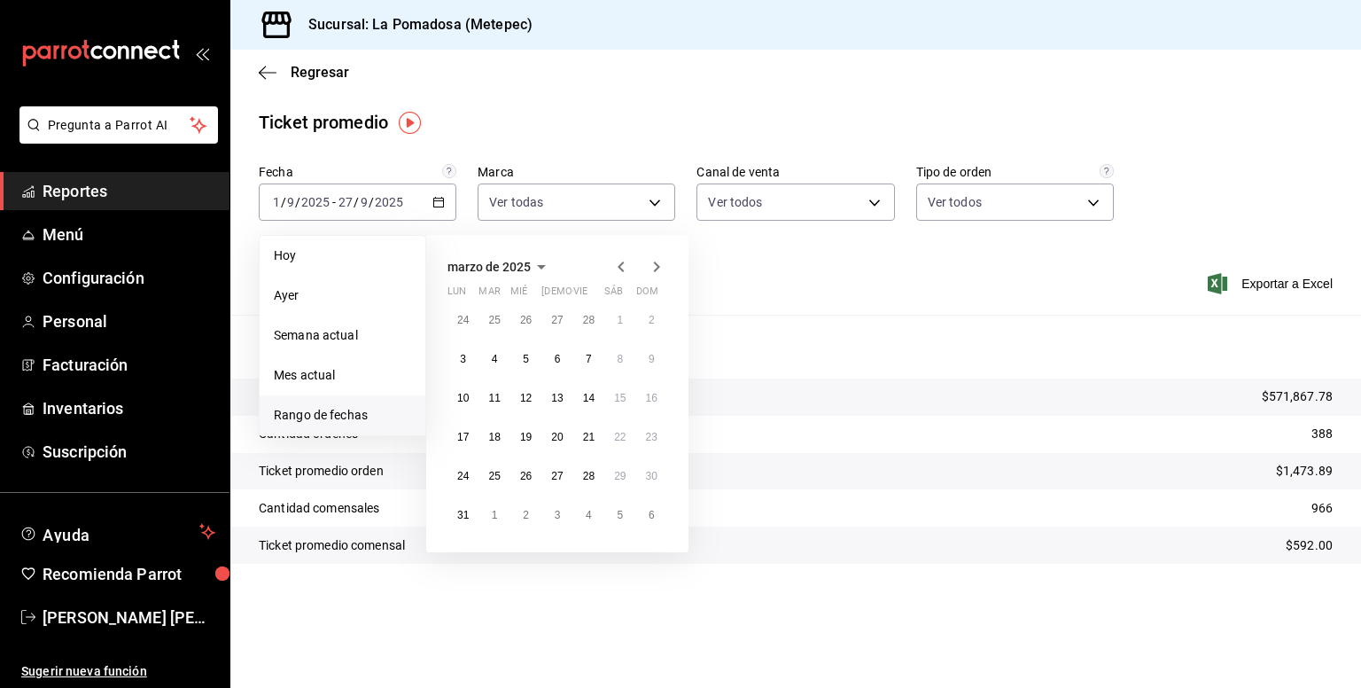
click at [624, 260] on icon "button" at bounding box center [620, 266] width 21 height 21
click at [521, 320] on button "1" at bounding box center [525, 320] width 31 height 32
click at [592, 474] on abbr "31" at bounding box center [589, 476] width 12 height 12
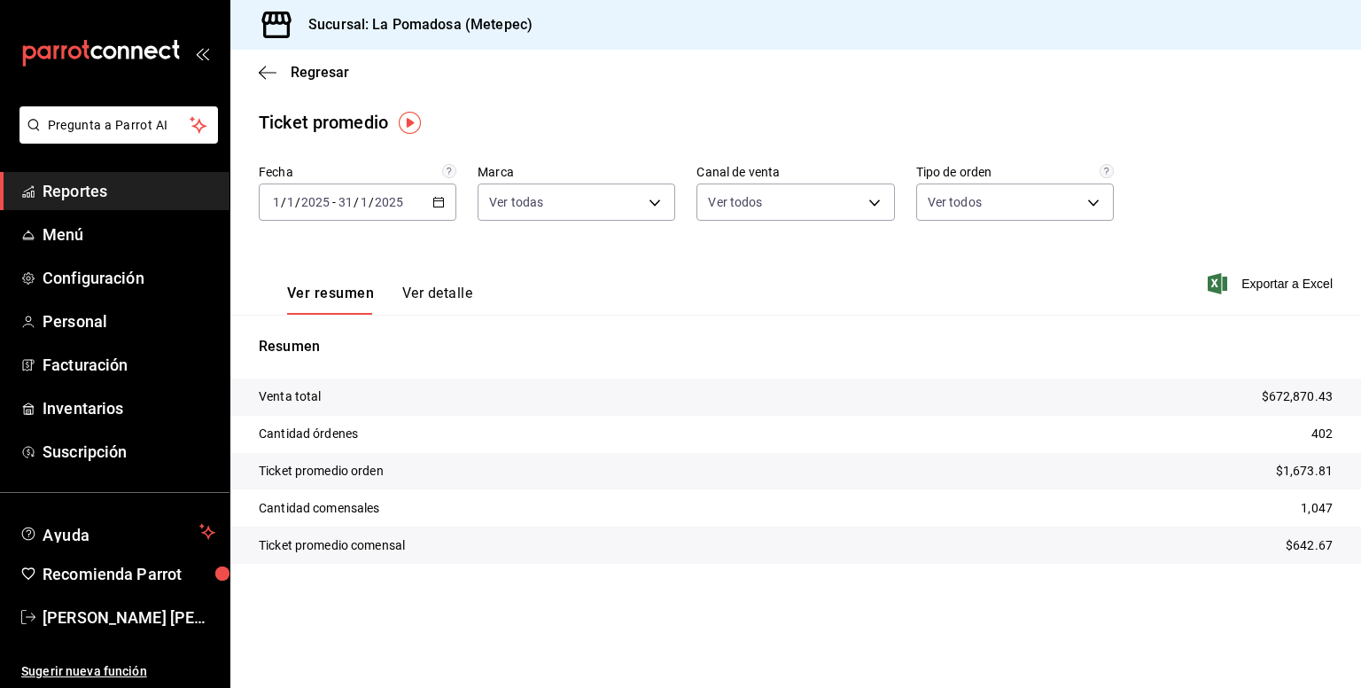
click at [434, 203] on \(Stroke\) "button" at bounding box center [438, 203] width 11 height 10
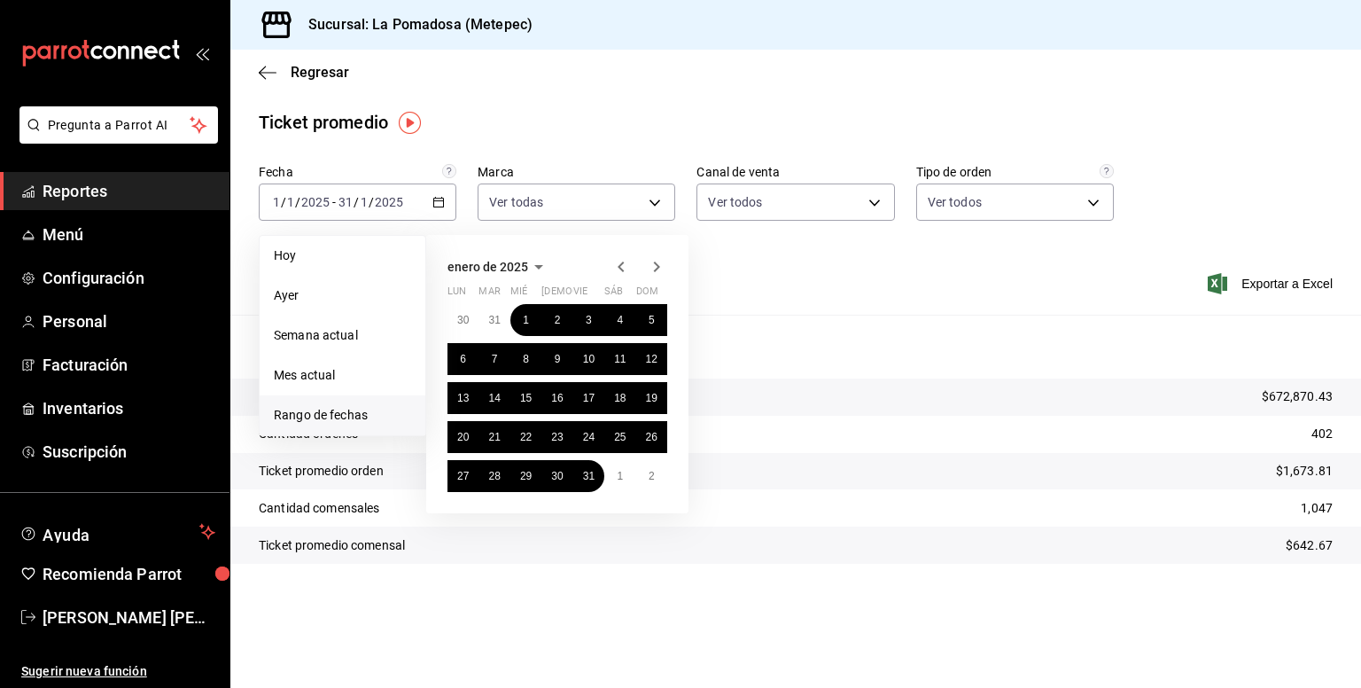
click at [621, 262] on icon "button" at bounding box center [620, 266] width 21 height 21
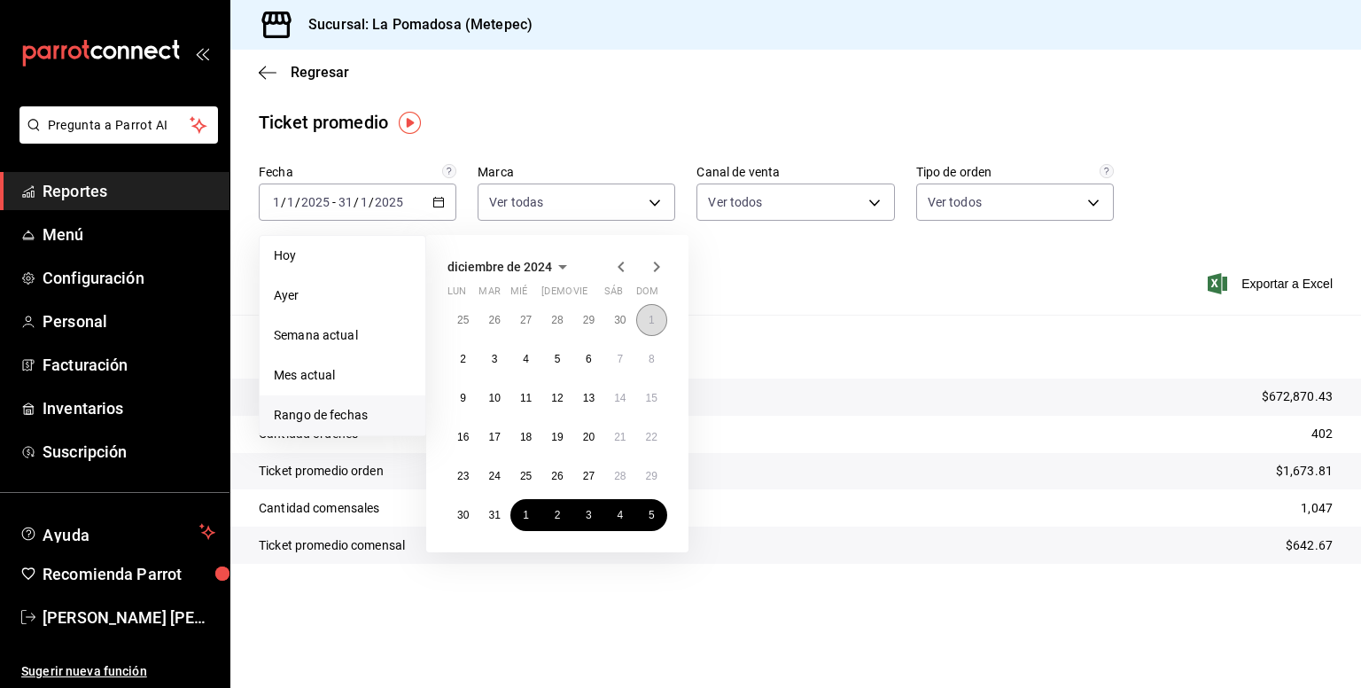
click at [647, 320] on button "1" at bounding box center [651, 320] width 31 height 32
click at [501, 517] on button "31" at bounding box center [493, 515] width 31 height 32
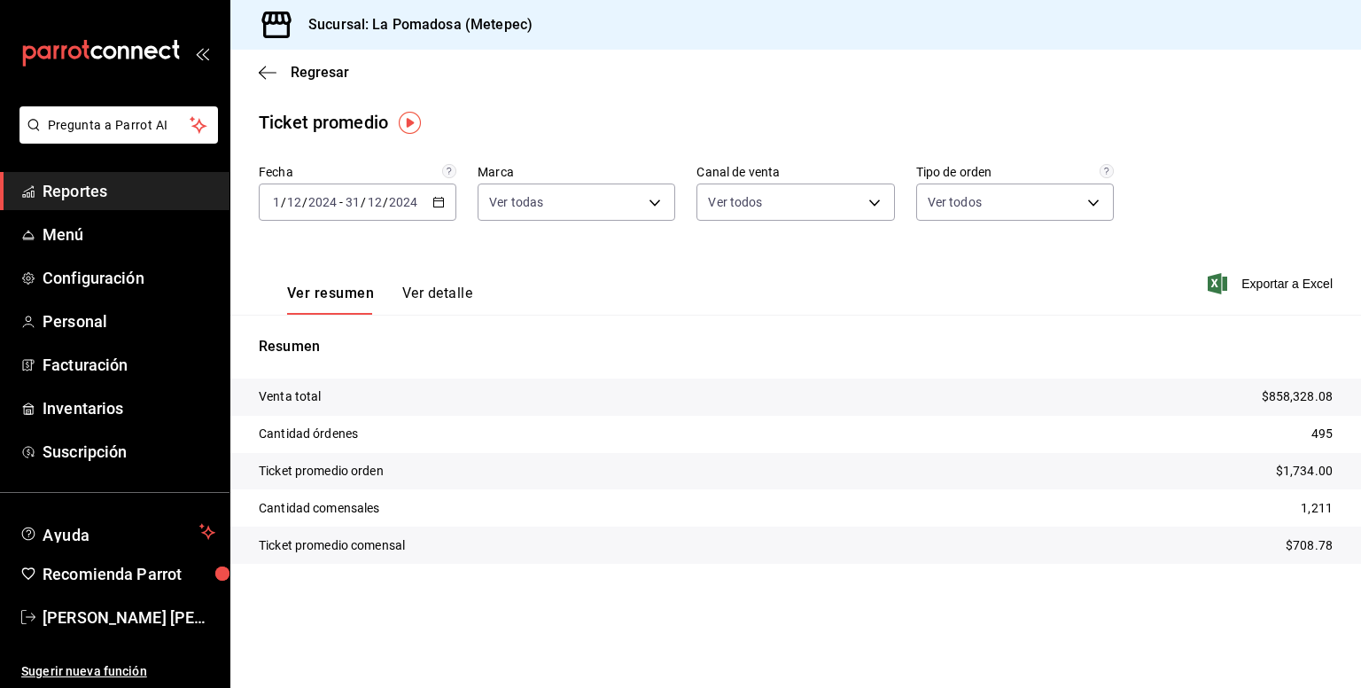
click at [443, 207] on div "[DATE] [DATE] - [DATE] [DATE]" at bounding box center [358, 201] width 198 height 37
click at [654, 120] on div "Ticket promedio" at bounding box center [795, 122] width 1131 height 27
click at [441, 198] on icon "button" at bounding box center [438, 202] width 12 height 12
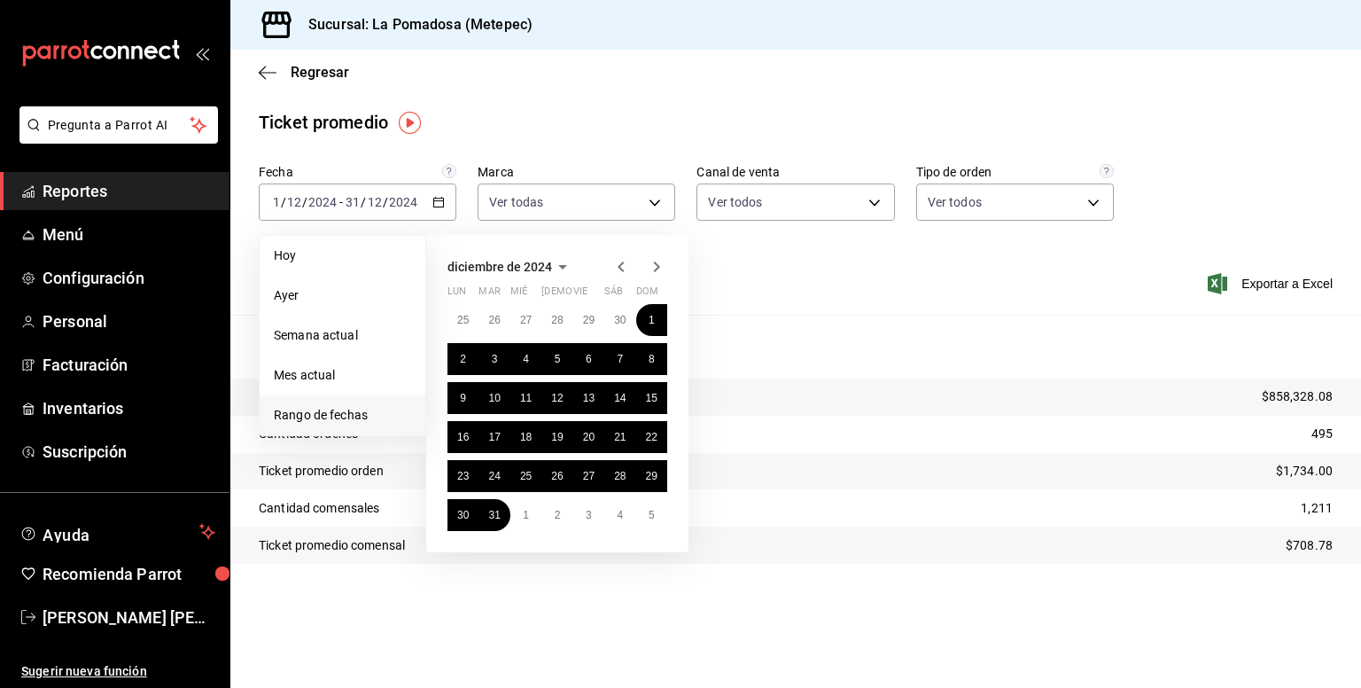
click at [620, 271] on icon "button" at bounding box center [620, 266] width 21 height 21
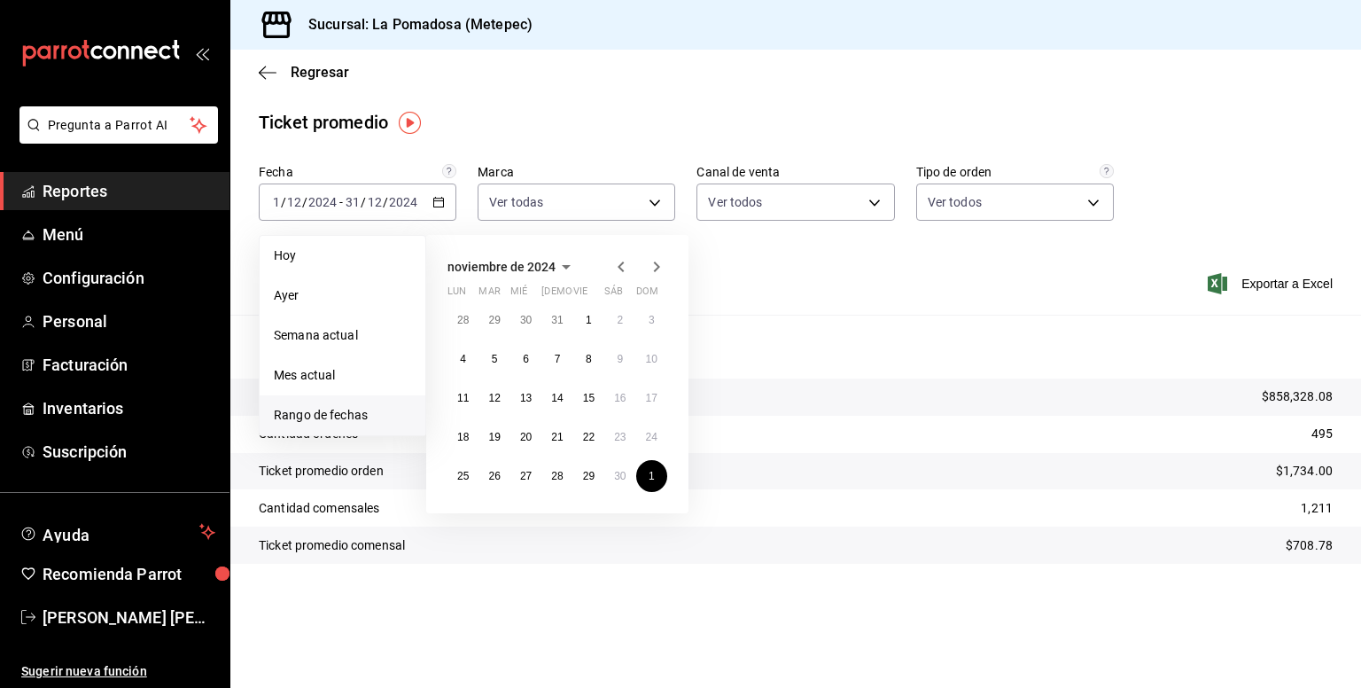
click at [620, 271] on icon "button" at bounding box center [620, 266] width 21 height 21
click at [497, 323] on button "1" at bounding box center [493, 320] width 31 height 32
click at [564, 479] on button "31" at bounding box center [556, 476] width 31 height 32
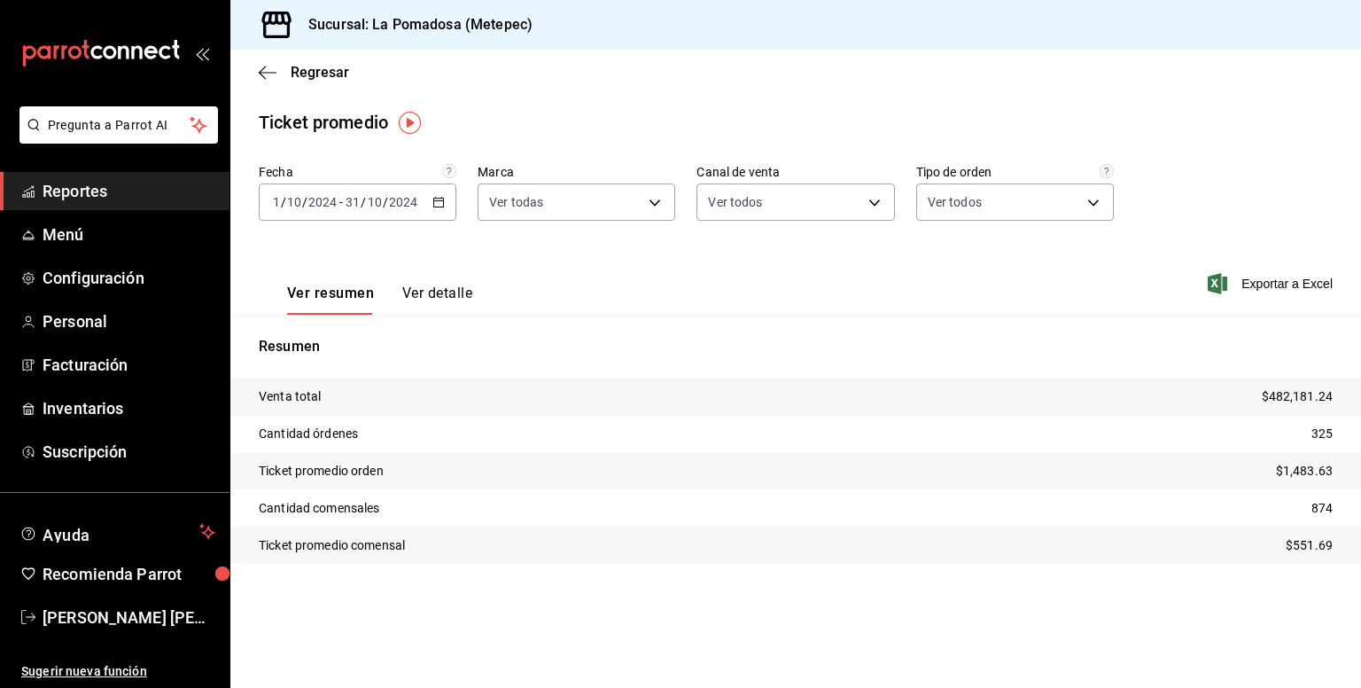
click at [439, 204] on icon "button" at bounding box center [438, 202] width 12 height 12
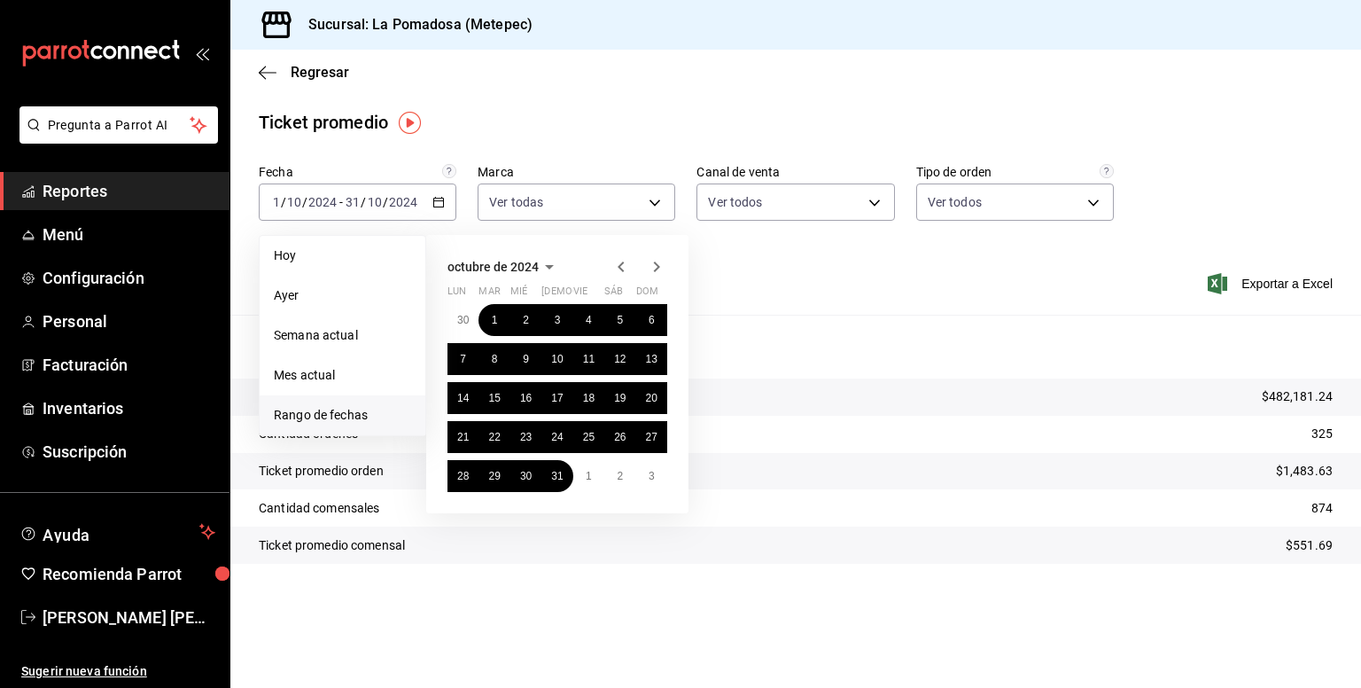
click at [654, 272] on icon "button" at bounding box center [656, 266] width 21 height 21
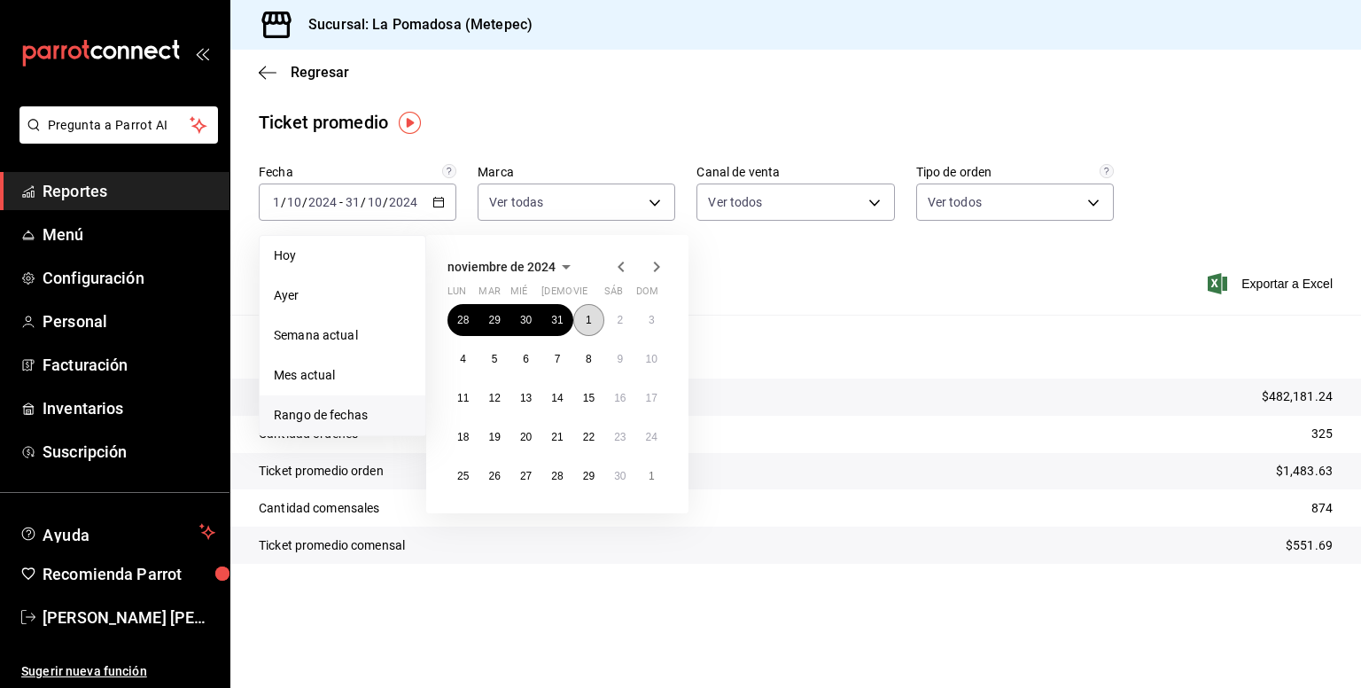
click at [591, 325] on button "1" at bounding box center [588, 320] width 31 height 32
click at [617, 483] on button "30" at bounding box center [619, 476] width 31 height 32
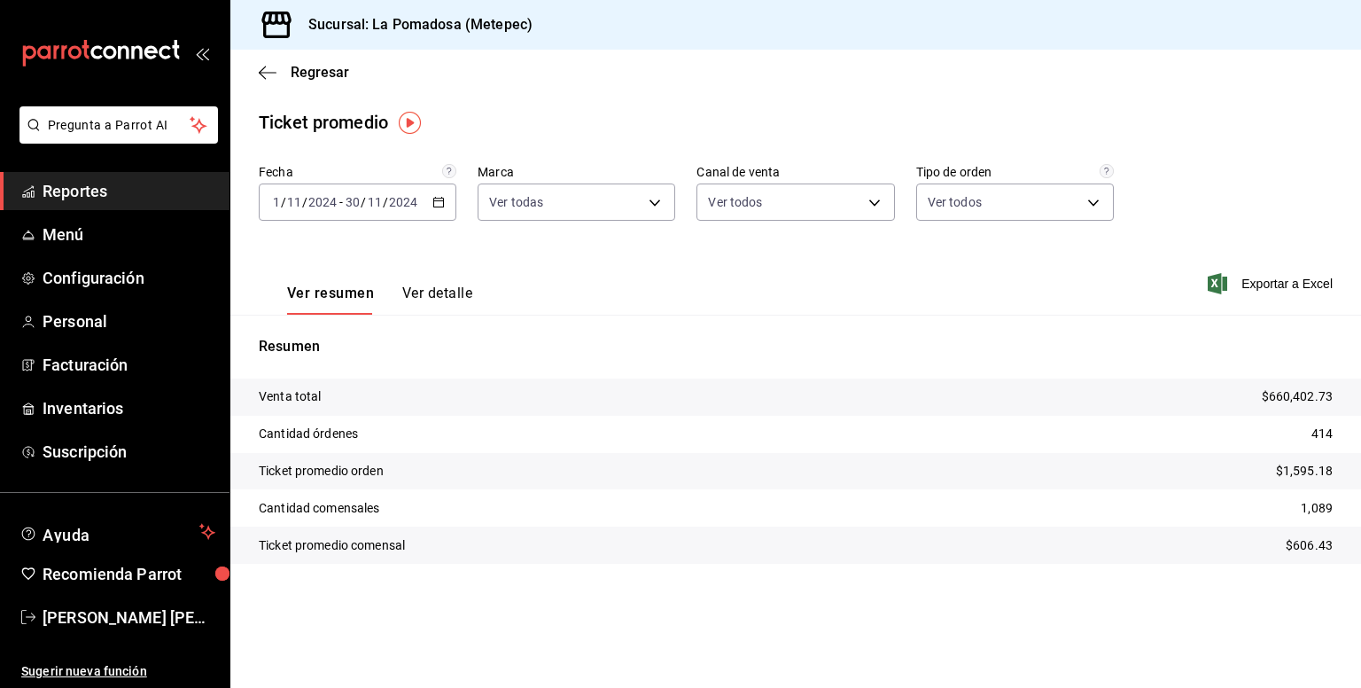
click at [434, 206] on \(Stroke\) "button" at bounding box center [438, 203] width 11 height 10
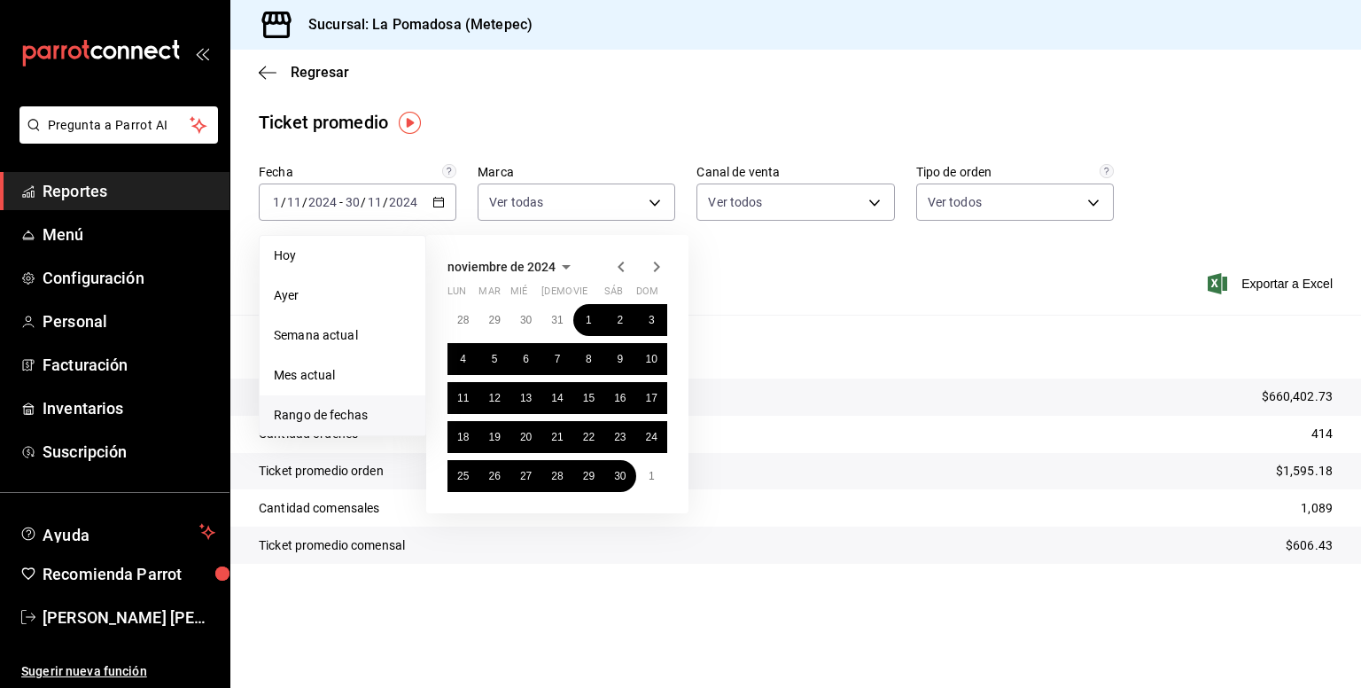
click at [657, 261] on icon "button" at bounding box center [656, 266] width 21 height 21
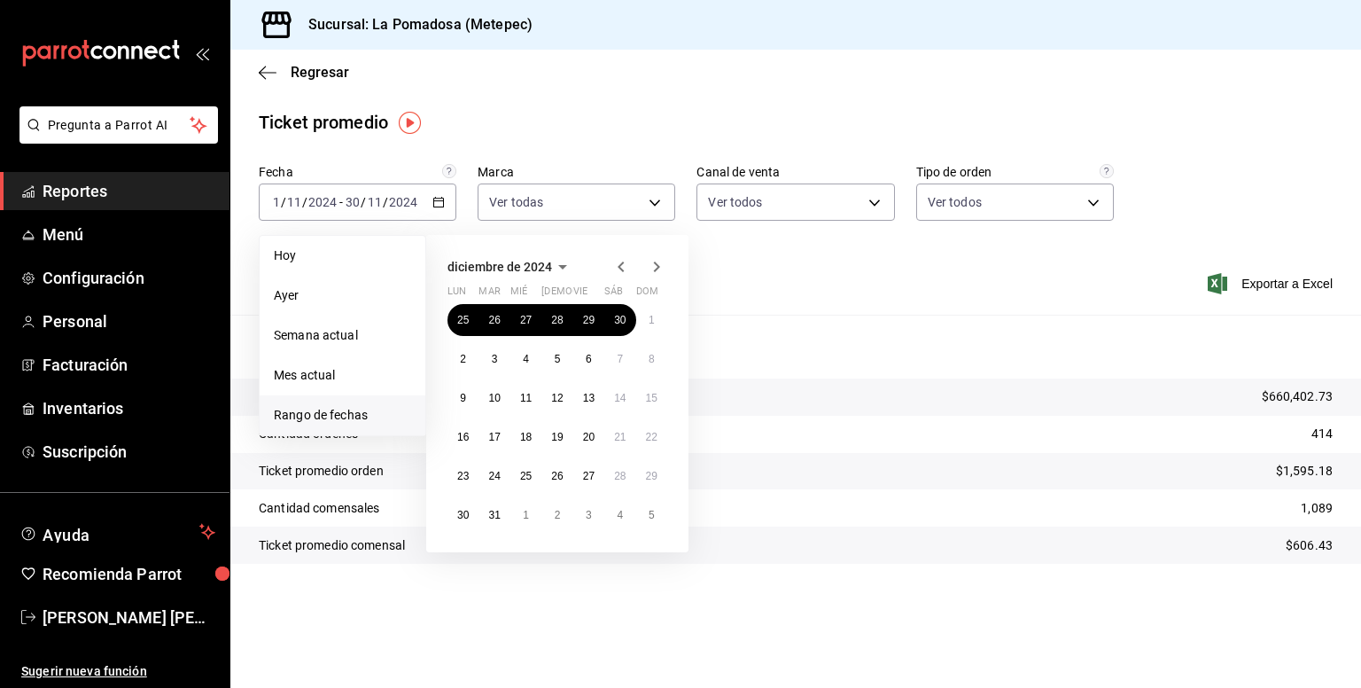
click at [626, 274] on icon "button" at bounding box center [620, 266] width 21 height 21
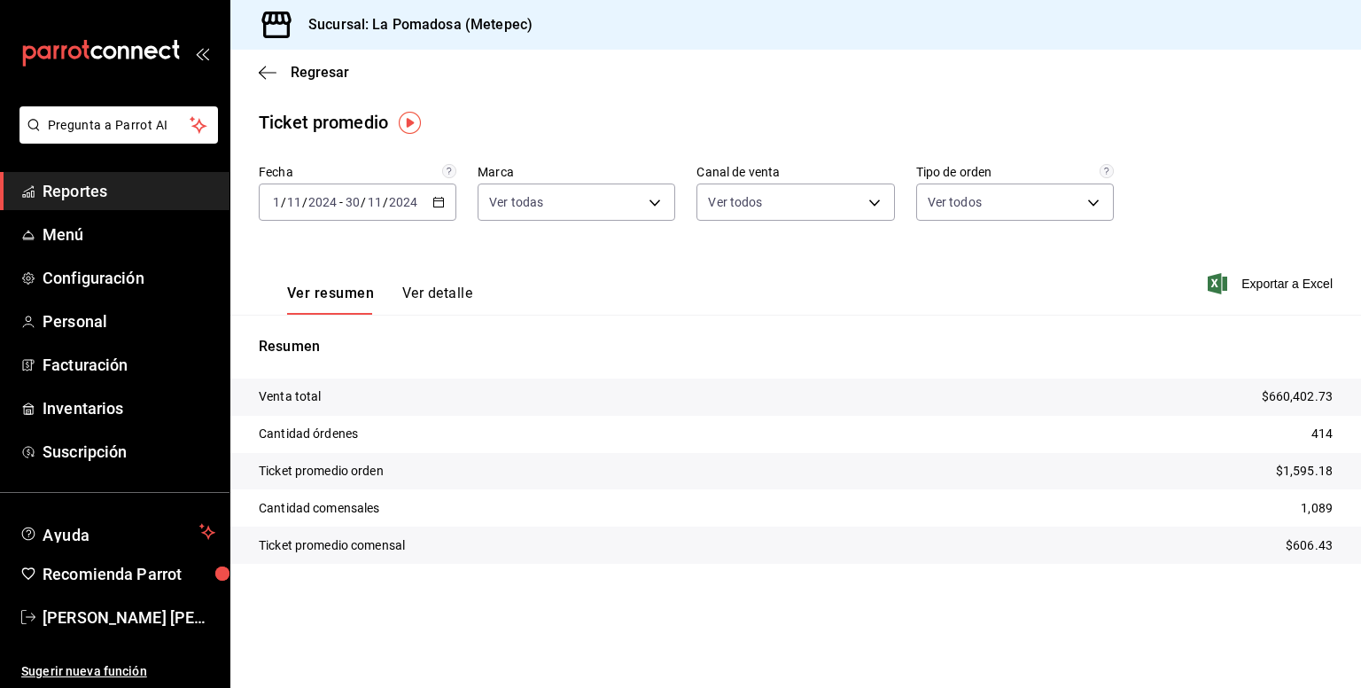
click at [607, 141] on main "Regresar Ticket promedio Fecha [DATE] [DATE] - [DATE] [DATE] Marca Ver todas 26…" at bounding box center [795, 369] width 1131 height 638
click at [981, 109] on div "Ticket promedio" at bounding box center [795, 122] width 1131 height 27
click at [442, 206] on icon "button" at bounding box center [438, 202] width 12 height 12
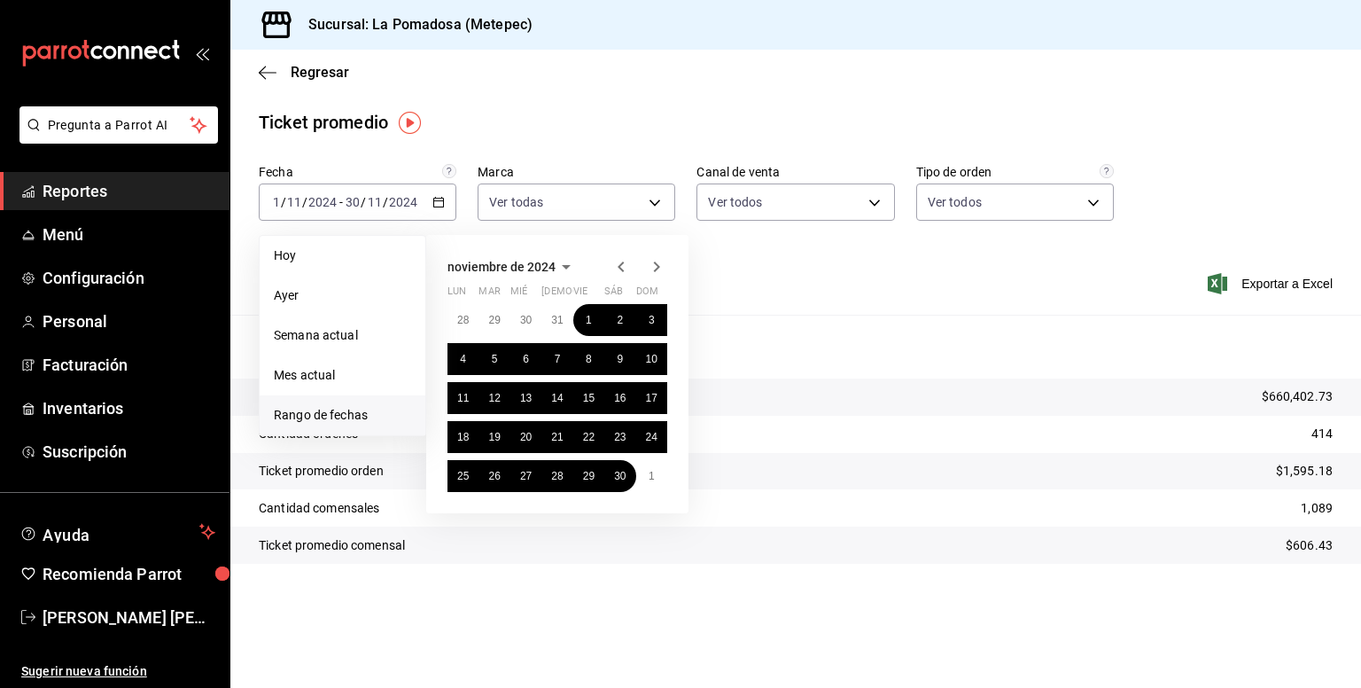
click at [649, 256] on icon "button" at bounding box center [656, 266] width 21 height 21
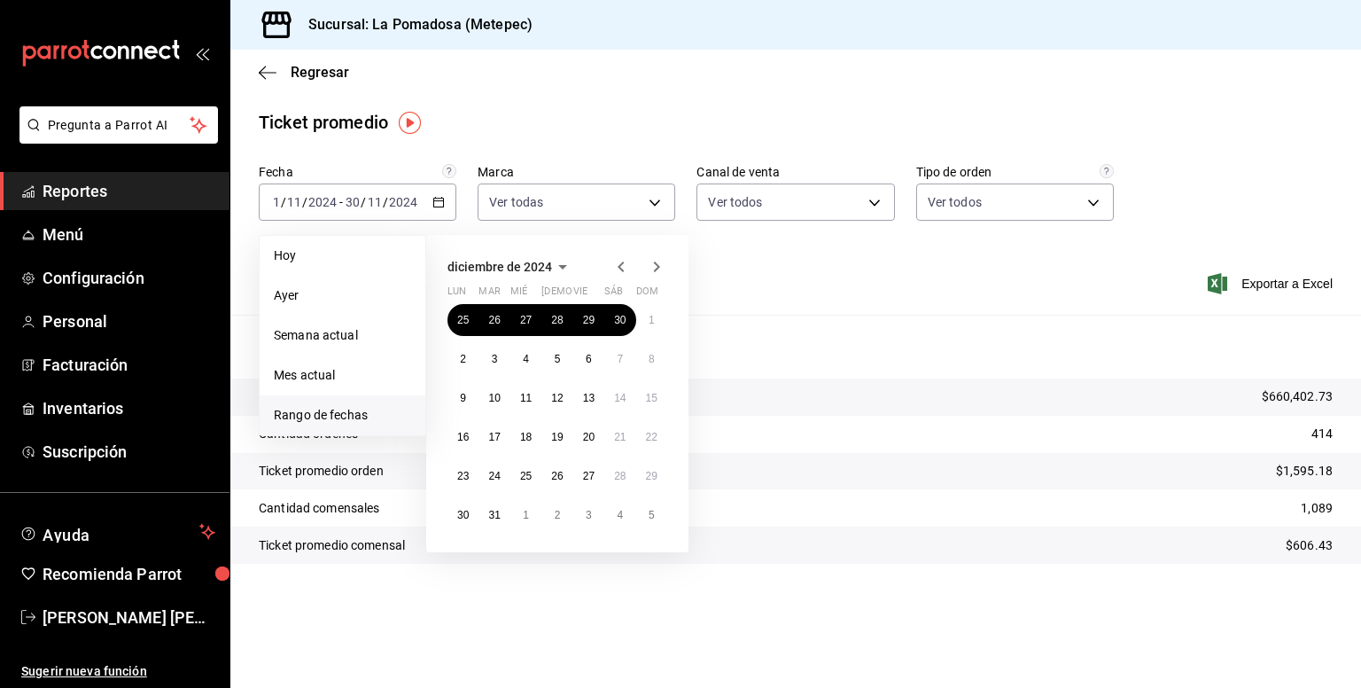
click at [658, 266] on icon "button" at bounding box center [657, 266] width 6 height 11
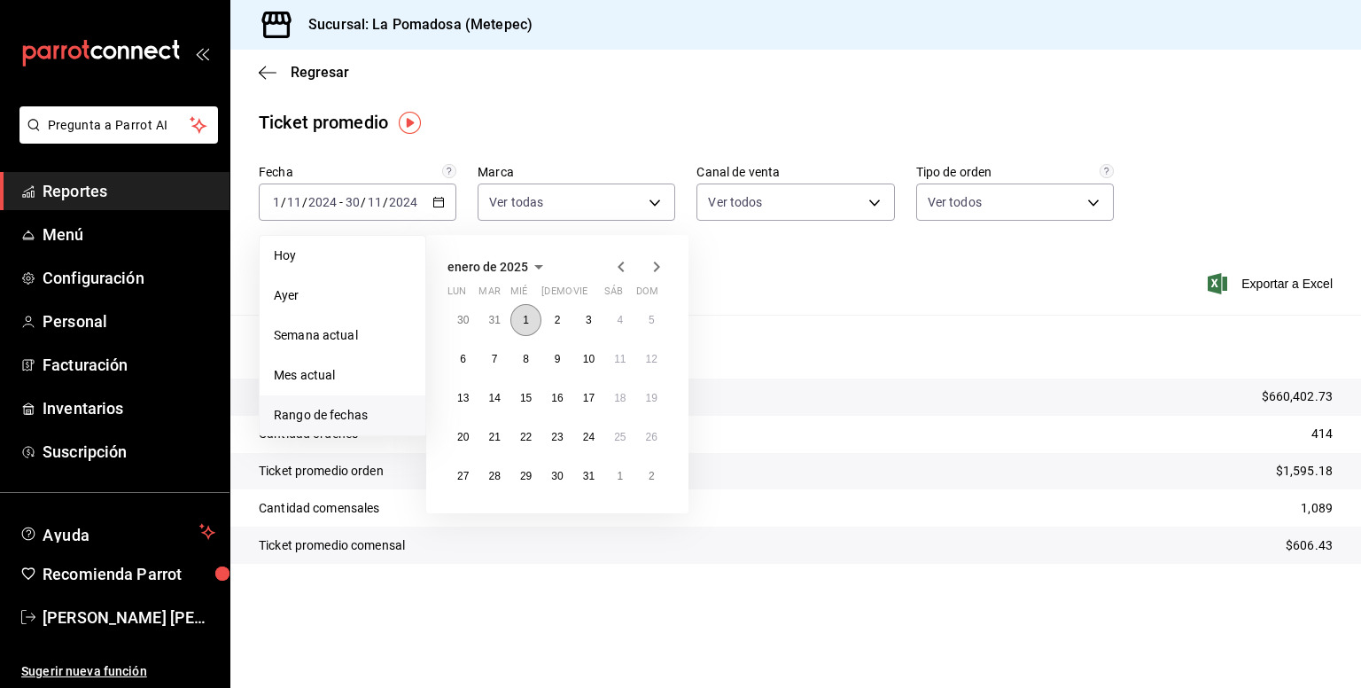
click at [532, 323] on button "1" at bounding box center [525, 320] width 31 height 32
click at [597, 478] on button "31" at bounding box center [588, 476] width 31 height 32
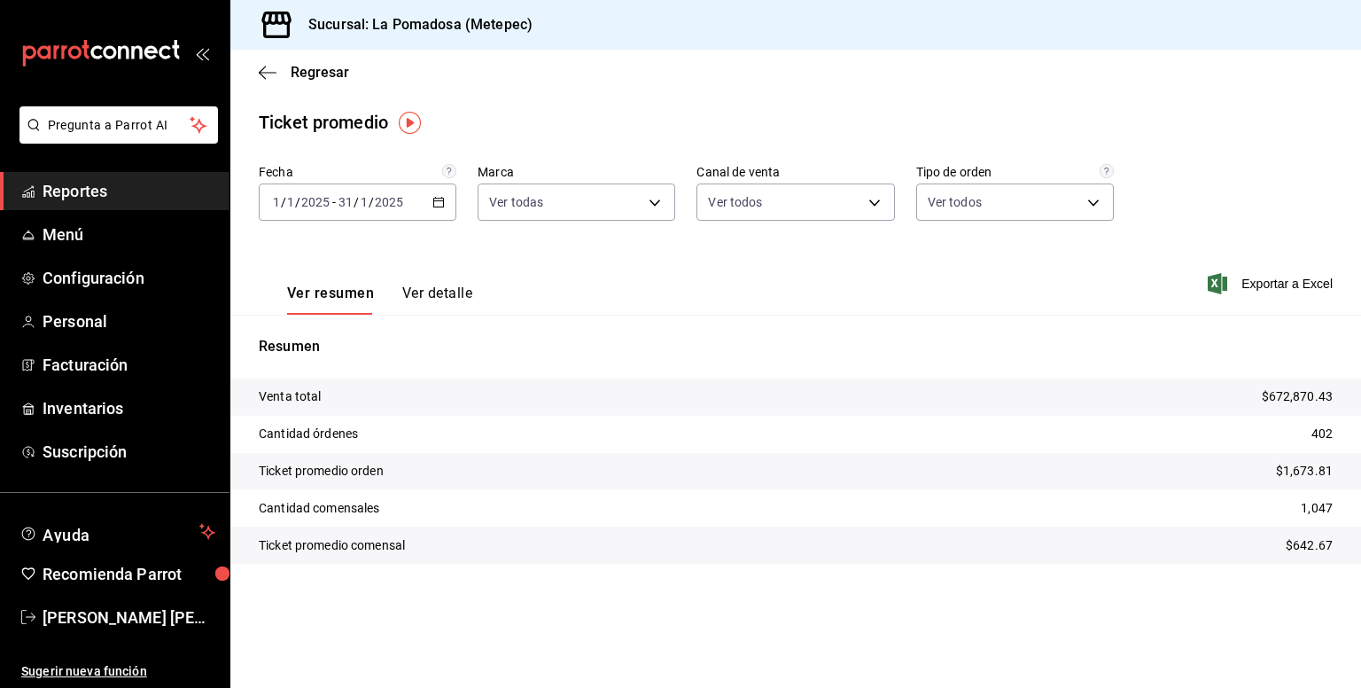
click at [448, 206] on div "[DATE] [DATE] - [DATE] [DATE]" at bounding box center [358, 201] width 198 height 37
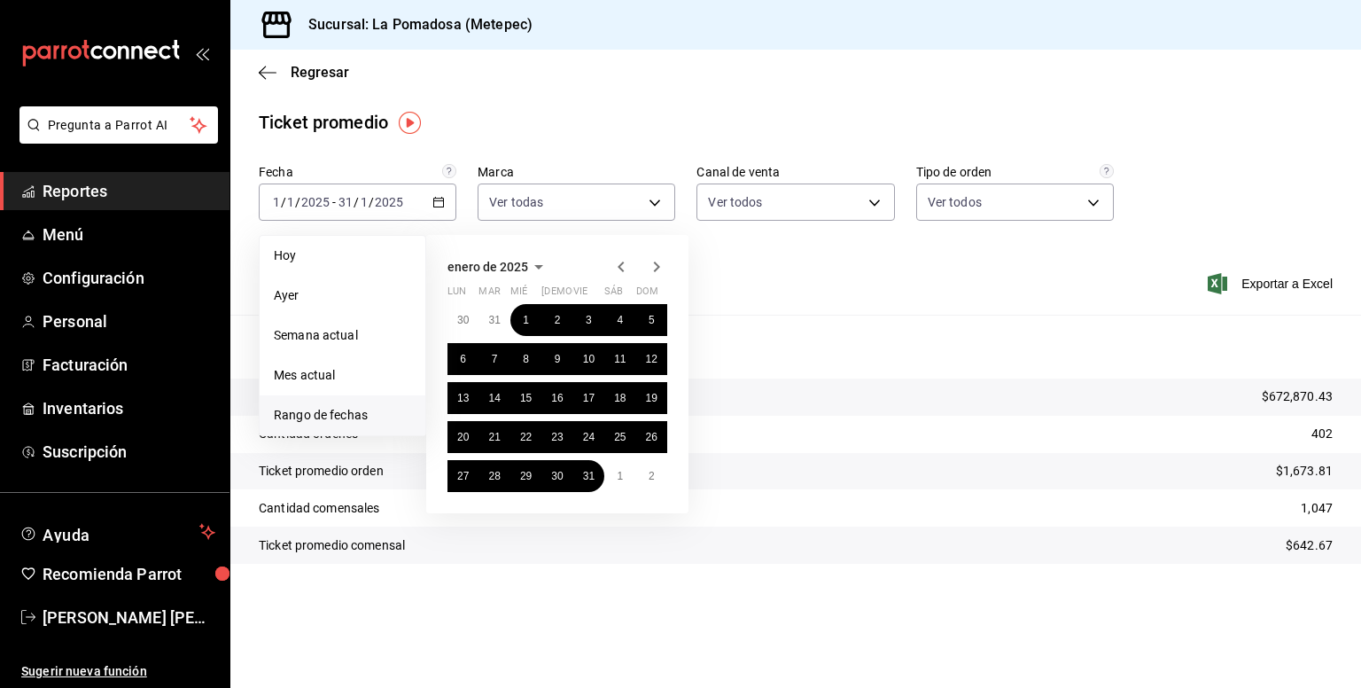
click at [655, 269] on icon "button" at bounding box center [656, 266] width 21 height 21
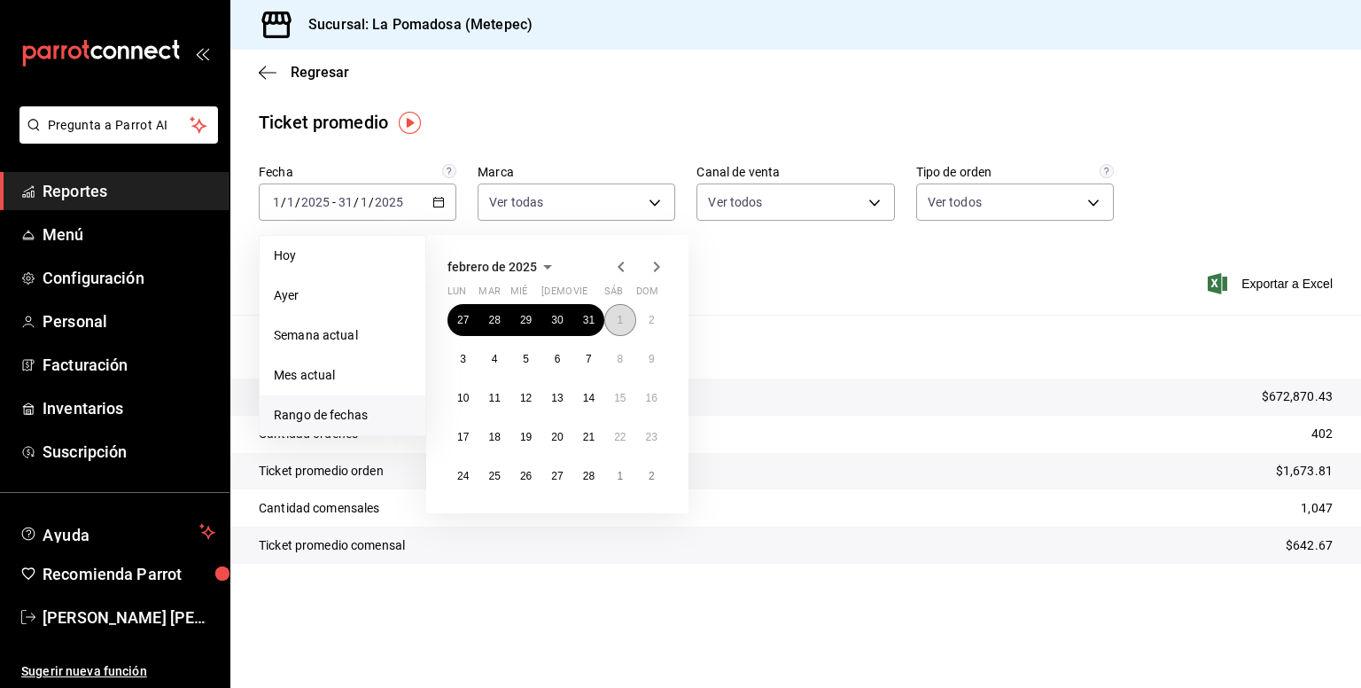
click at [626, 325] on button "1" at bounding box center [619, 320] width 31 height 32
click at [590, 477] on abbr "28" at bounding box center [589, 476] width 12 height 12
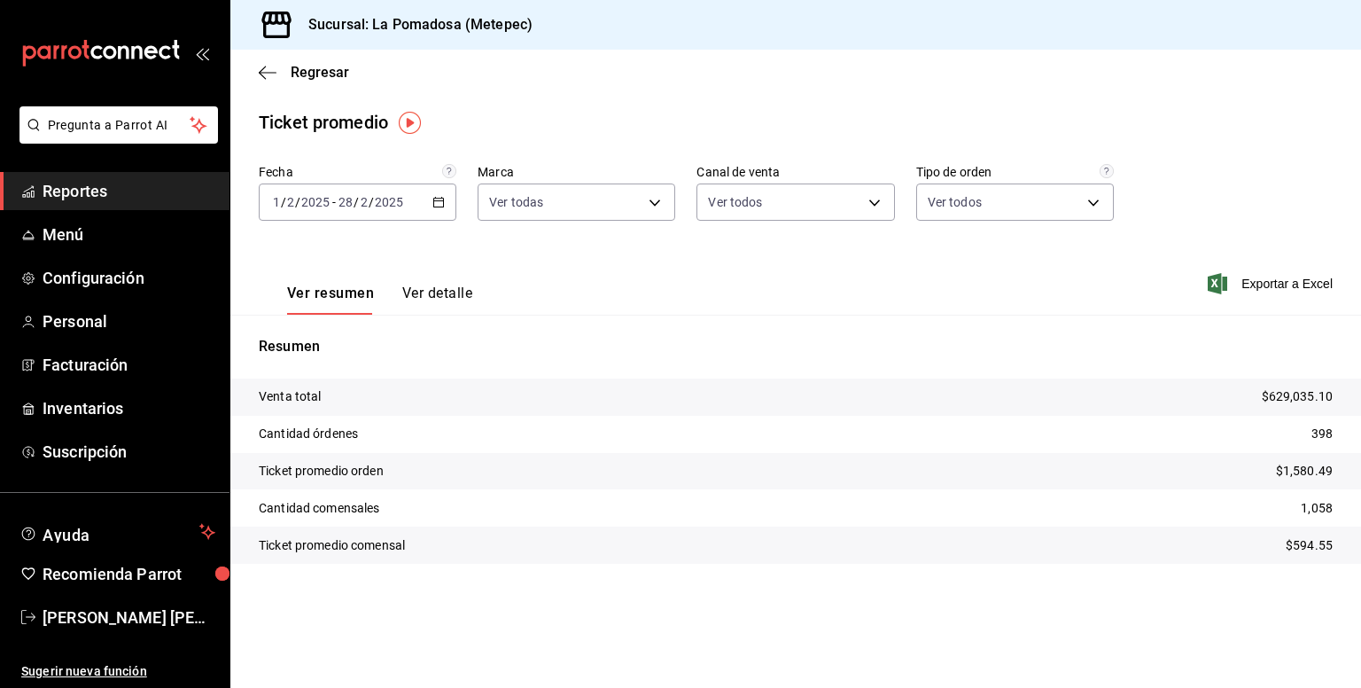
click at [443, 203] on icon "button" at bounding box center [438, 202] width 12 height 12
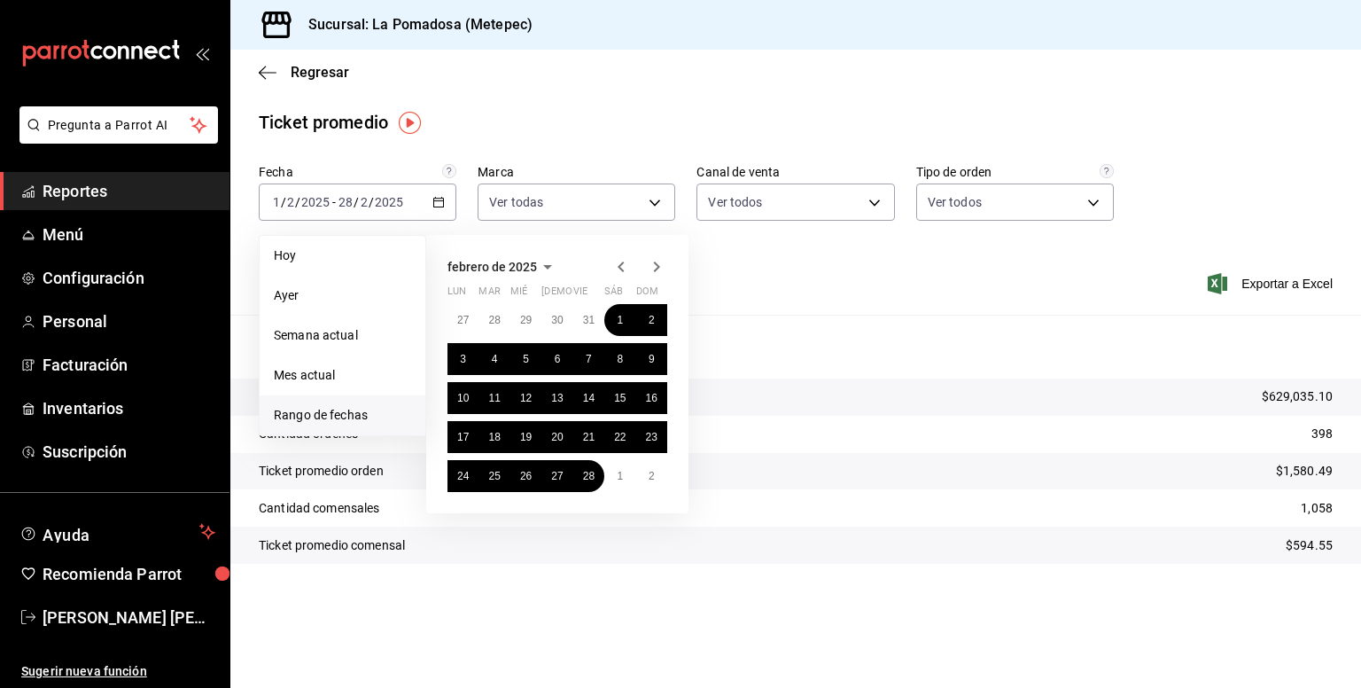
click at [652, 267] on icon "button" at bounding box center [656, 266] width 21 height 21
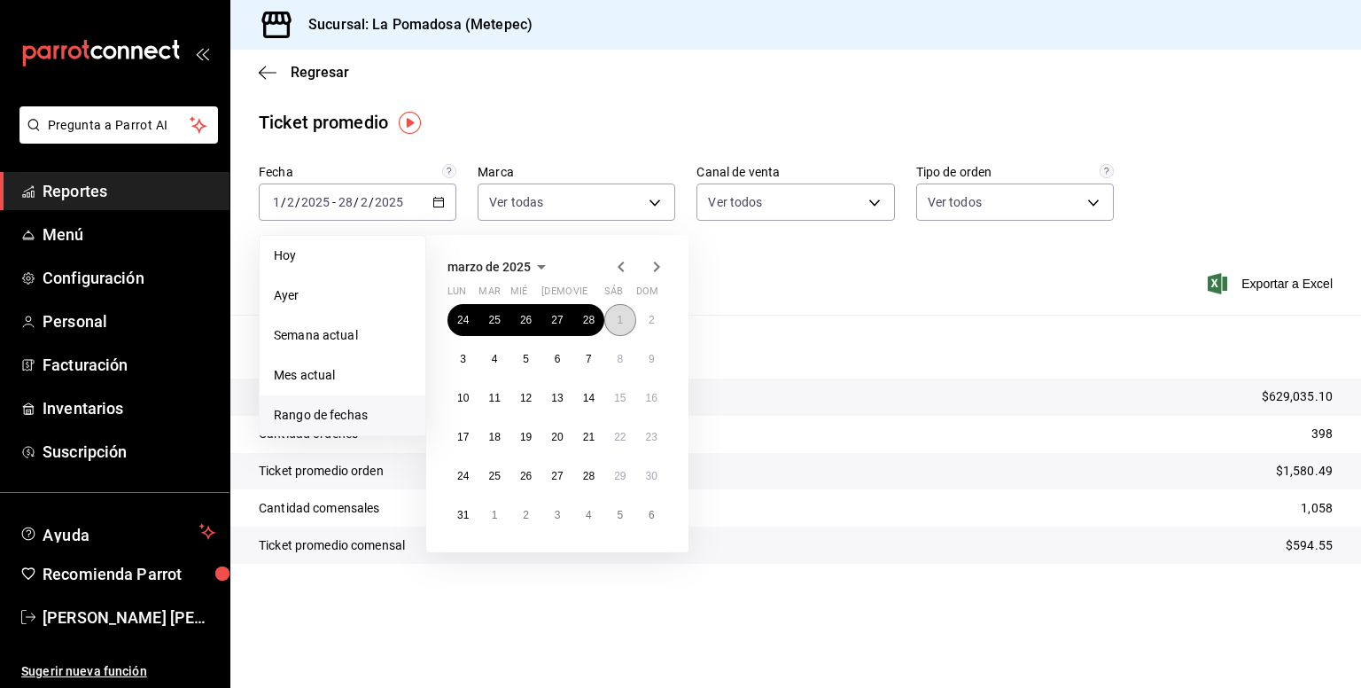
click at [618, 319] on abbr "1" at bounding box center [620, 320] width 6 height 12
click at [470, 518] on button "31" at bounding box center [462, 515] width 31 height 32
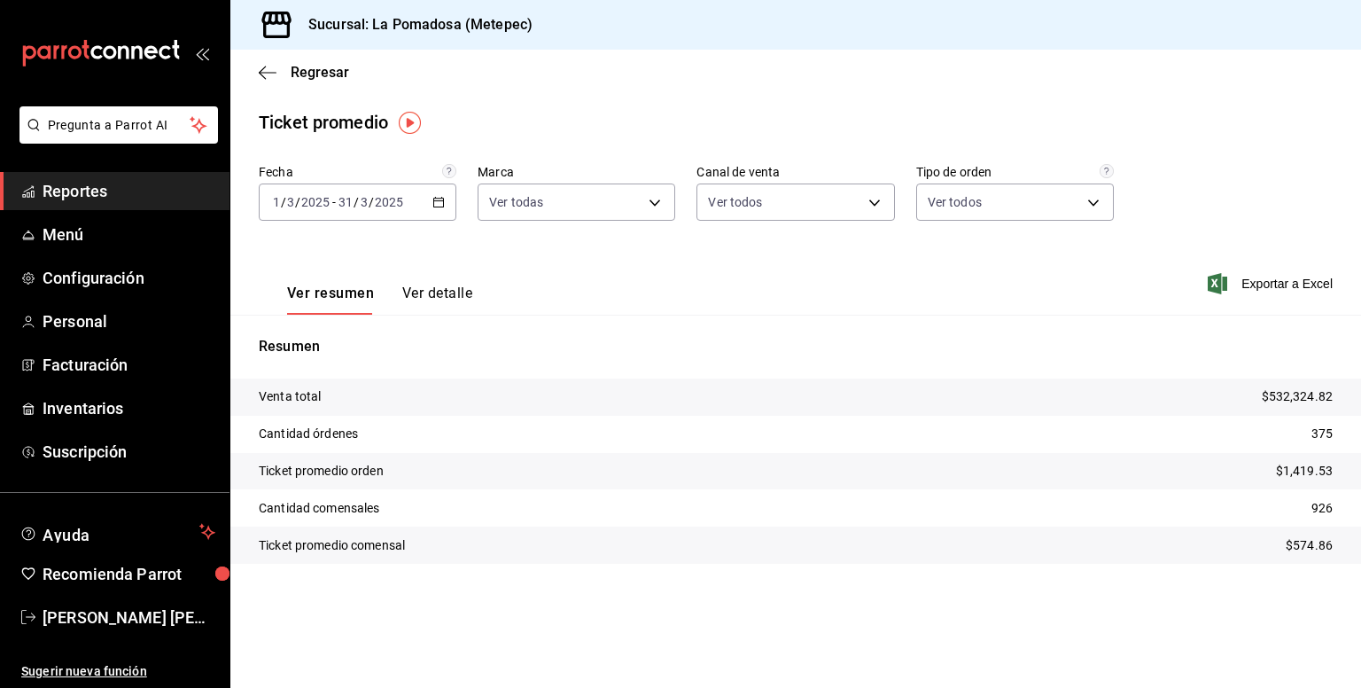
click at [441, 200] on \(Stroke\) "button" at bounding box center [439, 200] width 10 height 1
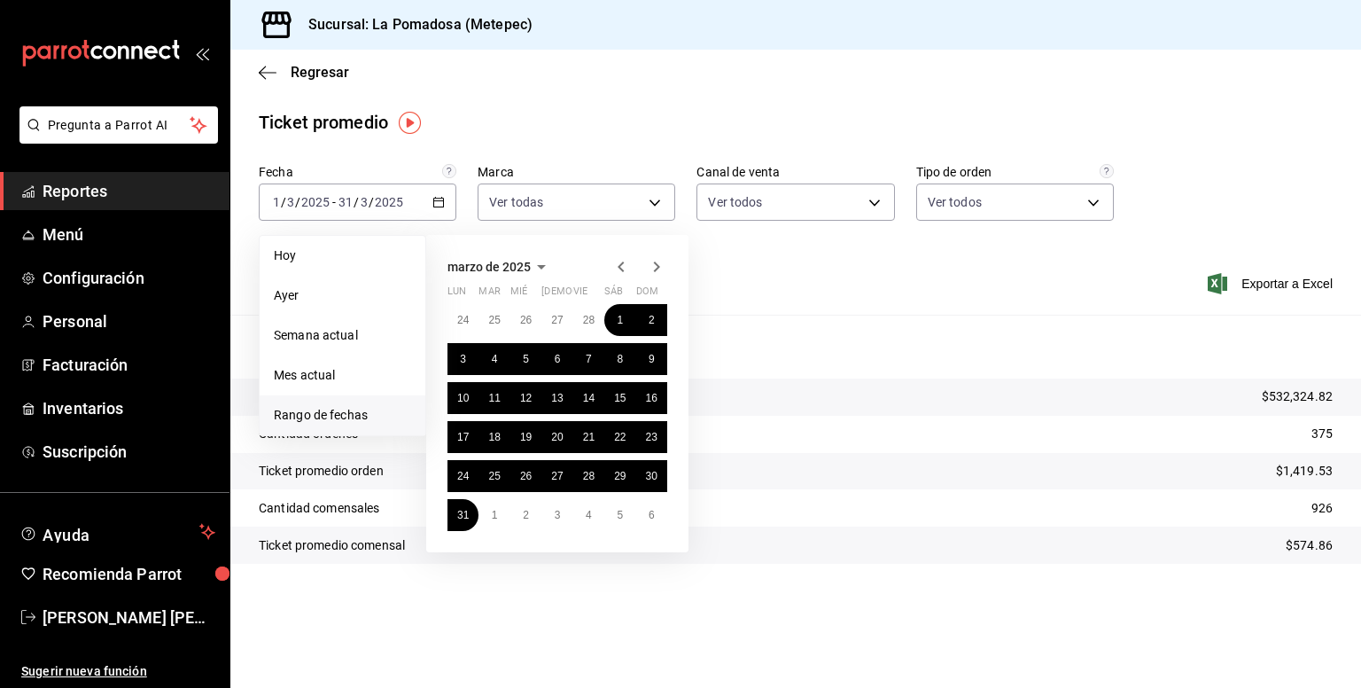
click at [619, 261] on icon "button" at bounding box center [620, 266] width 21 height 21
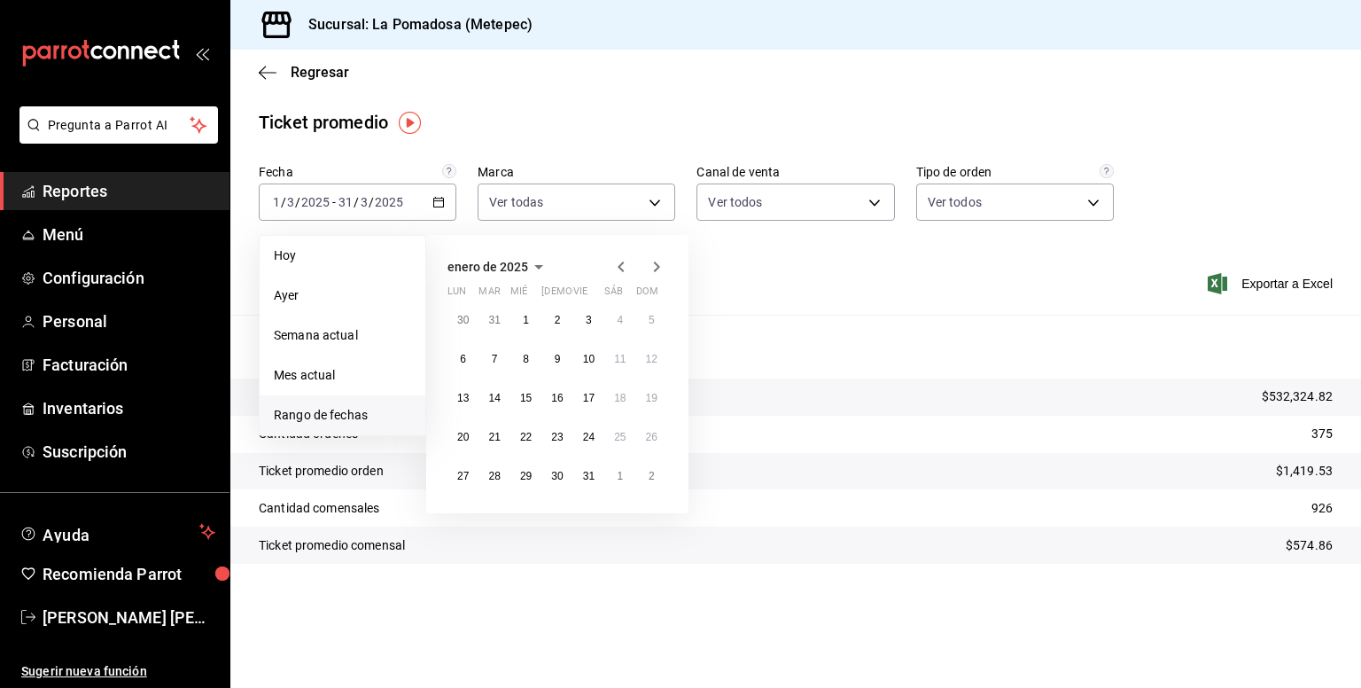
click at [619, 261] on icon "button" at bounding box center [620, 266] width 21 height 21
click at [627, 262] on icon "button" at bounding box center [620, 266] width 21 height 21
click at [649, 319] on abbr "1" at bounding box center [652, 320] width 6 height 12
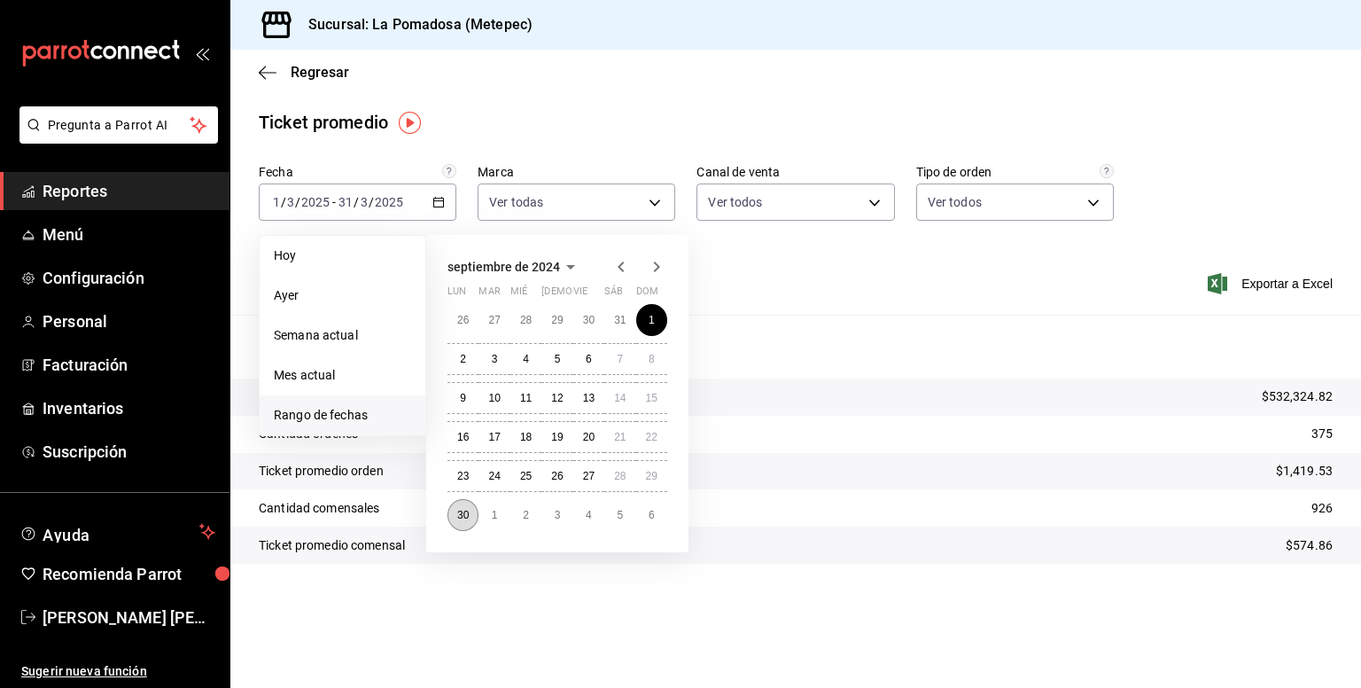
click at [472, 517] on button "30" at bounding box center [462, 515] width 31 height 32
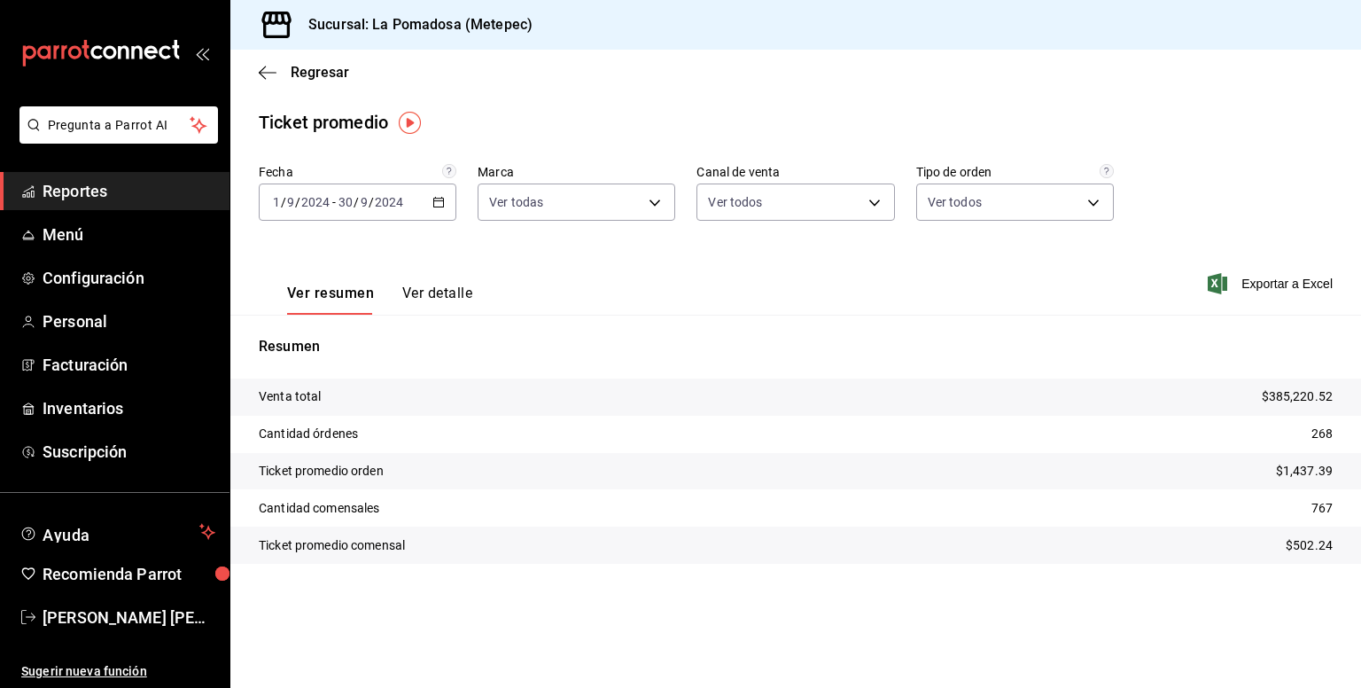
click at [437, 199] on icon "button" at bounding box center [438, 202] width 12 height 12
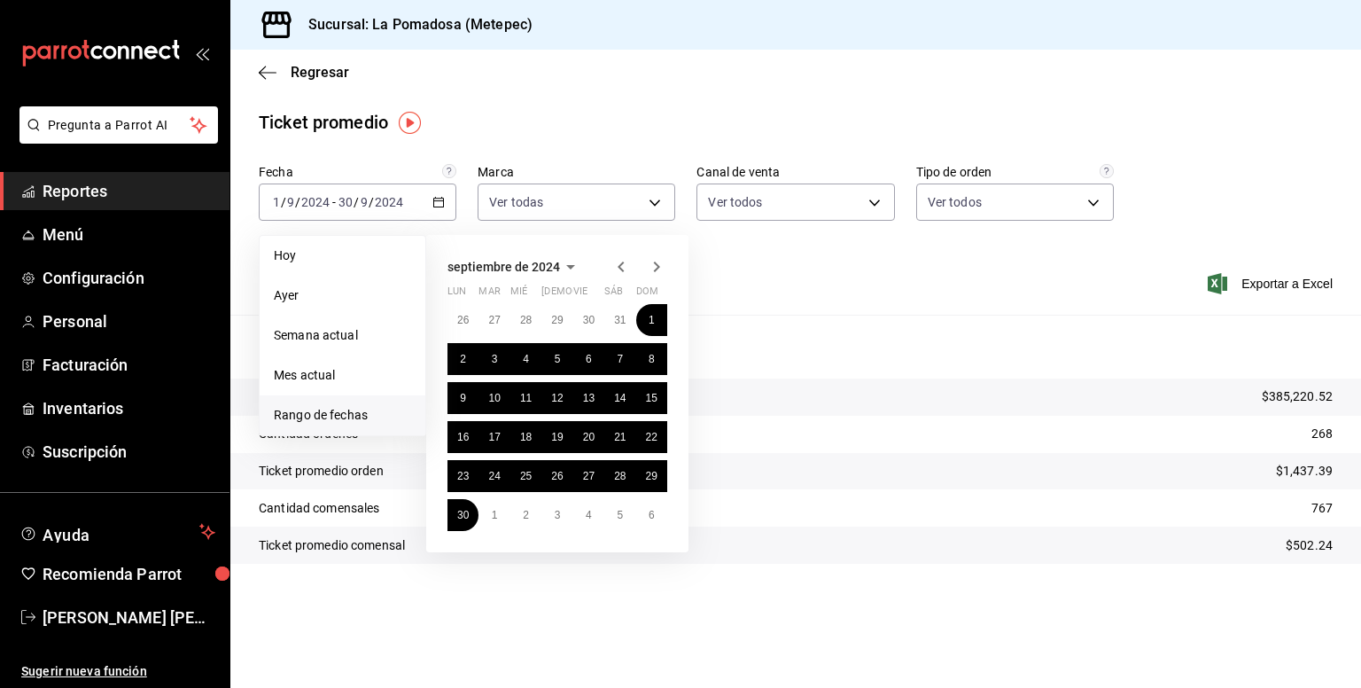
click at [657, 267] on icon "button" at bounding box center [656, 266] width 21 height 21
click at [659, 267] on icon "button" at bounding box center [657, 266] width 6 height 11
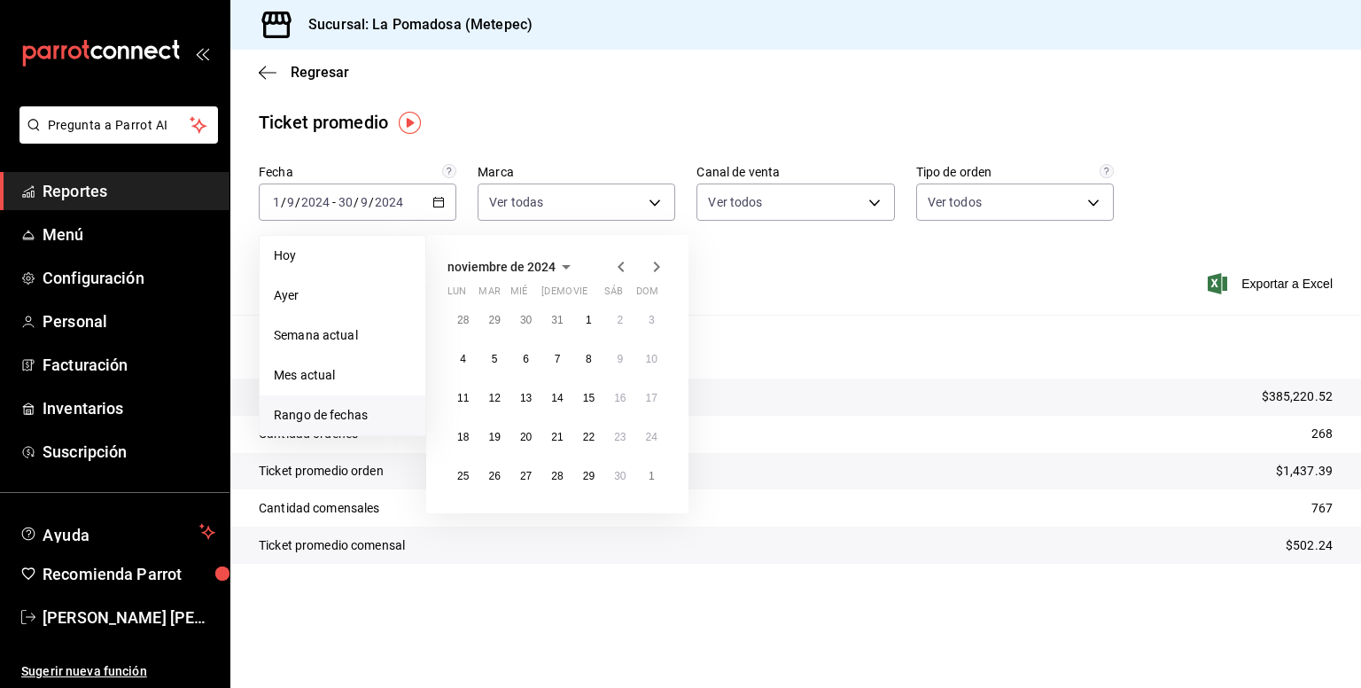
click at [659, 267] on icon "button" at bounding box center [657, 266] width 6 height 11
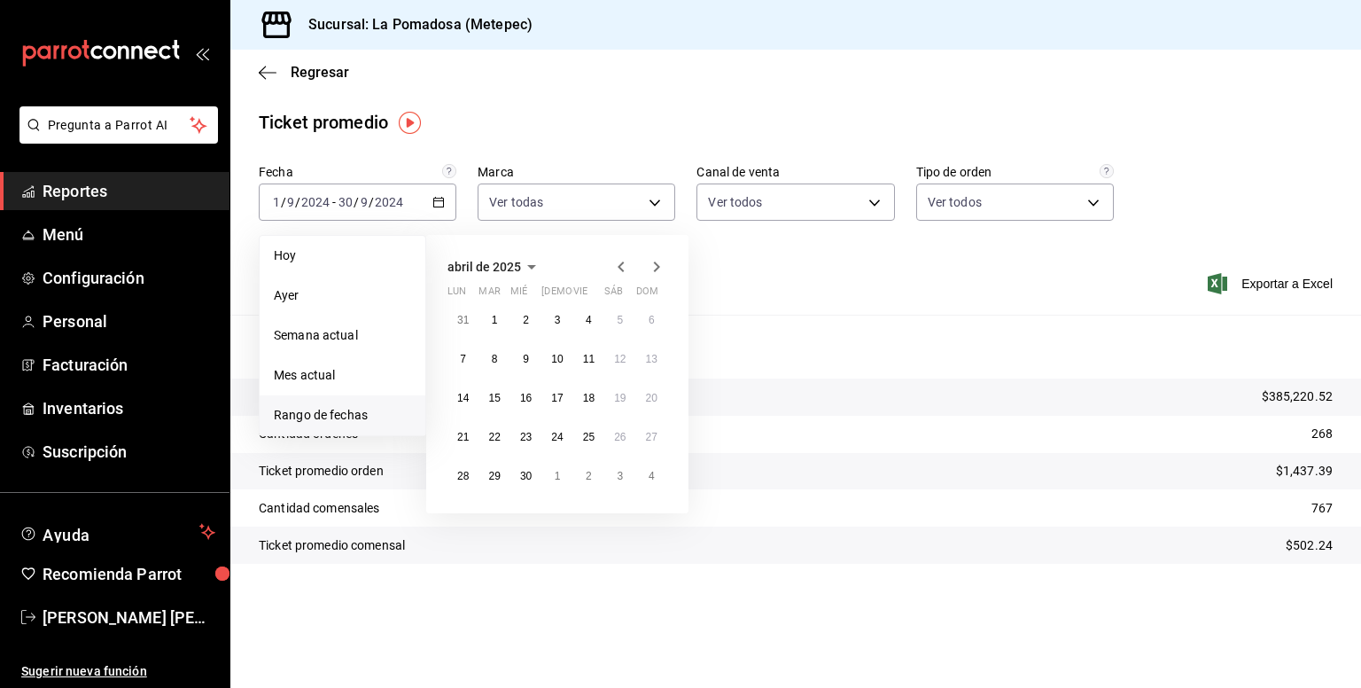
click at [659, 267] on icon "button" at bounding box center [657, 266] width 6 height 11
click at [659, 267] on icon "button" at bounding box center [657, 270] width 6 height 11
click at [659, 267] on icon "button" at bounding box center [657, 266] width 6 height 11
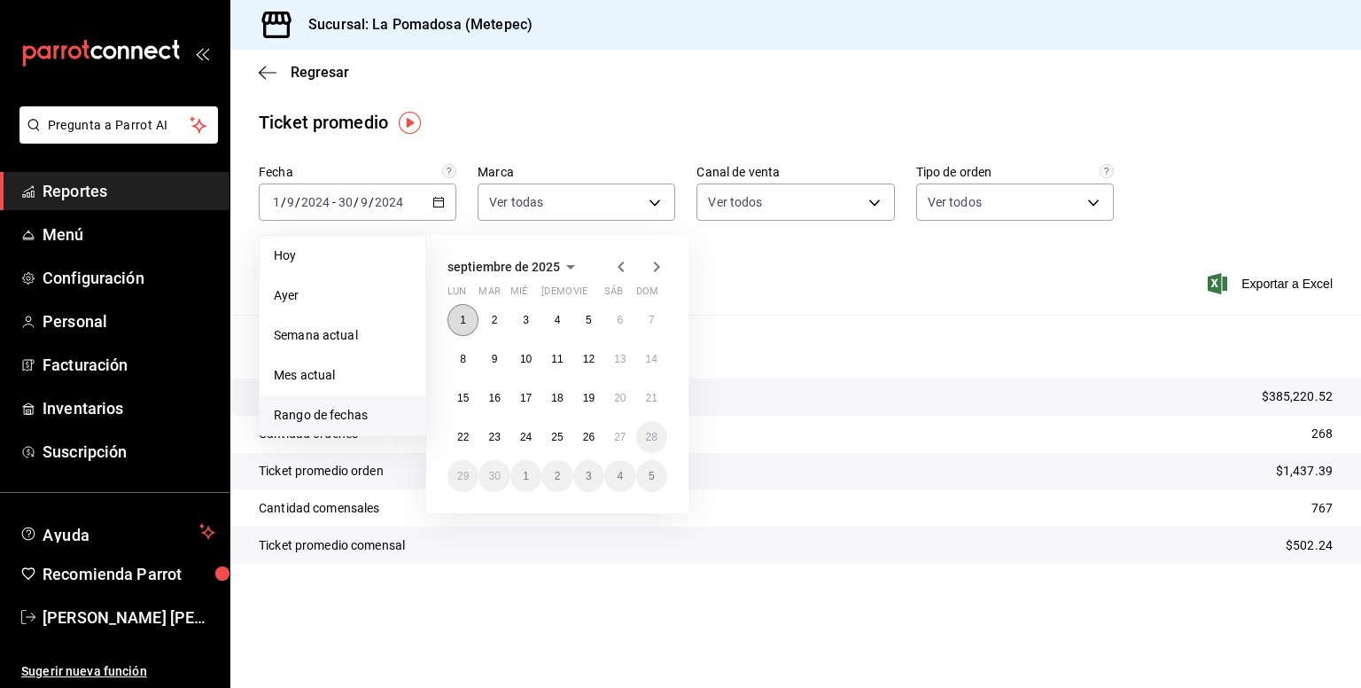
click at [461, 318] on abbr "1" at bounding box center [463, 320] width 6 height 12
click at [619, 439] on abbr "27" at bounding box center [620, 437] width 12 height 12
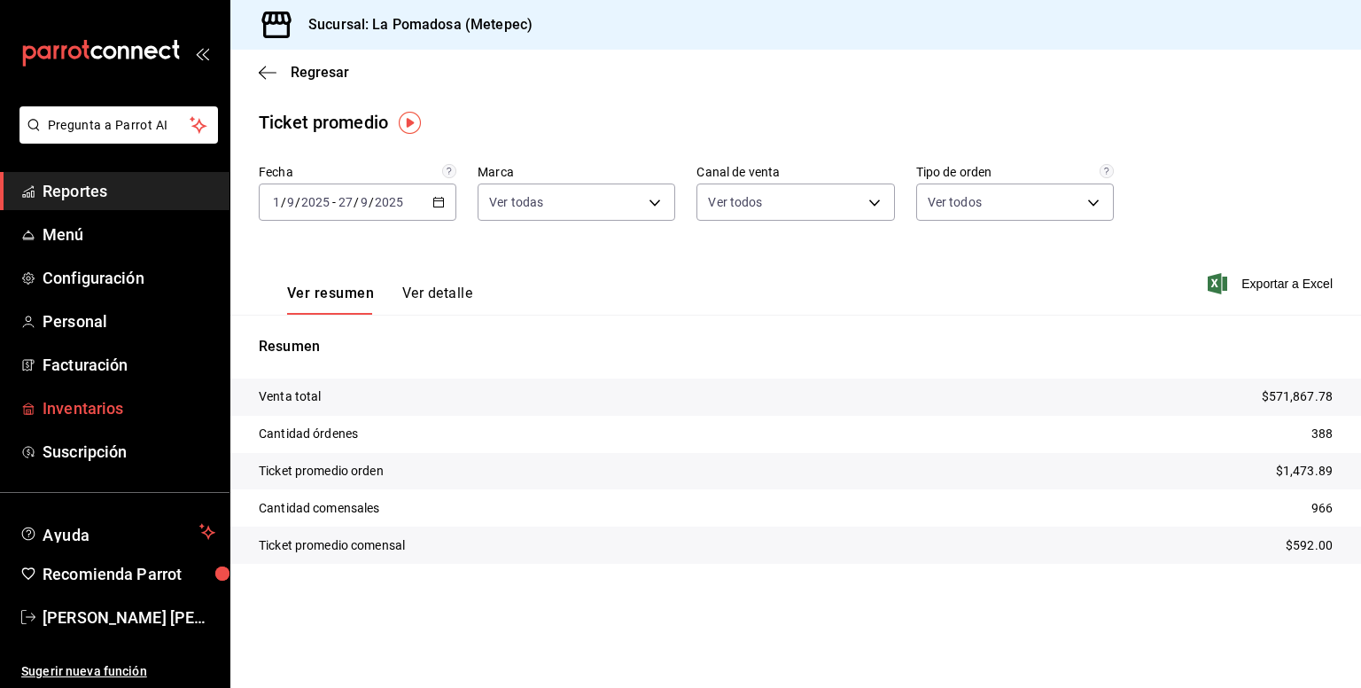
click at [99, 400] on span "Inventarios" at bounding box center [129, 408] width 173 height 24
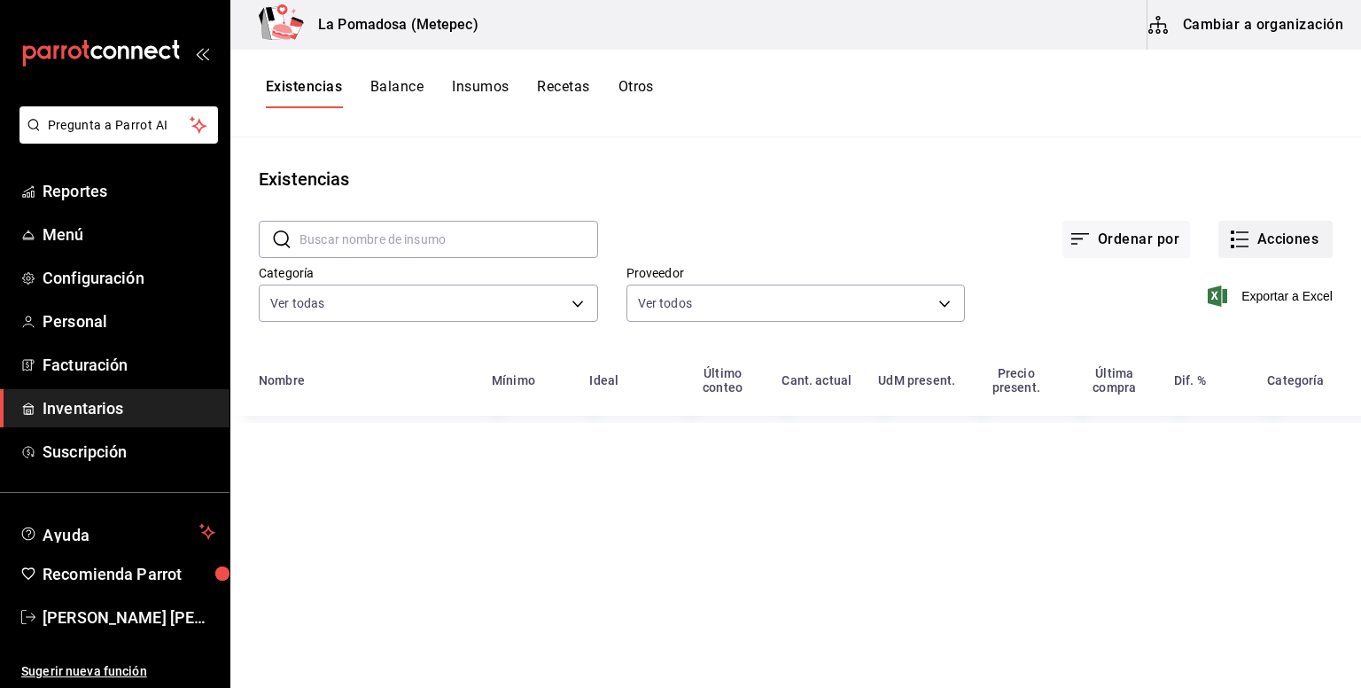
click at [1253, 236] on button "Acciones" at bounding box center [1275, 239] width 114 height 37
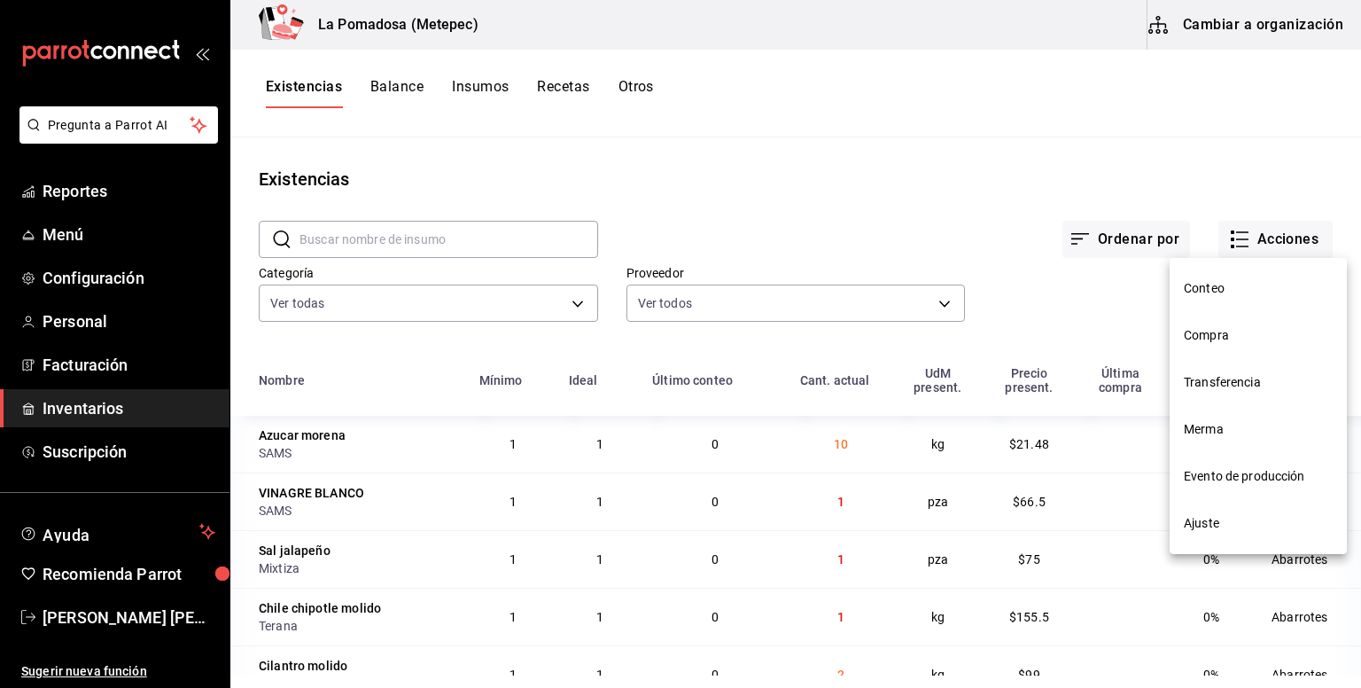
click at [1230, 351] on li "Compra" at bounding box center [1258, 335] width 177 height 47
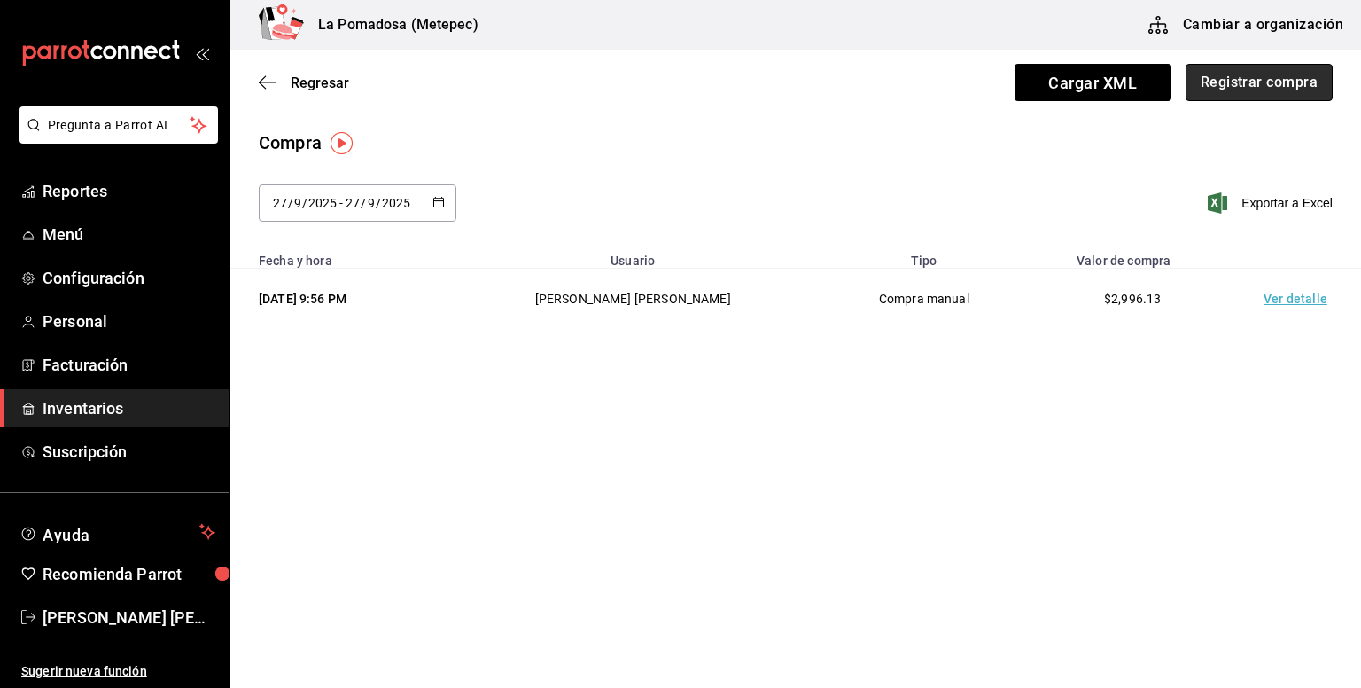
click at [1279, 86] on button "Registrar compra" at bounding box center [1259, 82] width 147 height 37
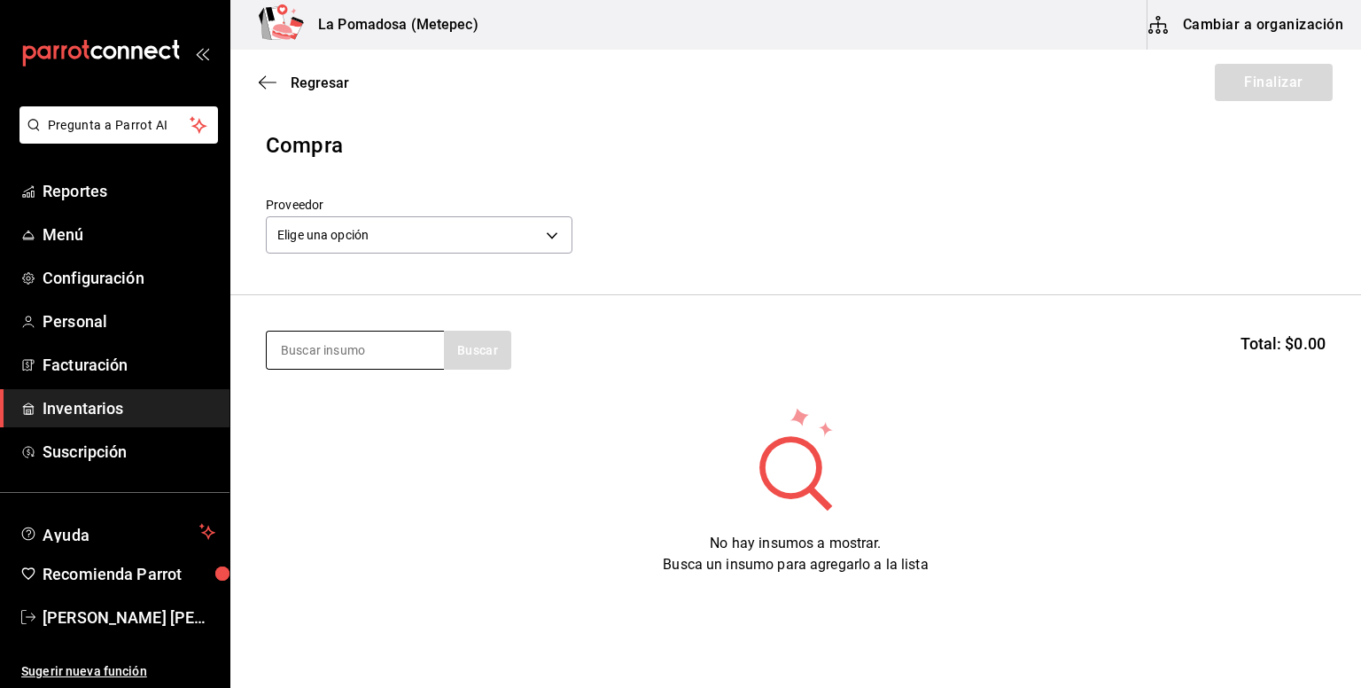
click at [367, 347] on input at bounding box center [355, 349] width 177 height 37
type input "brisk"
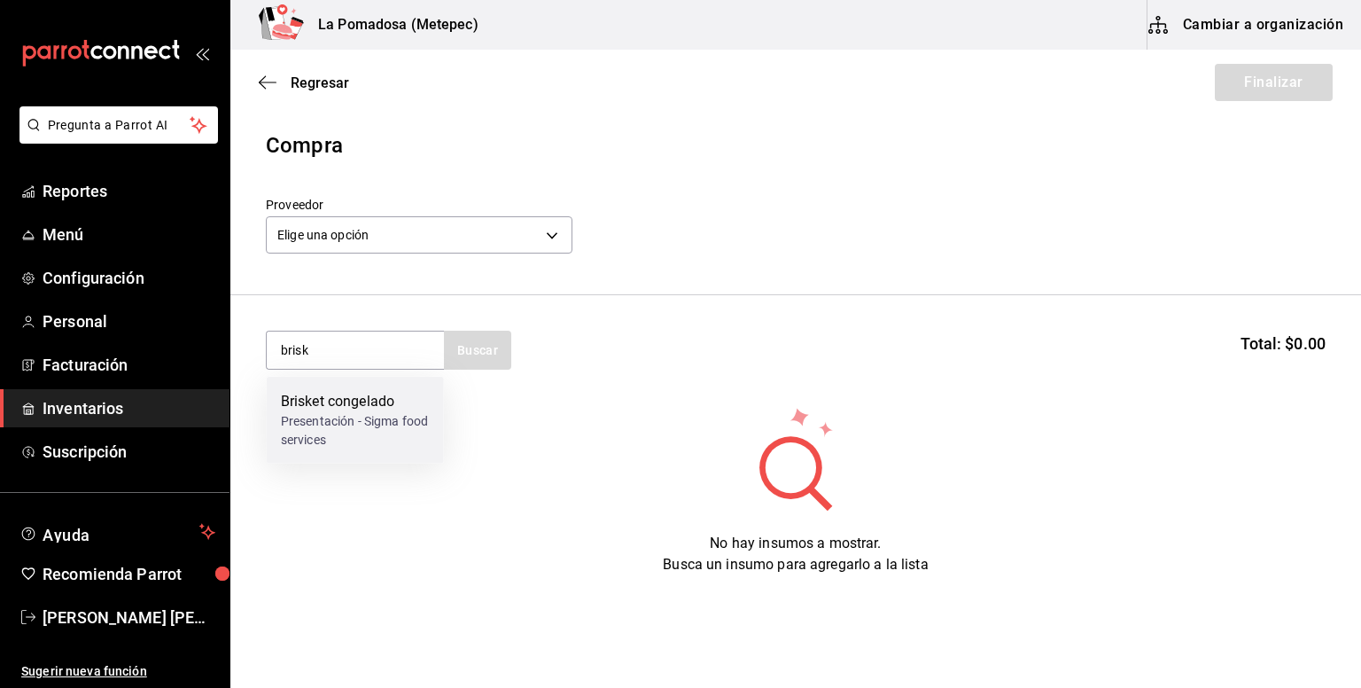
click at [368, 425] on div "Presentación - Sigma food services" at bounding box center [355, 430] width 149 height 37
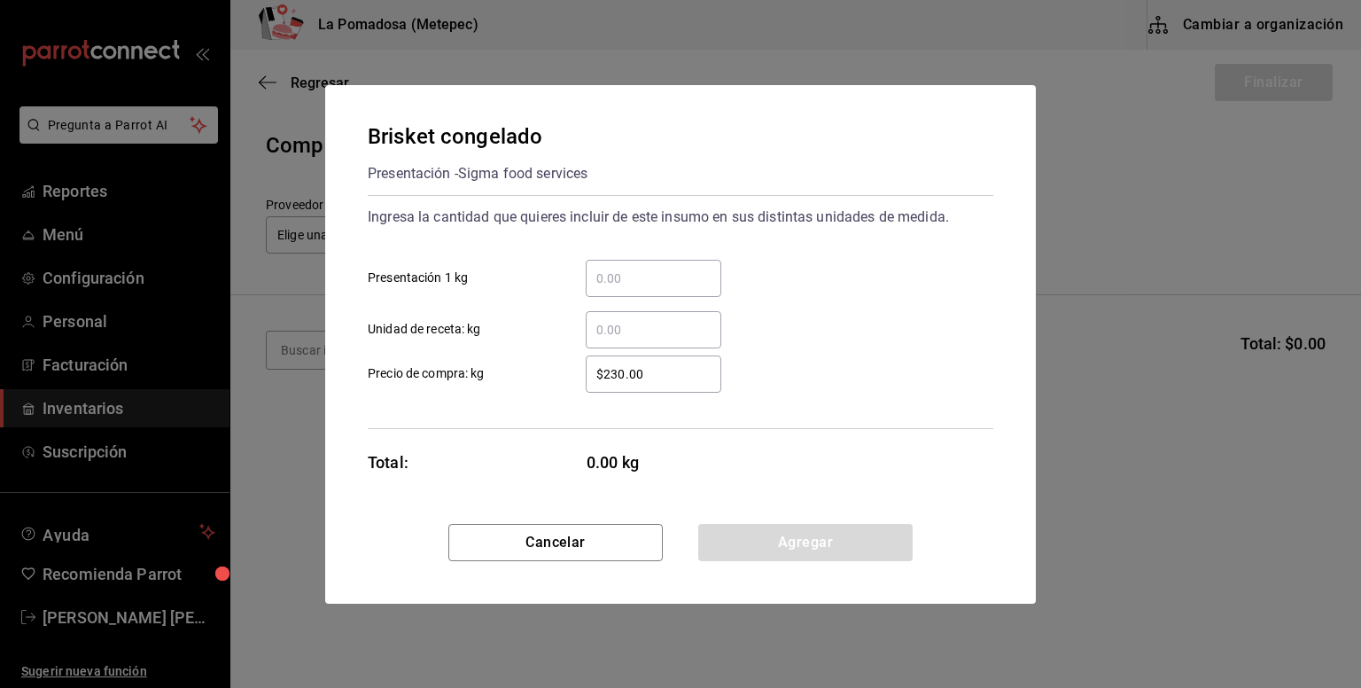
click at [638, 284] on input "​ Presentación 1 kg" at bounding box center [654, 278] width 136 height 21
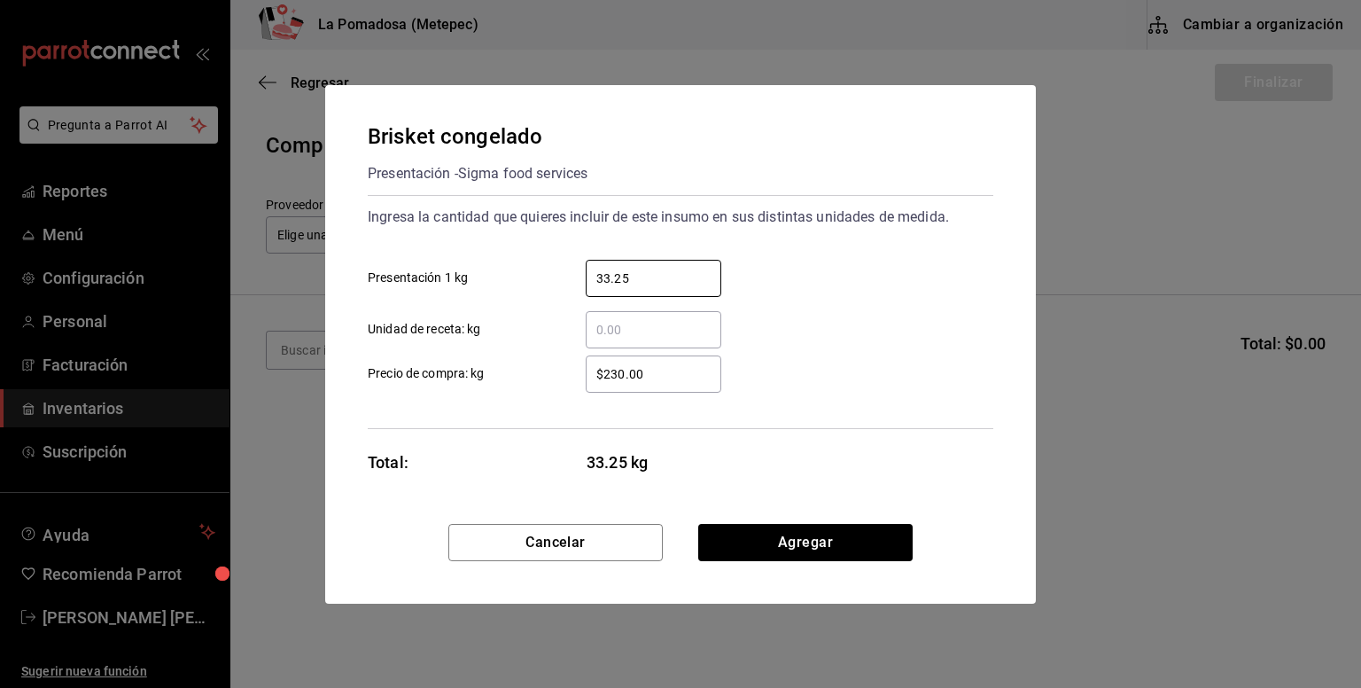
type input "33.25"
drag, startPoint x: 656, startPoint y: 373, endPoint x: 330, endPoint y: 338, distance: 327.0
click at [330, 338] on div "Brisket congelado Presentación - Sigma food services Ingresa la cantidad que qu…" at bounding box center [680, 304] width 711 height 439
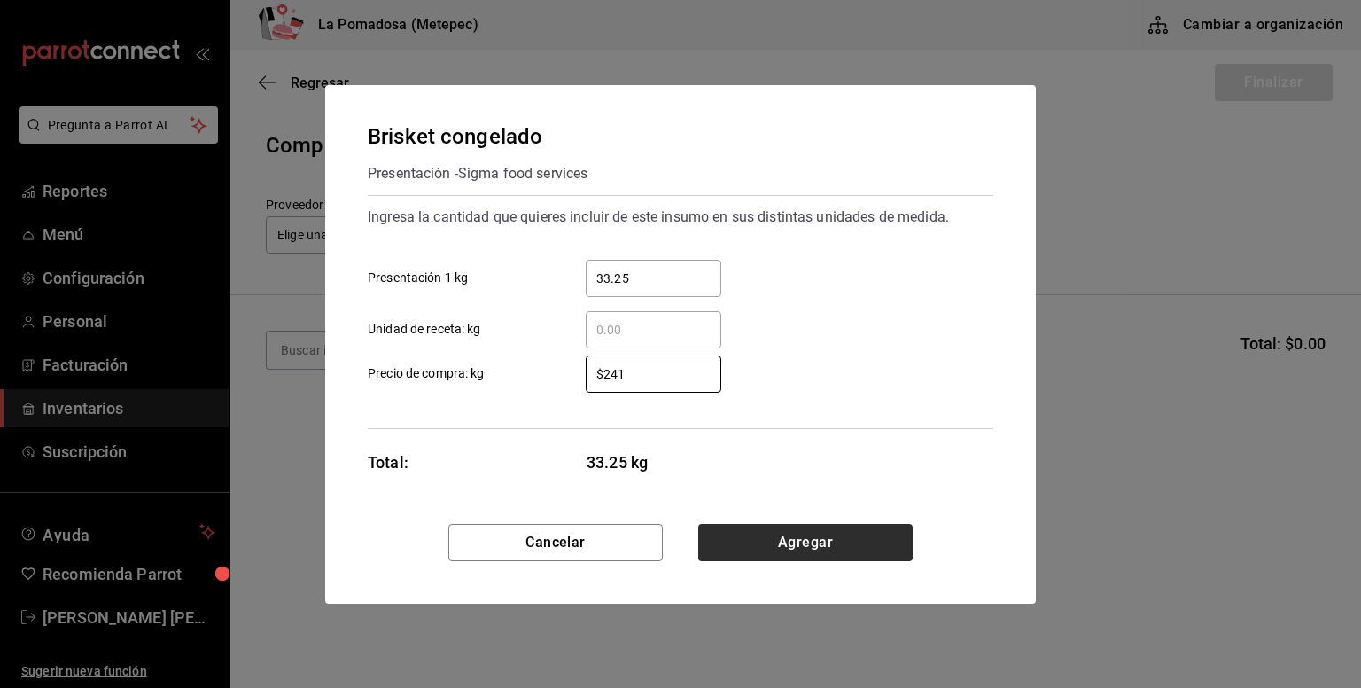
type input "$241"
click at [850, 529] on button "Agregar" at bounding box center [805, 542] width 214 height 37
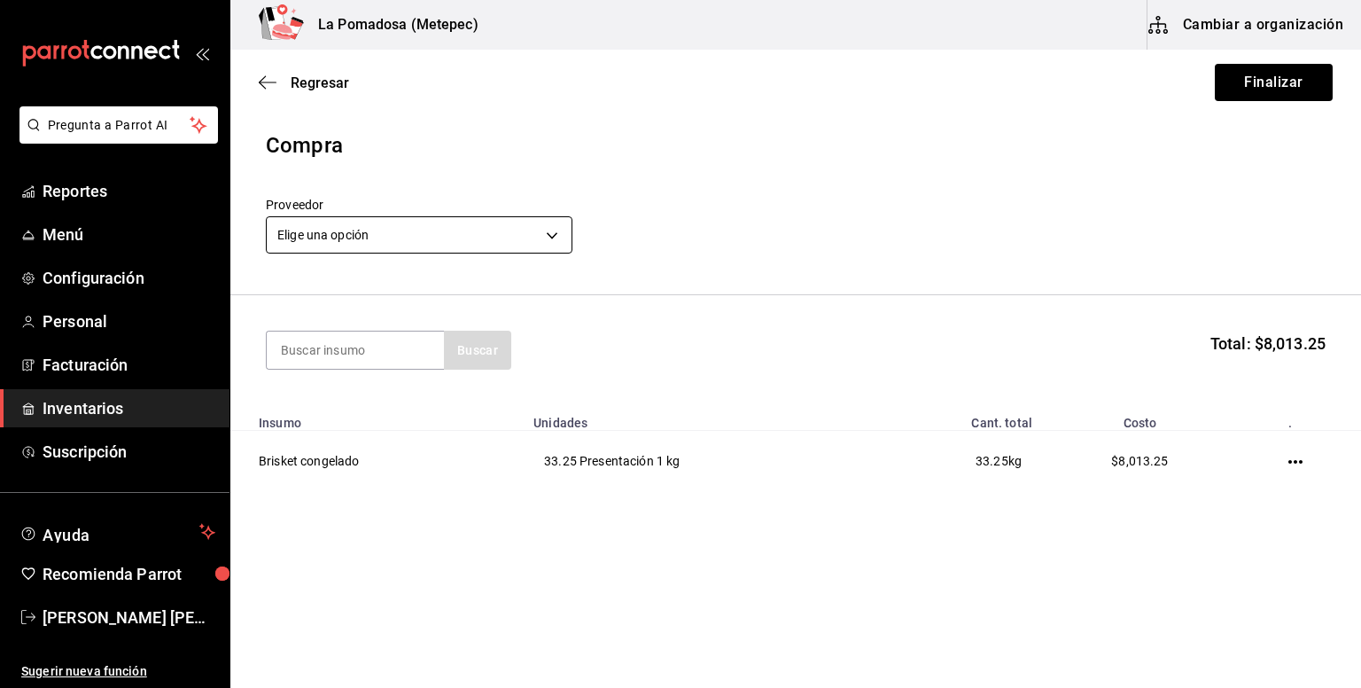
click at [408, 228] on body "Pregunta a Parrot AI Reportes Menú Configuración Personal Facturación Inventari…" at bounding box center [680, 293] width 1361 height 587
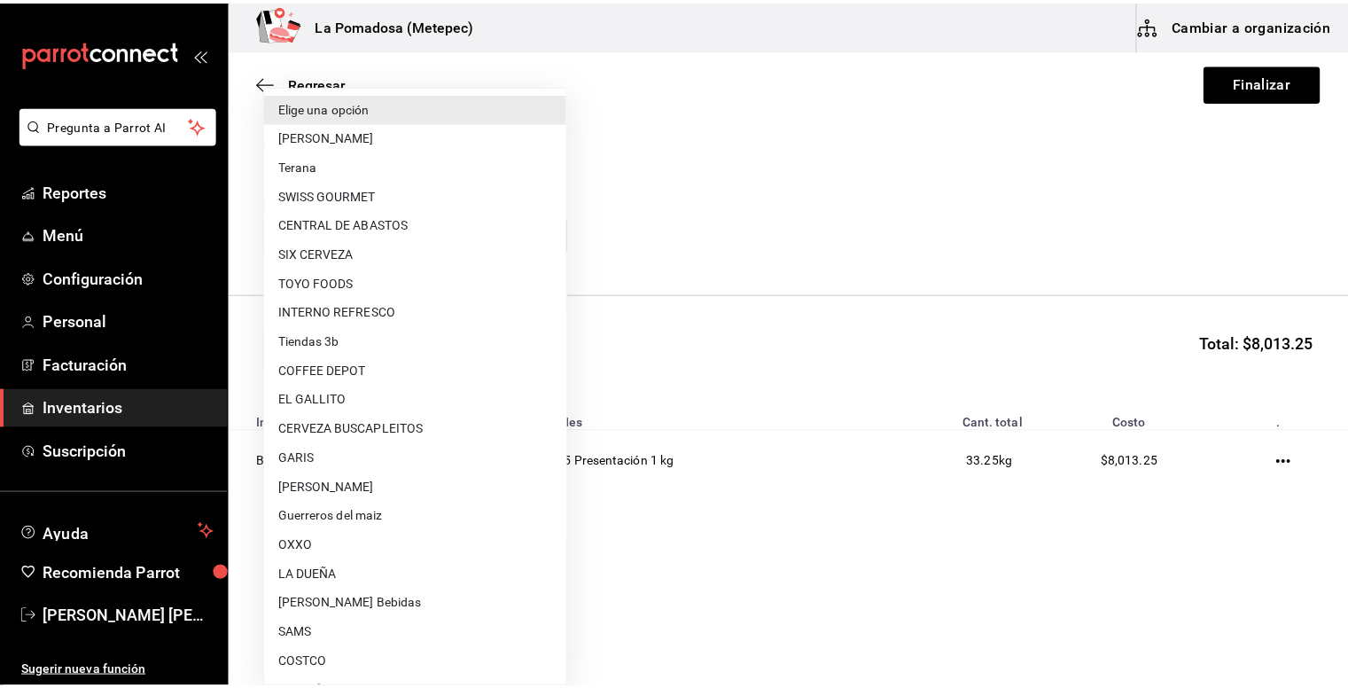
scroll to position [494, 0]
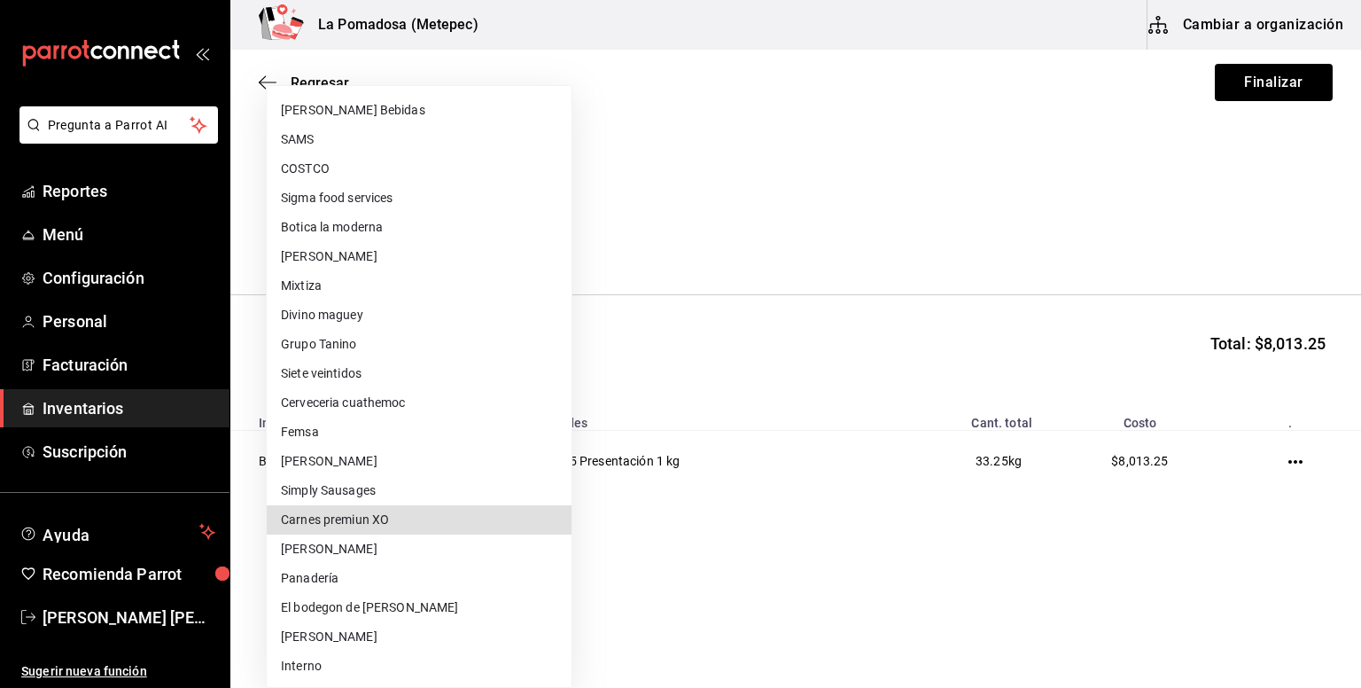
type input "13690f9b-3c9d-487a-baf5-833a2be4f1a9"
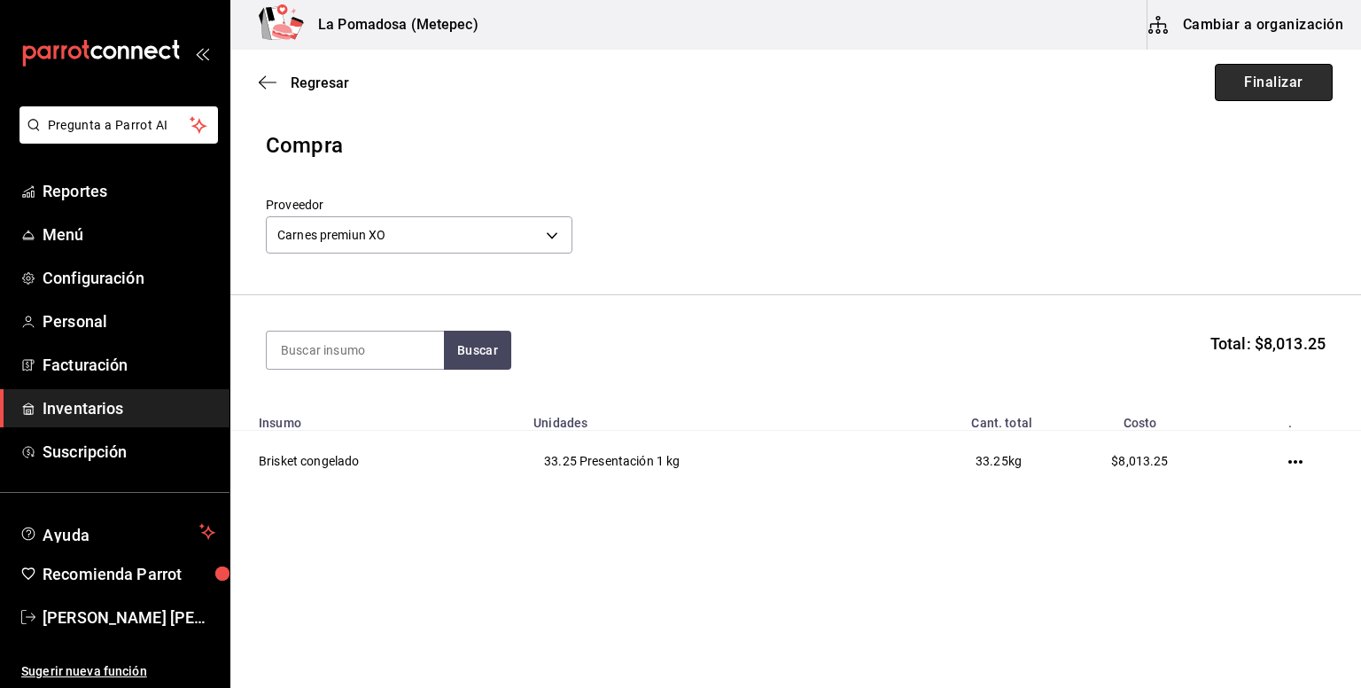
click at [1280, 87] on button "Finalizar" at bounding box center [1274, 82] width 118 height 37
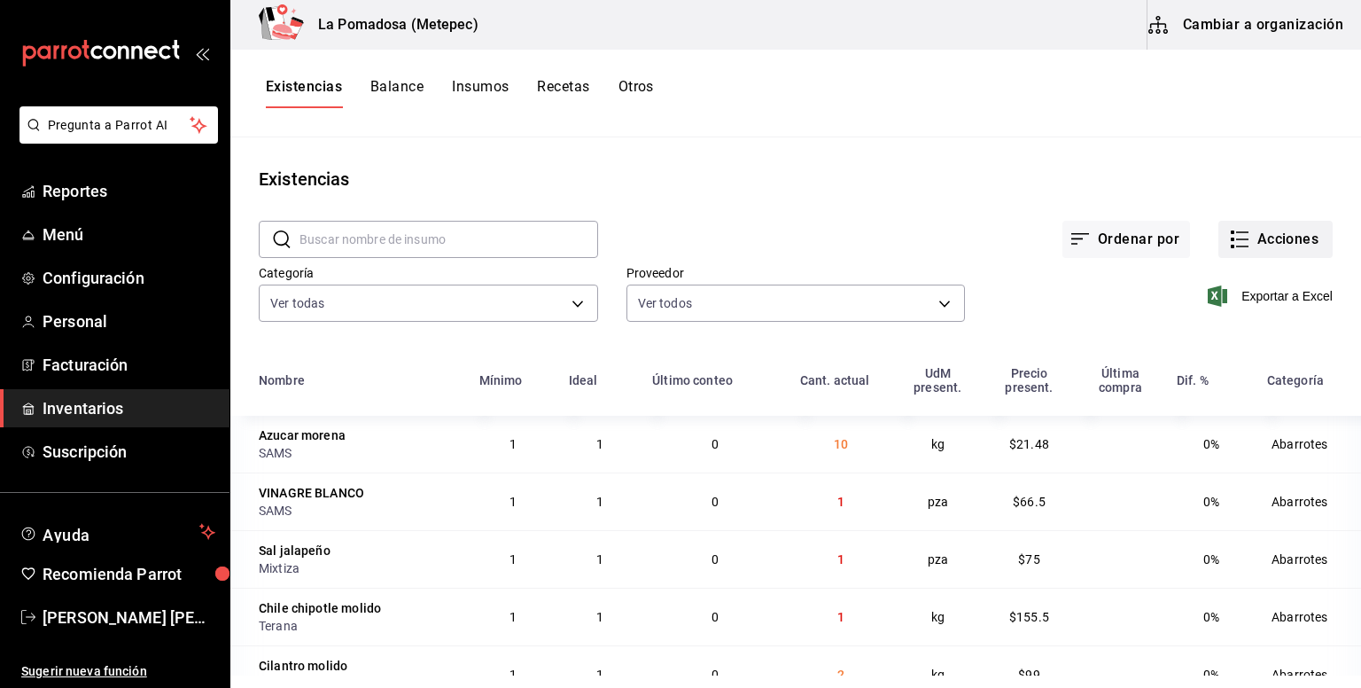
click at [1258, 241] on button "Acciones" at bounding box center [1275, 239] width 114 height 37
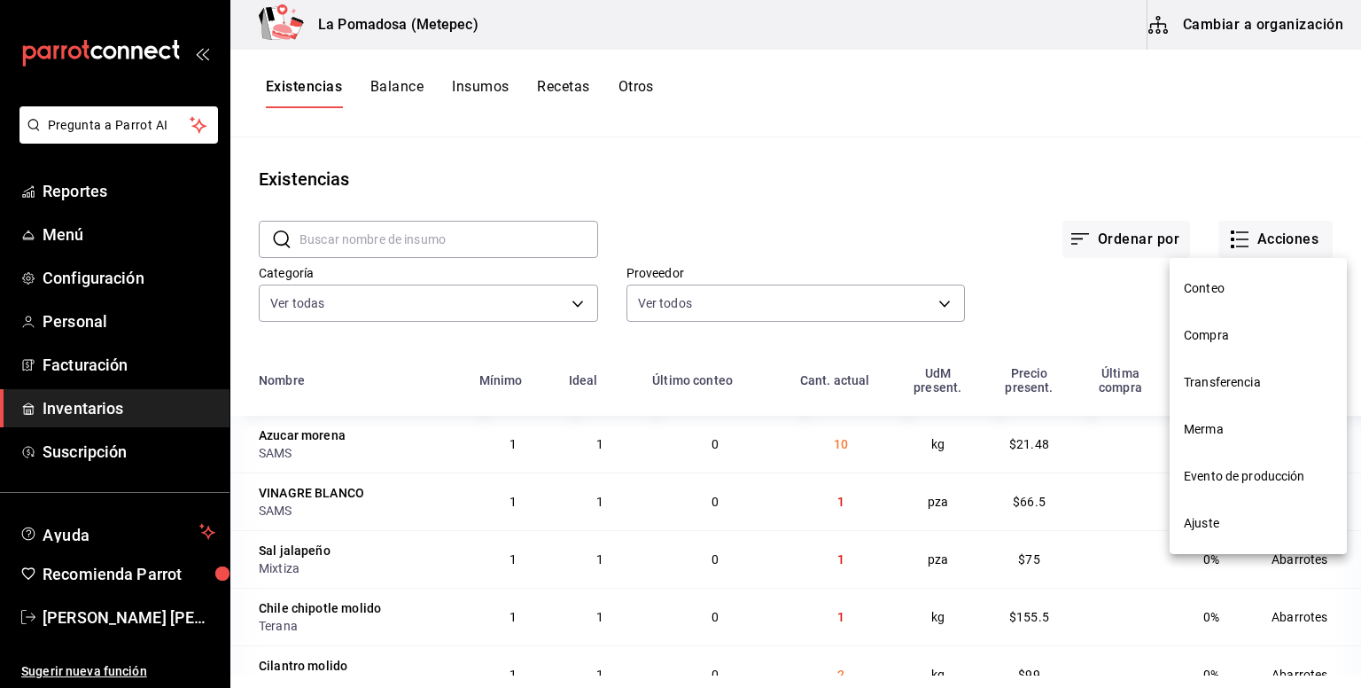
click at [1227, 330] on span "Compra" at bounding box center [1258, 335] width 149 height 19
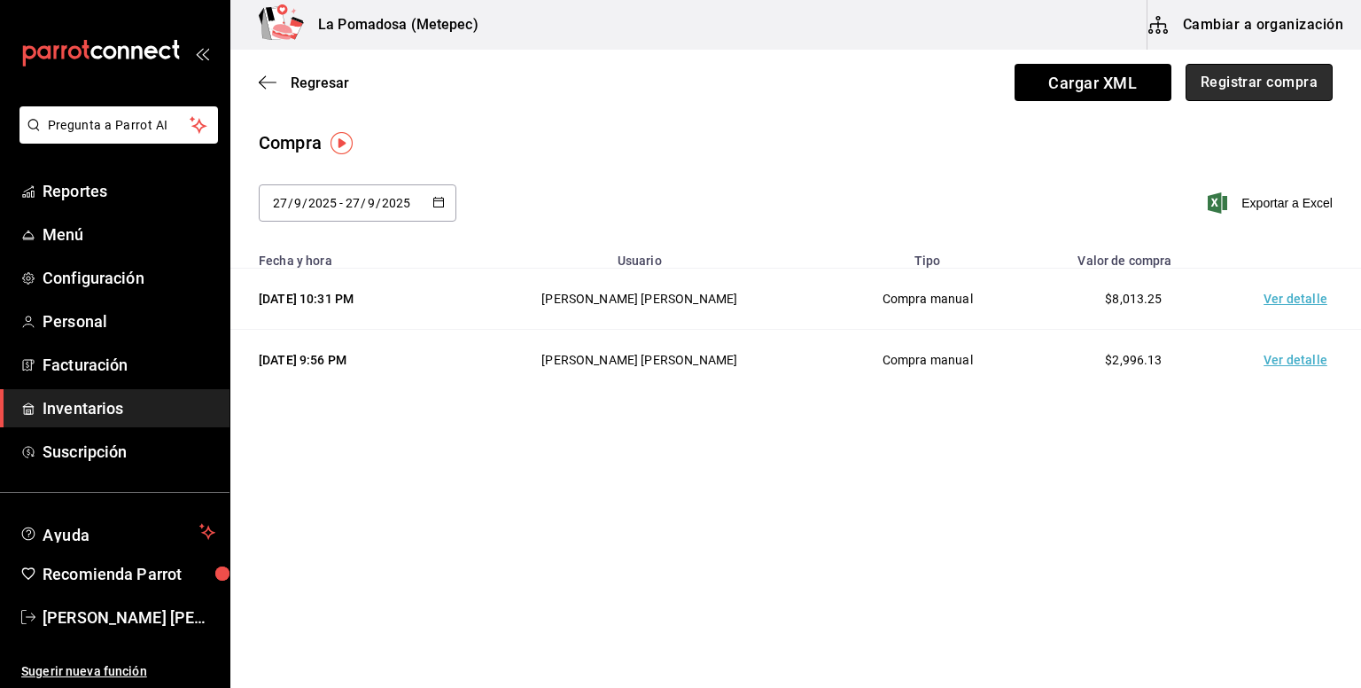
click at [1290, 79] on button "Registrar compra" at bounding box center [1259, 82] width 147 height 37
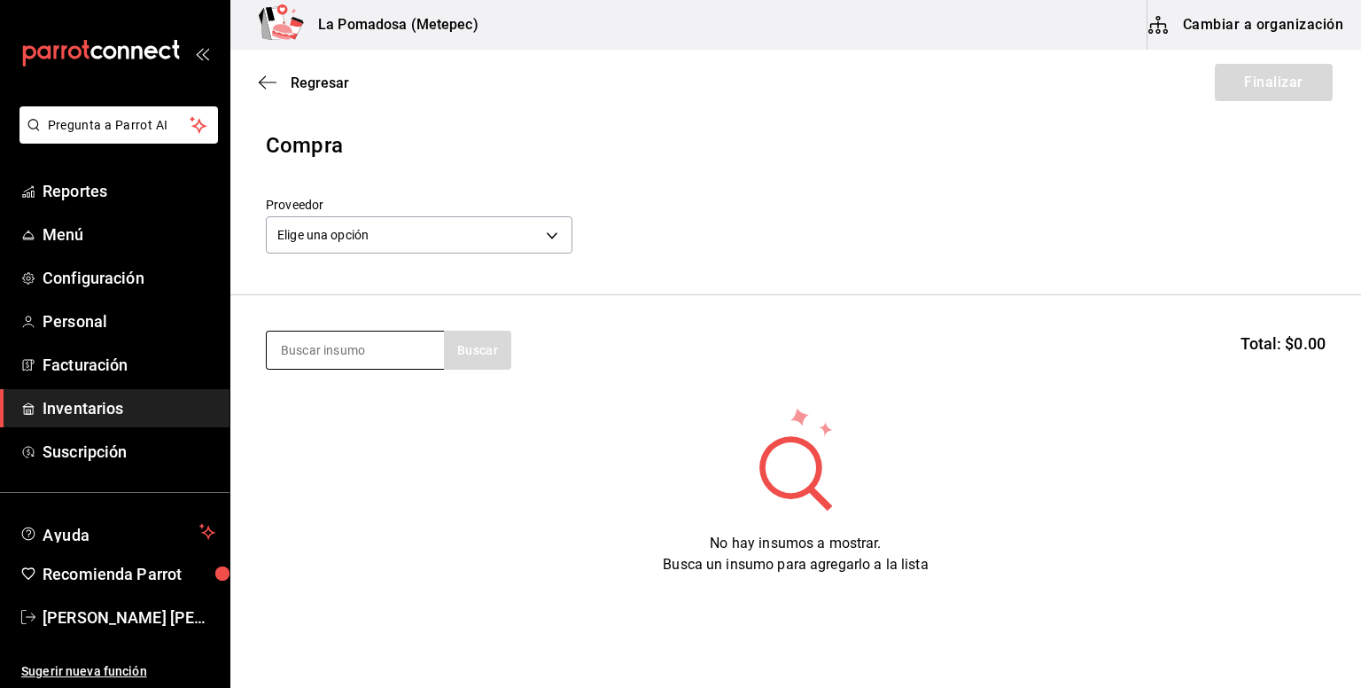
click at [400, 351] on input at bounding box center [355, 349] width 177 height 37
type input "[PERSON_NAME]"
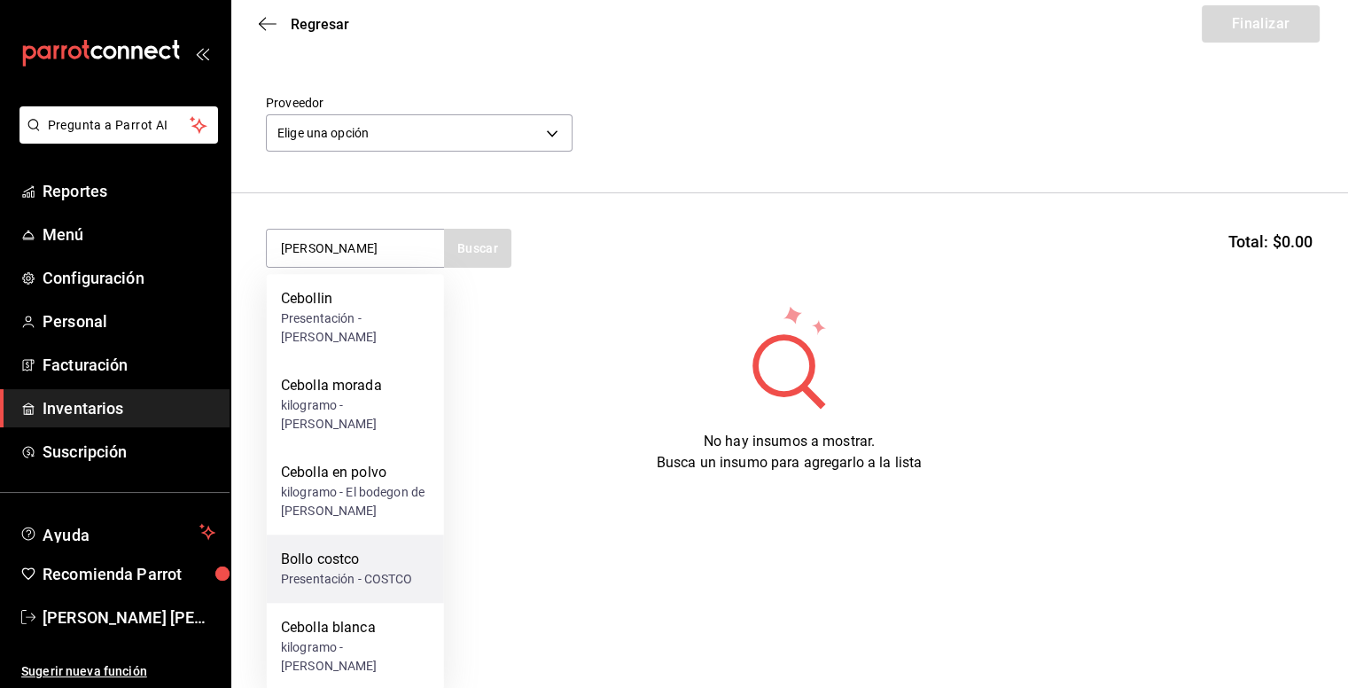
scroll to position [67, 0]
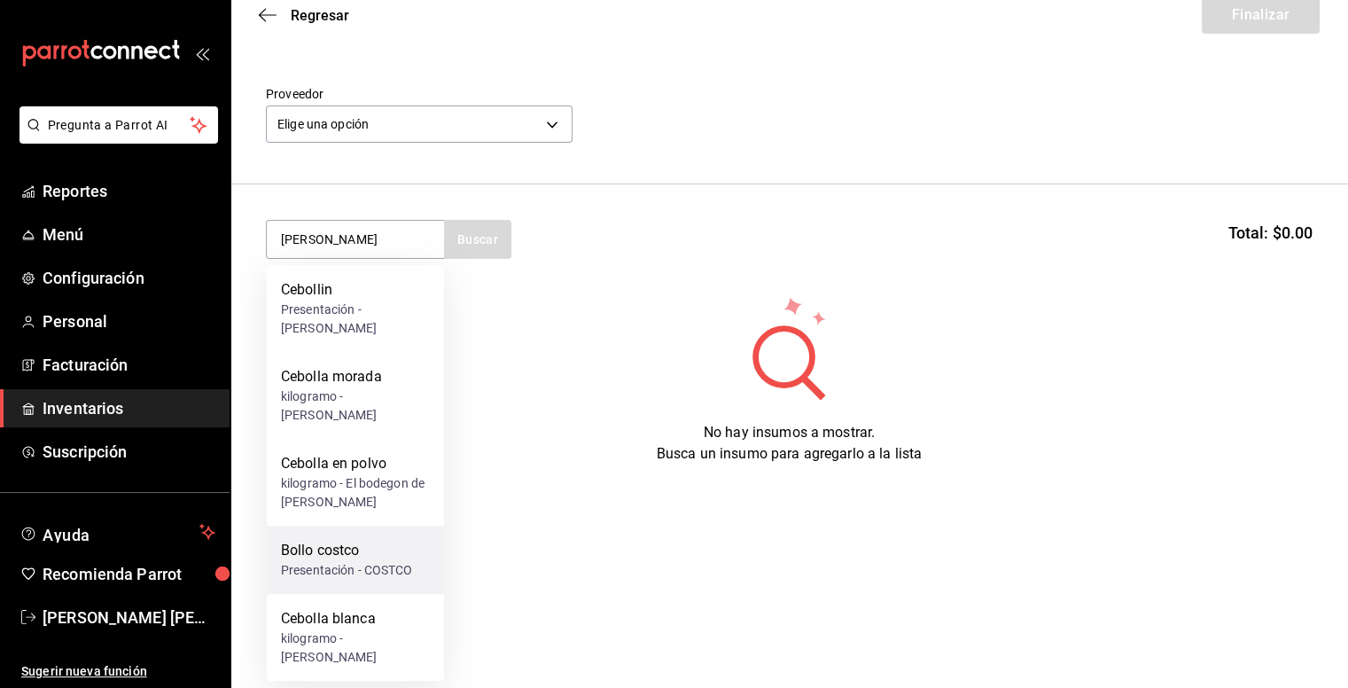
click at [350, 557] on div "Bollo costco" at bounding box center [347, 550] width 132 height 21
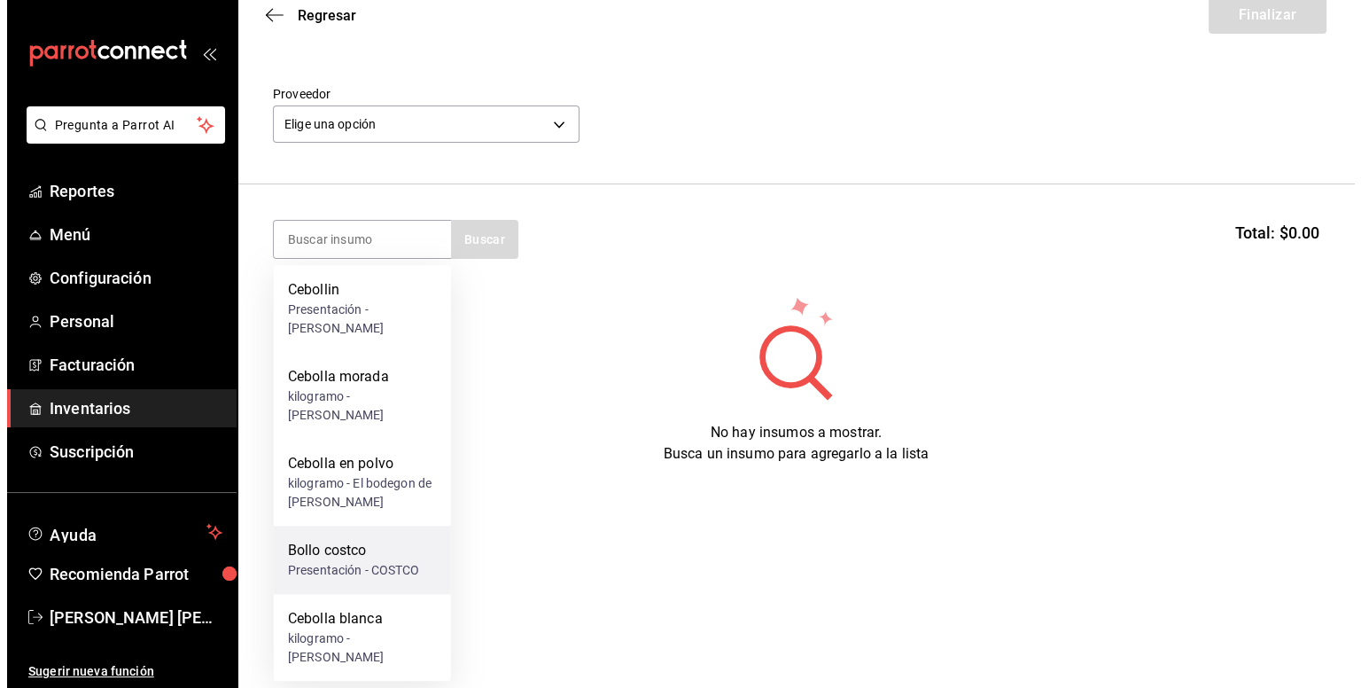
scroll to position [0, 0]
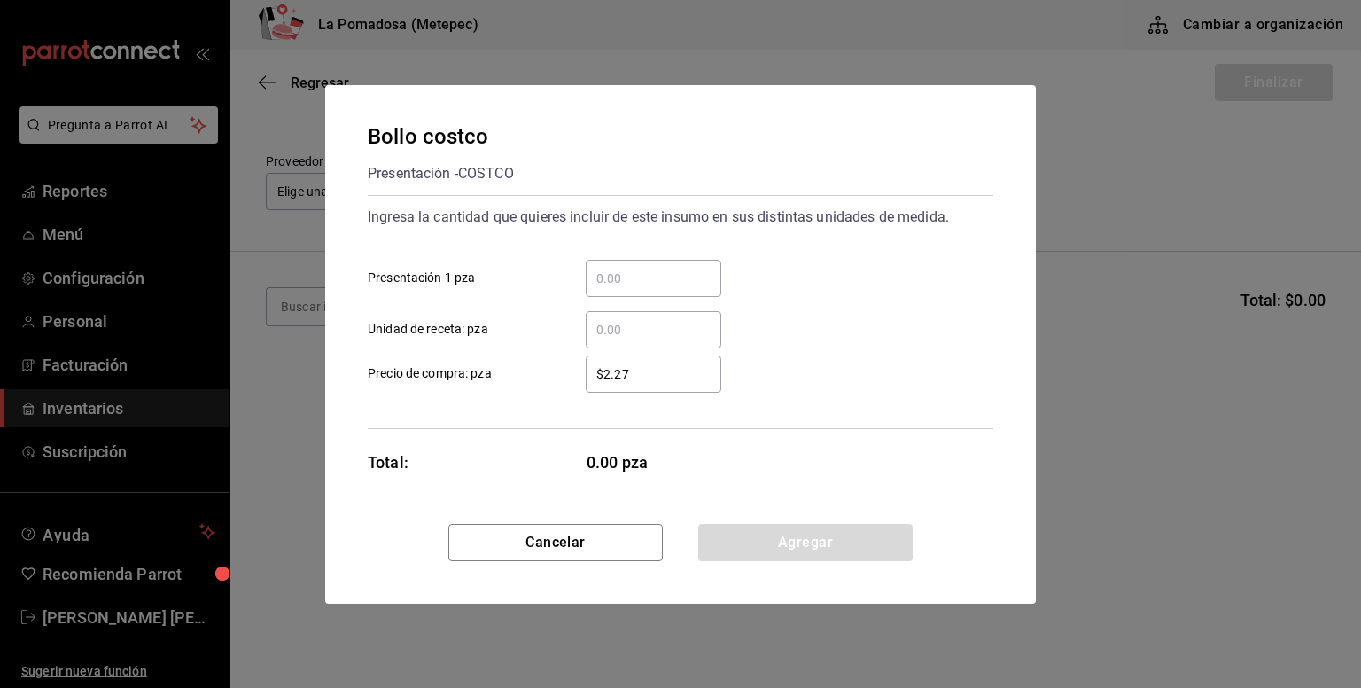
click at [640, 280] on input "​ Presentación 1 pza" at bounding box center [654, 278] width 136 height 21
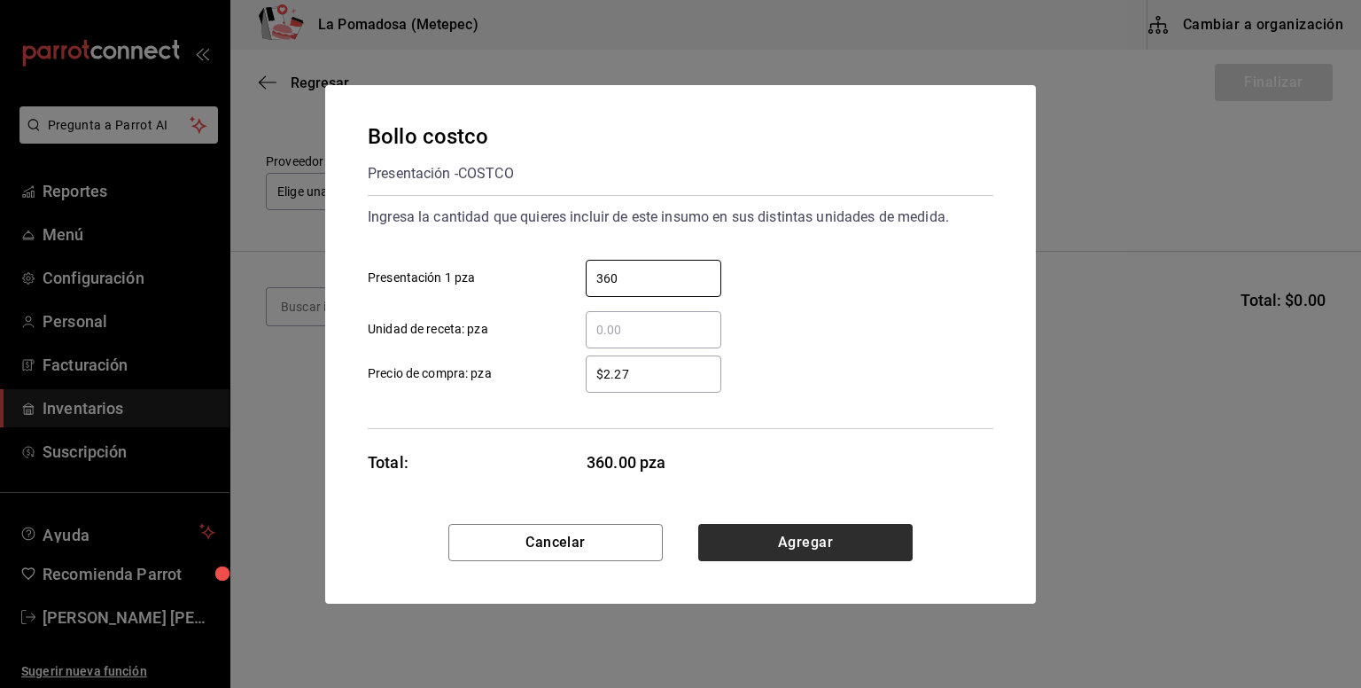
type input "360"
drag, startPoint x: 850, startPoint y: 535, endPoint x: 819, endPoint y: 494, distance: 51.2
click at [848, 534] on button "Agregar" at bounding box center [805, 542] width 214 height 37
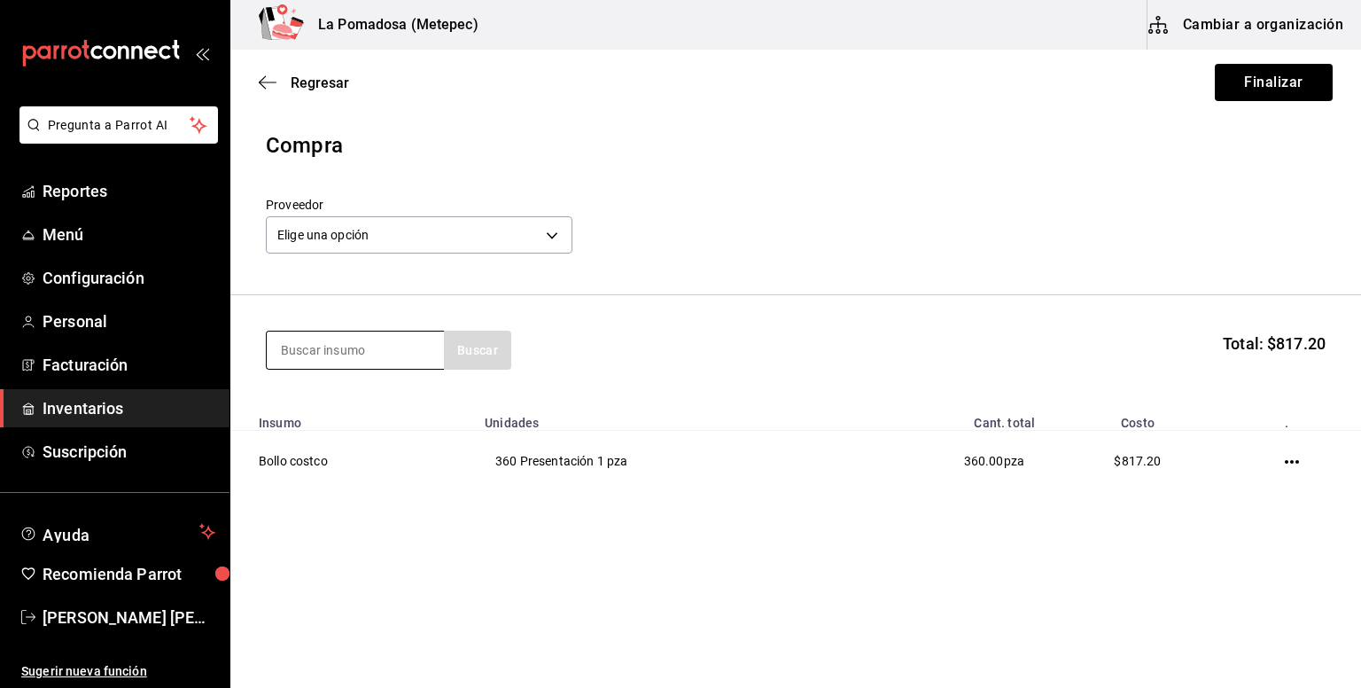
click at [372, 354] on input at bounding box center [355, 349] width 177 height 37
type input "mix"
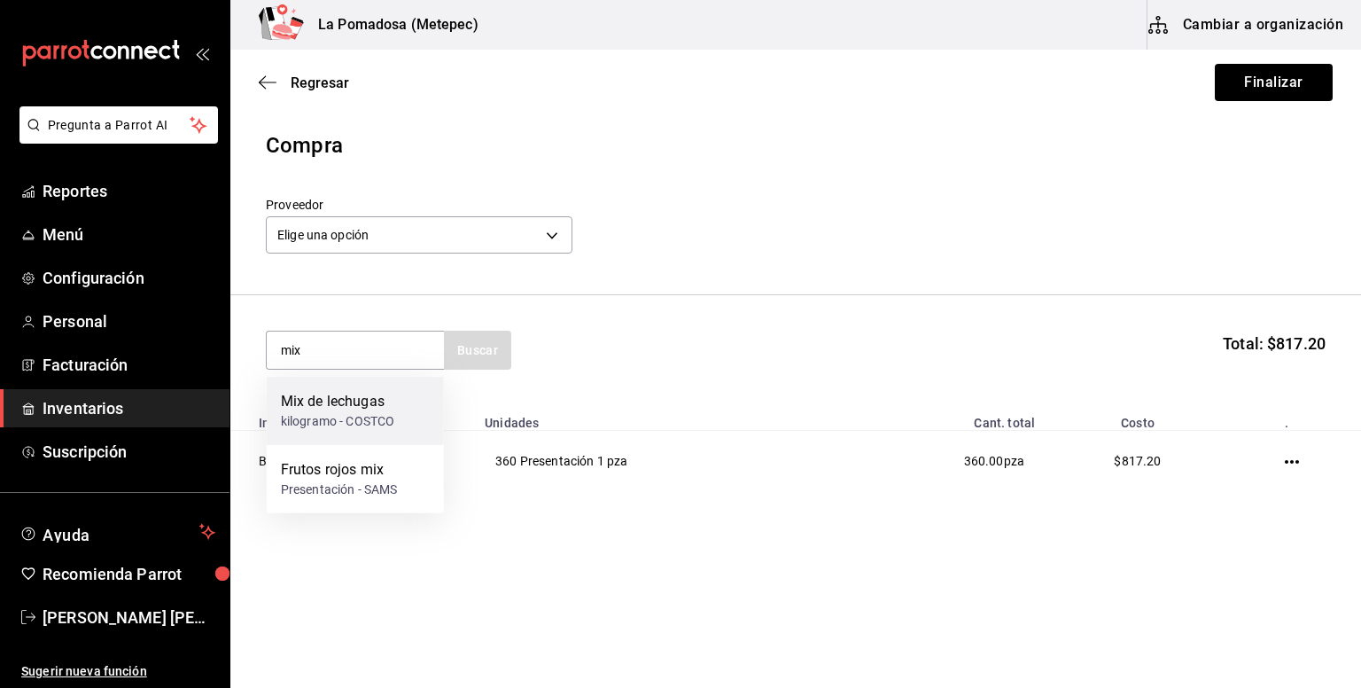
click at [349, 409] on div "Mix de lechugas" at bounding box center [337, 401] width 113 height 21
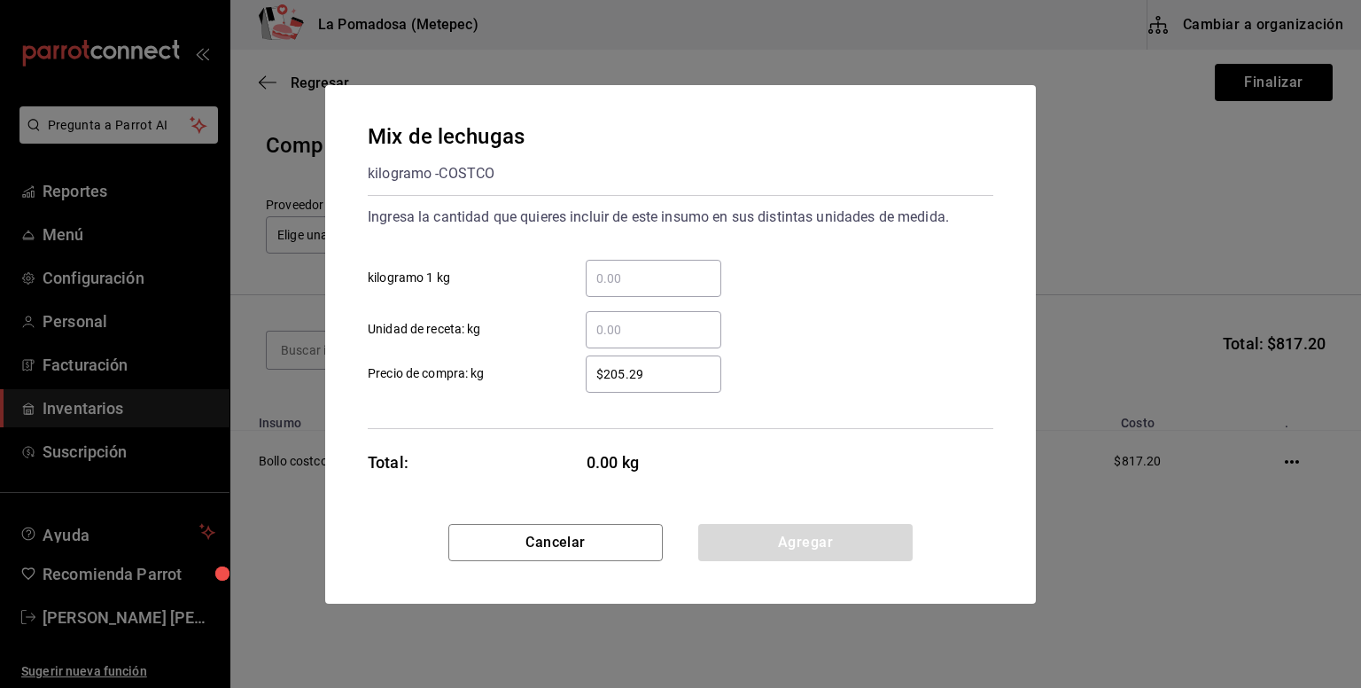
click at [599, 268] on input "​ kilogramo 1 kg" at bounding box center [654, 278] width 136 height 21
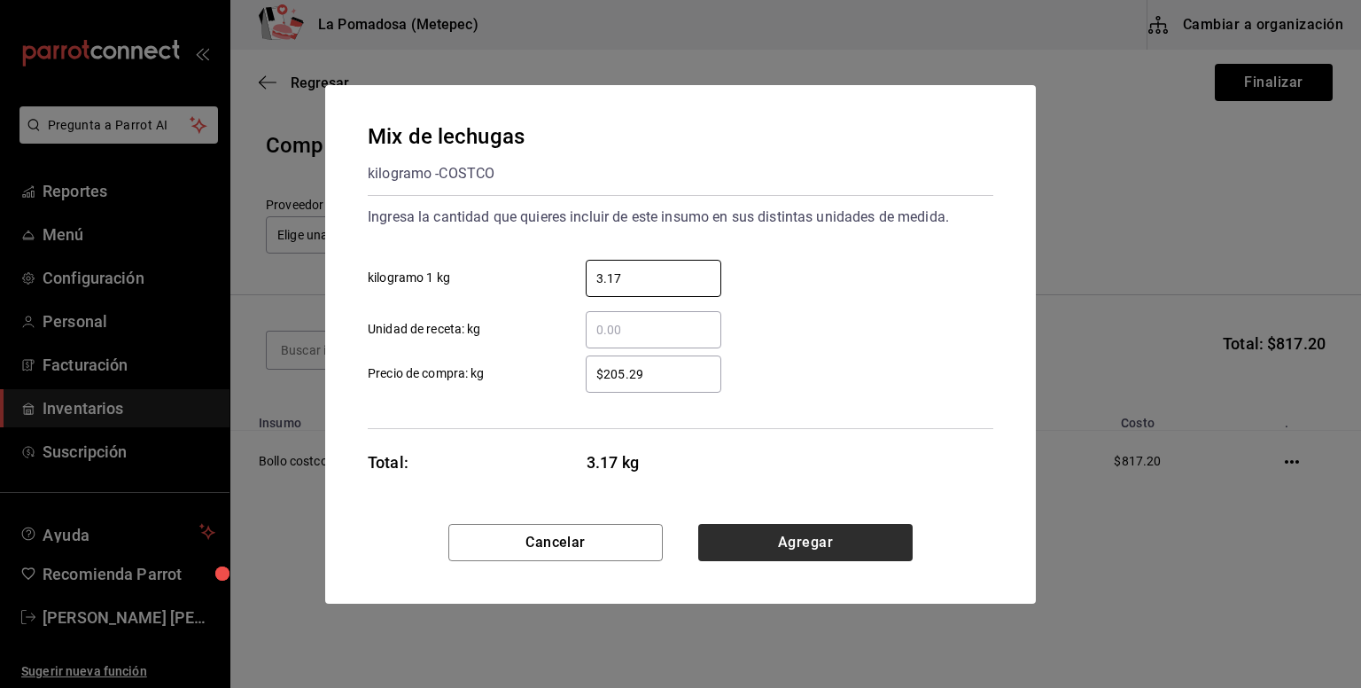
type input "3.17"
click at [832, 536] on button "Agregar" at bounding box center [805, 542] width 214 height 37
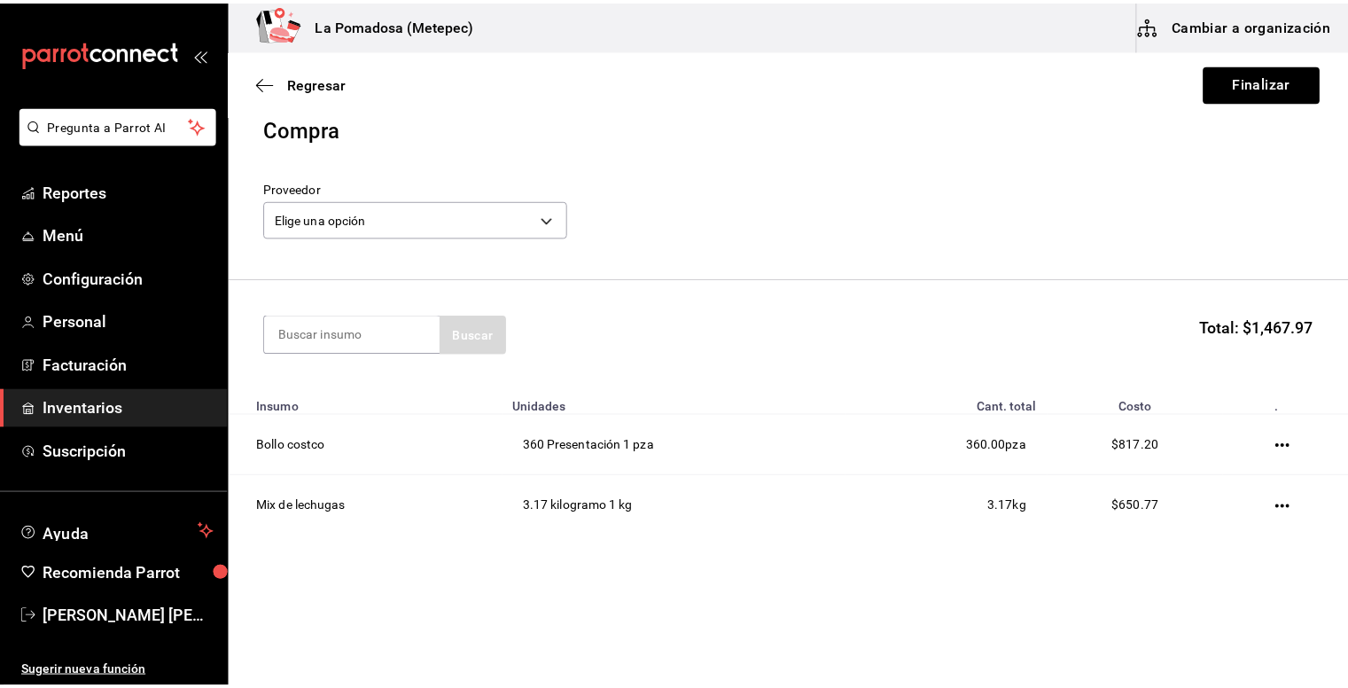
scroll to position [21, 0]
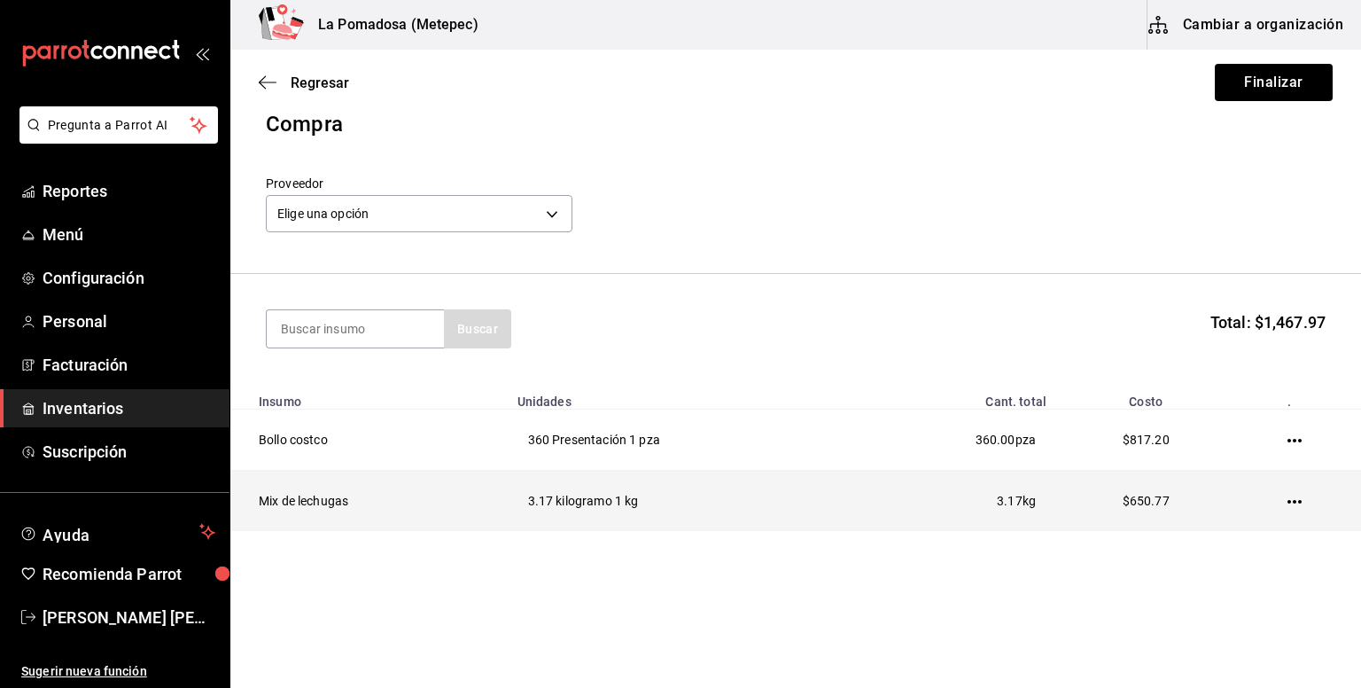
click at [1287, 504] on icon "button" at bounding box center [1294, 501] width 14 height 14
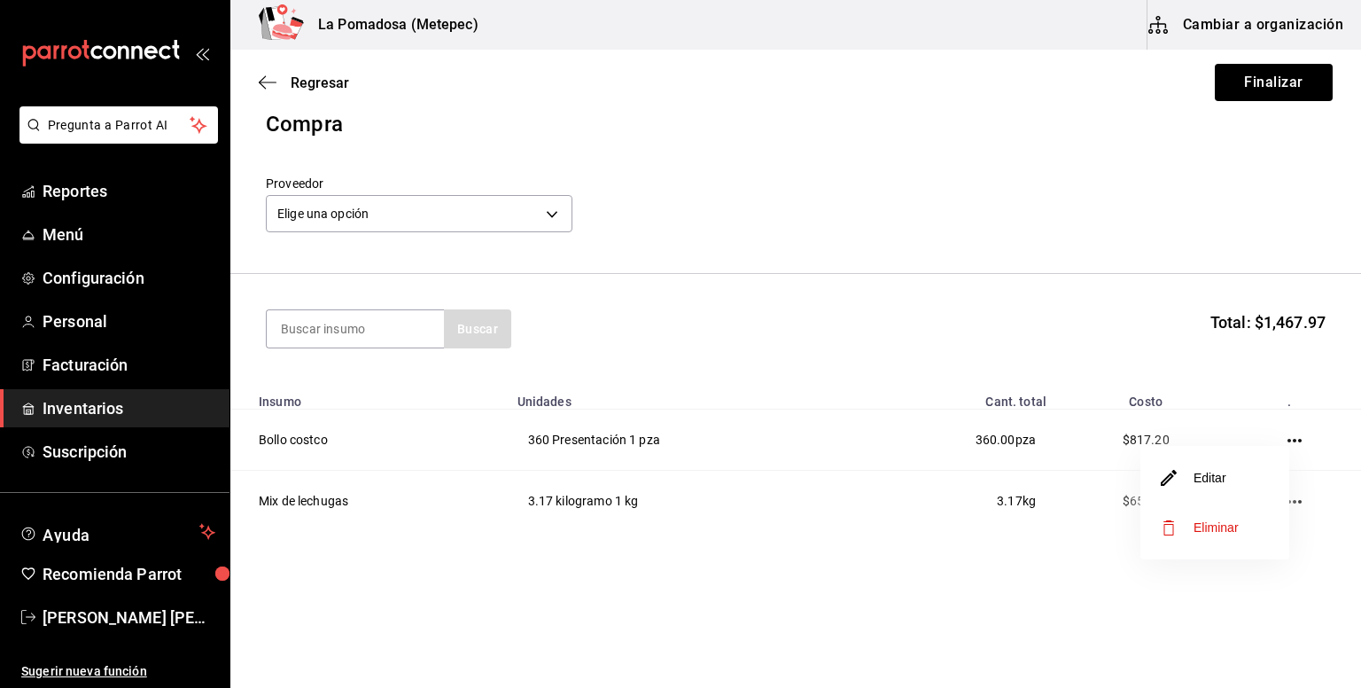
click at [1243, 490] on li "Editar" at bounding box center [1214, 478] width 149 height 50
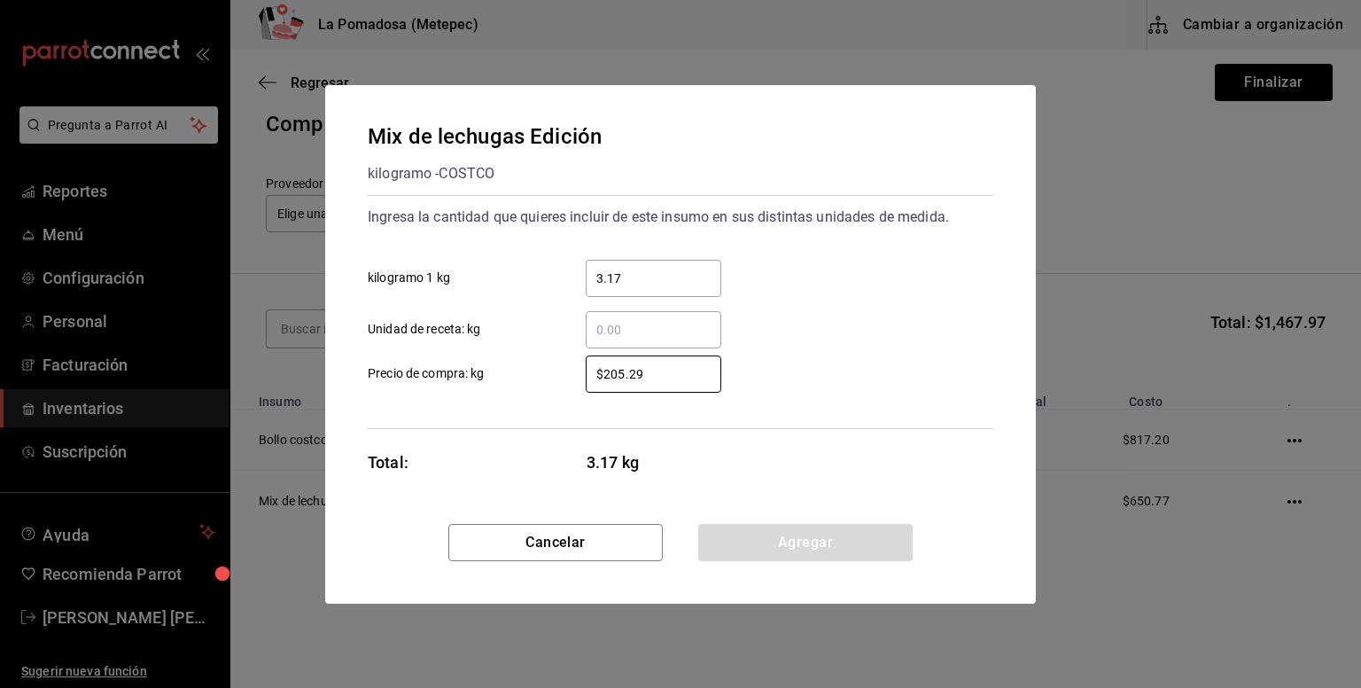
drag, startPoint x: 668, startPoint y: 373, endPoint x: 496, endPoint y: 376, distance: 171.9
click at [498, 376] on label "$205.29 ​ Precio de compra: kg" at bounding box center [545, 373] width 354 height 37
type input "$214.37"
click at [789, 539] on button "Agregar" at bounding box center [805, 542] width 214 height 37
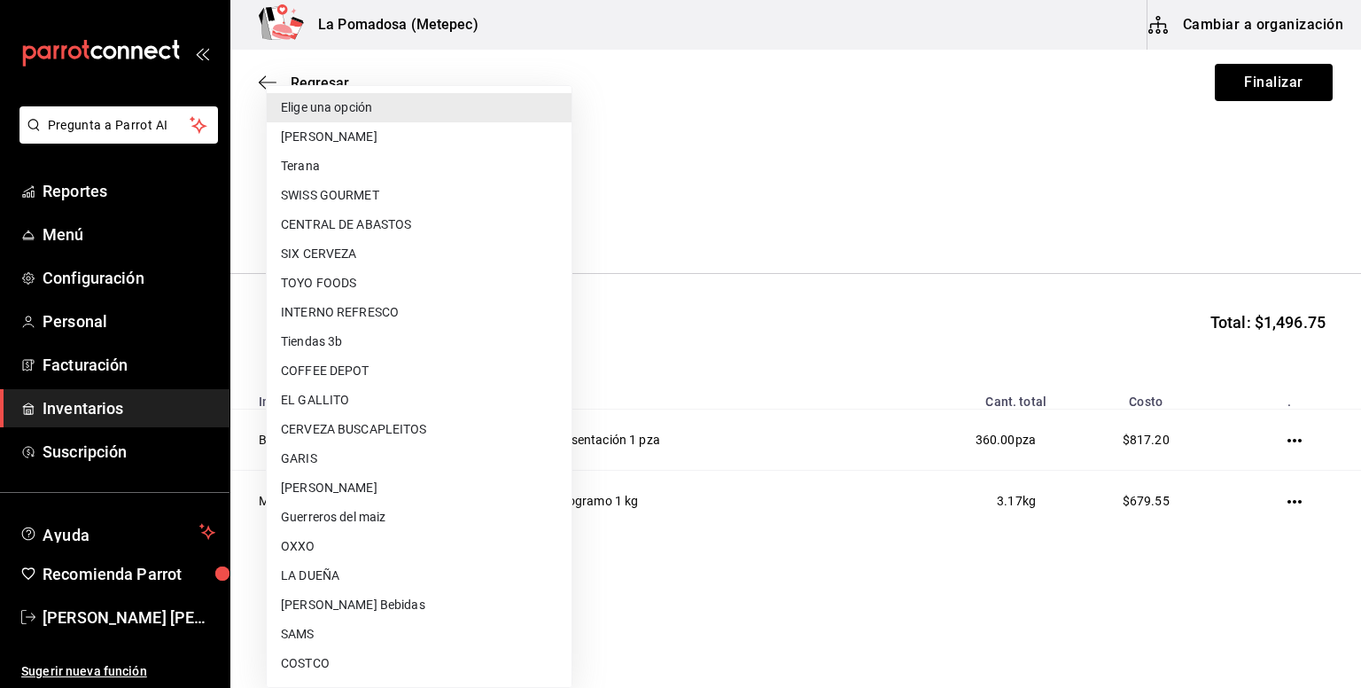
click at [432, 219] on body "Pregunta a Parrot AI Reportes Menú Configuración Personal Facturación Inventari…" at bounding box center [680, 293] width 1361 height 587
click at [354, 651] on li "COSTCO" at bounding box center [419, 663] width 305 height 29
type input "b1d370a3-562e-4a8b-9086-c31b12c54b4c"
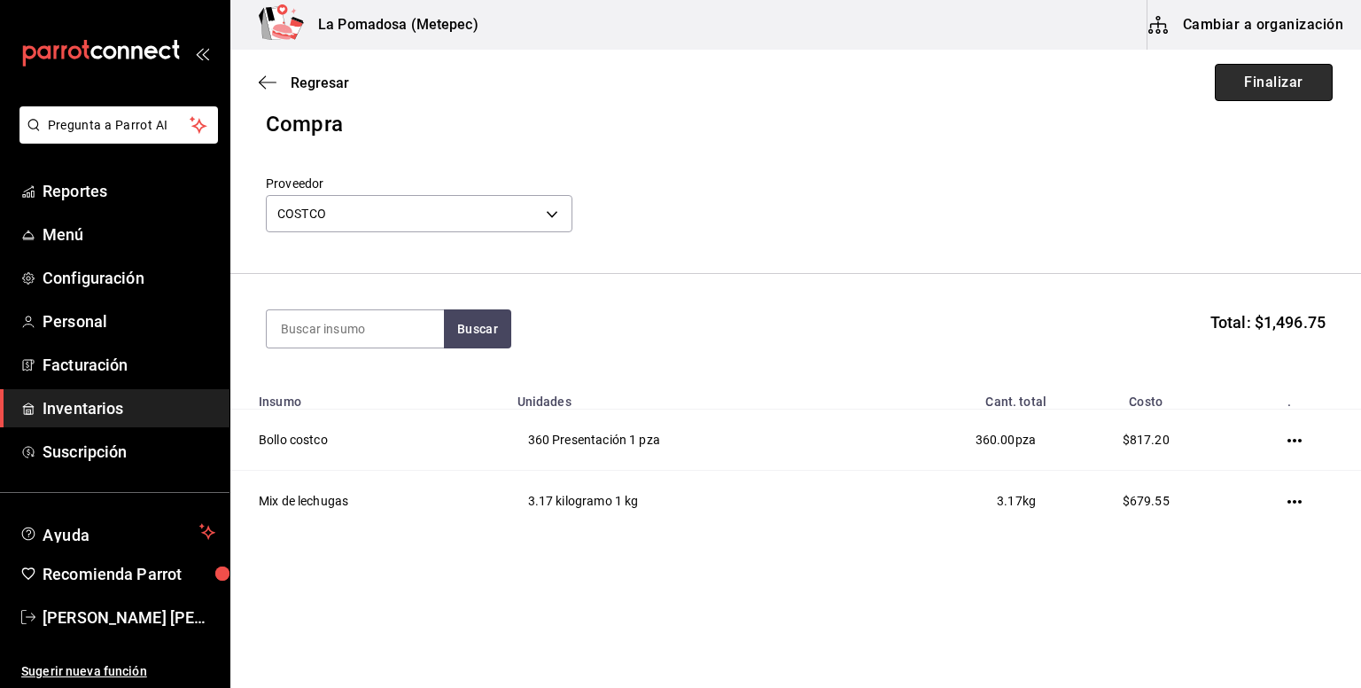
click at [1267, 86] on button "Finalizar" at bounding box center [1274, 82] width 118 height 37
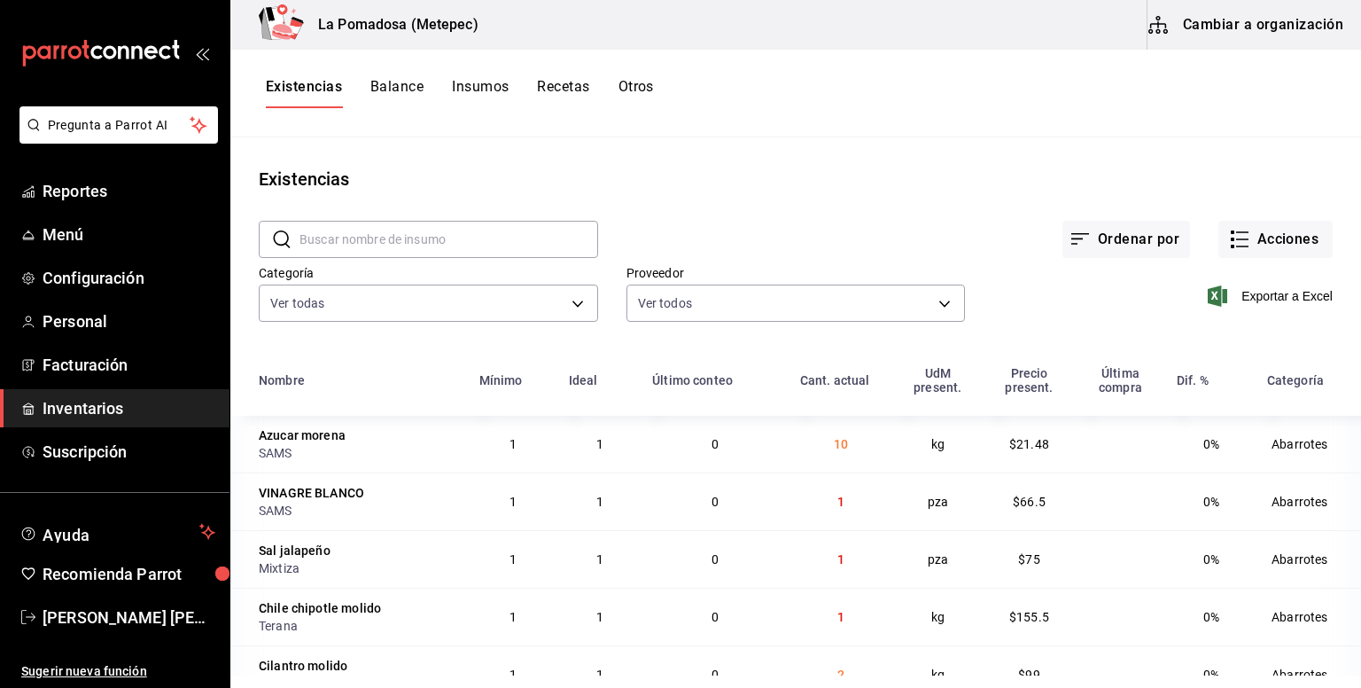
click at [1223, 260] on div "Exportar a Excel" at bounding box center [1149, 282] width 368 height 90
click at [1264, 240] on button "Acciones" at bounding box center [1275, 239] width 114 height 37
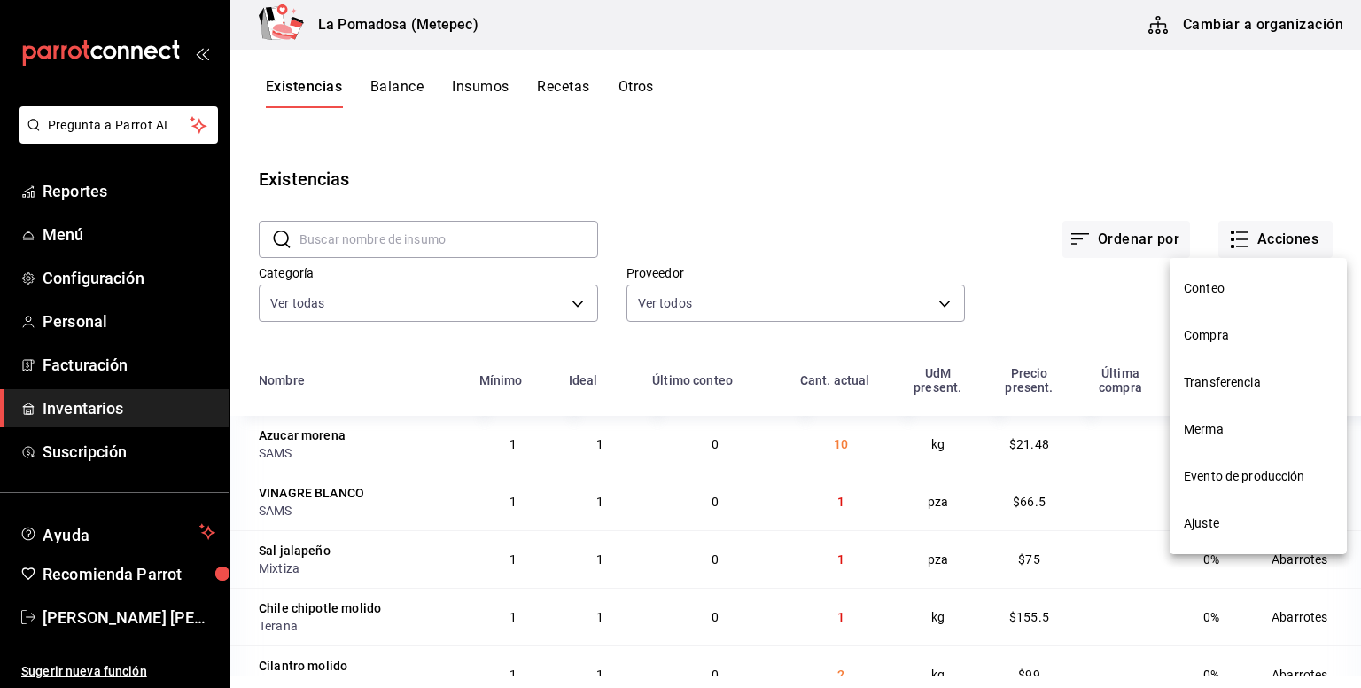
click at [1221, 326] on span "Compra" at bounding box center [1258, 335] width 149 height 19
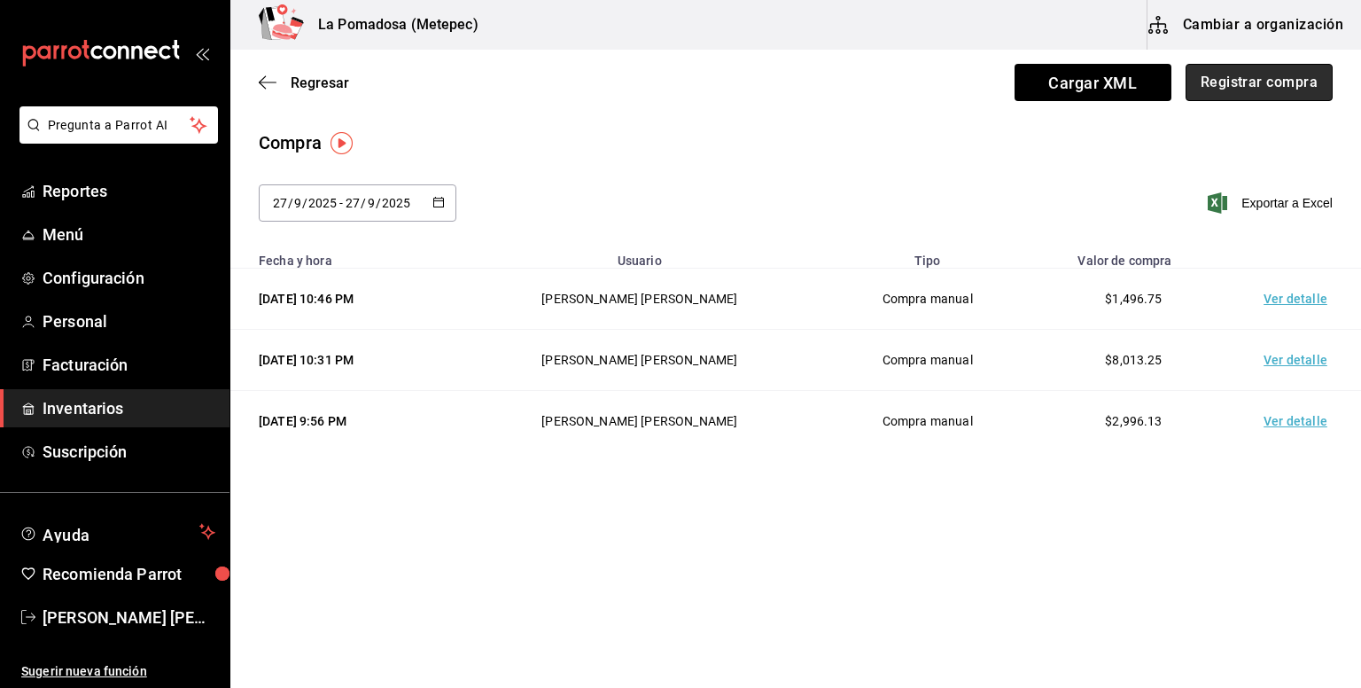
click at [1229, 82] on button "Registrar compra" at bounding box center [1259, 82] width 147 height 37
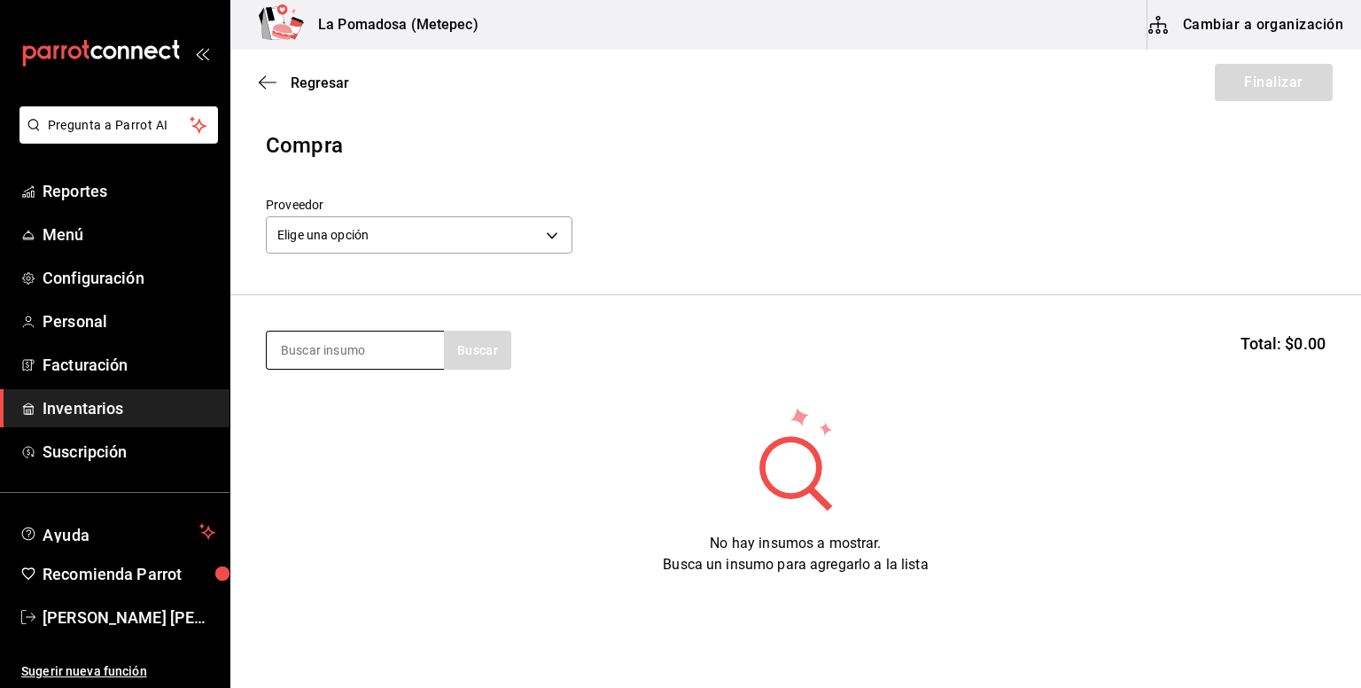
click at [358, 352] on input at bounding box center [355, 349] width 177 height 37
type input "b"
type input "blu"
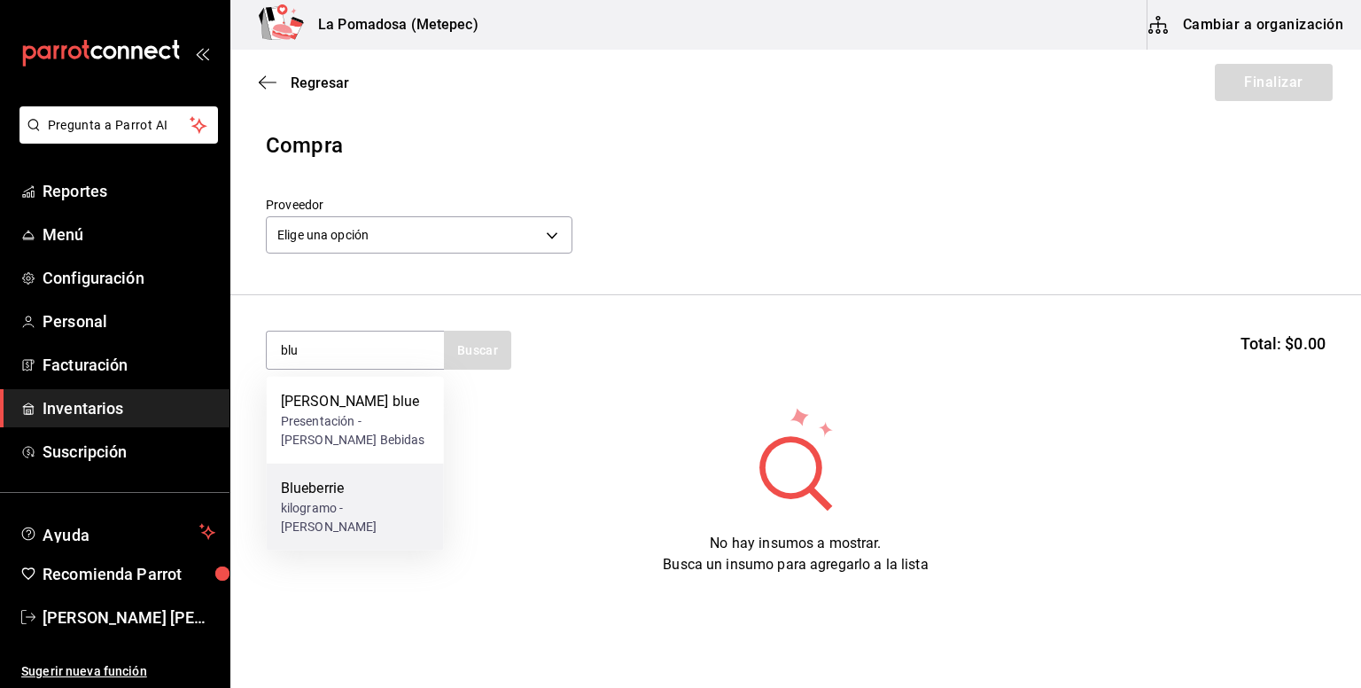
click at [325, 494] on div "Blueberrie" at bounding box center [355, 488] width 149 height 21
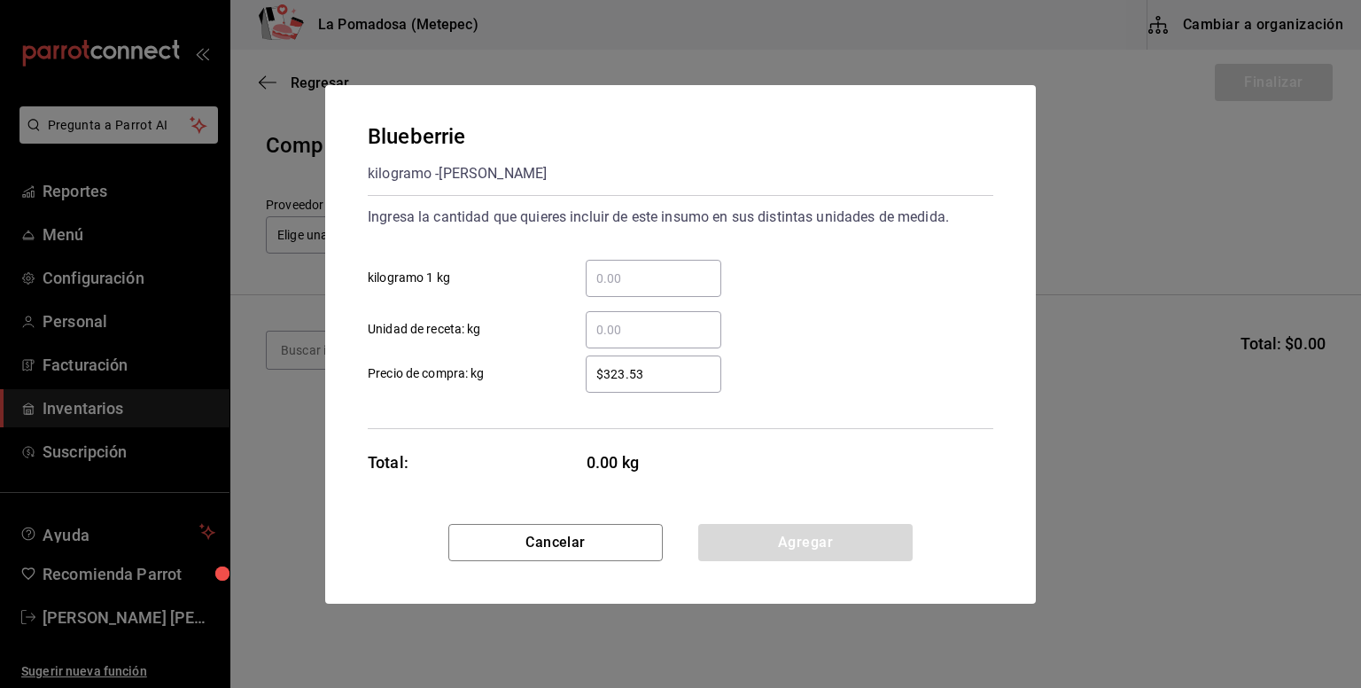
click at [655, 282] on input "​ kilogramo 1 kg" at bounding box center [654, 278] width 136 height 21
type input ".17"
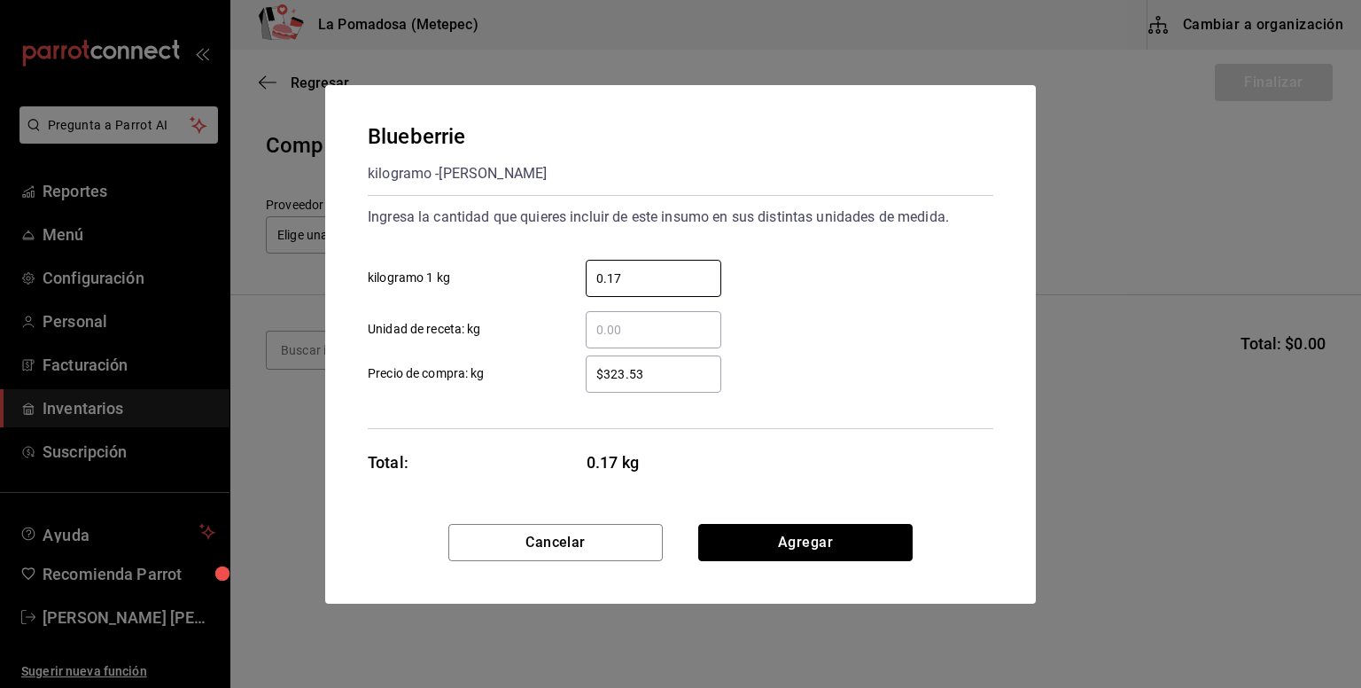
click at [829, 542] on button "Agregar" at bounding box center [805, 542] width 214 height 37
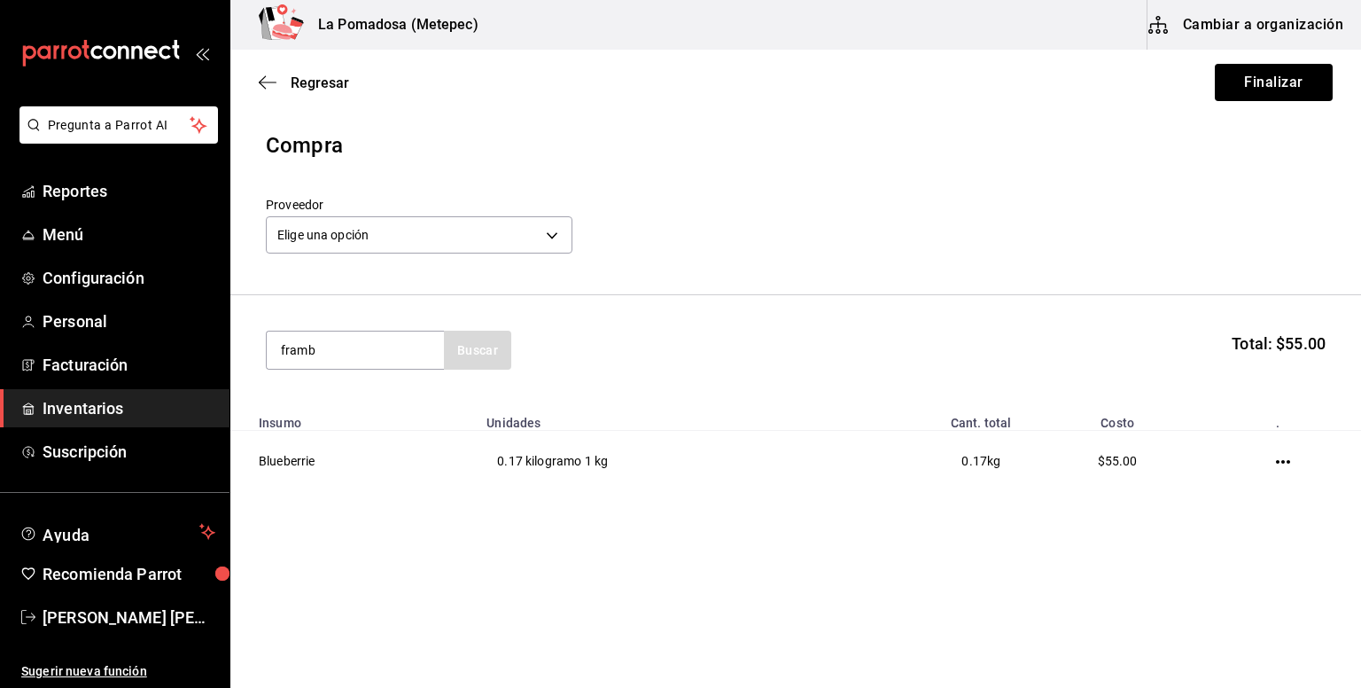
type input "framb"
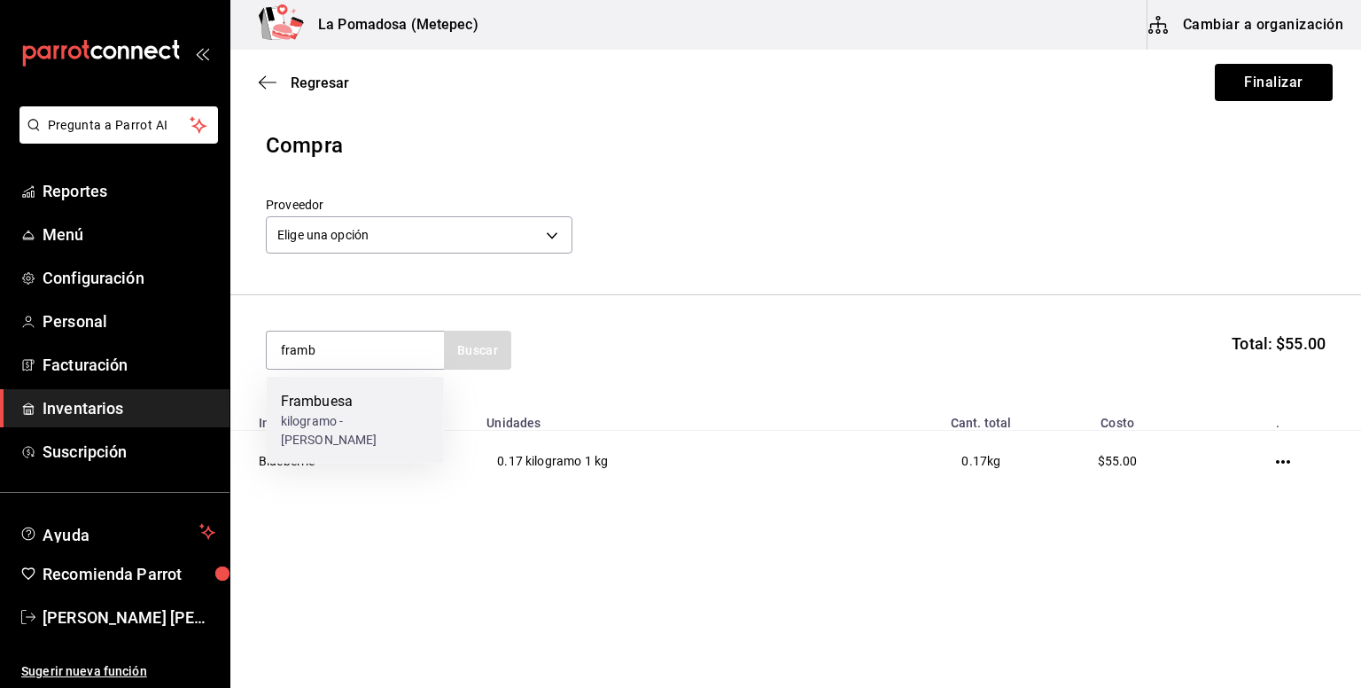
click at [400, 419] on div "kilogramo - [PERSON_NAME]" at bounding box center [355, 430] width 149 height 37
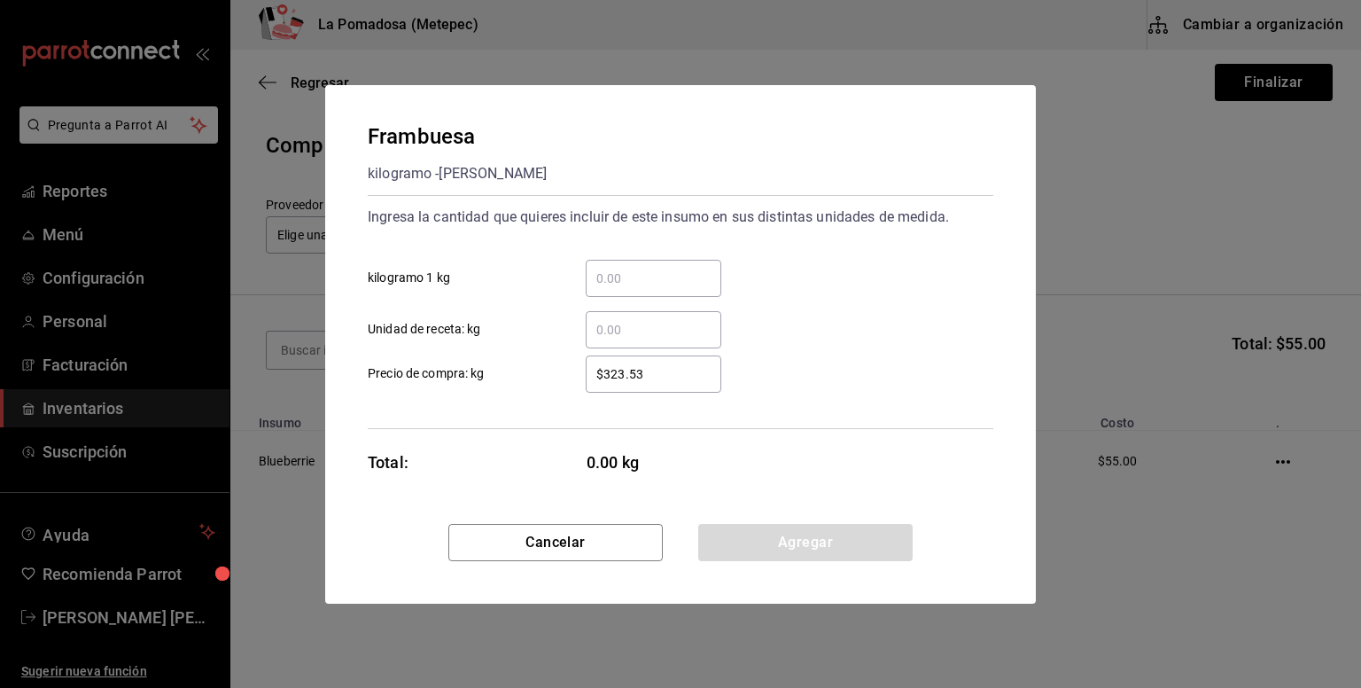
click at [625, 284] on input "​ kilogramo 1 kg" at bounding box center [654, 278] width 136 height 21
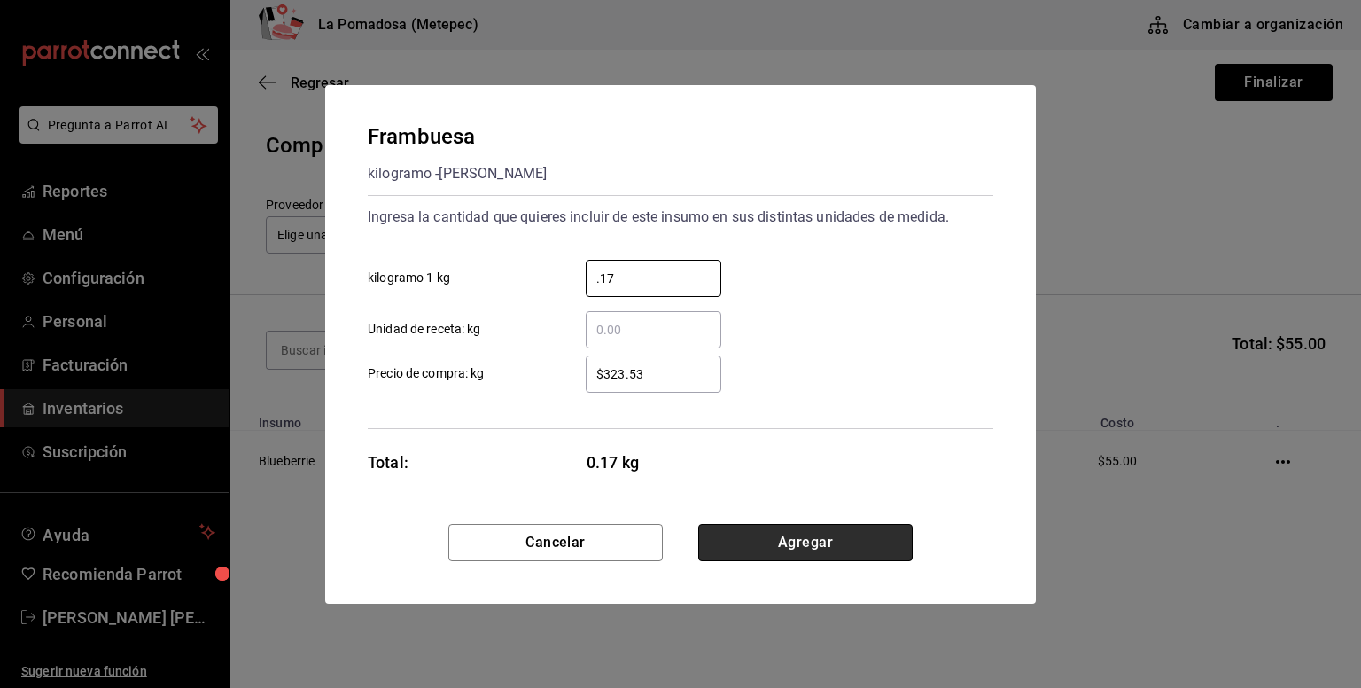
type input "0.17"
click at [818, 544] on button "Agregar" at bounding box center [805, 542] width 214 height 37
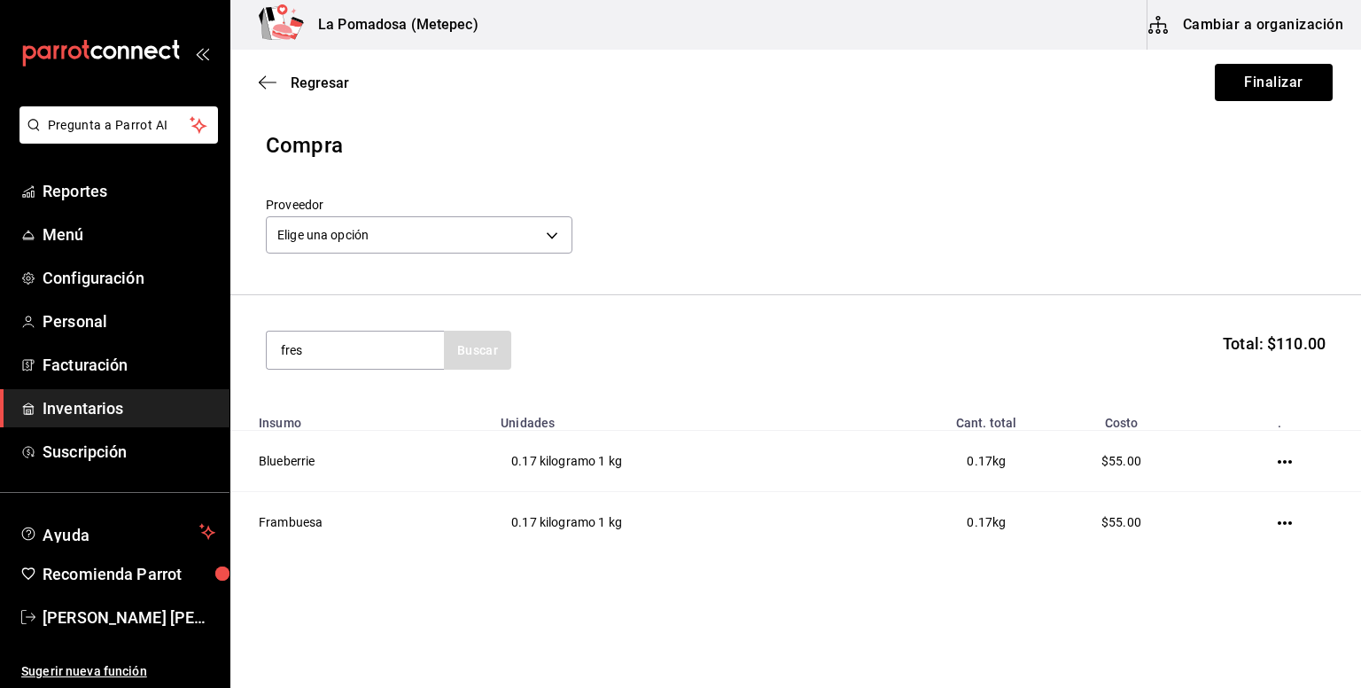
type input "fres"
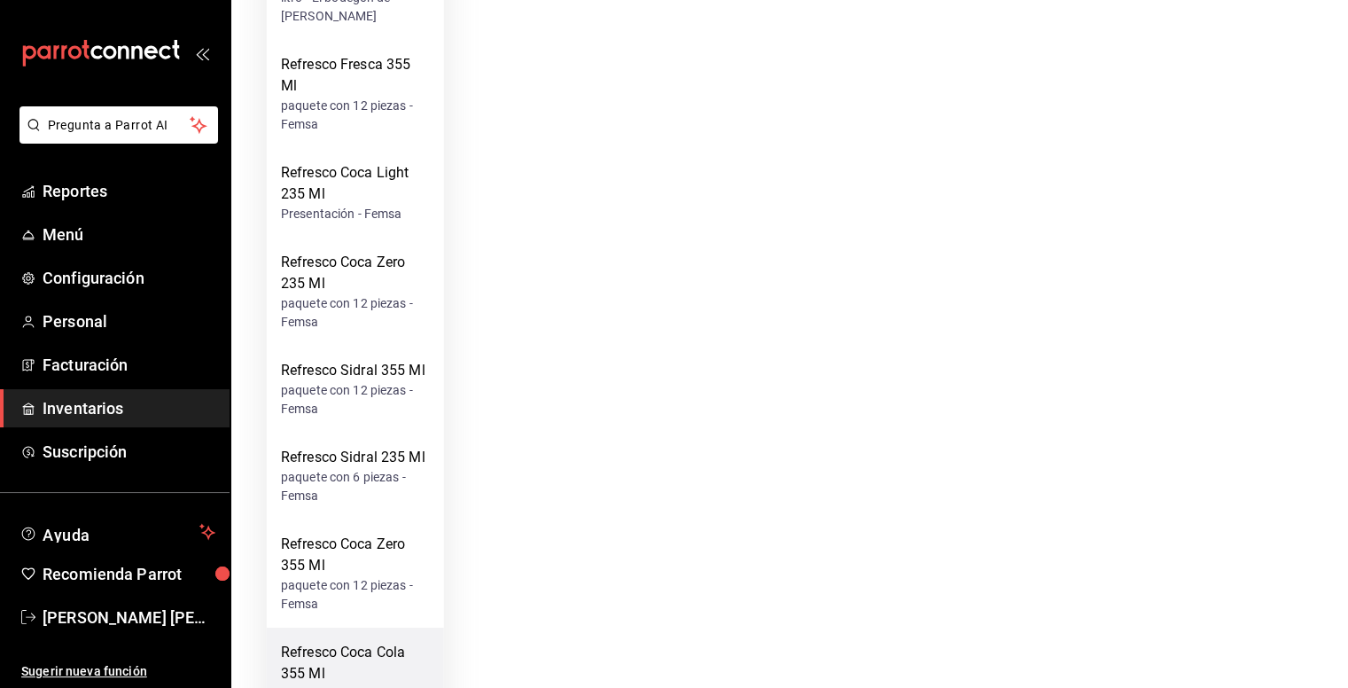
scroll to position [827, 0]
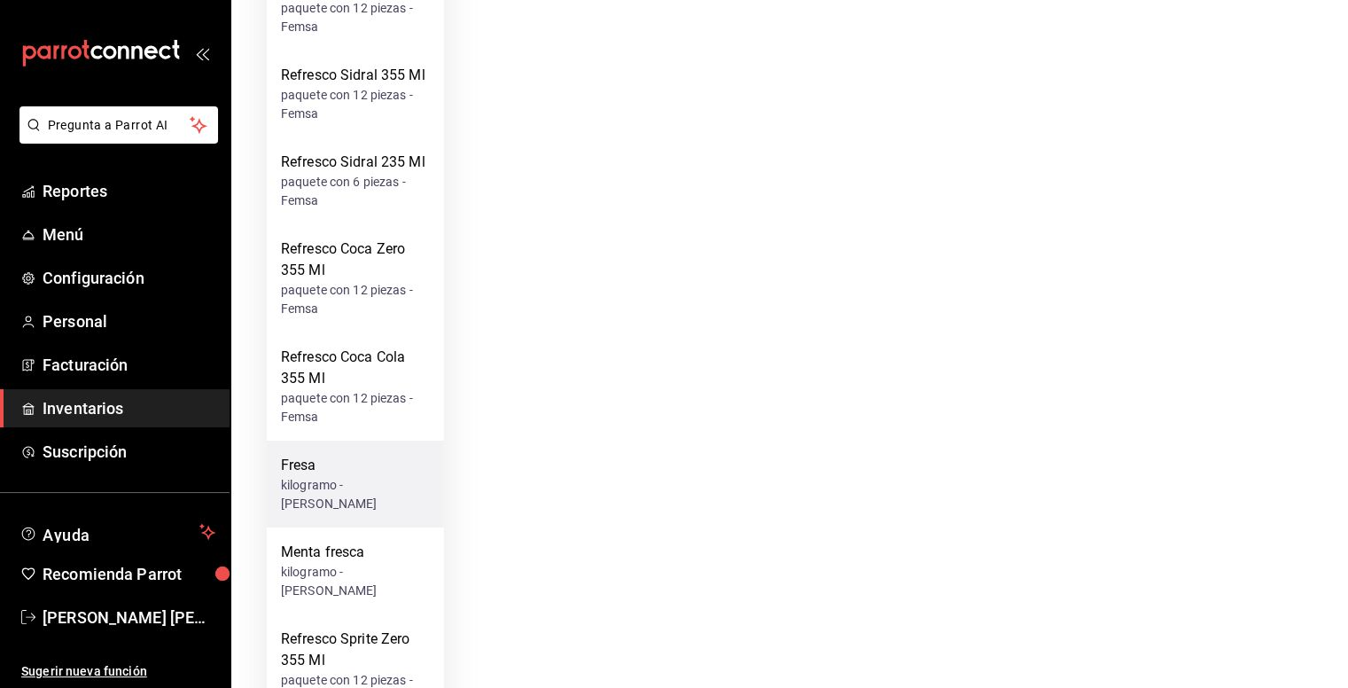
click at [362, 455] on div "Fresa" at bounding box center [355, 465] width 149 height 21
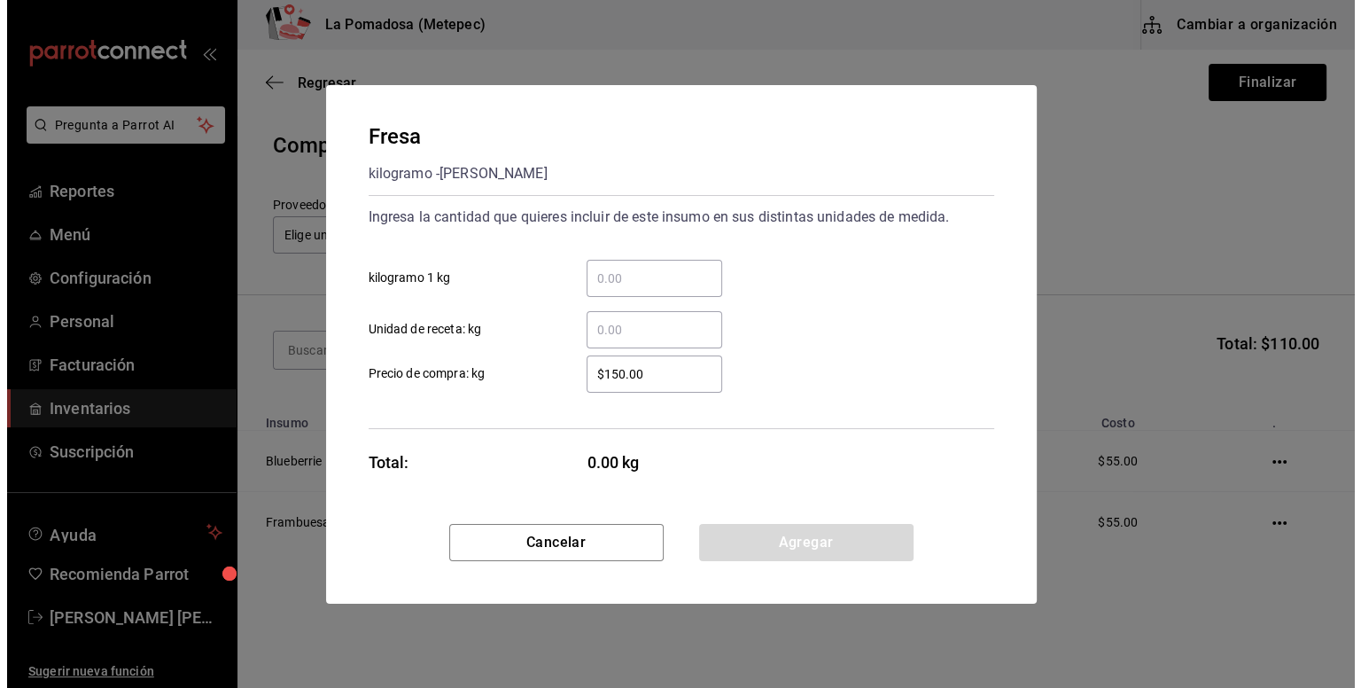
scroll to position [0, 0]
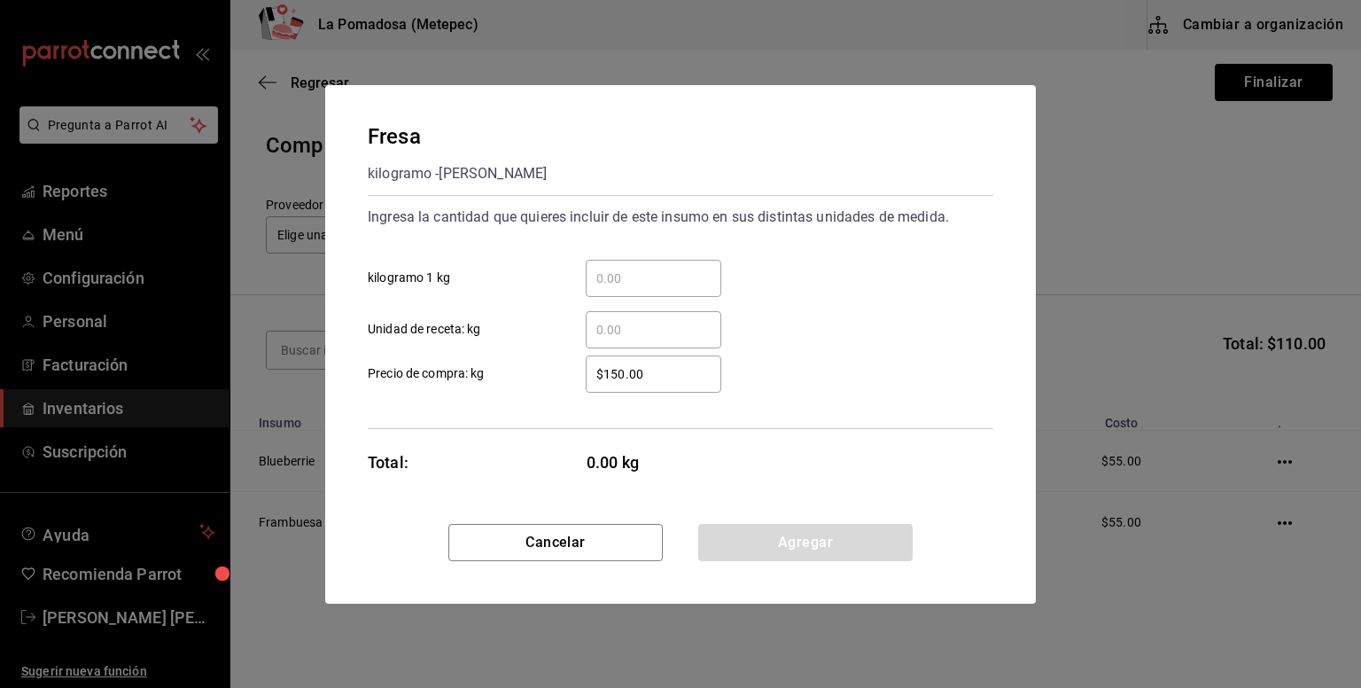
click at [659, 276] on input "​ kilogramo 1 kg" at bounding box center [654, 278] width 136 height 21
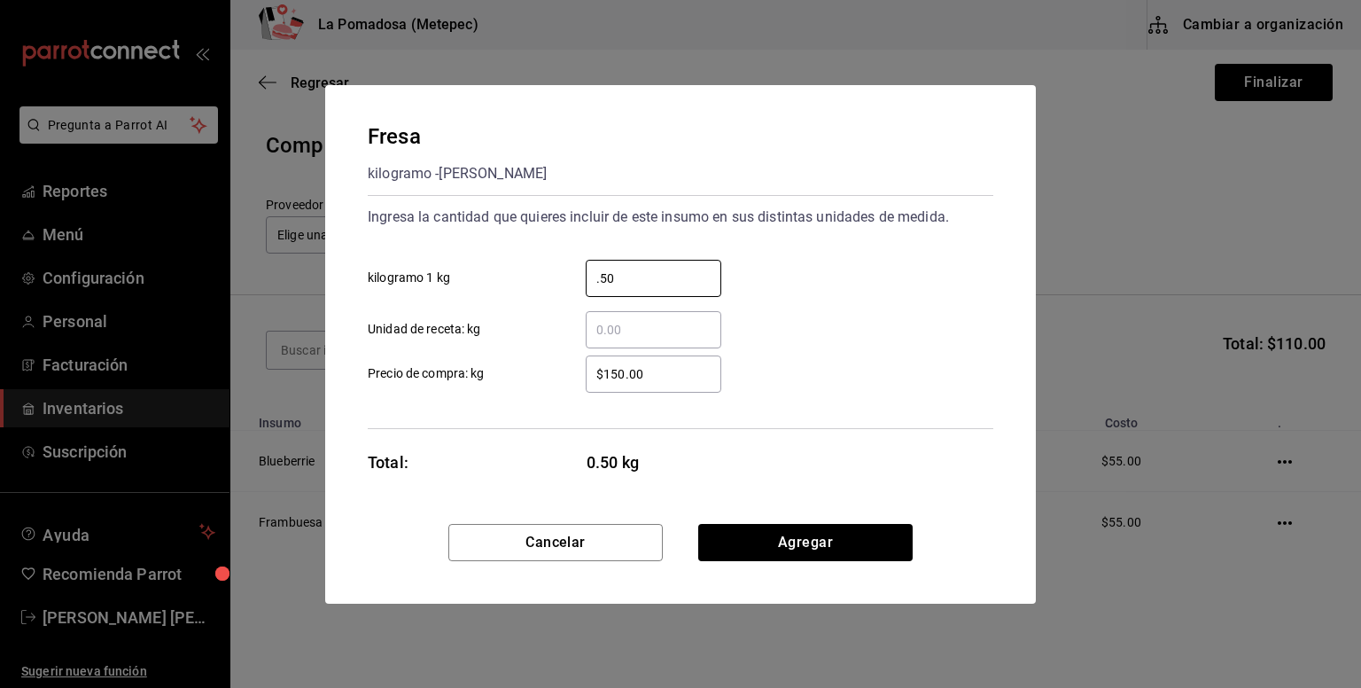
type input "0.50"
click at [634, 372] on input "$150.00" at bounding box center [654, 373] width 136 height 21
click at [635, 373] on input "$150.00" at bounding box center [654, 373] width 136 height 21
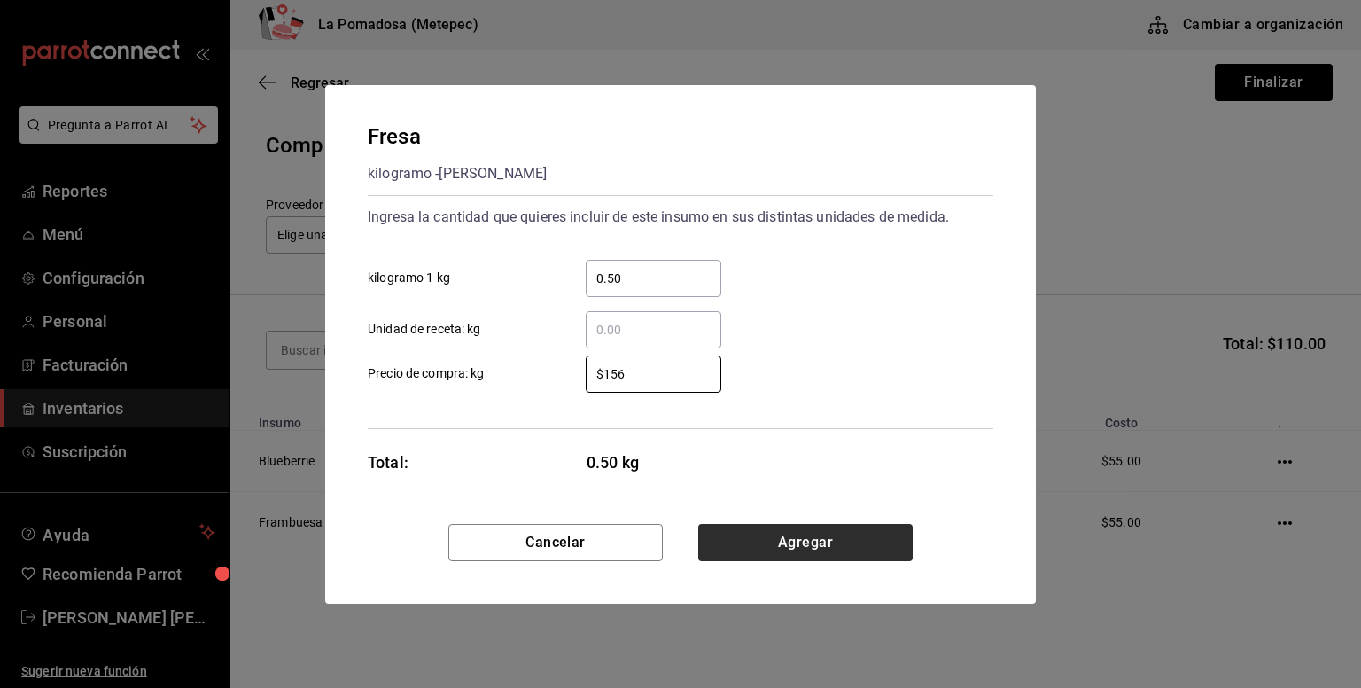
type input "$156"
click at [794, 545] on button "Agregar" at bounding box center [805, 542] width 214 height 37
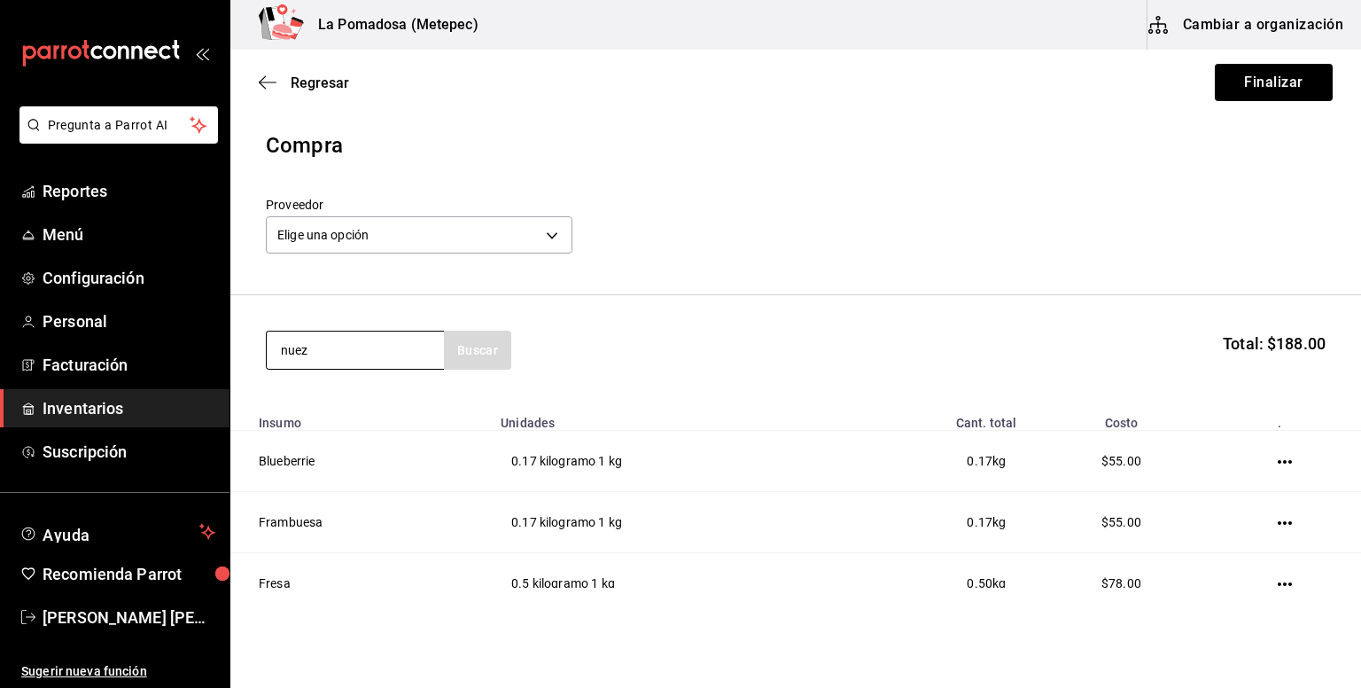
type input "nuez"
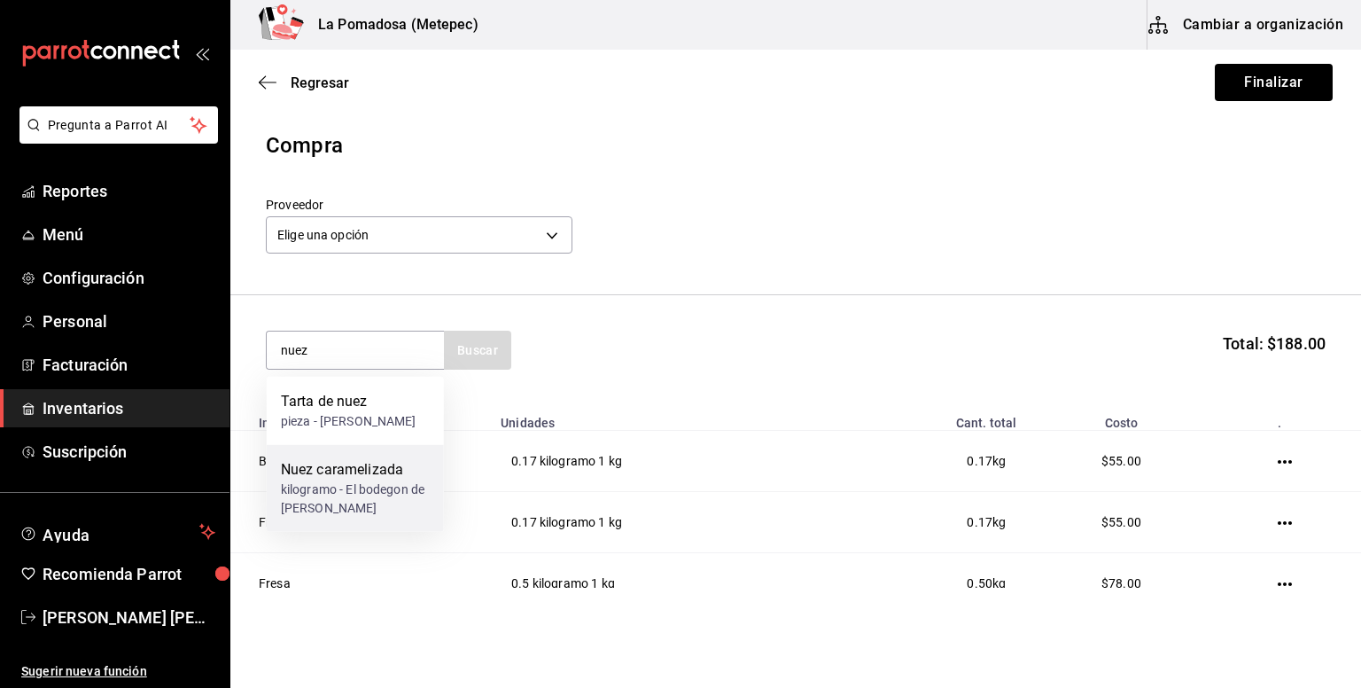
click at [404, 484] on div "kilogramo - El bodegon de [PERSON_NAME]" at bounding box center [355, 498] width 149 height 37
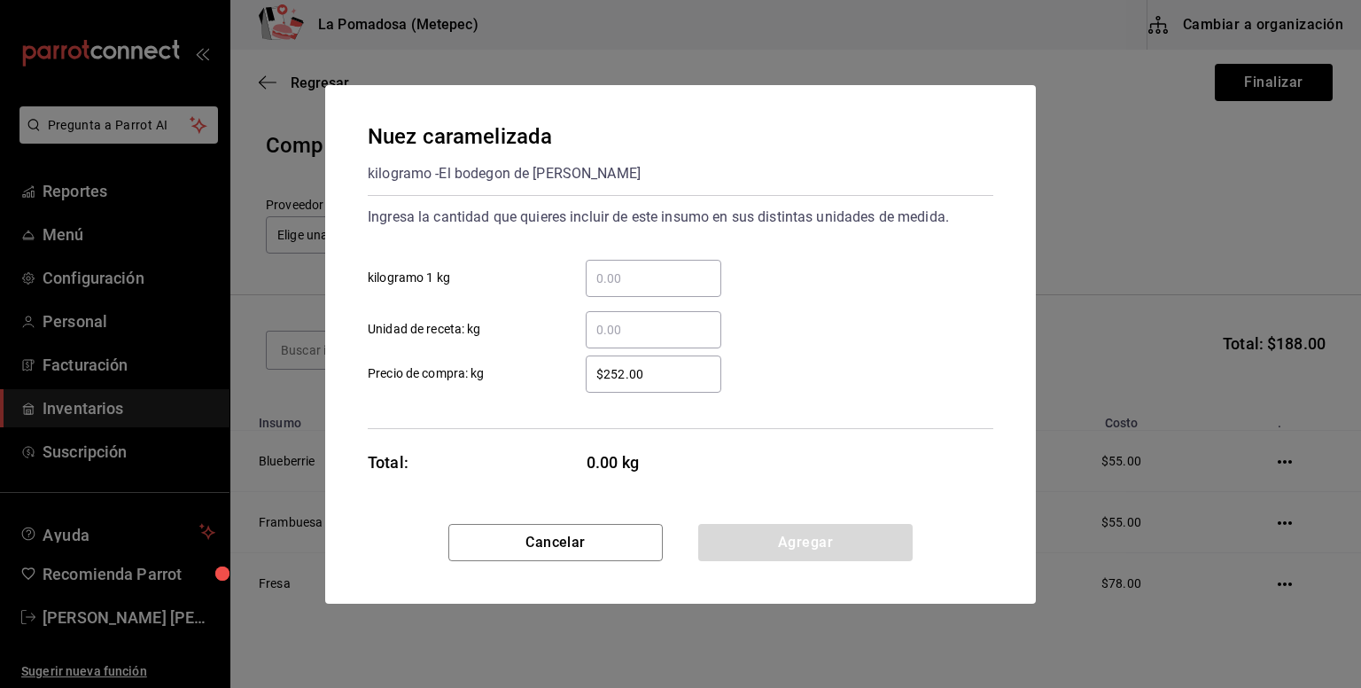
click at [660, 278] on input "​ kilogramo 1 kg" at bounding box center [654, 278] width 136 height 21
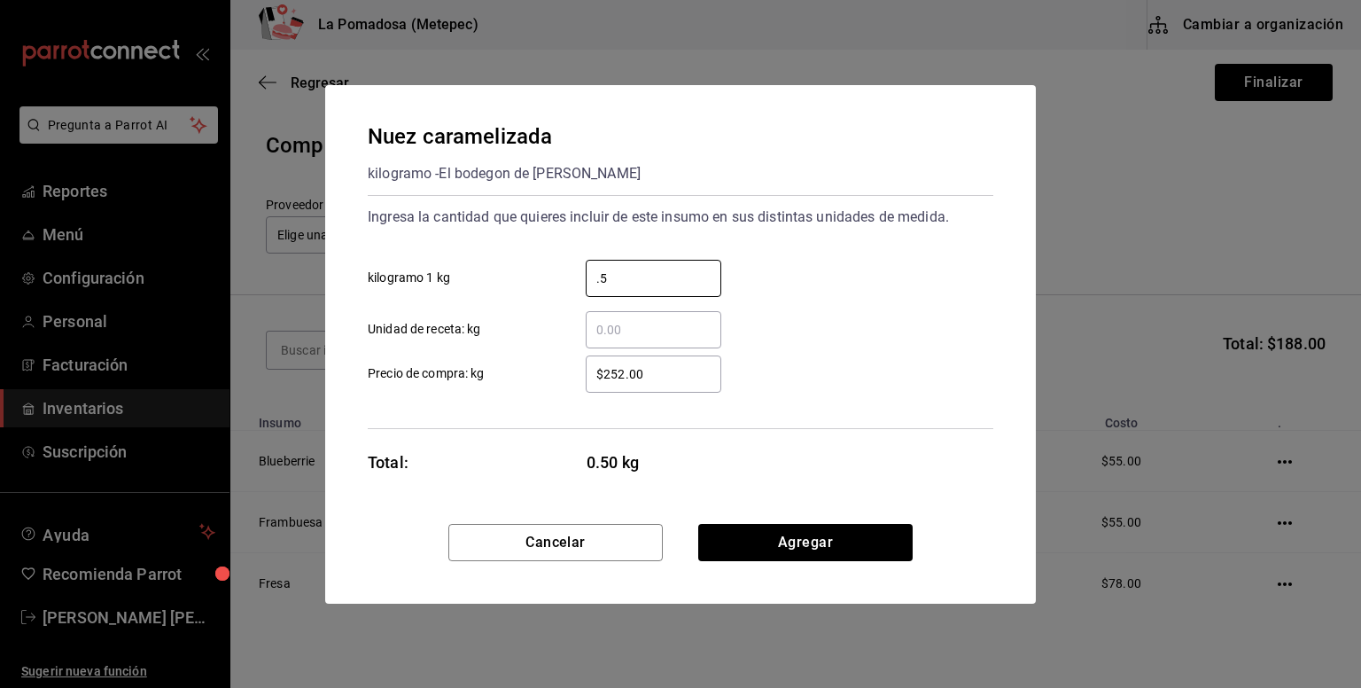
type input "0.5"
click at [608, 375] on input "$252.00" at bounding box center [654, 373] width 136 height 21
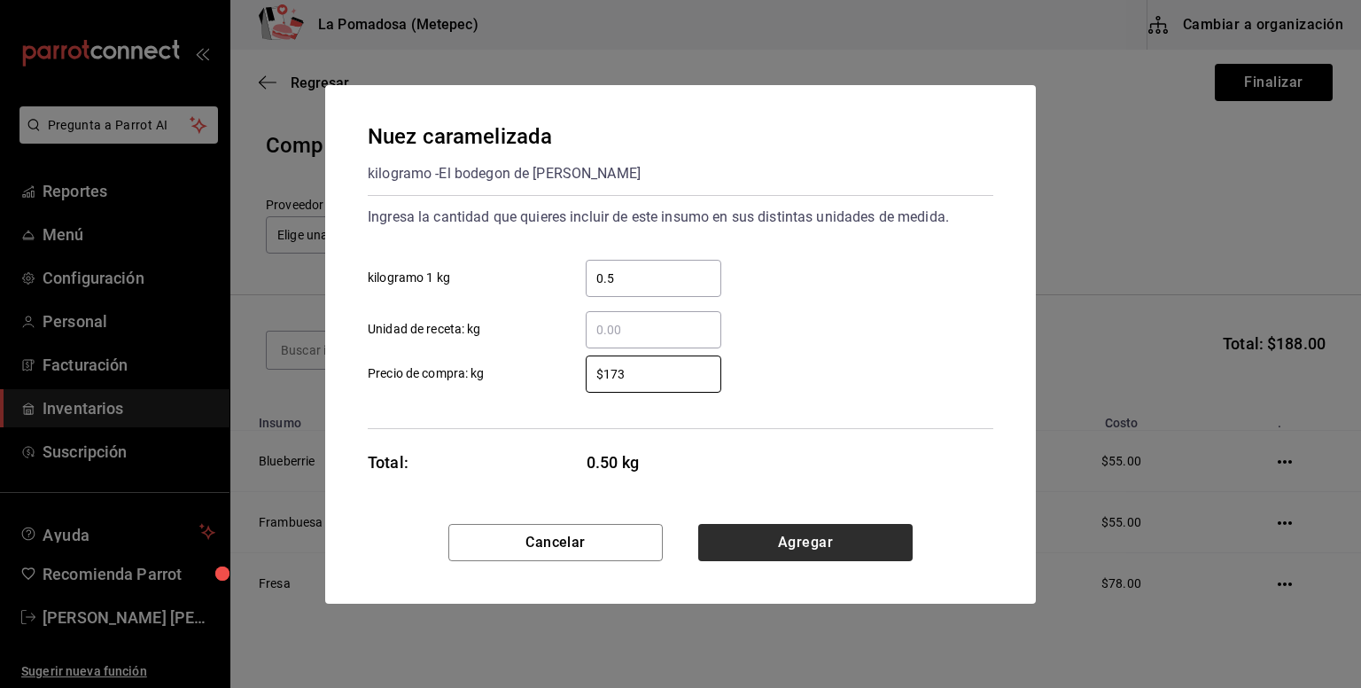
type input "$173"
click at [775, 540] on button "Agregar" at bounding box center [805, 542] width 214 height 37
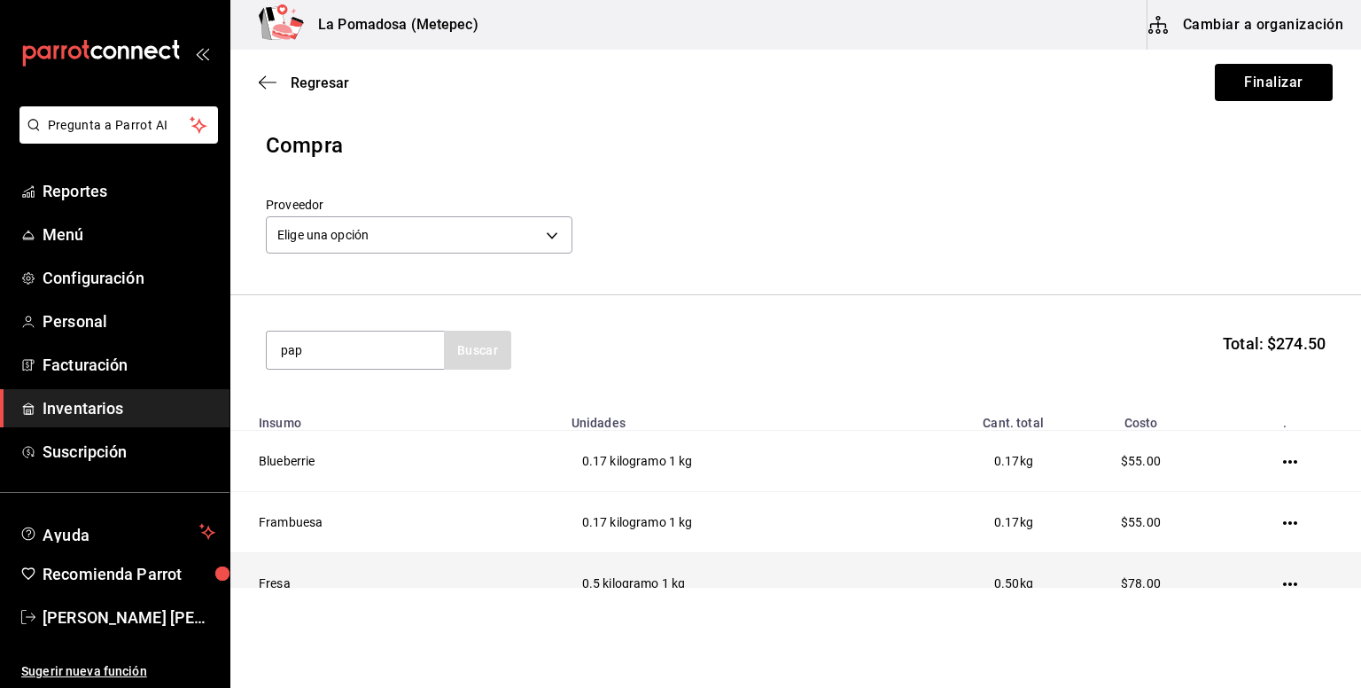
type input "pap"
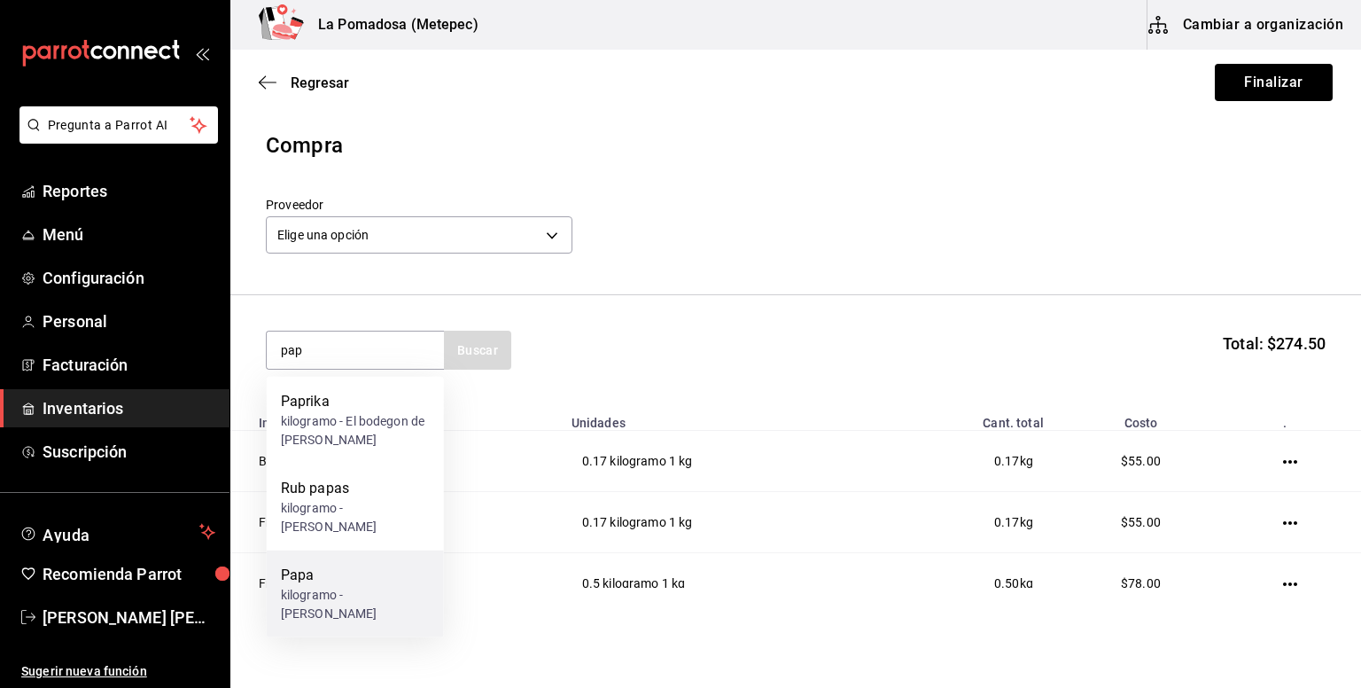
click at [365, 564] on div "Papa" at bounding box center [355, 574] width 149 height 21
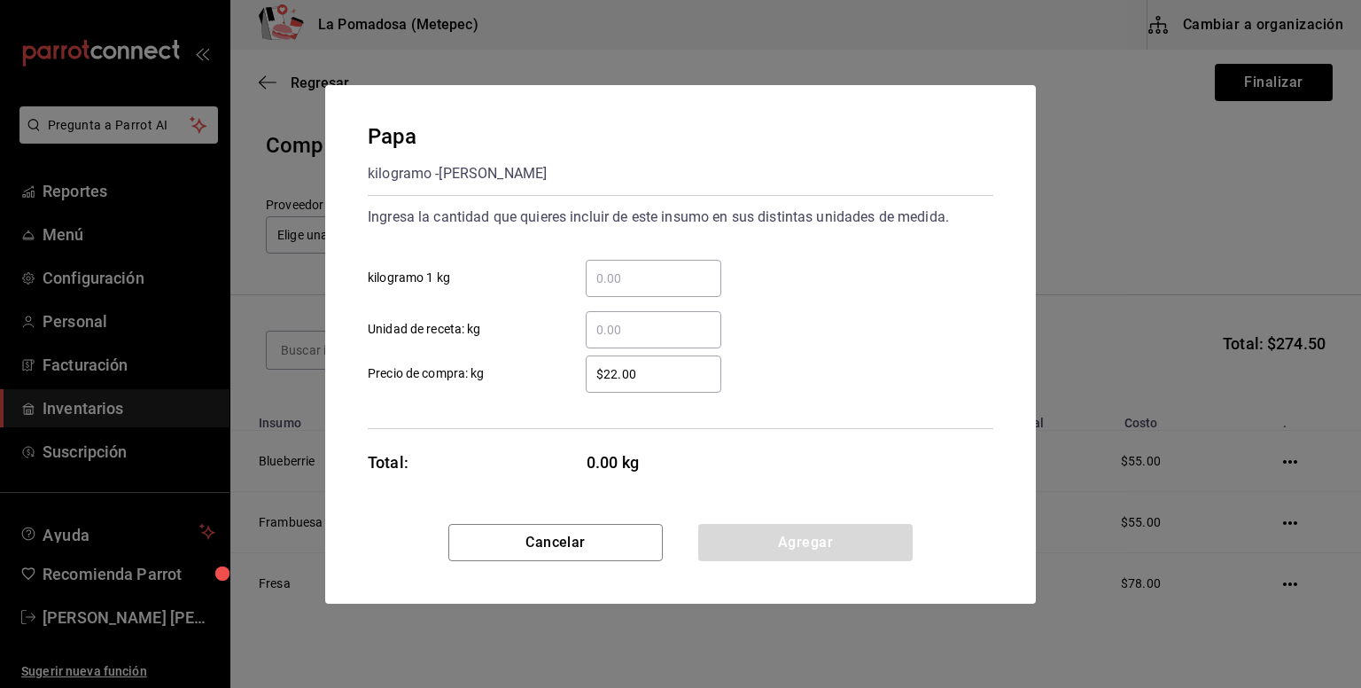
click at [656, 280] on input "​ kilogramo 1 kg" at bounding box center [654, 278] width 136 height 21
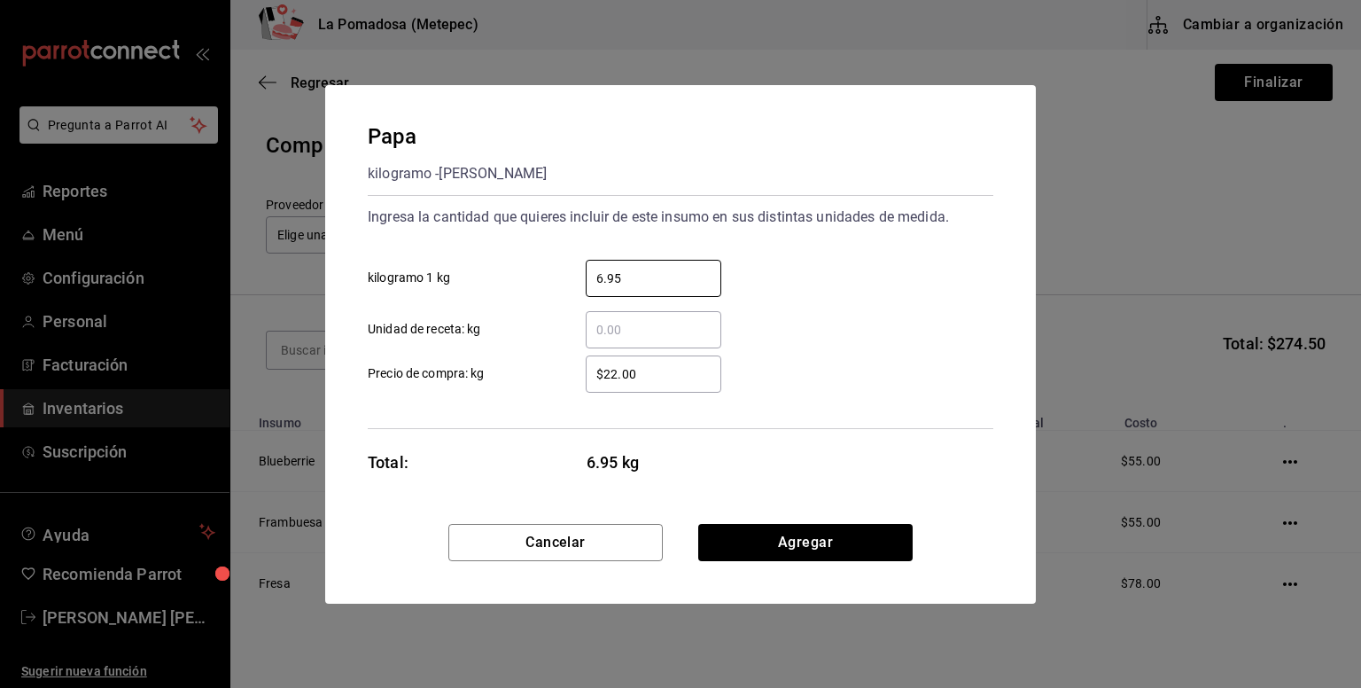
type input "6.95"
drag, startPoint x: 649, startPoint y: 373, endPoint x: 472, endPoint y: 367, distance: 176.4
click at [489, 376] on label "$22.00 ​ Precio de compra: kg" at bounding box center [545, 373] width 354 height 37
type input "$26.50"
click at [800, 575] on div "Cancelar Agregar" at bounding box center [680, 564] width 711 height 80
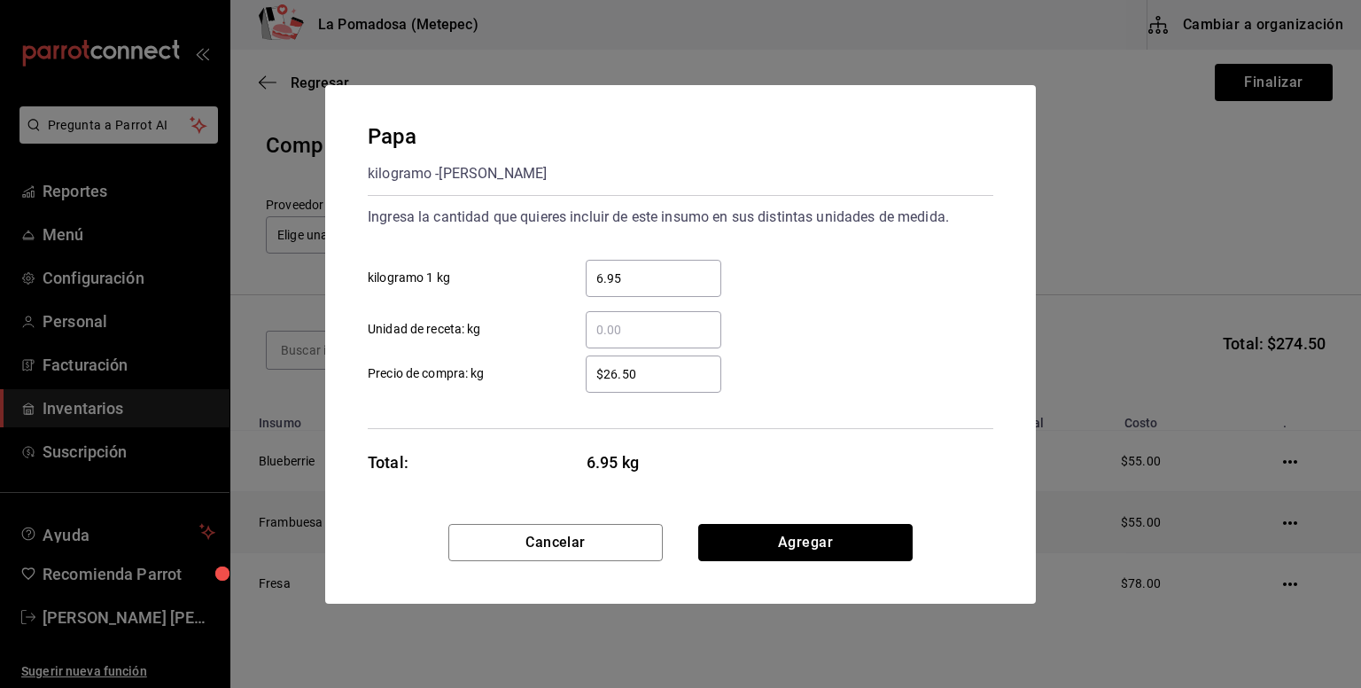
click at [815, 550] on button "Agregar" at bounding box center [805, 542] width 214 height 37
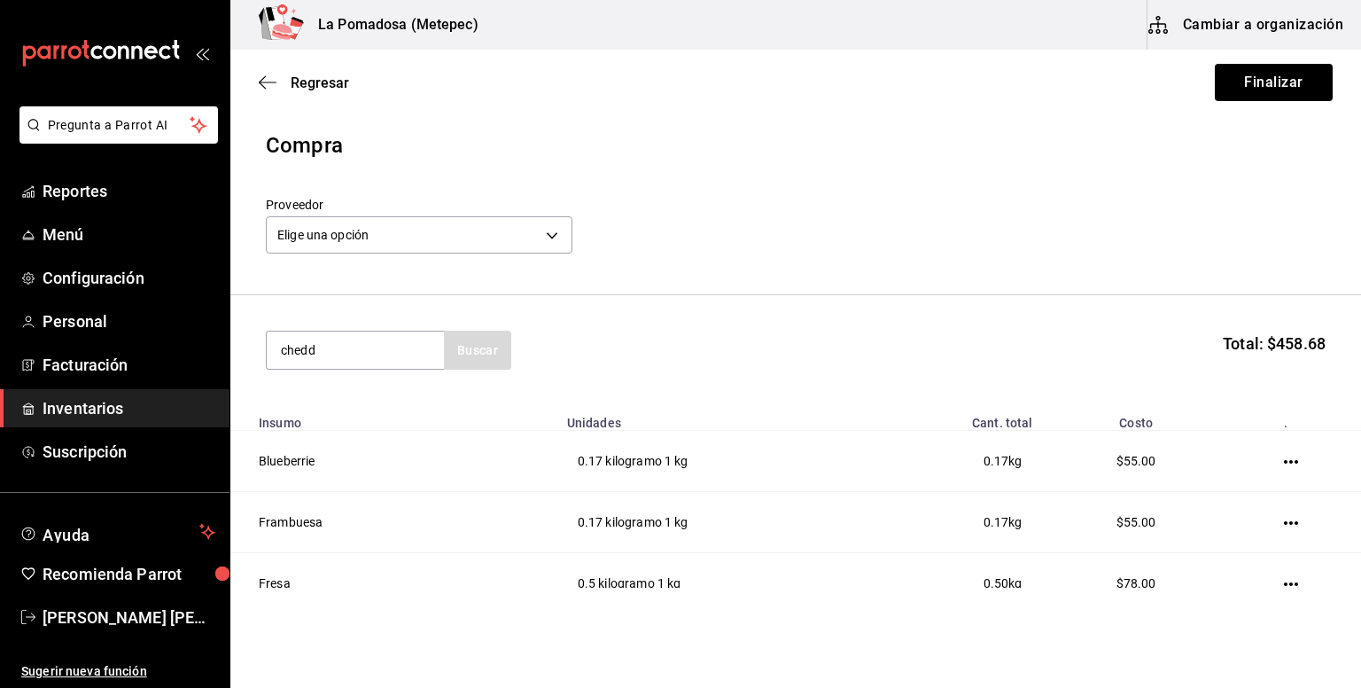
type input "chedd"
click at [342, 438] on div "Queso cheddar kilogramo - GARIS" at bounding box center [355, 411] width 177 height 68
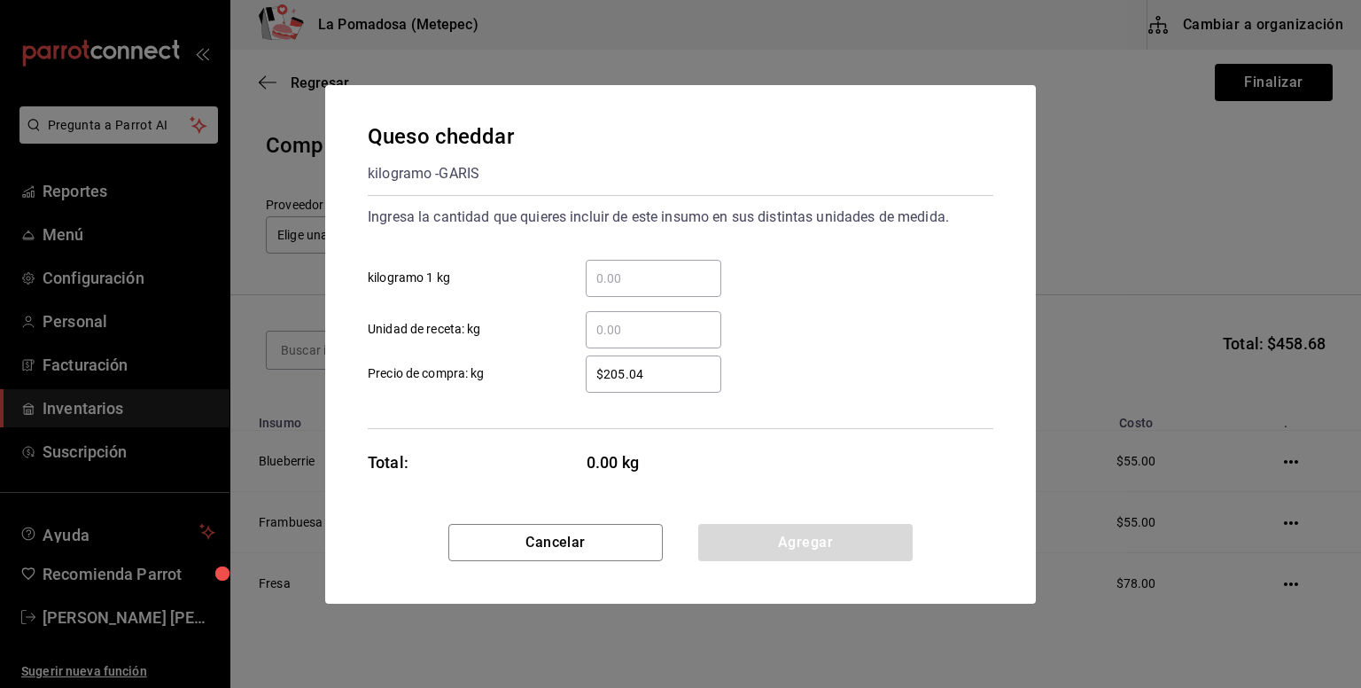
click at [641, 281] on input "​ kilogramo 1 kg" at bounding box center [654, 278] width 136 height 21
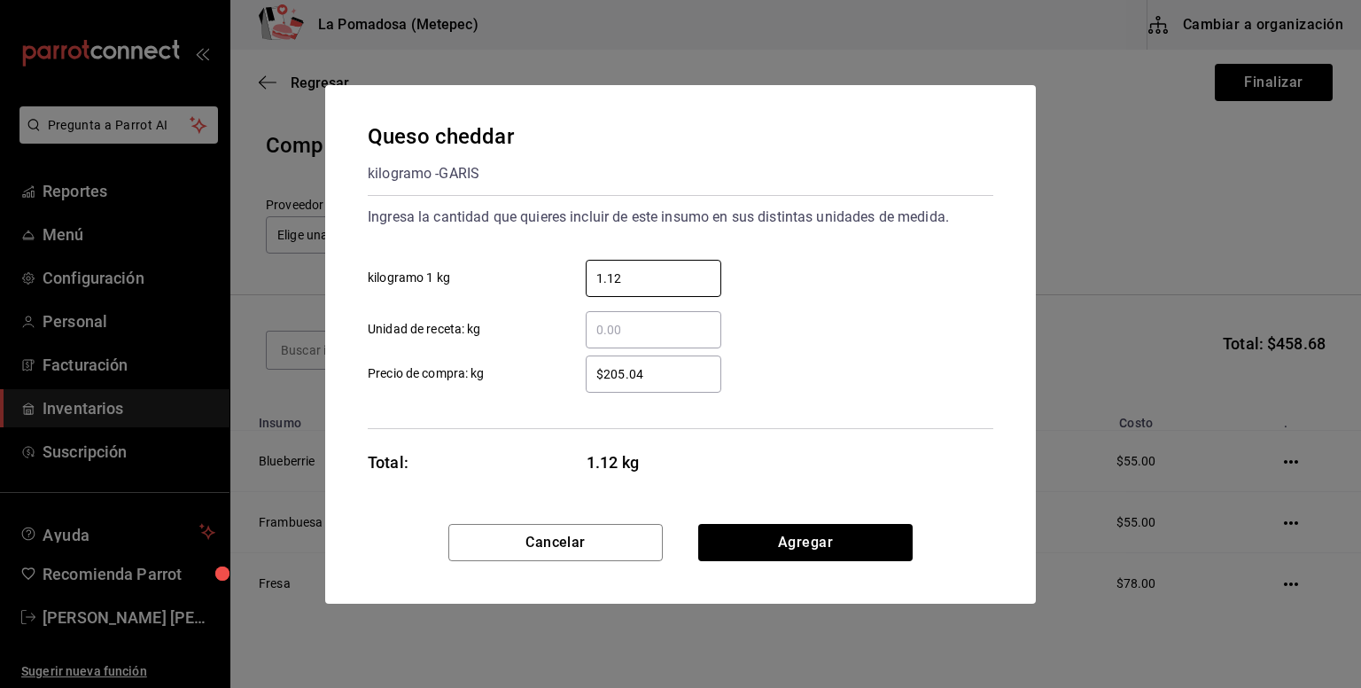
type input "1.12"
drag, startPoint x: 665, startPoint y: 374, endPoint x: 369, endPoint y: 366, distance: 296.9
click at [371, 366] on label "$205.04 ​ Precio de compra: kg" at bounding box center [545, 373] width 354 height 37
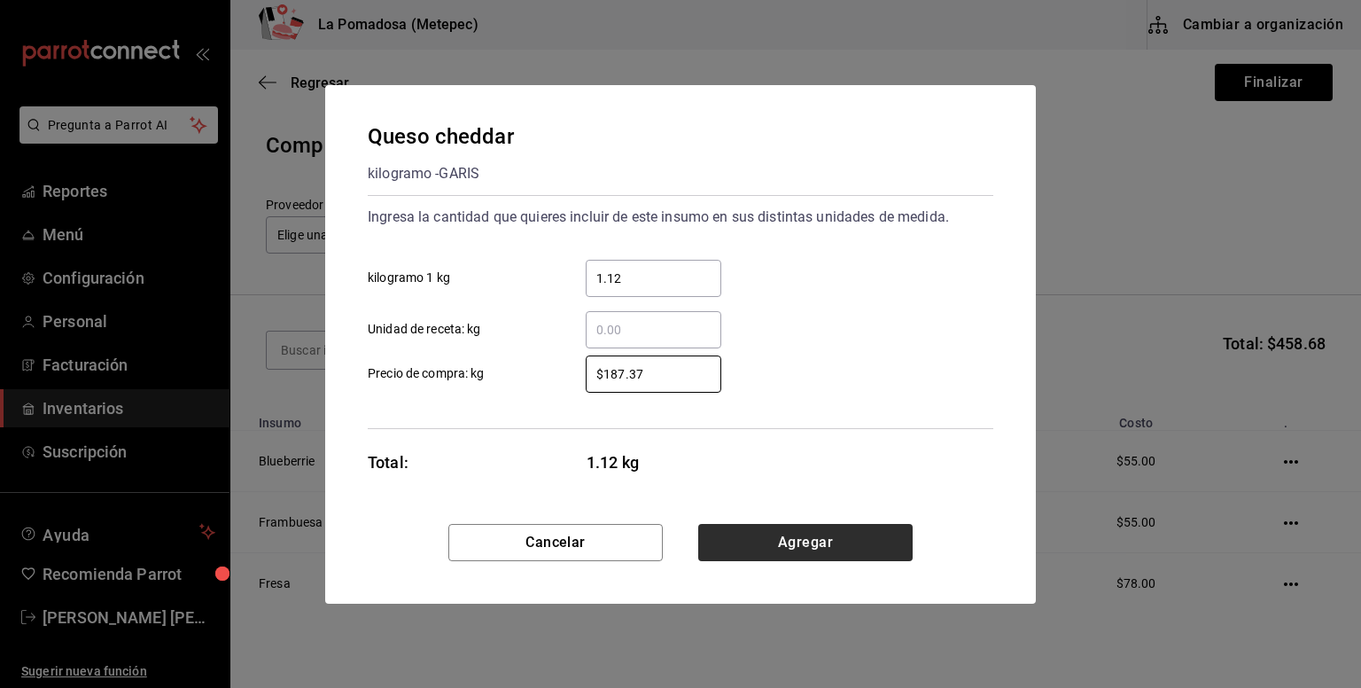
type input "$187.37"
click at [851, 545] on button "Agregar" at bounding box center [805, 542] width 214 height 37
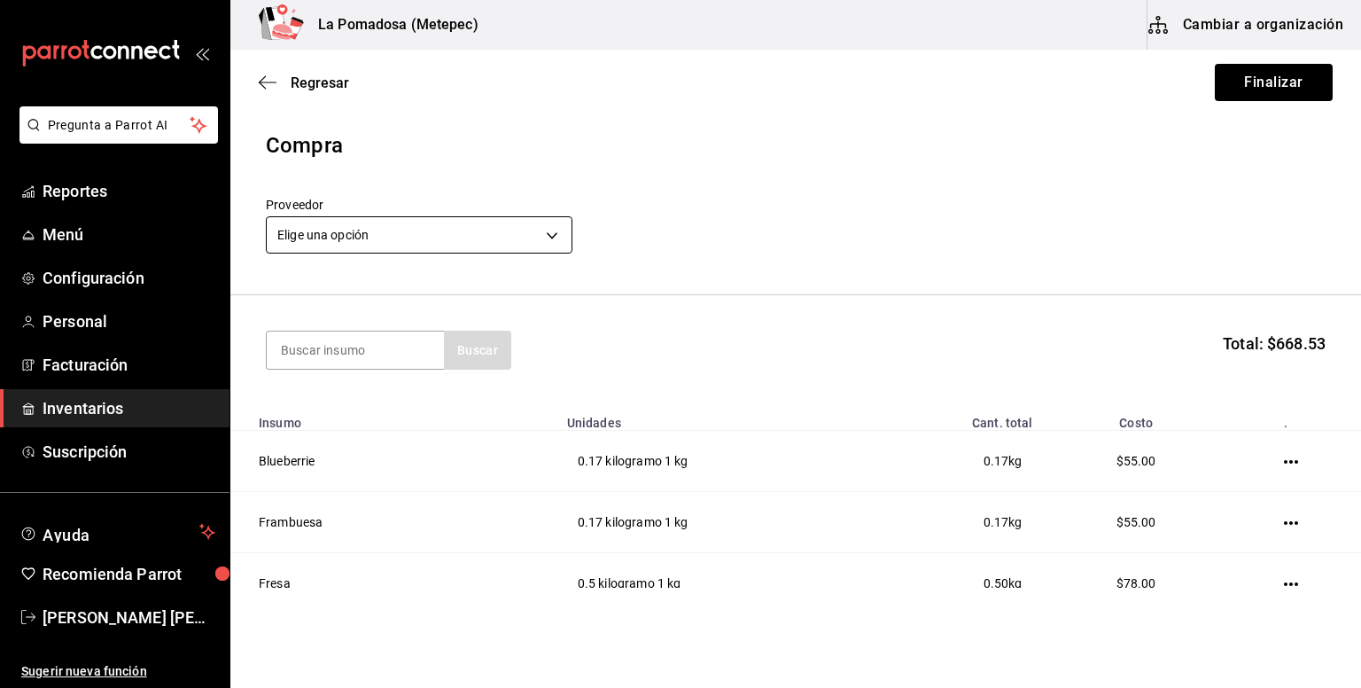
click at [380, 237] on body "Pregunta a Parrot AI Reportes Menú Configuración Personal Facturación Inventari…" at bounding box center [680, 293] width 1361 height 587
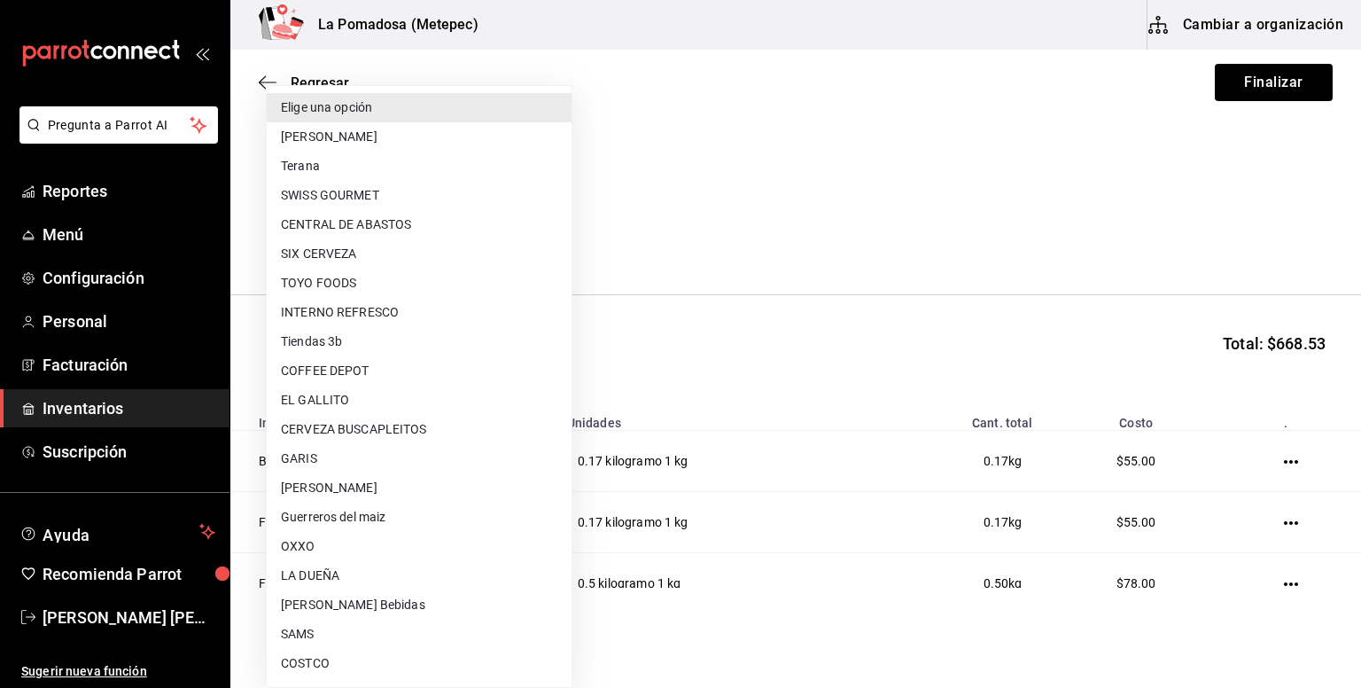
click at [320, 460] on li "GARIS" at bounding box center [419, 458] width 305 height 29
type input "a94b9b64-e833-4bbc-ad5b-82780096dbf6"
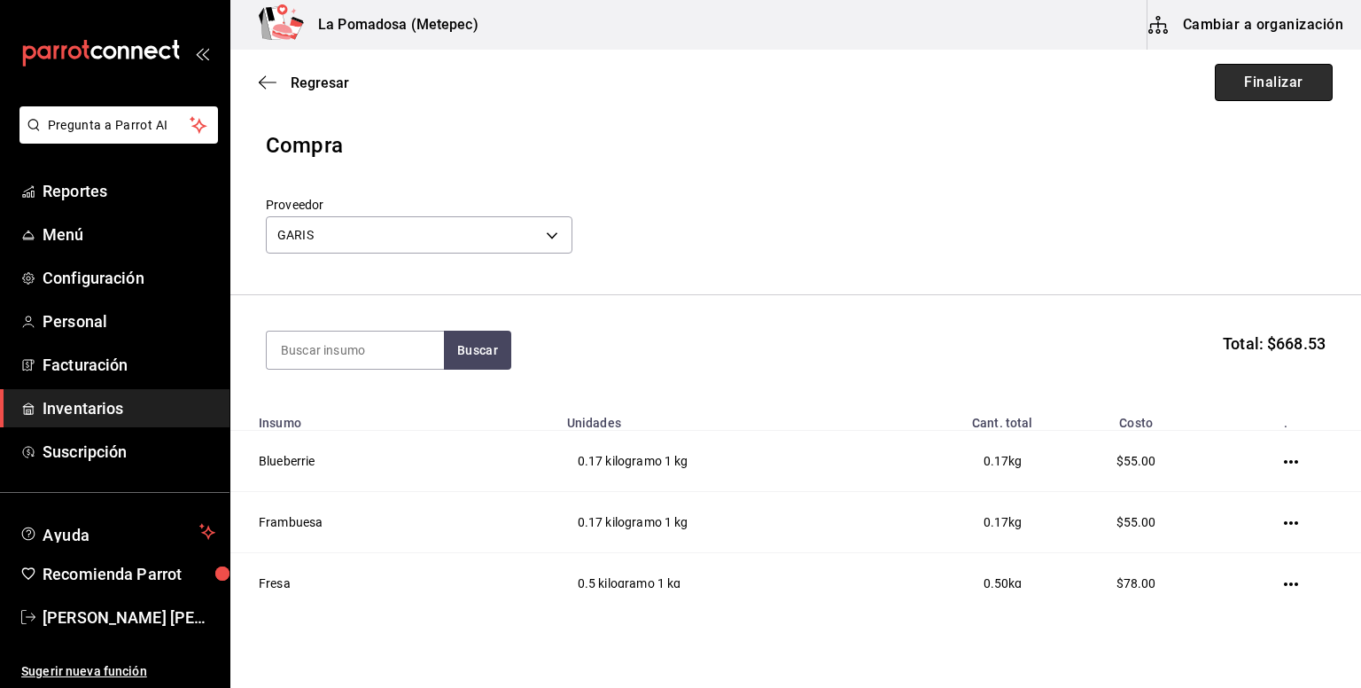
click at [1263, 82] on button "Finalizar" at bounding box center [1274, 82] width 118 height 37
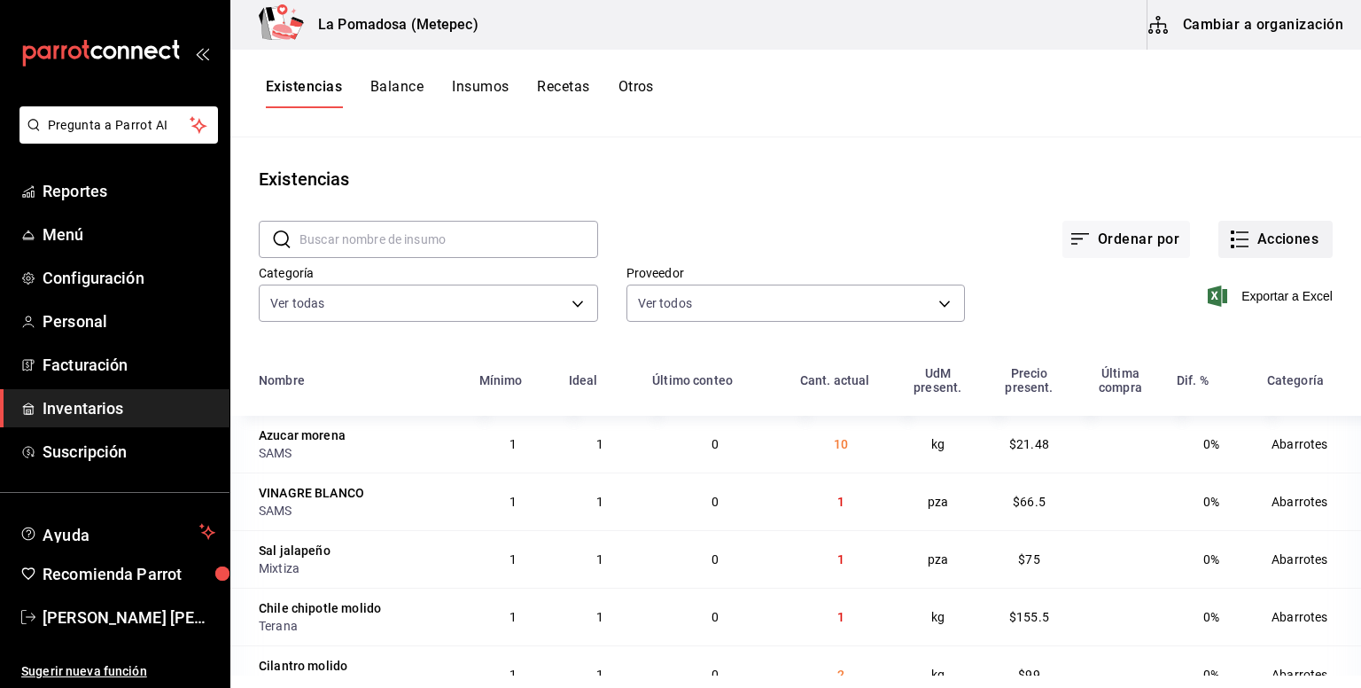
click at [1244, 242] on button "Acciones" at bounding box center [1275, 239] width 114 height 37
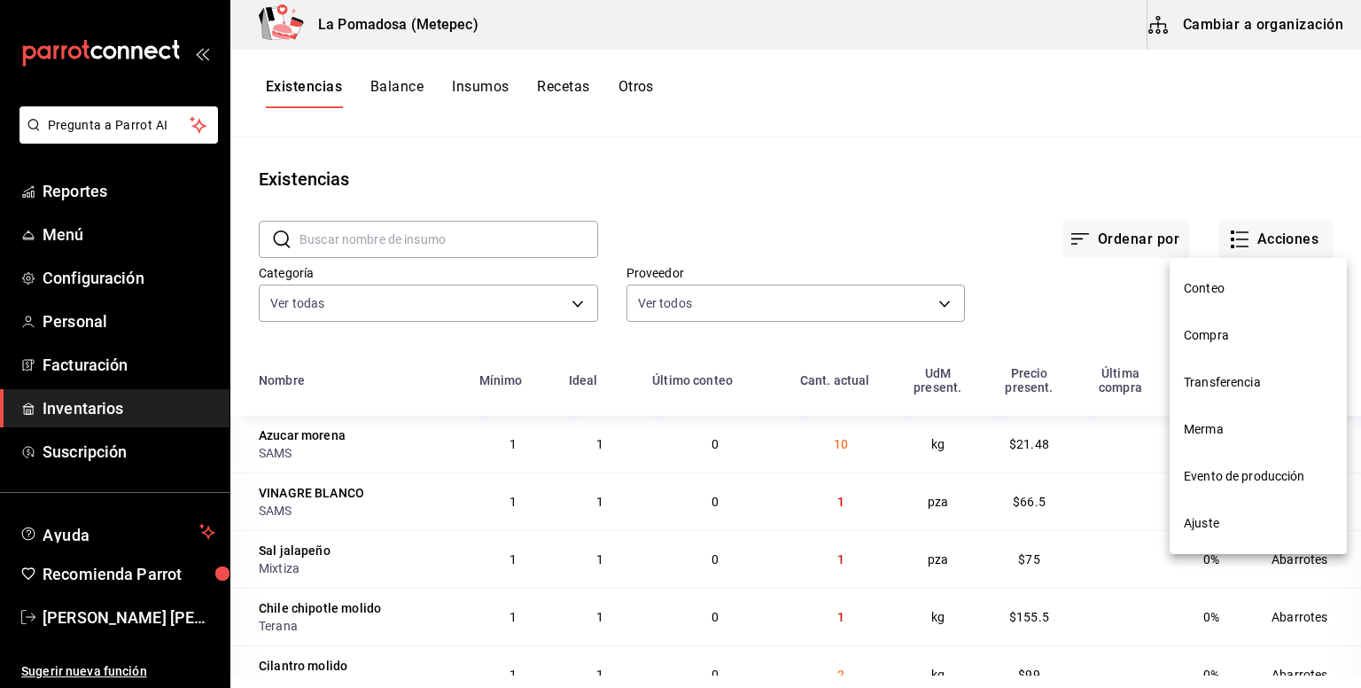
click at [1223, 341] on span "Compra" at bounding box center [1258, 335] width 149 height 19
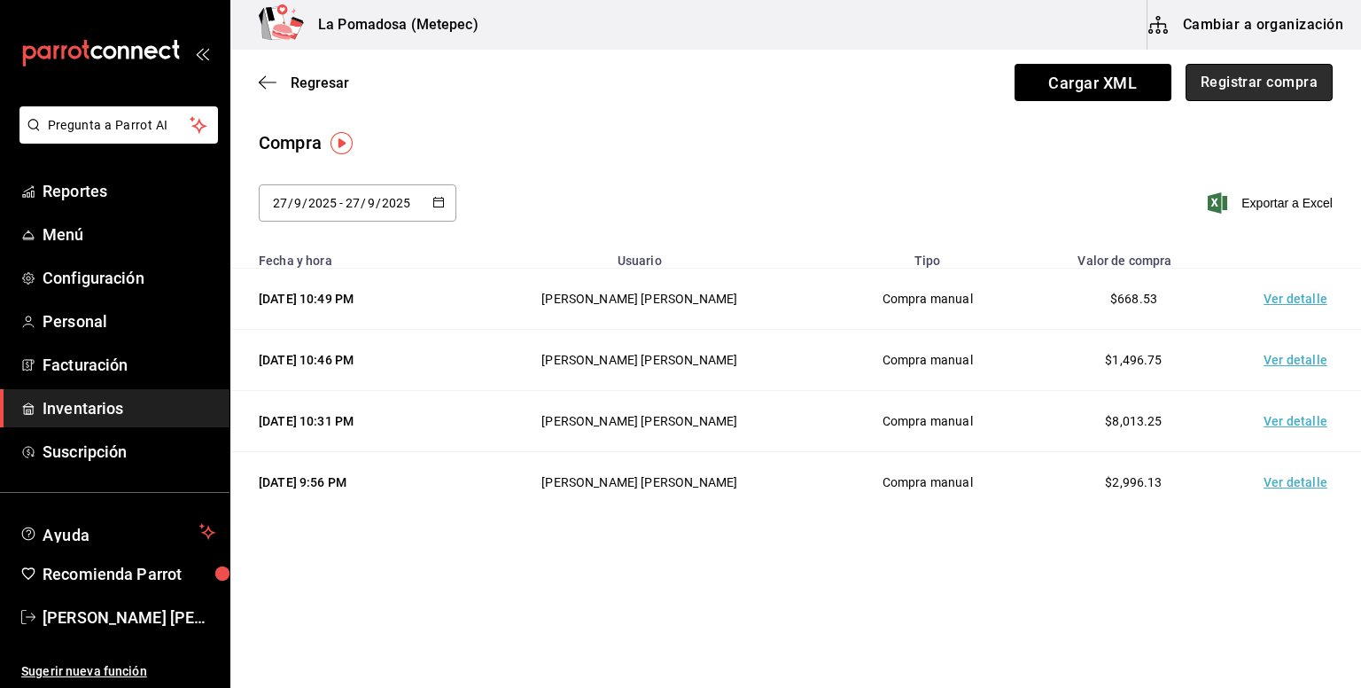
click at [1223, 91] on button "Registrar compra" at bounding box center [1259, 82] width 147 height 37
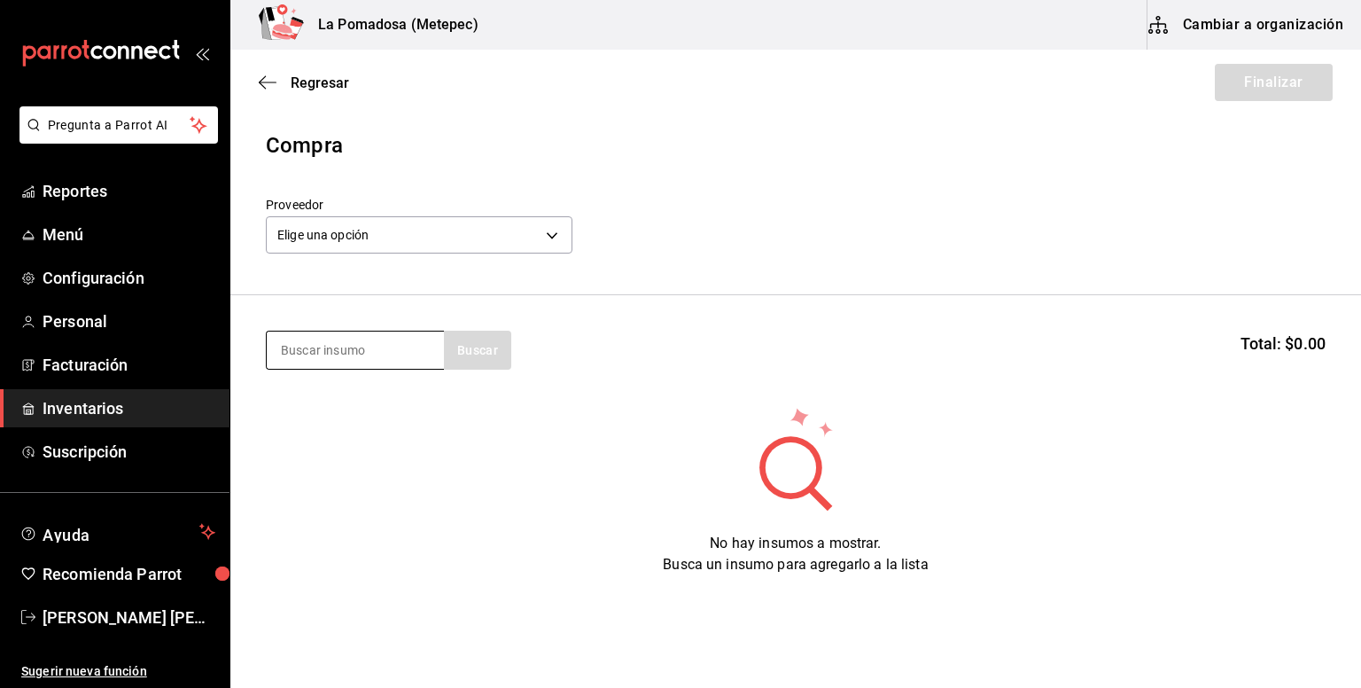
click at [353, 362] on input at bounding box center [355, 349] width 177 height 37
drag, startPoint x: 352, startPoint y: 362, endPoint x: 355, endPoint y: 373, distance: 12.1
click at [355, 373] on section "Buscar Total: $0.00" at bounding box center [795, 350] width 1131 height 110
type input "ajon"
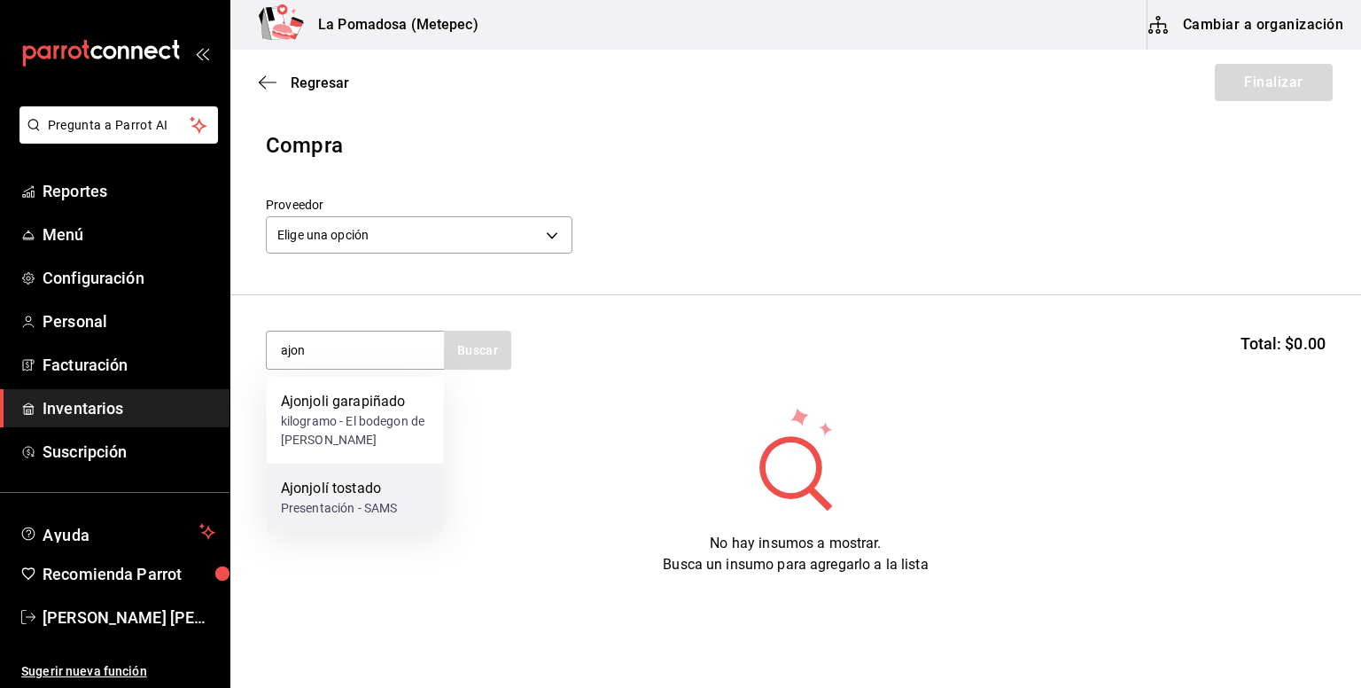
click at [358, 480] on div "Ajonjolí tostado" at bounding box center [339, 488] width 117 height 21
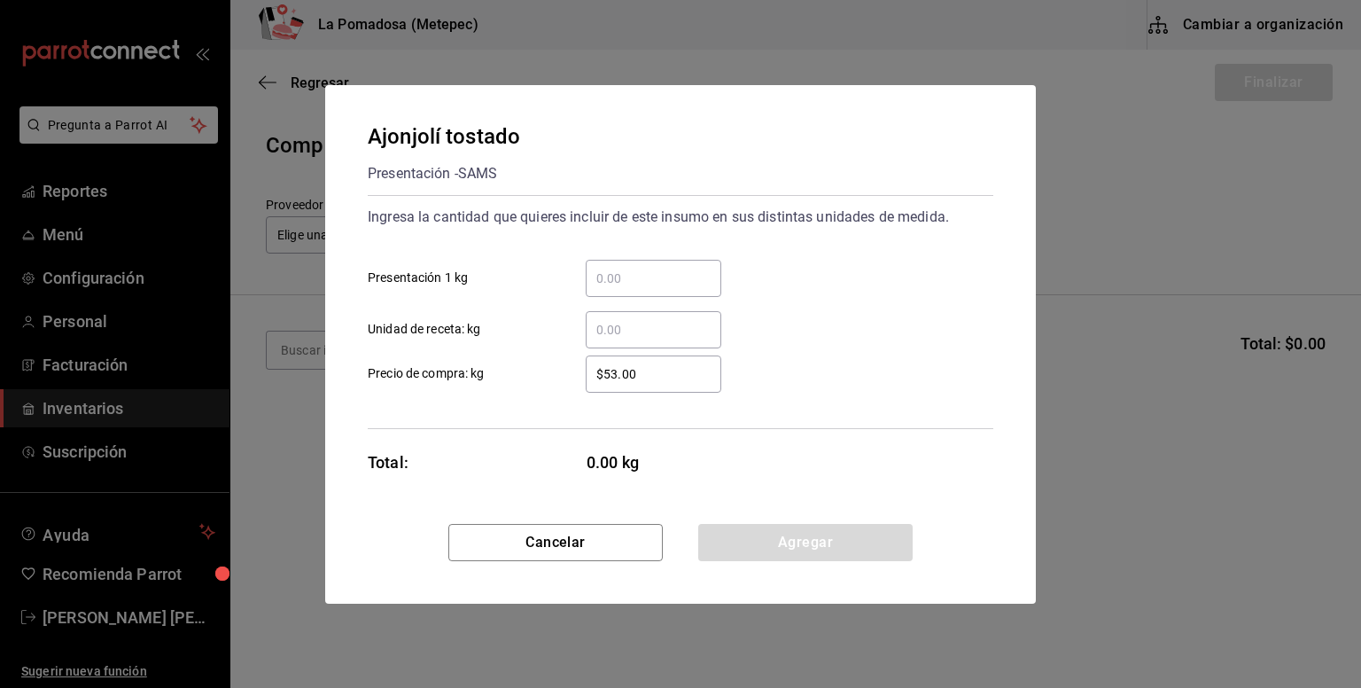
click at [620, 278] on input "​ Presentación 1 kg" at bounding box center [654, 278] width 136 height 21
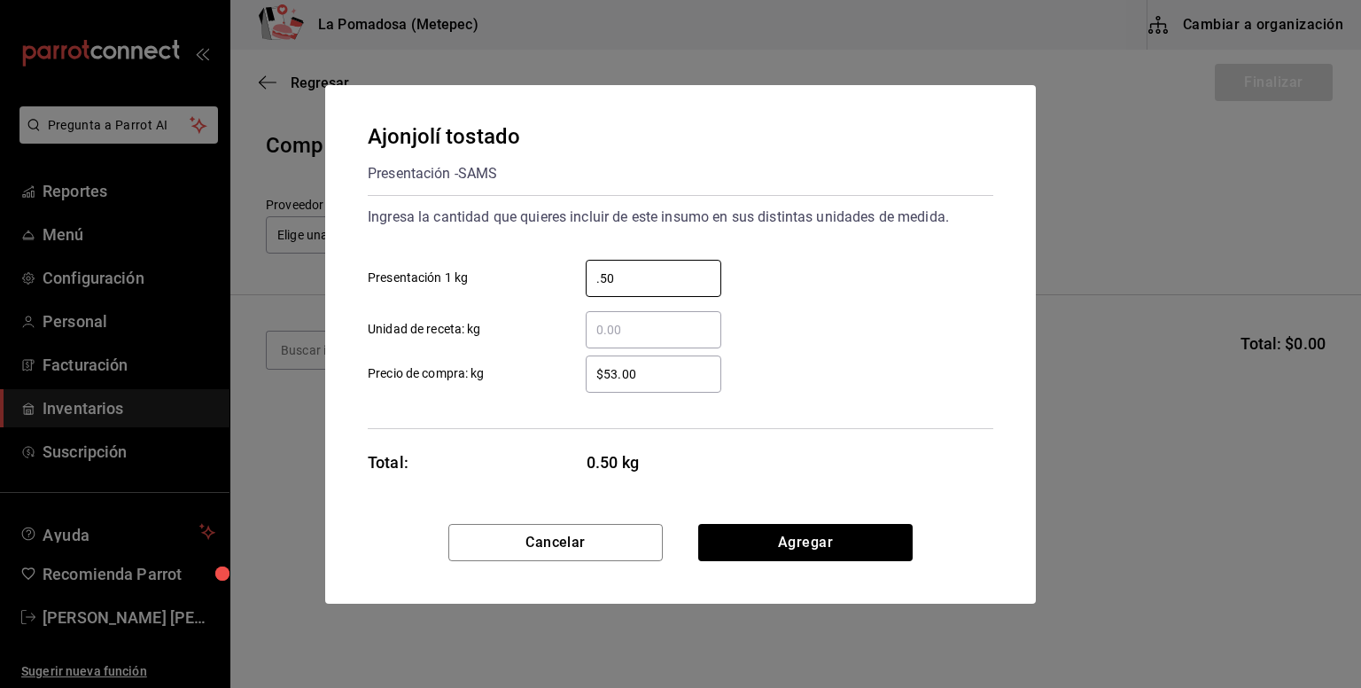
type input "0.50"
click at [635, 373] on input "$53.00" at bounding box center [654, 373] width 136 height 21
click at [635, 374] on input "$53.00" at bounding box center [654, 373] width 136 height 21
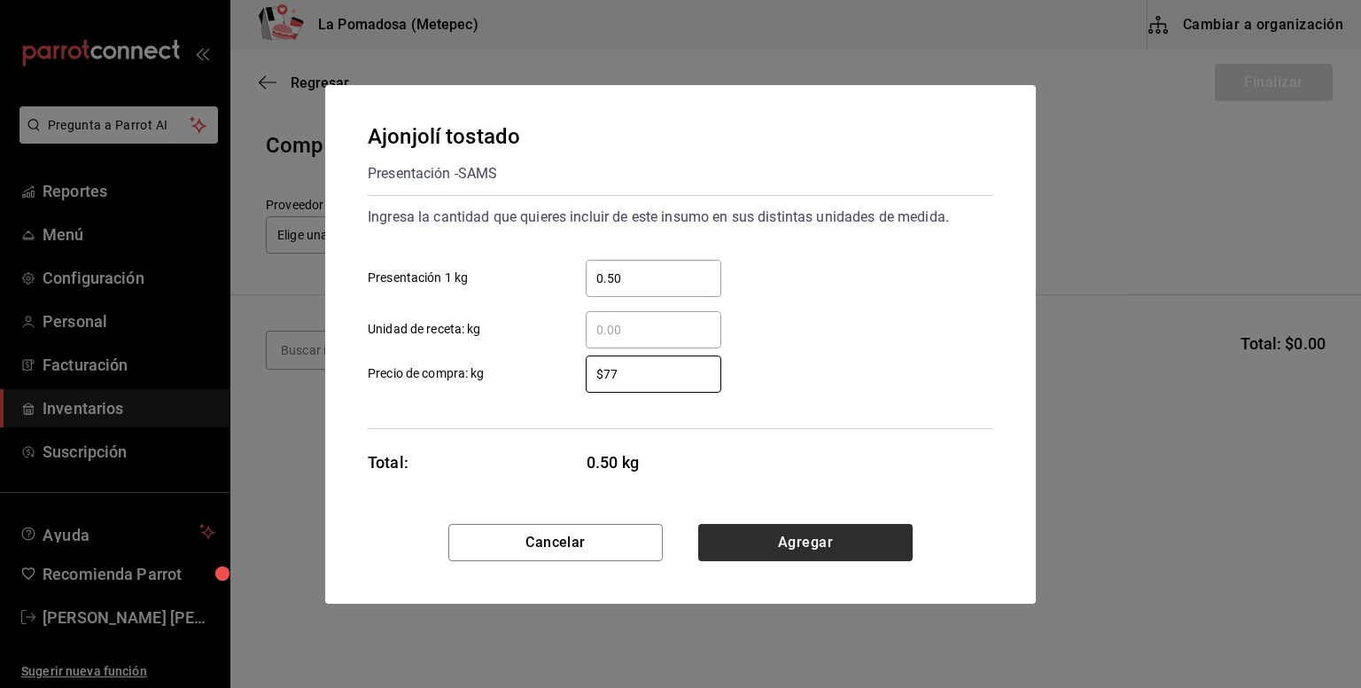
type input "$77"
click at [803, 544] on button "Agregar" at bounding box center [805, 542] width 214 height 37
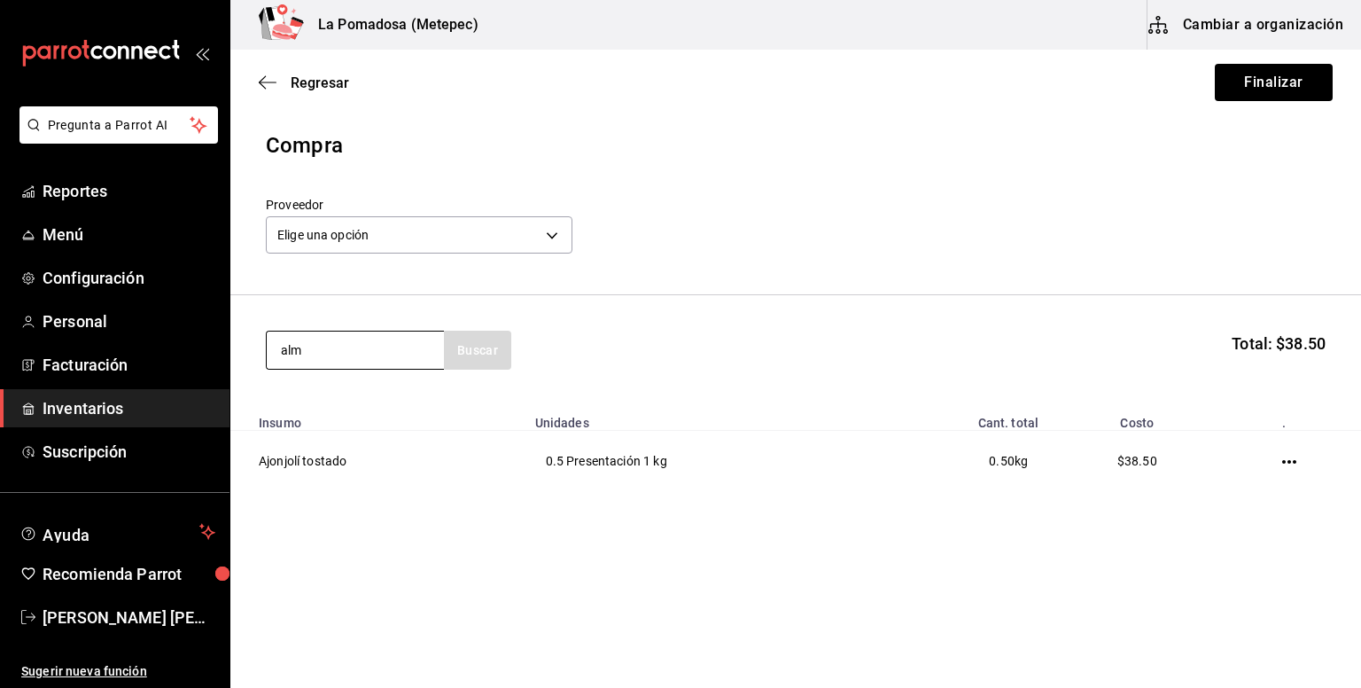
type input "alm"
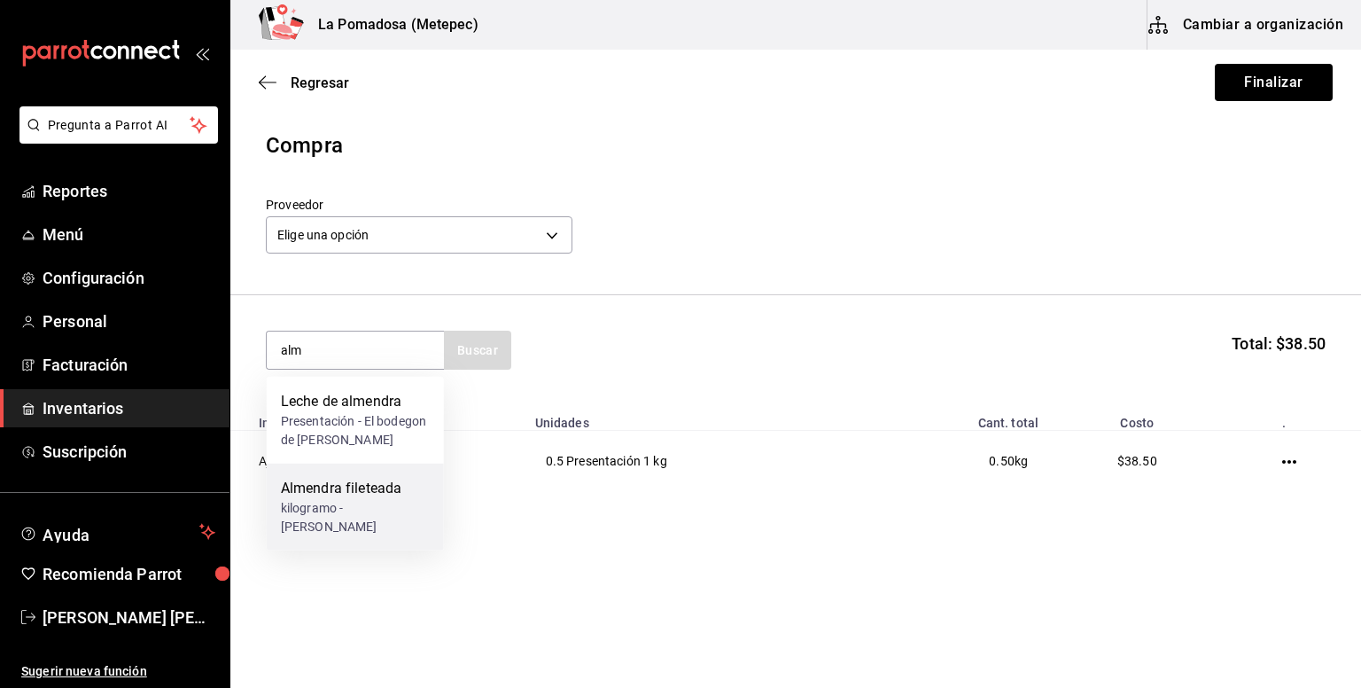
click at [360, 508] on div "kilogramo - [PERSON_NAME]" at bounding box center [355, 517] width 149 height 37
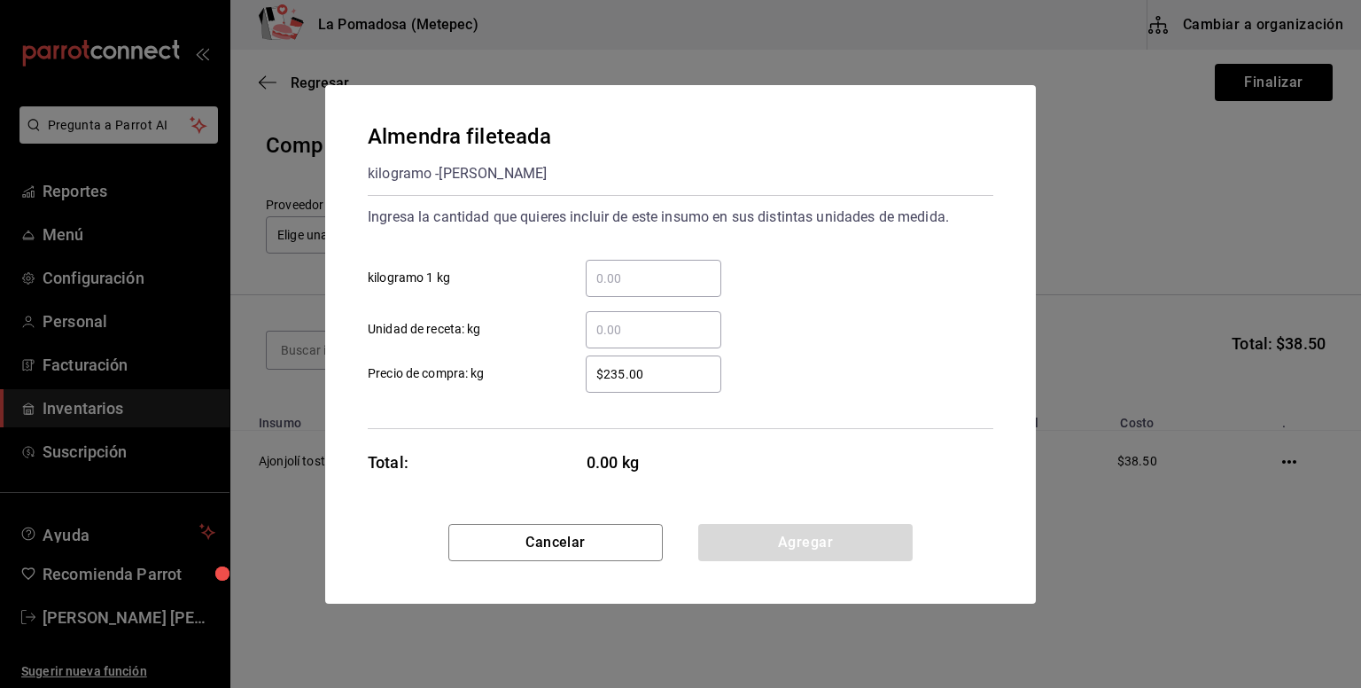
click at [663, 263] on div "​" at bounding box center [654, 278] width 136 height 37
click at [663, 268] on input "​ kilogramo 1 kg" at bounding box center [654, 278] width 136 height 21
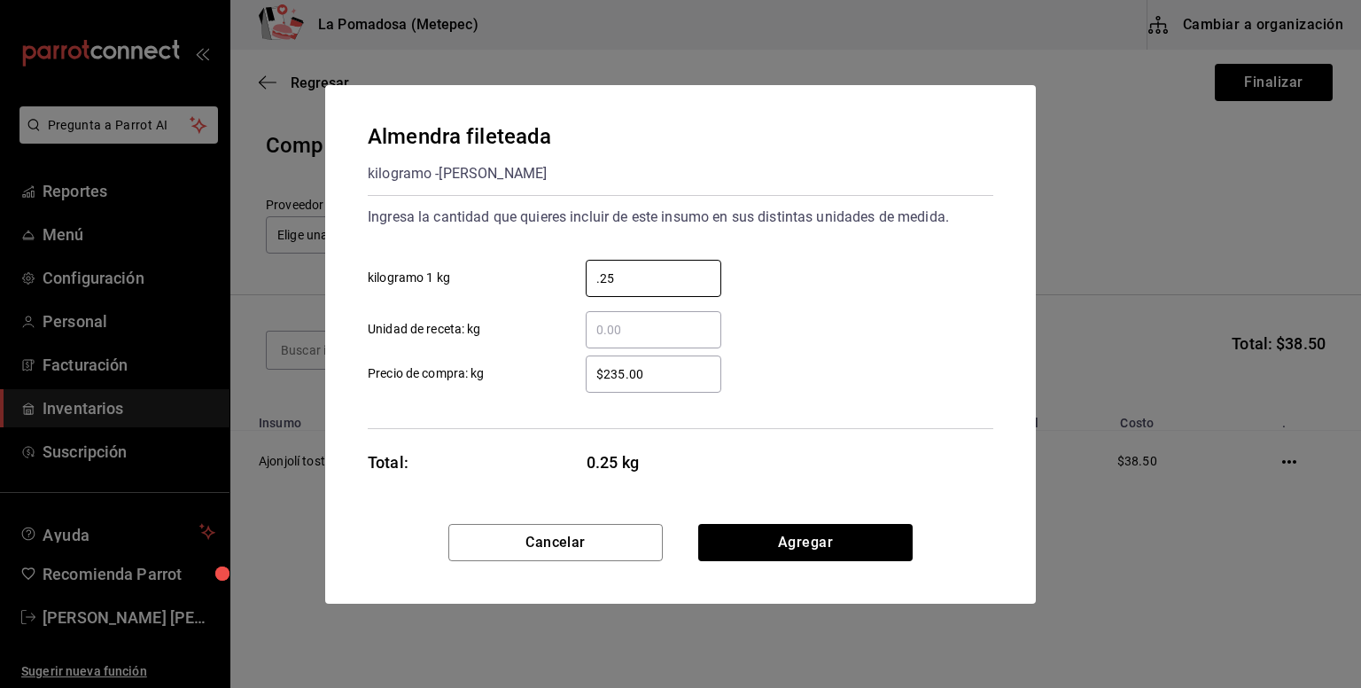
type input "0.25"
click at [470, 368] on label "$235.00 ​ Precio de compra: kg" at bounding box center [545, 373] width 354 height 37
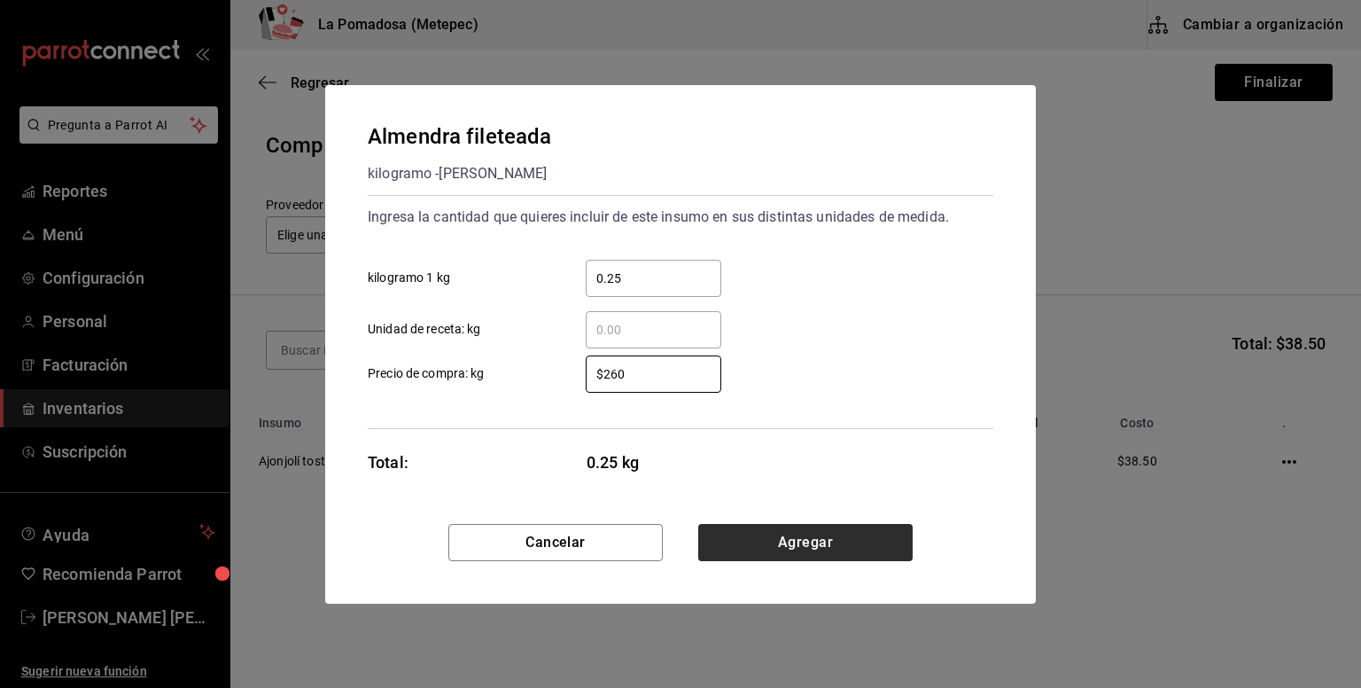
type input "$260"
click at [828, 539] on button "Agregar" at bounding box center [805, 542] width 214 height 37
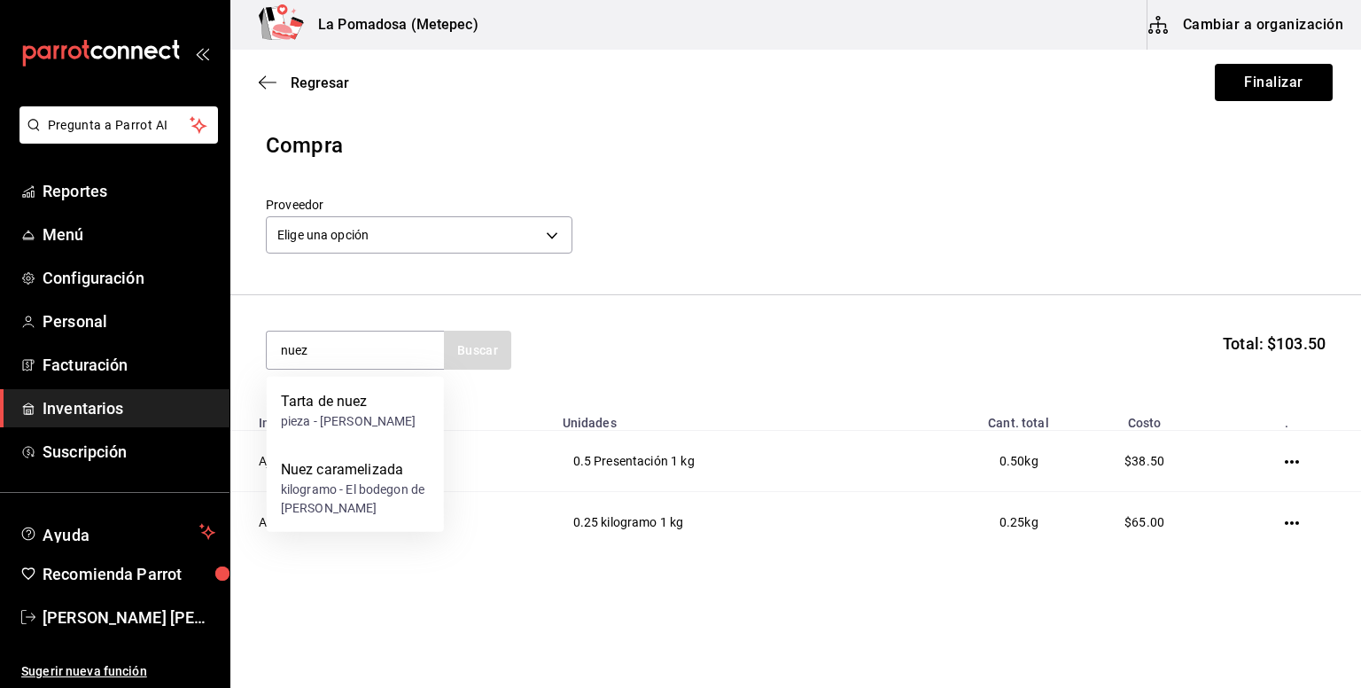
type input "nuez"
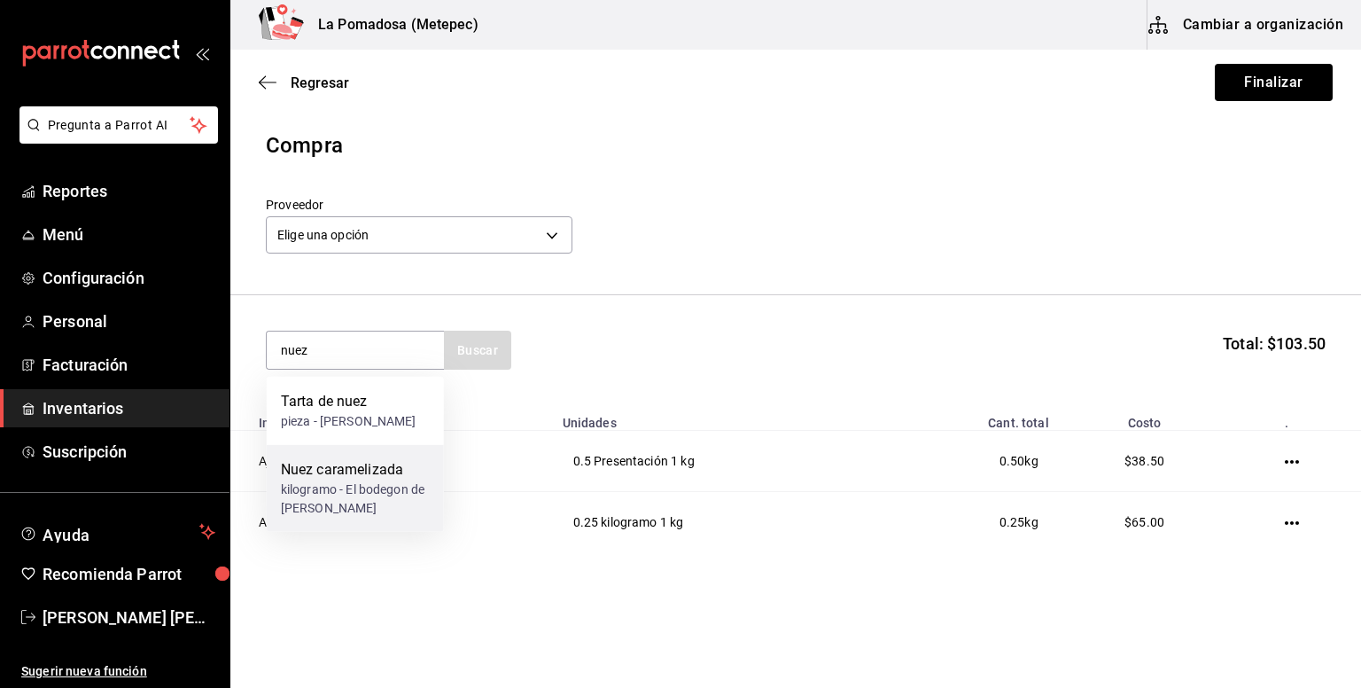
click at [354, 481] on div "kilogramo - El bodegon de [PERSON_NAME]" at bounding box center [355, 498] width 149 height 37
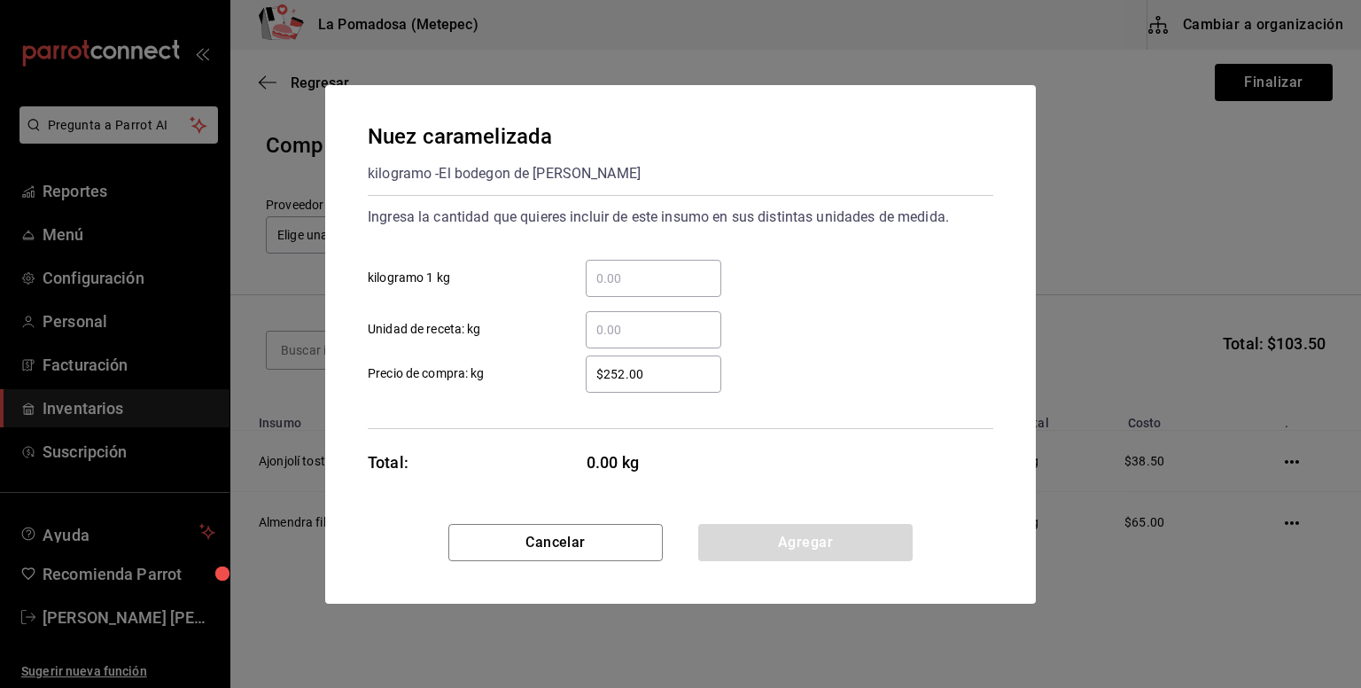
click at [604, 272] on input "​ kilogramo 1 kg" at bounding box center [654, 278] width 136 height 21
click at [616, 277] on input "​ kilogramo 1 kg" at bounding box center [654, 278] width 136 height 21
type input "3"
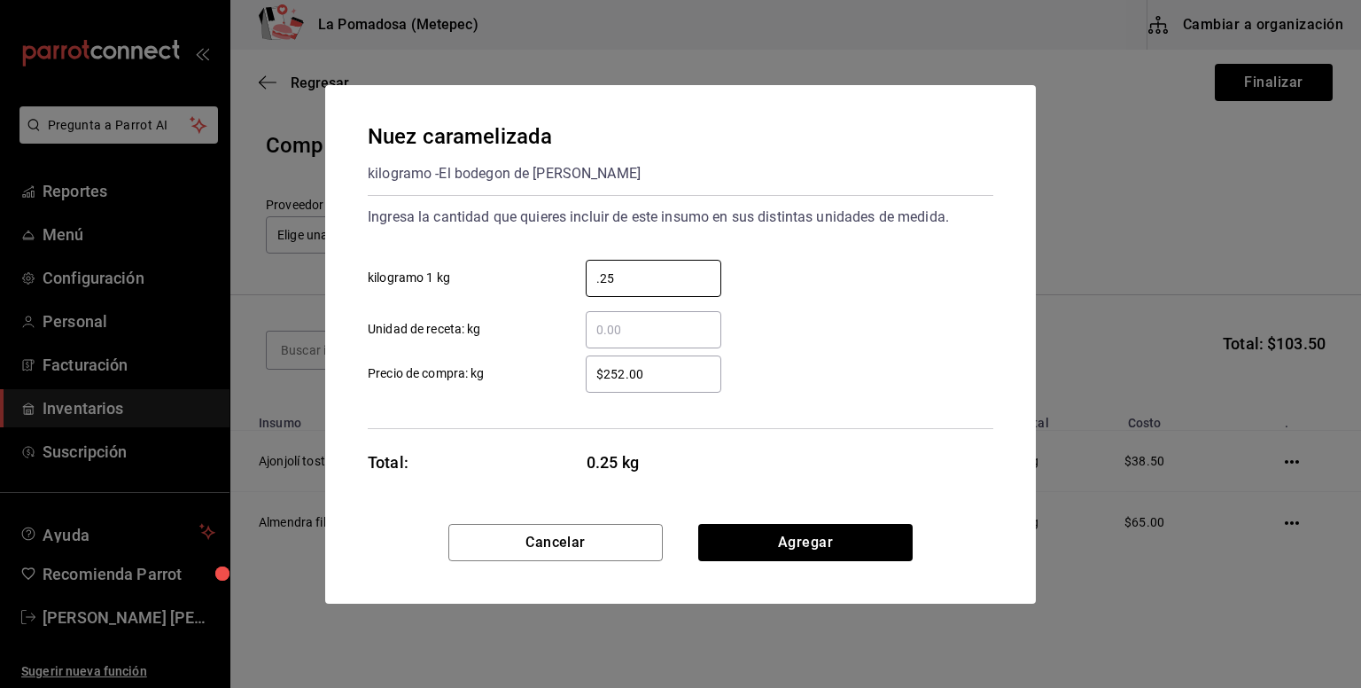
type input "0.25"
click at [624, 379] on input "$252.00" at bounding box center [654, 373] width 136 height 21
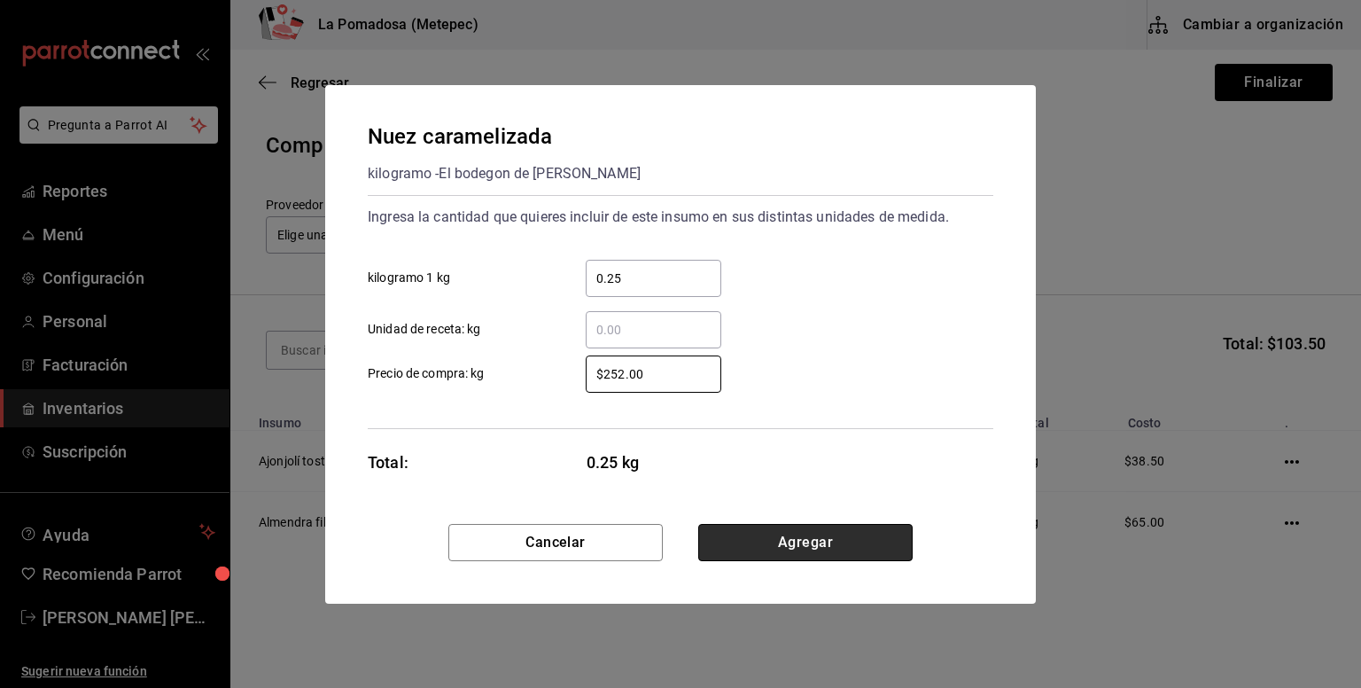
click at [836, 540] on button "Agregar" at bounding box center [805, 542] width 214 height 37
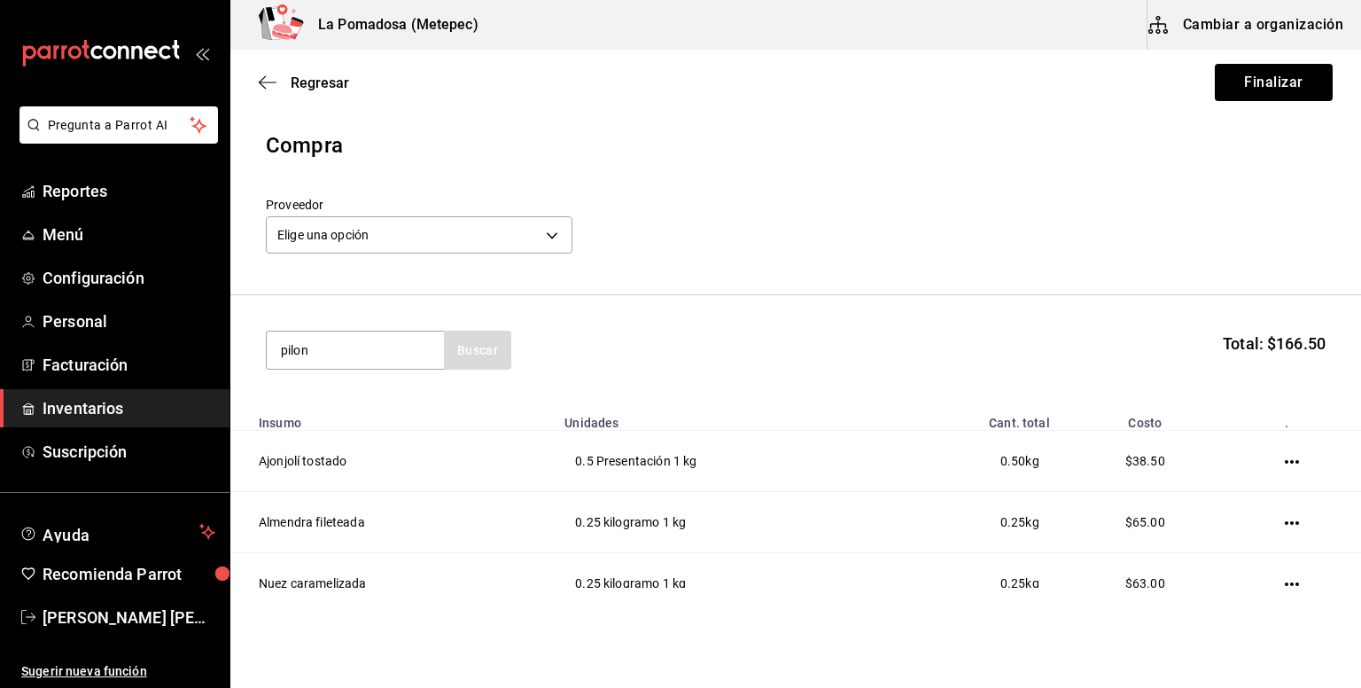
type input "pilon"
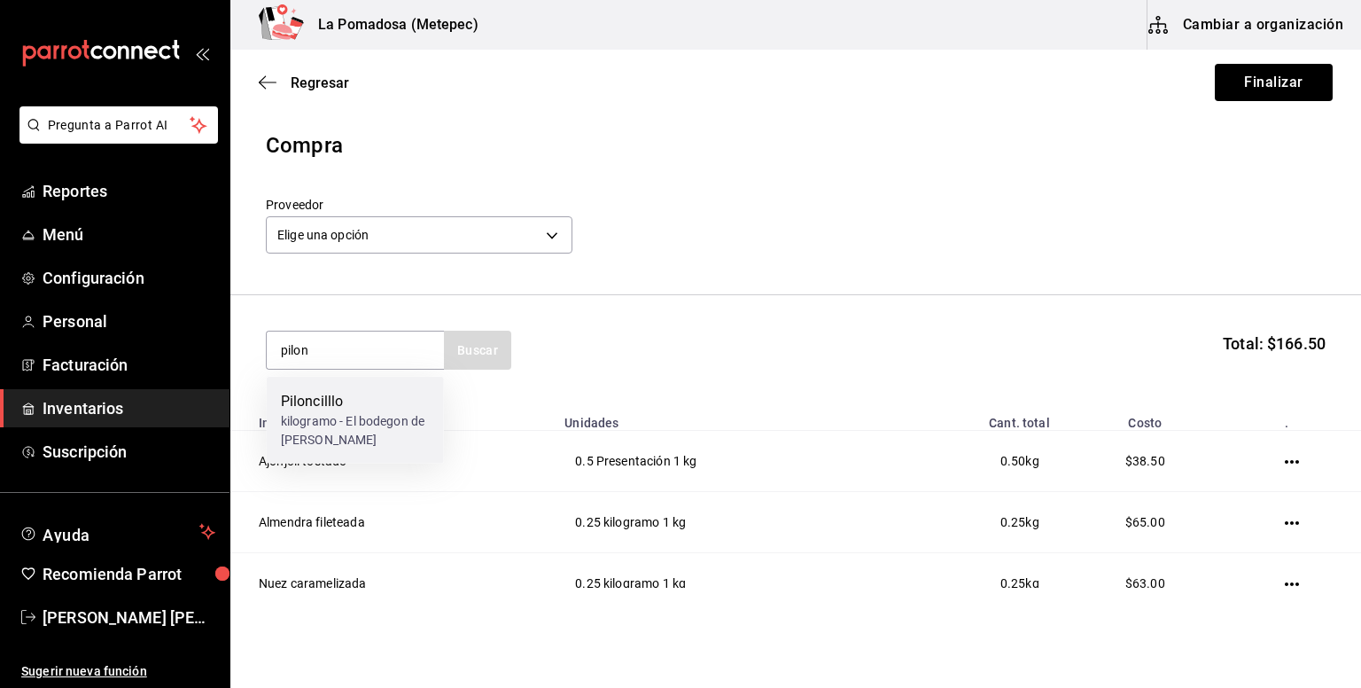
click at [351, 443] on div "kilogramo - El bodegon de [PERSON_NAME]" at bounding box center [355, 430] width 149 height 37
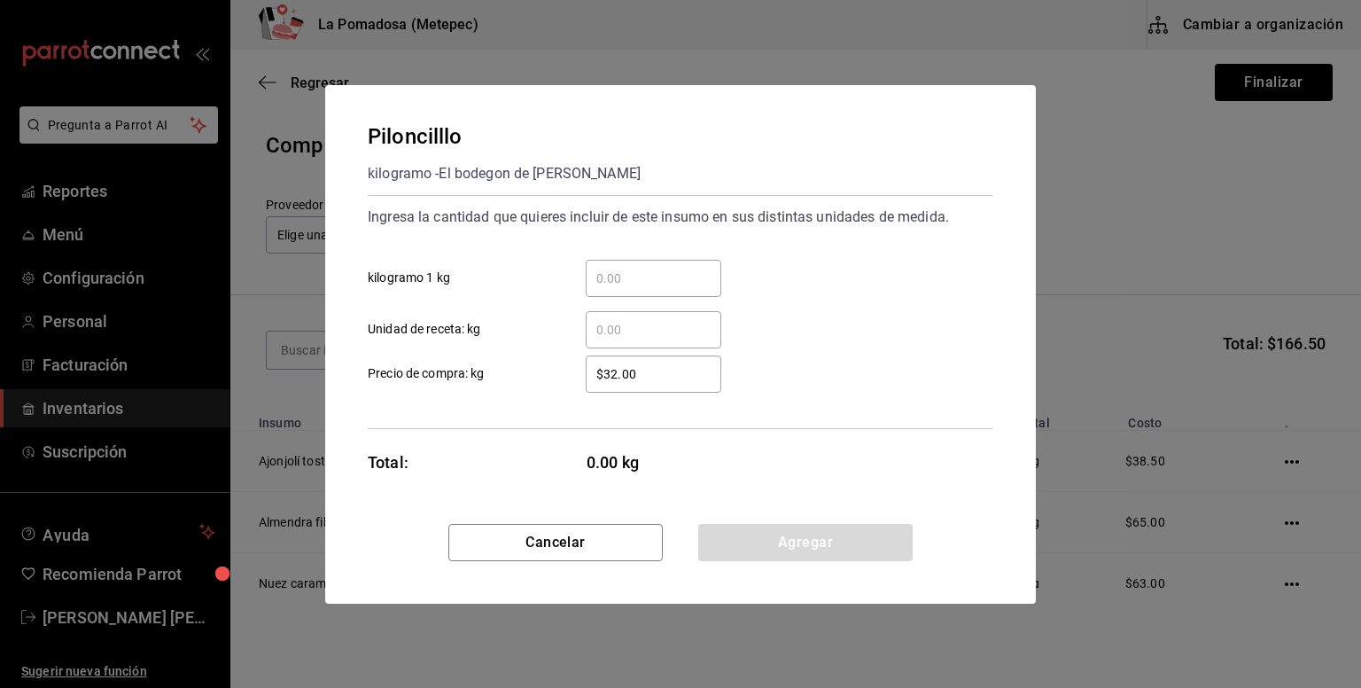
click at [637, 280] on input "​ kilogramo 1 kg" at bounding box center [654, 278] width 136 height 21
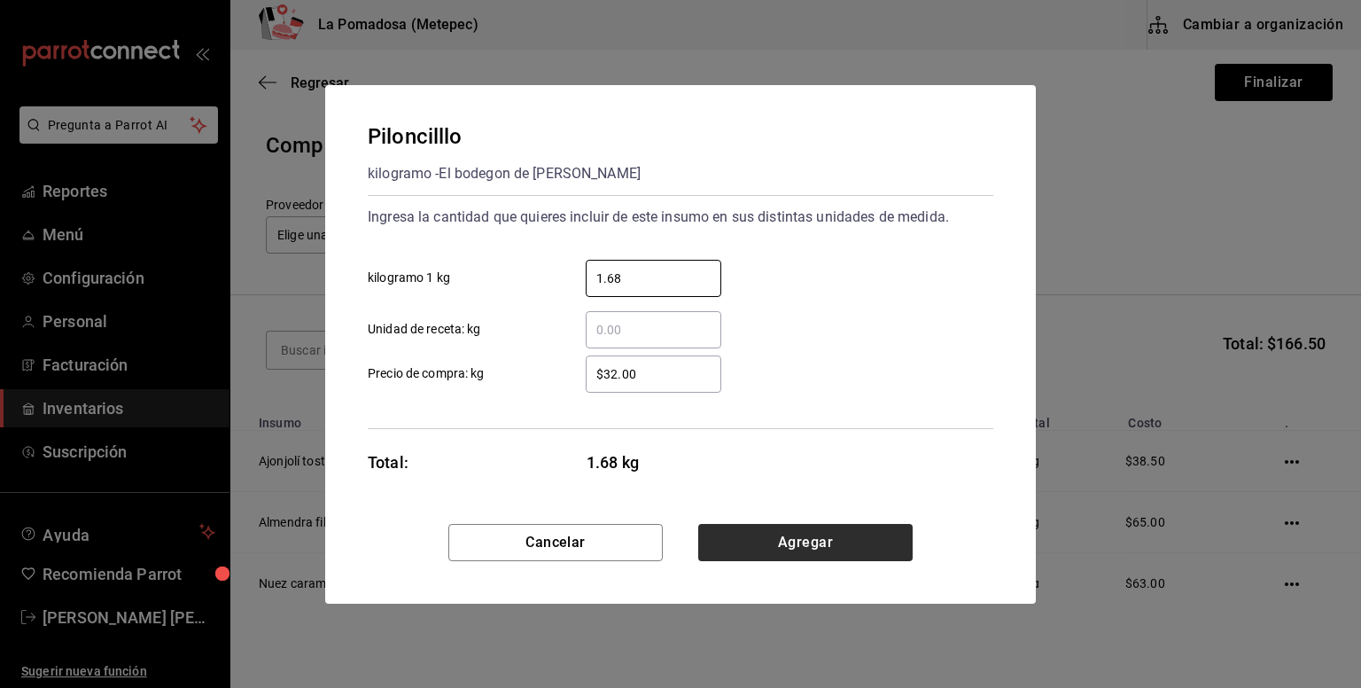
type input "1.68"
click at [845, 549] on button "Agregar" at bounding box center [805, 542] width 214 height 37
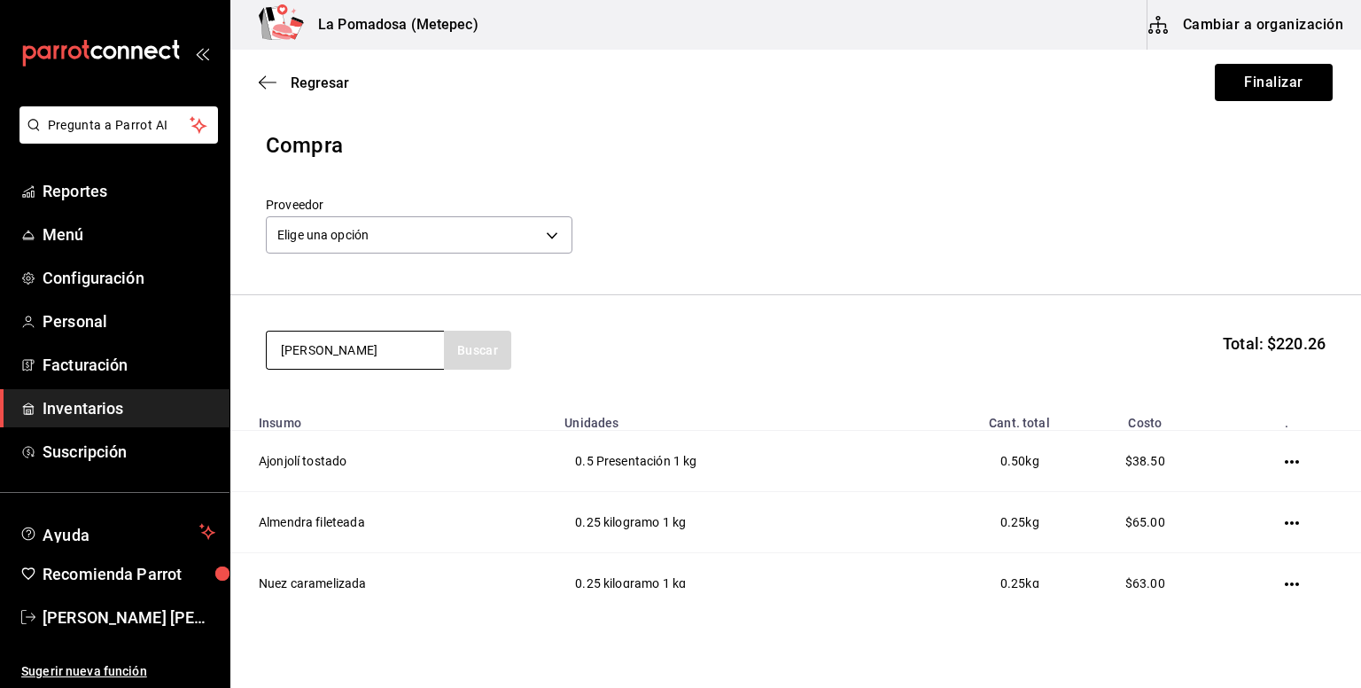
type input "[PERSON_NAME]"
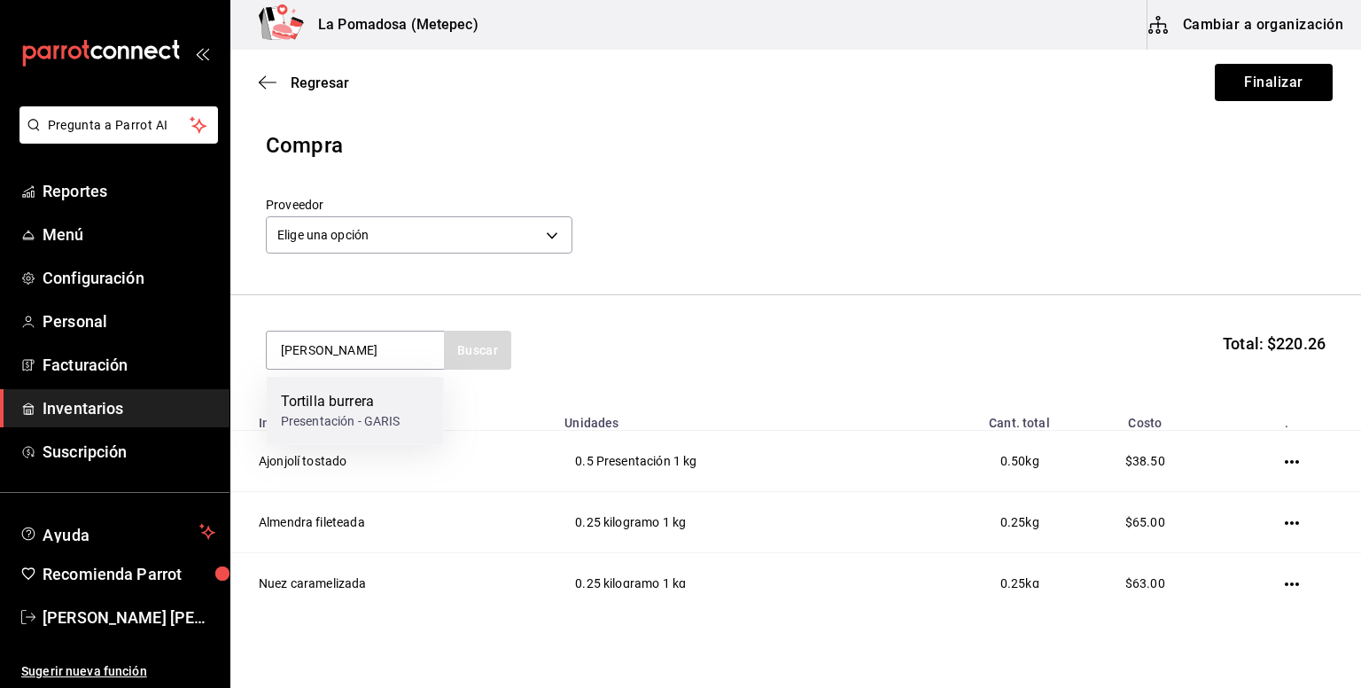
click at [369, 388] on div "Tortilla burrera Presentación - [PERSON_NAME]" at bounding box center [355, 411] width 177 height 68
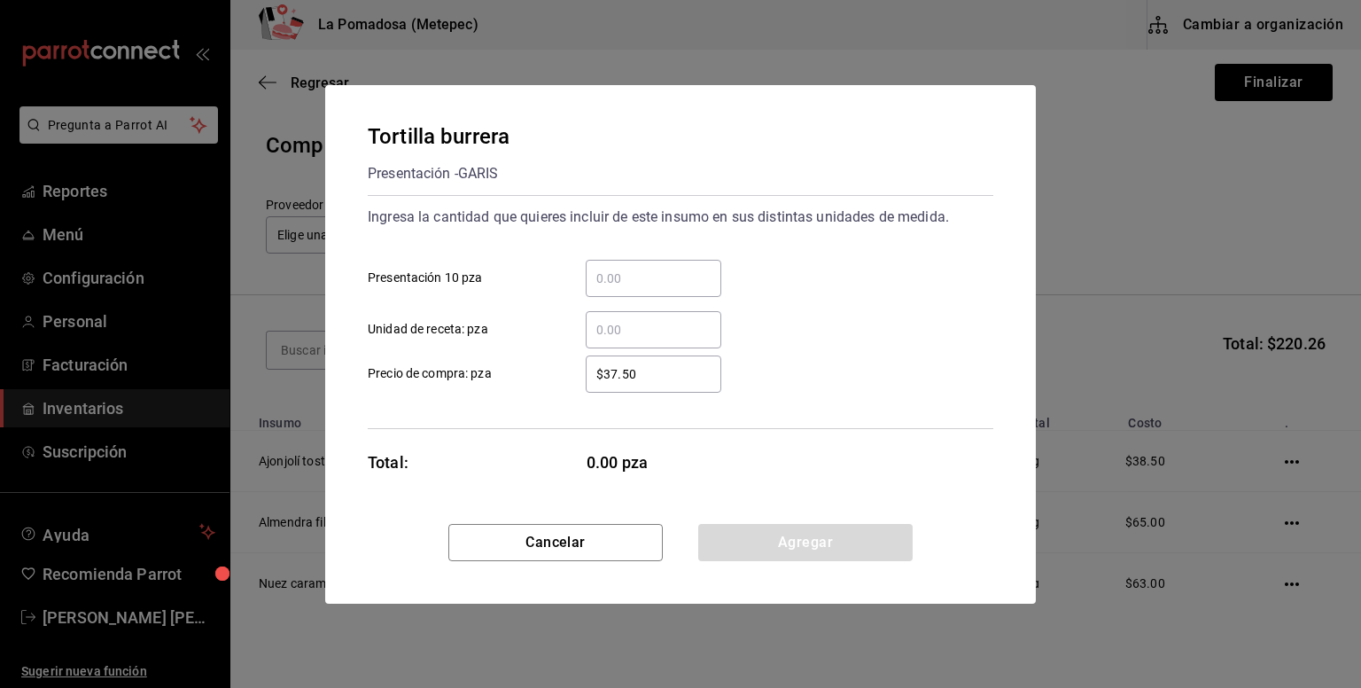
click at [677, 268] on input "​ Presentación 10 pza" at bounding box center [654, 278] width 136 height 21
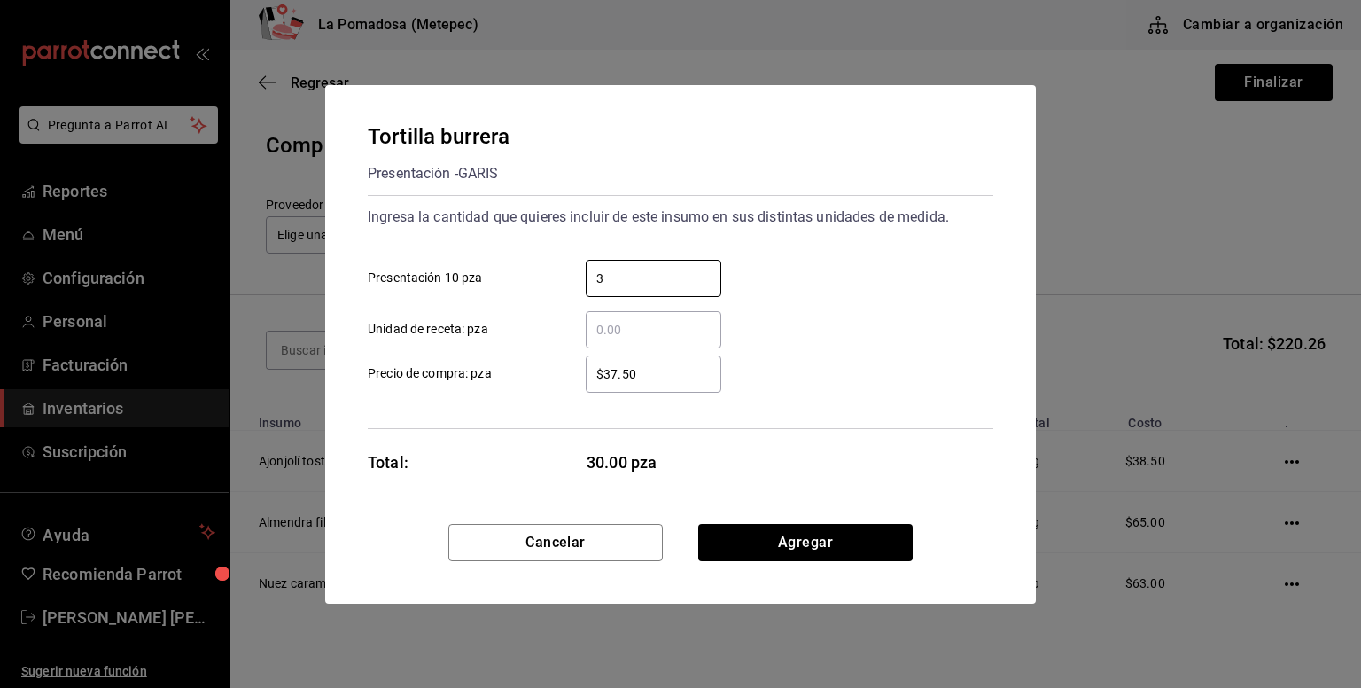
type input "3"
click at [611, 377] on input "$37.50" at bounding box center [654, 373] width 136 height 21
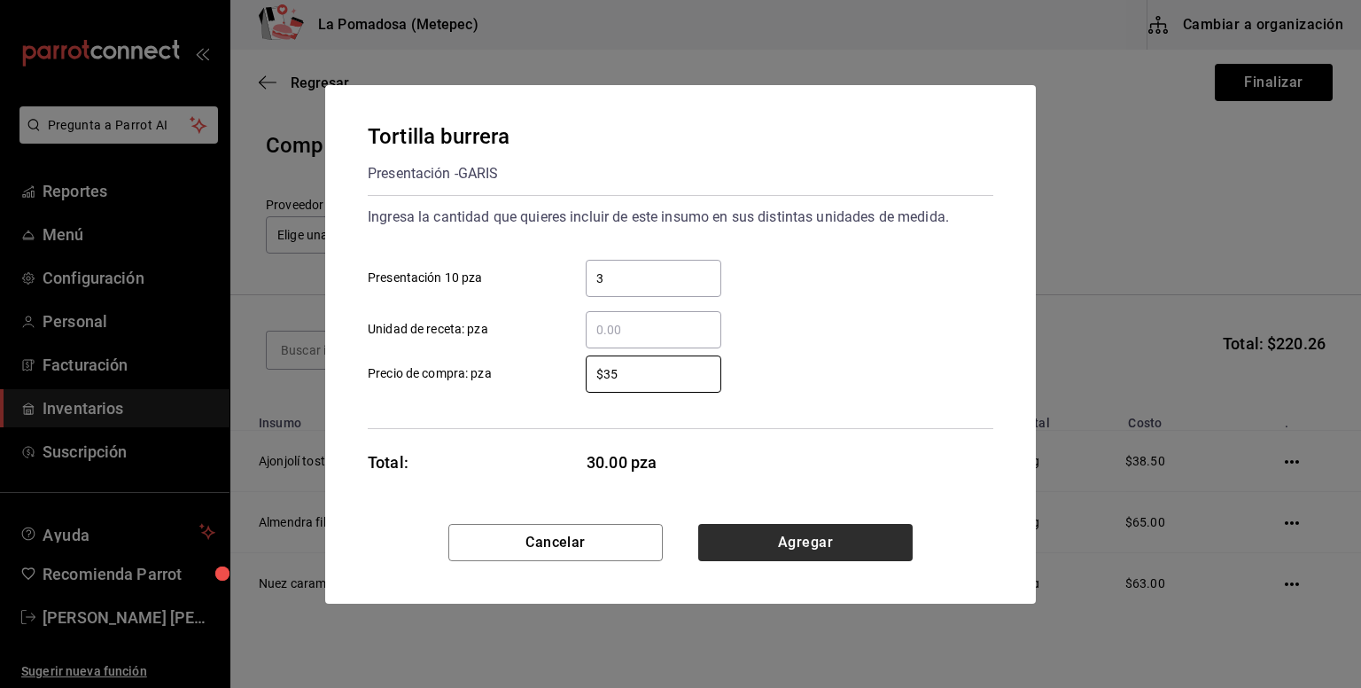
type input "$35"
click at [880, 533] on button "Agregar" at bounding box center [805, 542] width 214 height 37
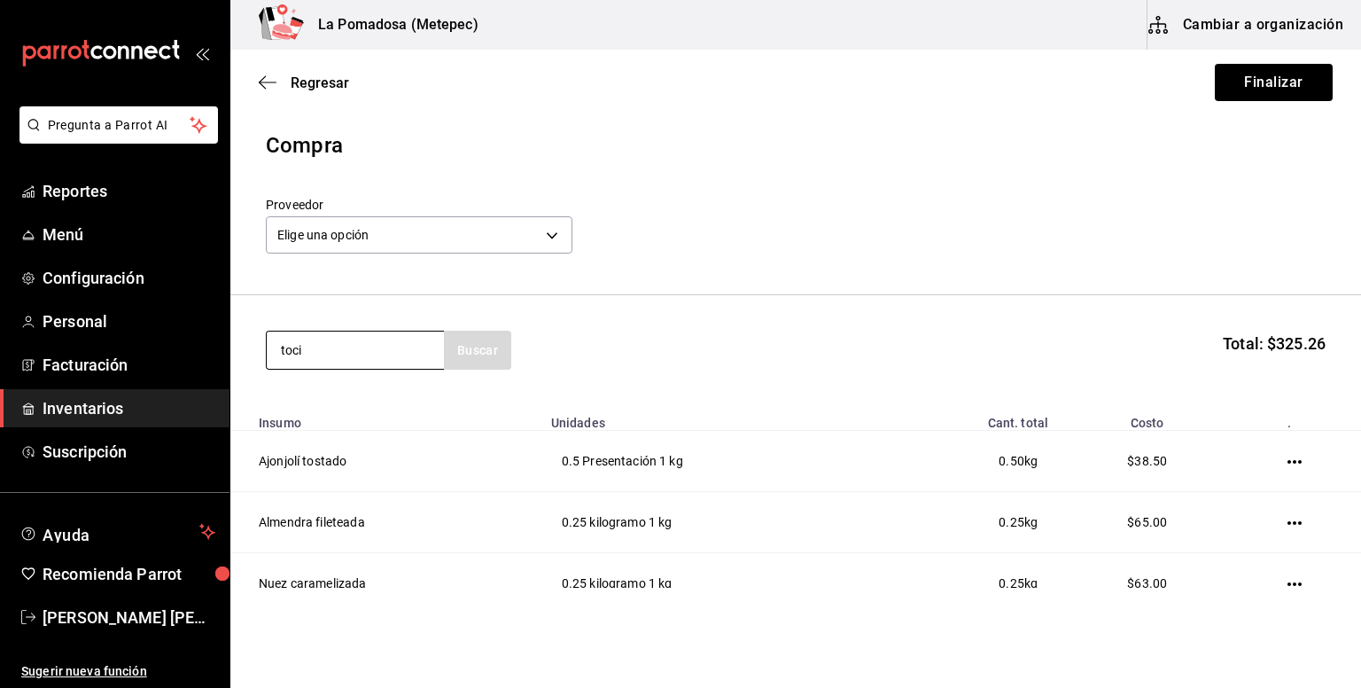
type input "toci"
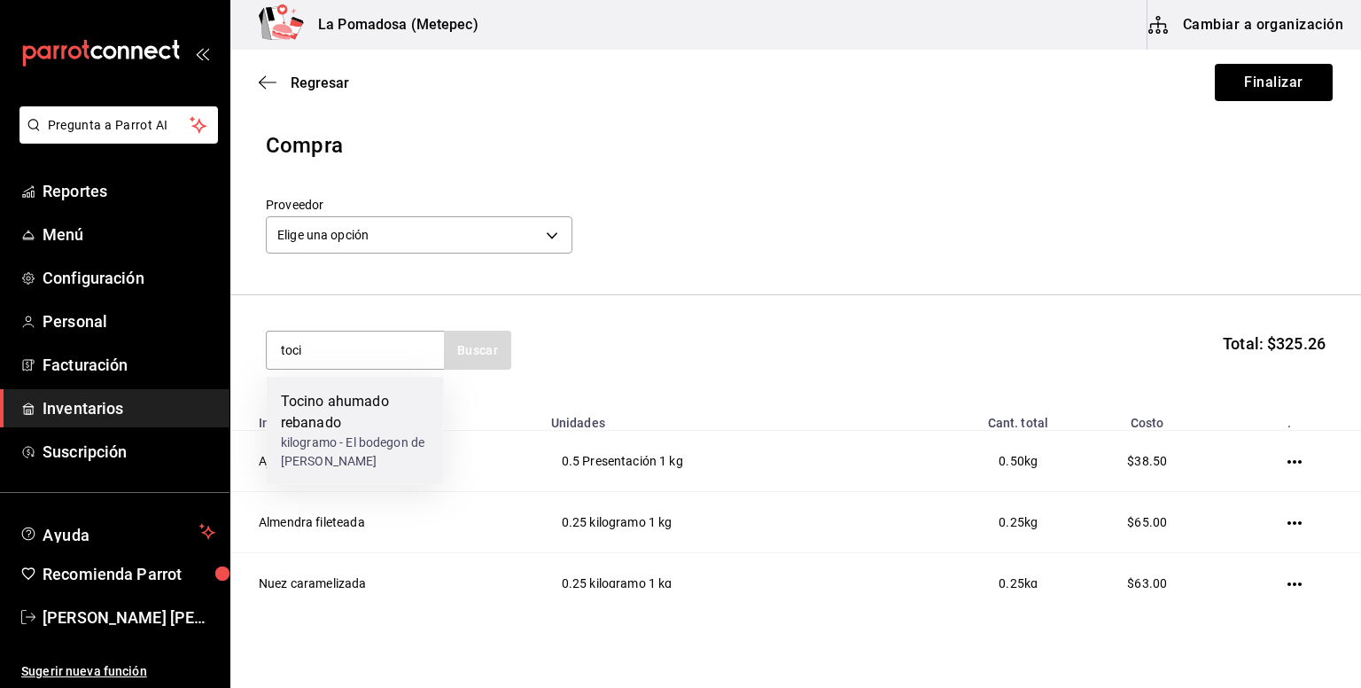
click at [398, 386] on div "Tocino ahumado rebanado kilogramo - El bodegon de [PERSON_NAME]" at bounding box center [355, 431] width 177 height 108
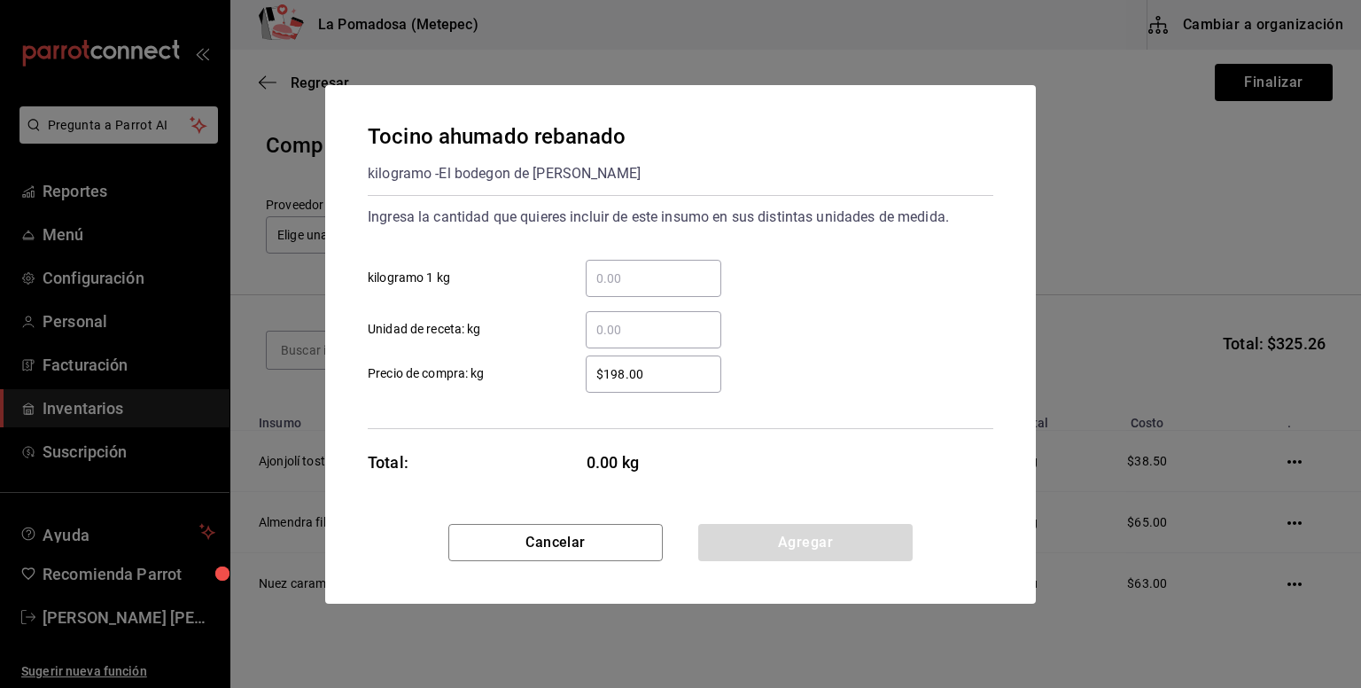
click at [655, 291] on div "​" at bounding box center [654, 278] width 136 height 37
click at [655, 289] on input "​ kilogramo 1 kg" at bounding box center [654, 278] width 136 height 21
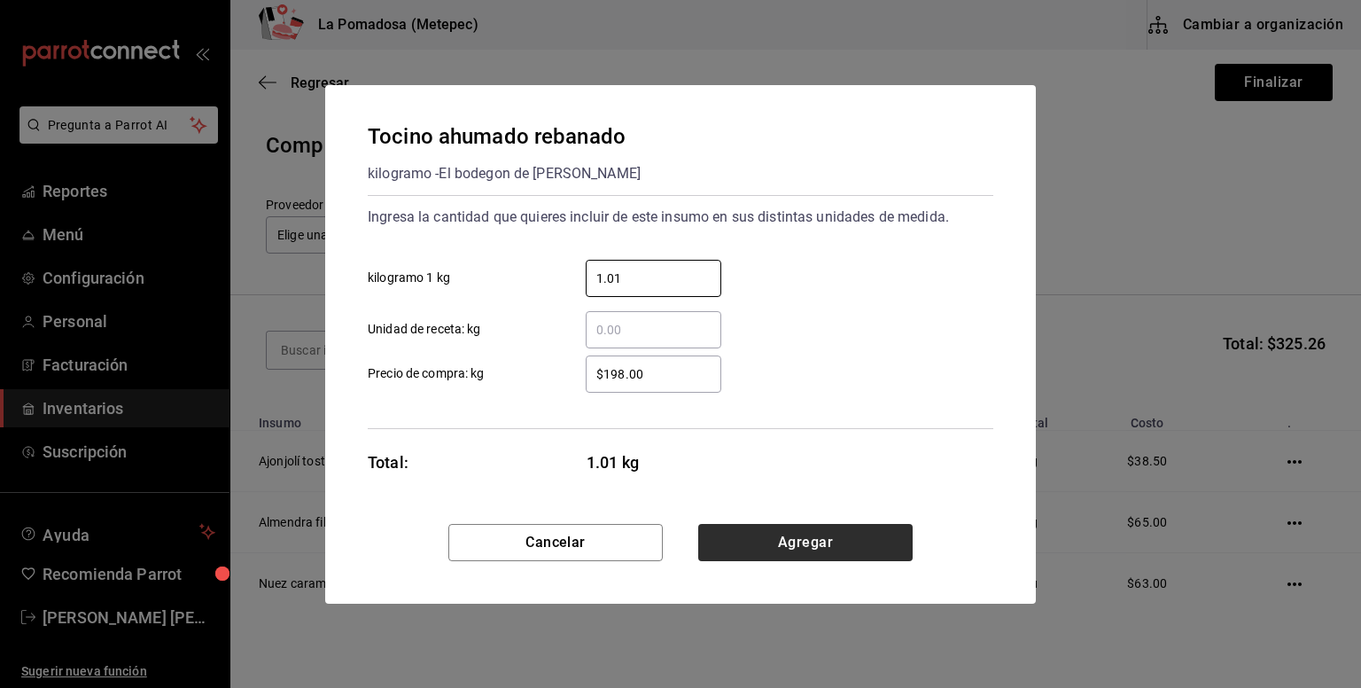
type input "1.01"
click at [830, 536] on button "Agregar" at bounding box center [805, 542] width 214 height 37
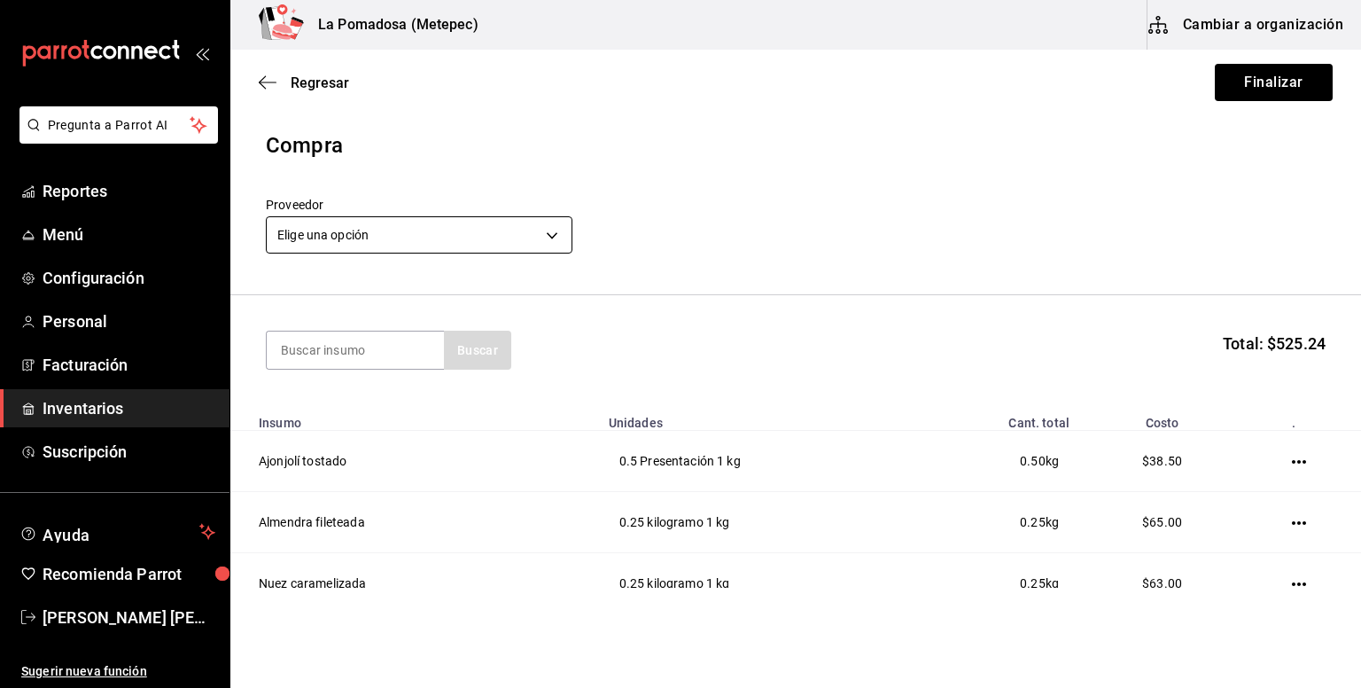
click at [451, 229] on body "Pregunta a Parrot AI Reportes Menú Configuración Personal Facturación Inventari…" at bounding box center [680, 293] width 1361 height 587
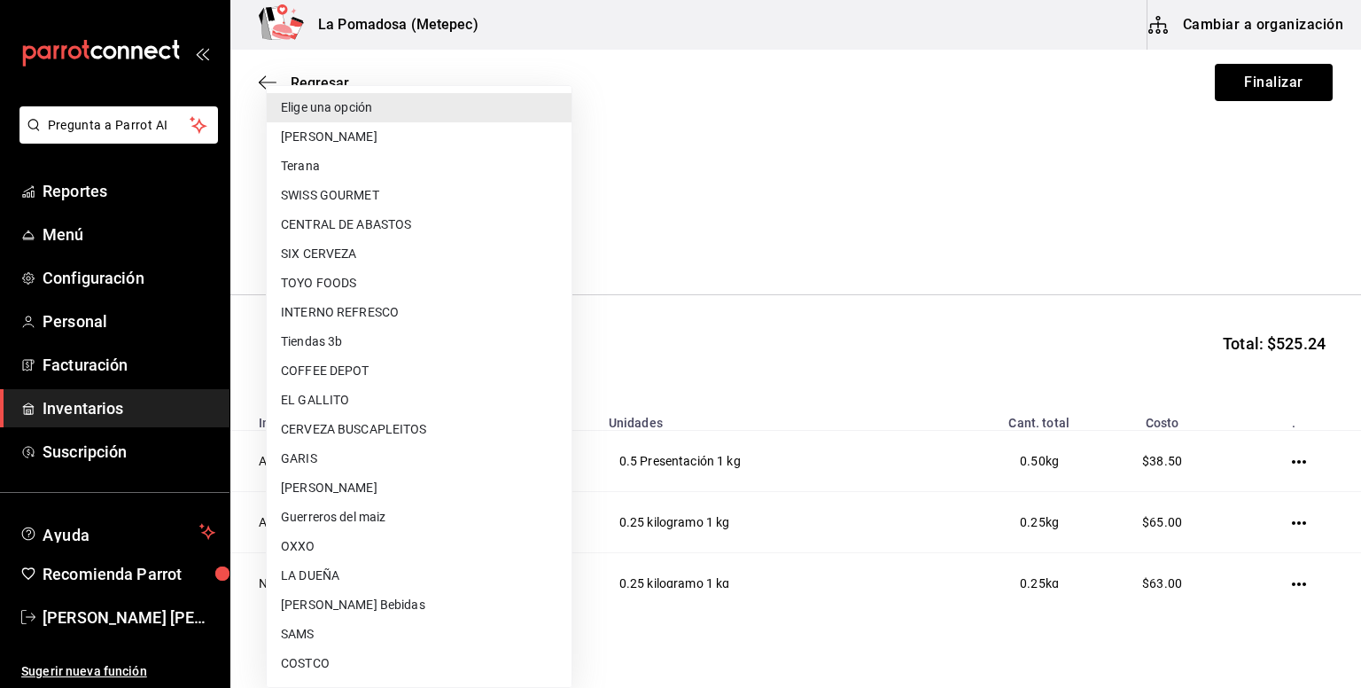
click at [329, 455] on li "GARIS" at bounding box center [419, 458] width 305 height 29
type input "a94b9b64-e833-4bbc-ad5b-82780096dbf6"
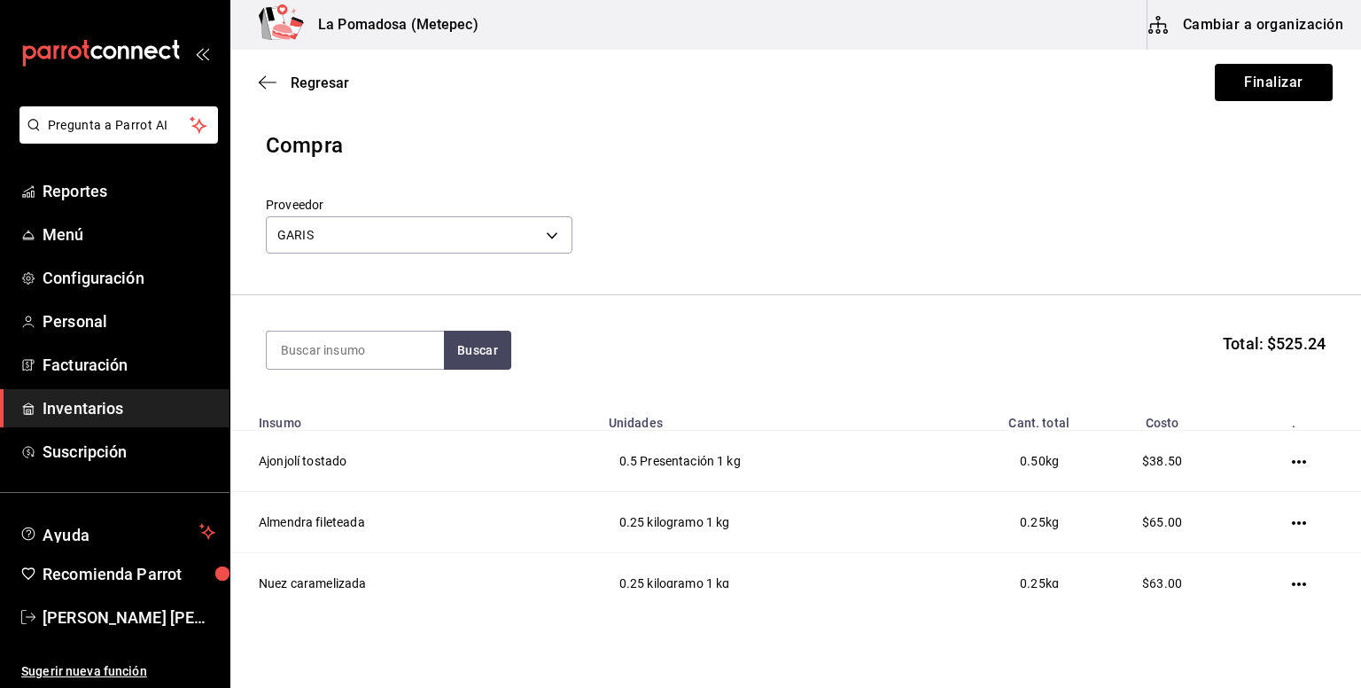
click at [1238, 104] on div "Regresar Finalizar" at bounding box center [795, 83] width 1131 height 66
click at [1251, 82] on button "Finalizar" at bounding box center [1274, 82] width 118 height 37
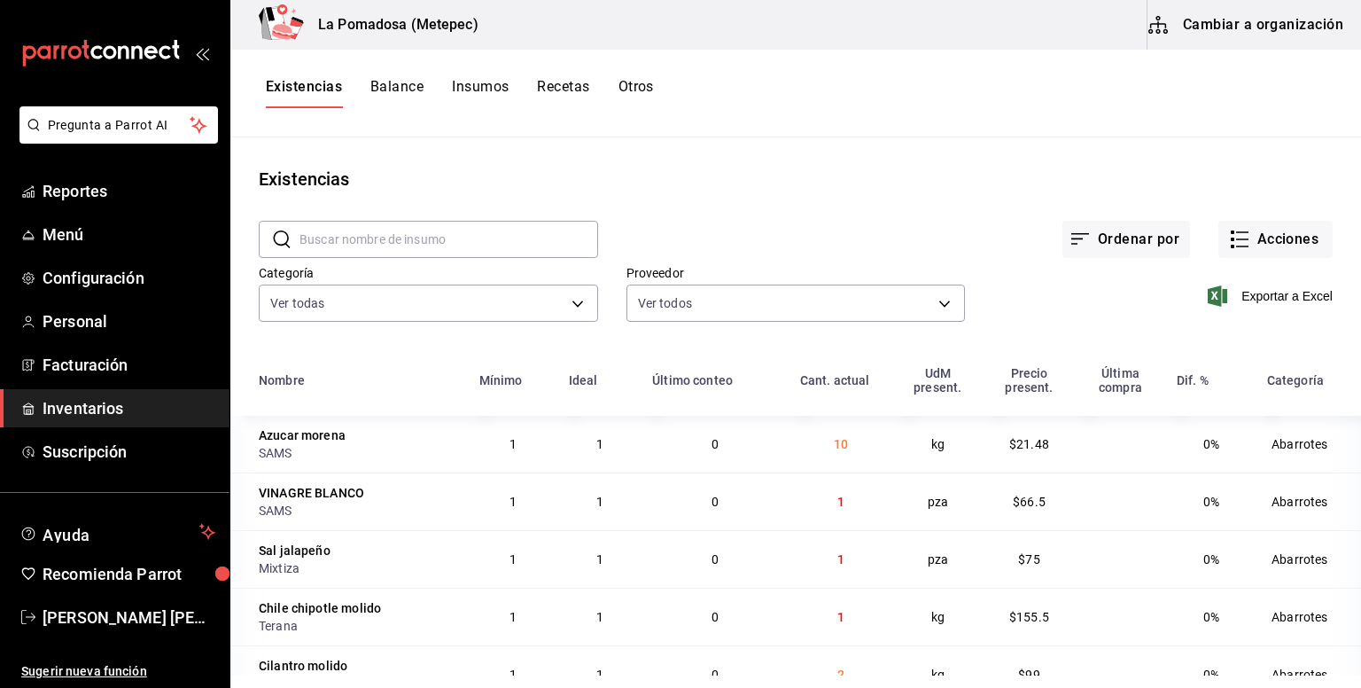
click at [801, 199] on div "Ordenar por Acciones" at bounding box center [965, 225] width 735 height 66
